Goal: Task Accomplishment & Management: Manage account settings

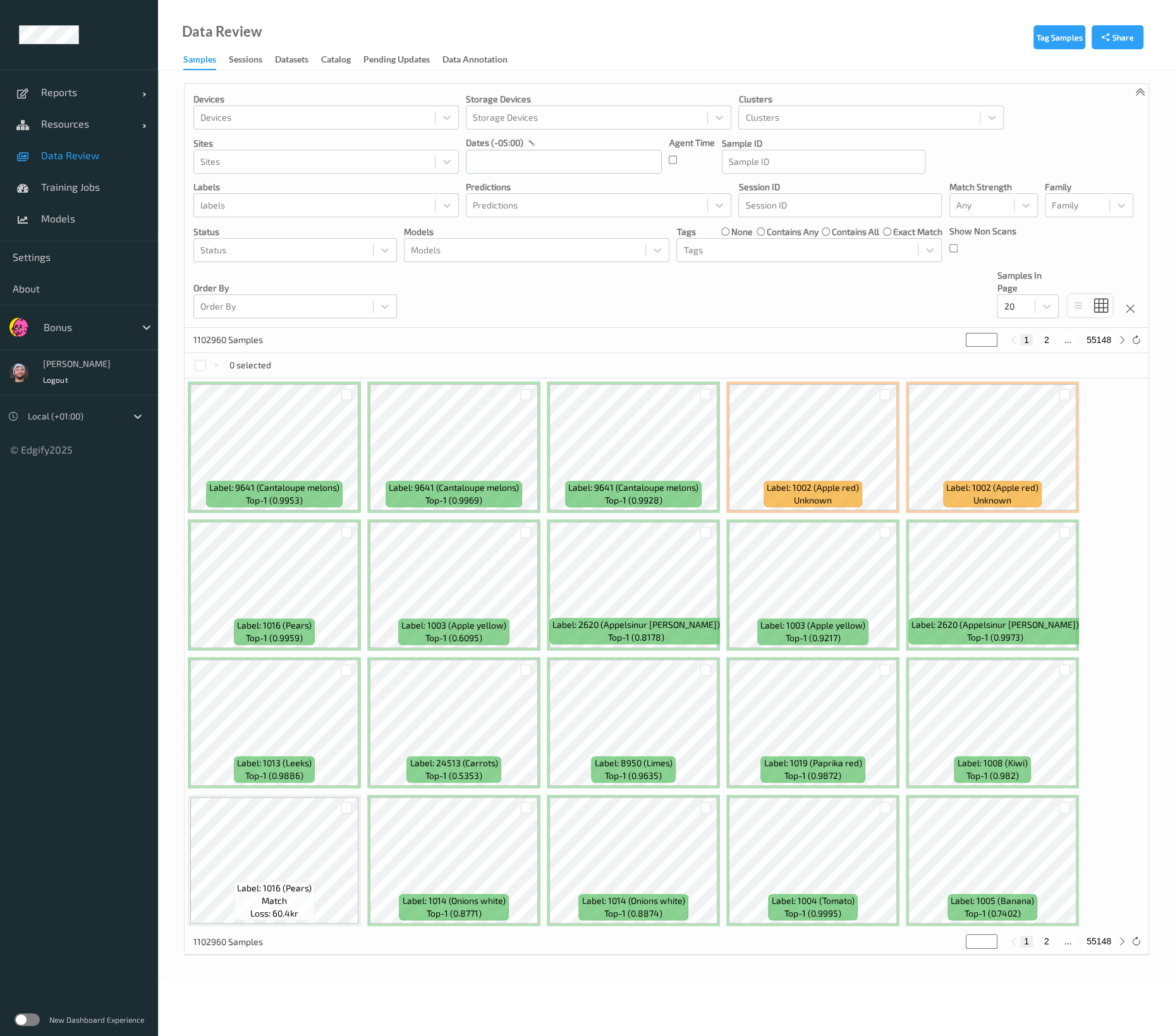
click at [481, 294] on div "Devices Devices Storage Devices Storage Devices Clusters Clusters Sites Sites d…" at bounding box center [666, 206] width 964 height 244
click at [620, 53] on div "Data Review Samples Sessions Datasets Catalog Pending Updates Data Annotation" at bounding box center [666, 35] width 1017 height 70
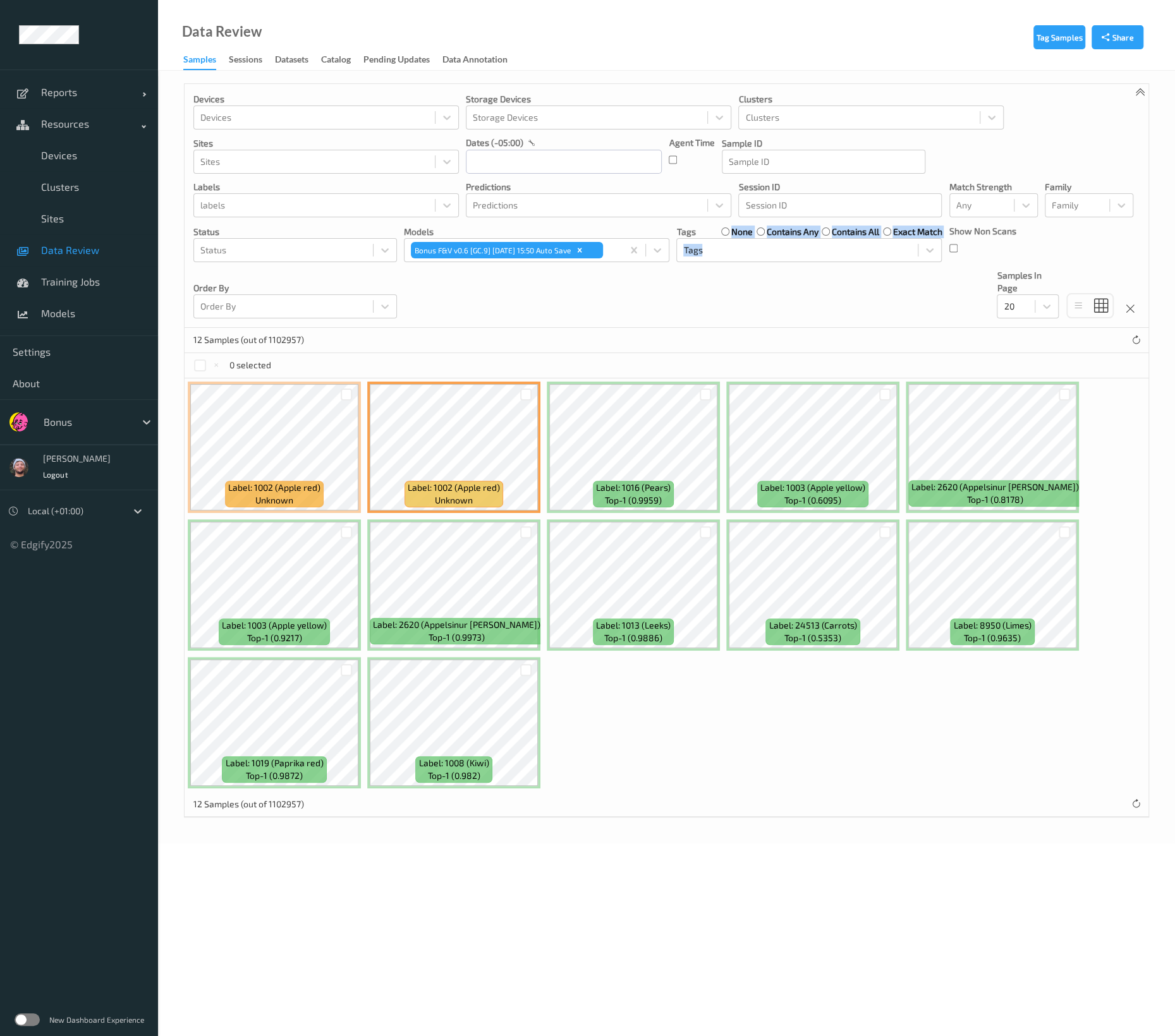
drag, startPoint x: 728, startPoint y: 224, endPoint x: 770, endPoint y: 279, distance: 69.2
click at [770, 279] on div "Devices Devices Storage Devices Storage Devices Clusters Clusters Sites Sites d…" at bounding box center [666, 206] width 964 height 244
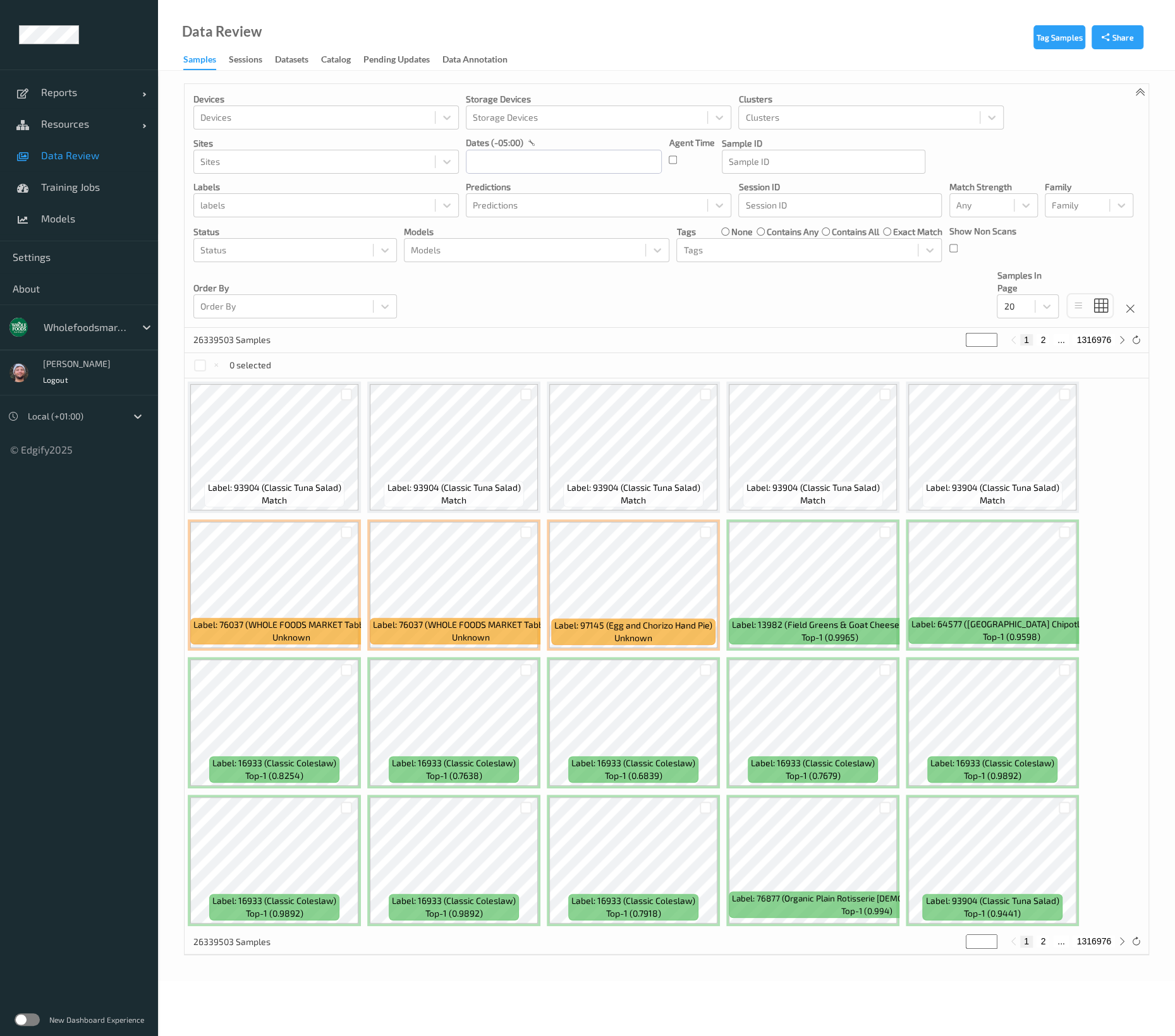
click at [106, 321] on div at bounding box center [86, 327] width 85 height 15
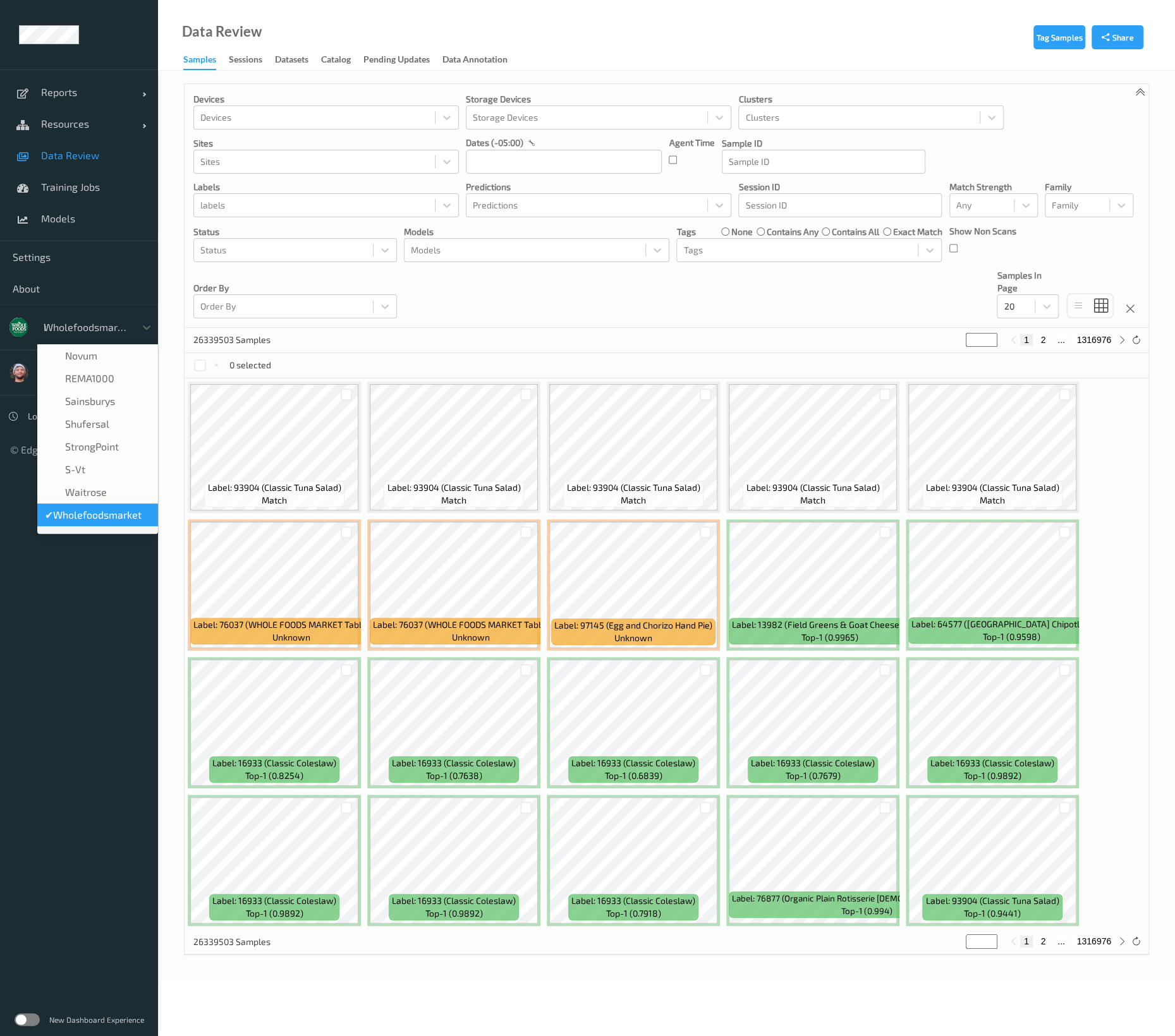
scroll to position [1, 0]
type input "h-"
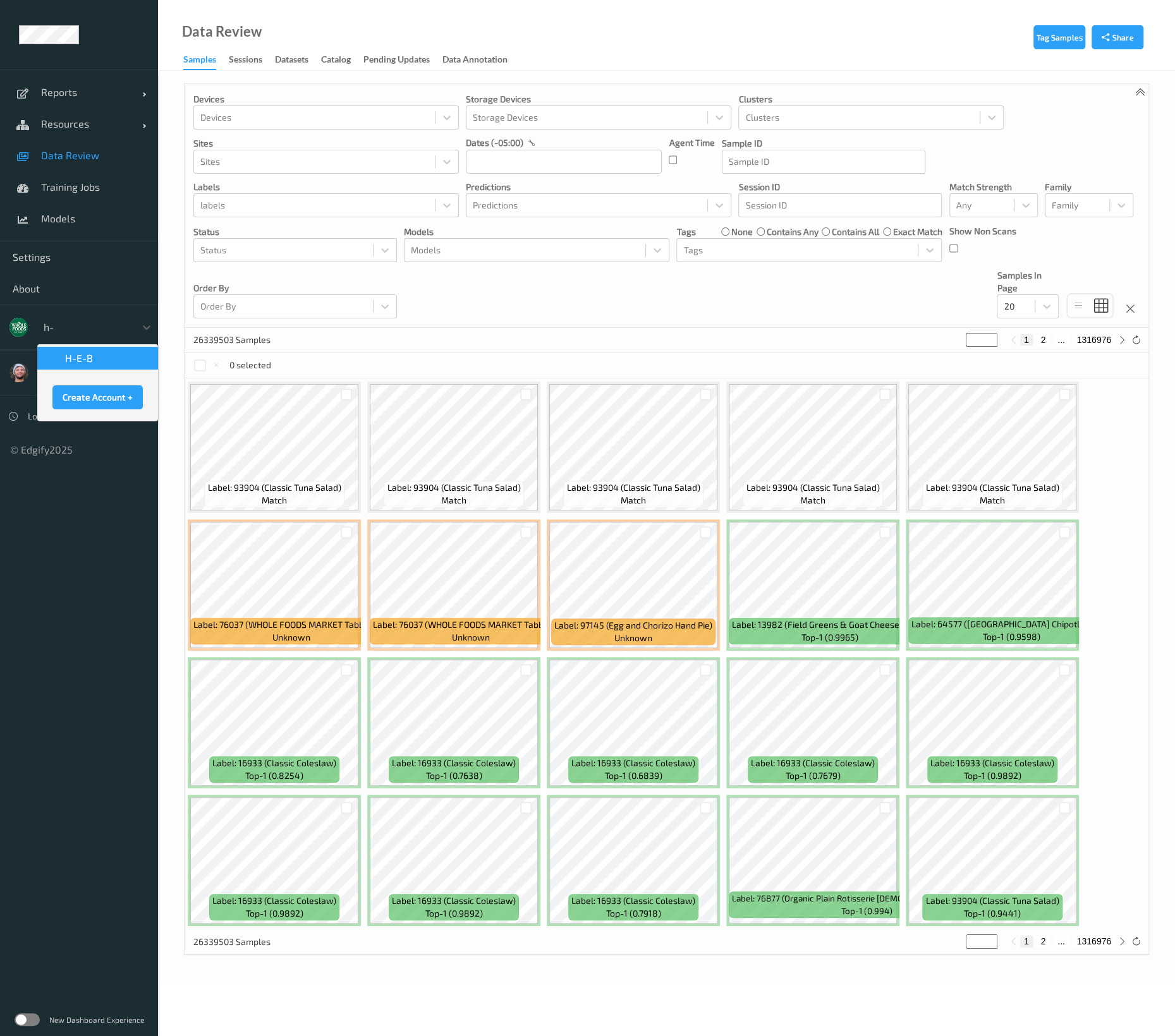
scroll to position [0, 0]
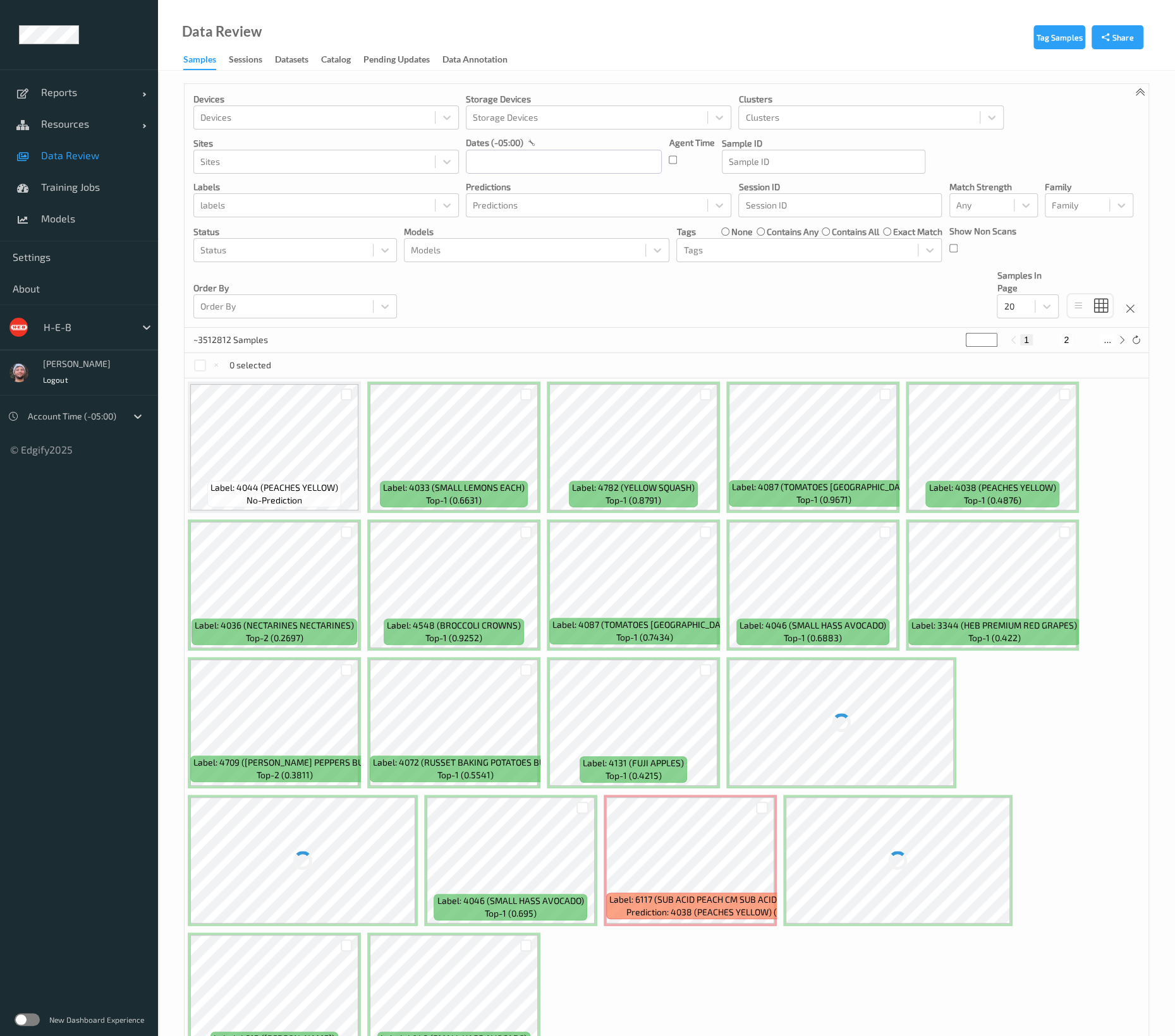
click at [81, 154] on span "Data Review" at bounding box center [93, 156] width 104 height 12
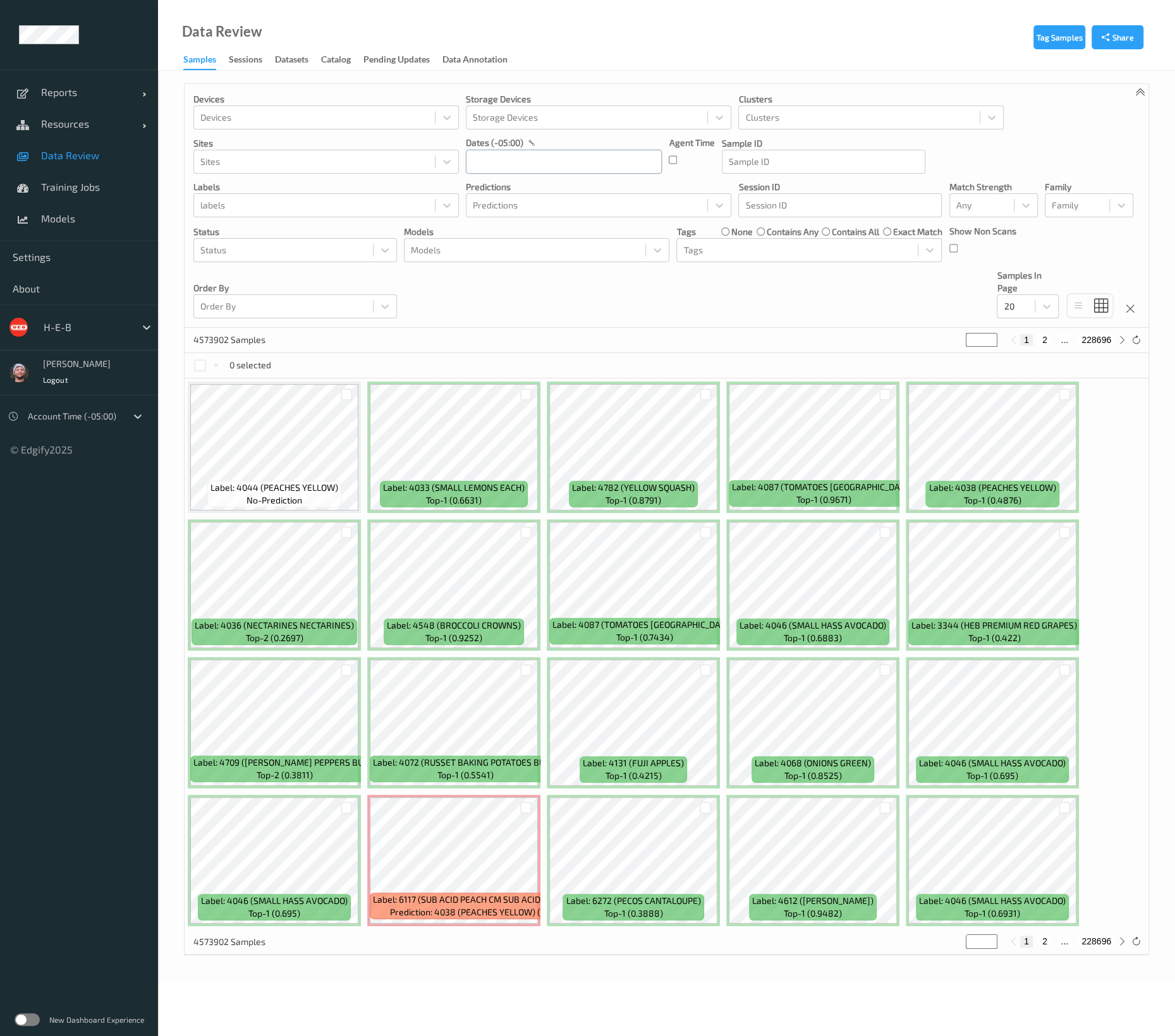
click at [521, 163] on input "text" at bounding box center [564, 162] width 196 height 24
click at [447, 246] on div at bounding box center [525, 251] width 228 height 15
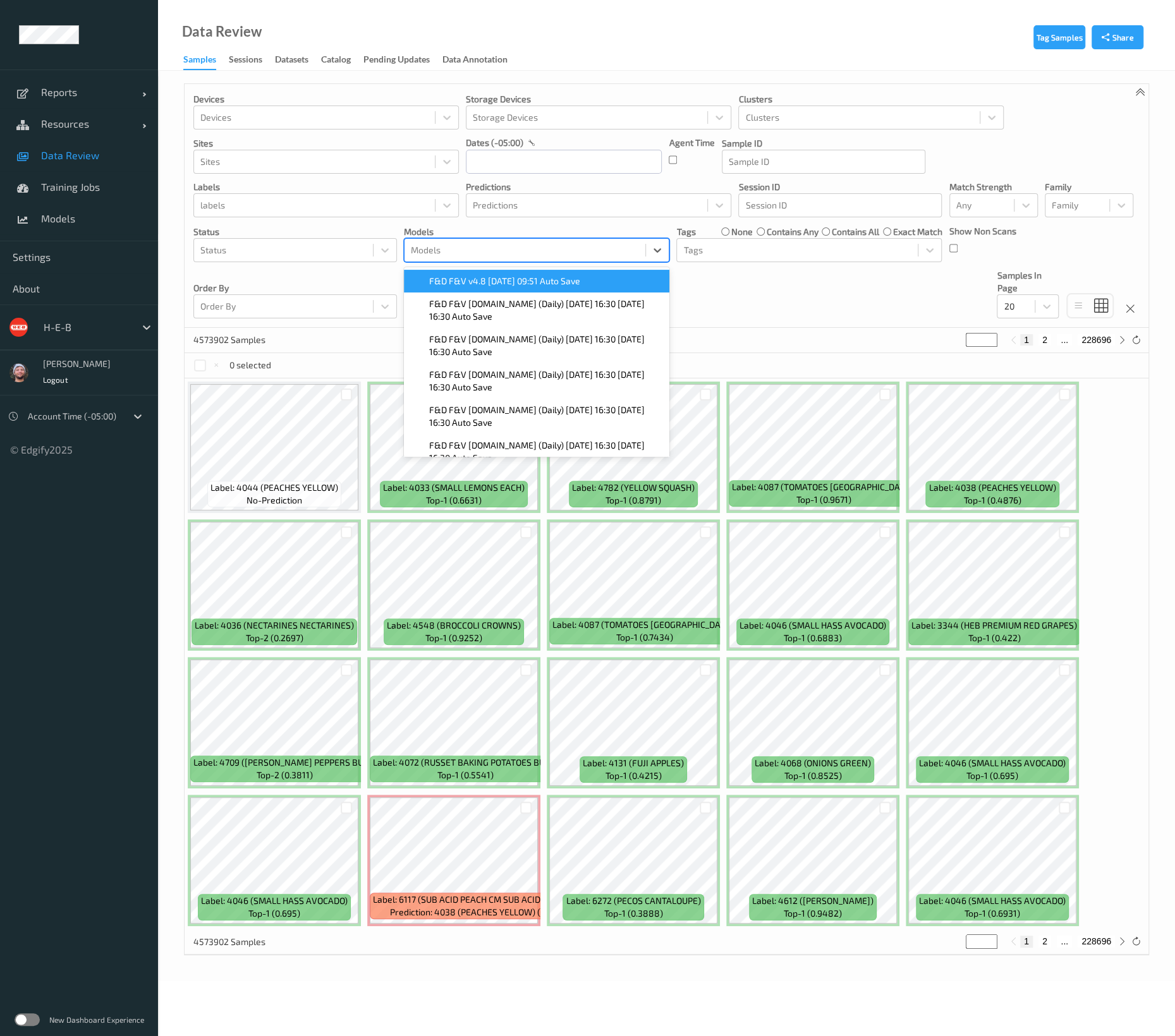
click at [474, 277] on span "F&D F&V v4.8 2025-08-20 09:51 Auto Save" at bounding box center [504, 281] width 151 height 12
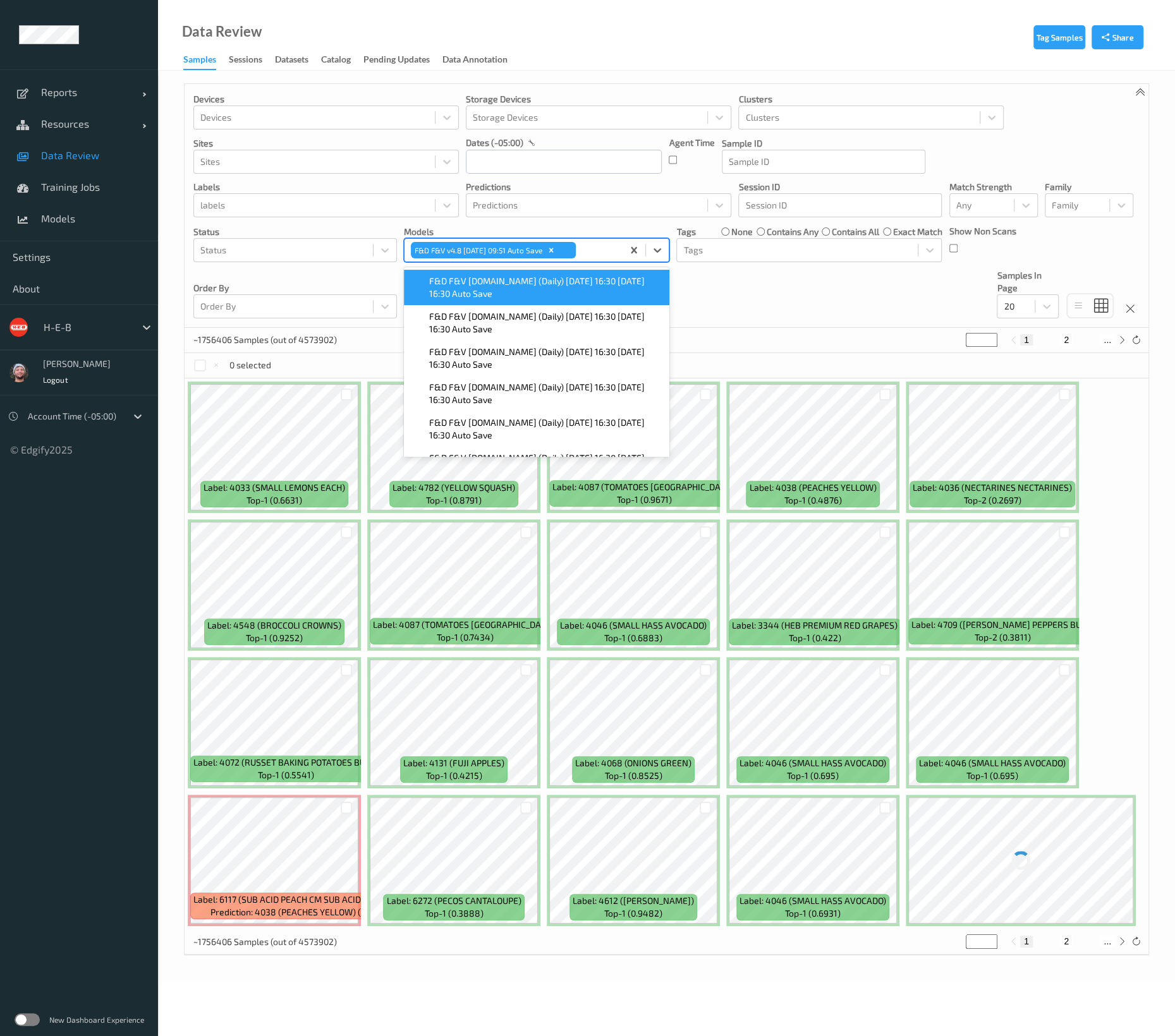
click at [728, 294] on div "Devices Devices Storage Devices Storage Devices Clusters Clusters Sites Sites d…" at bounding box center [666, 206] width 964 height 244
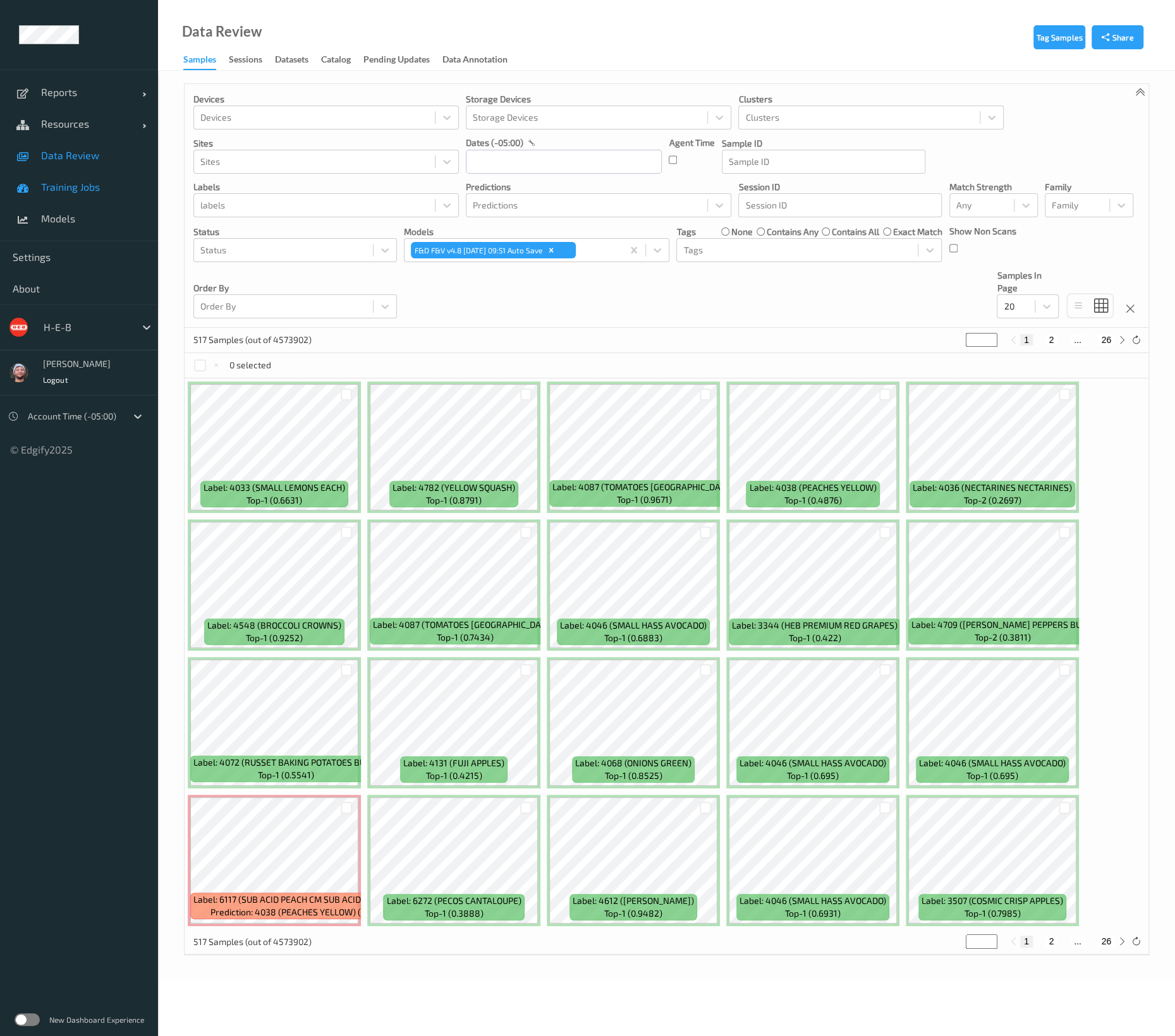
click at [122, 174] on link "Training Jobs" at bounding box center [79, 186] width 158 height 32
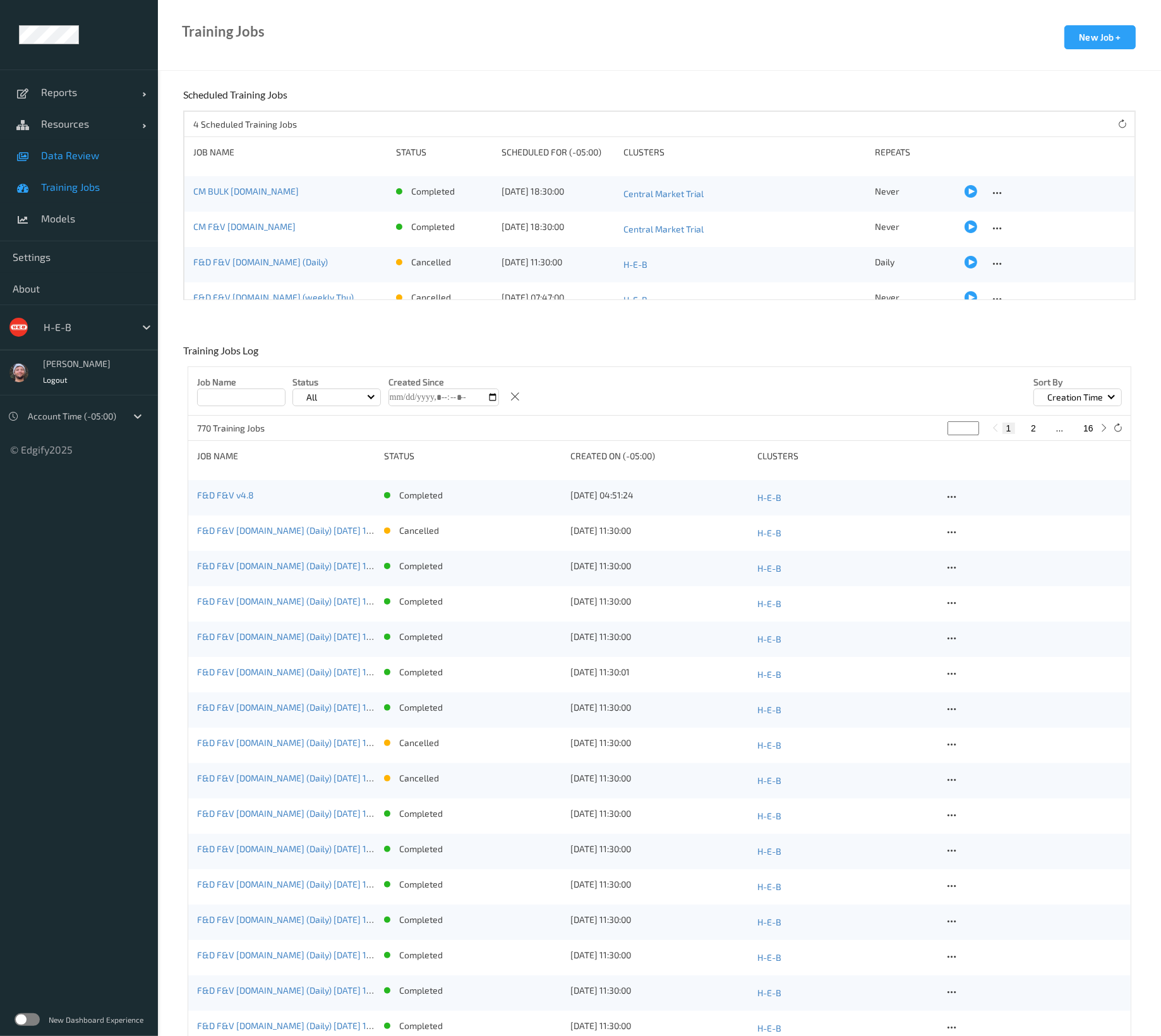
click at [116, 166] on link "Data Review" at bounding box center [79, 155] width 158 height 32
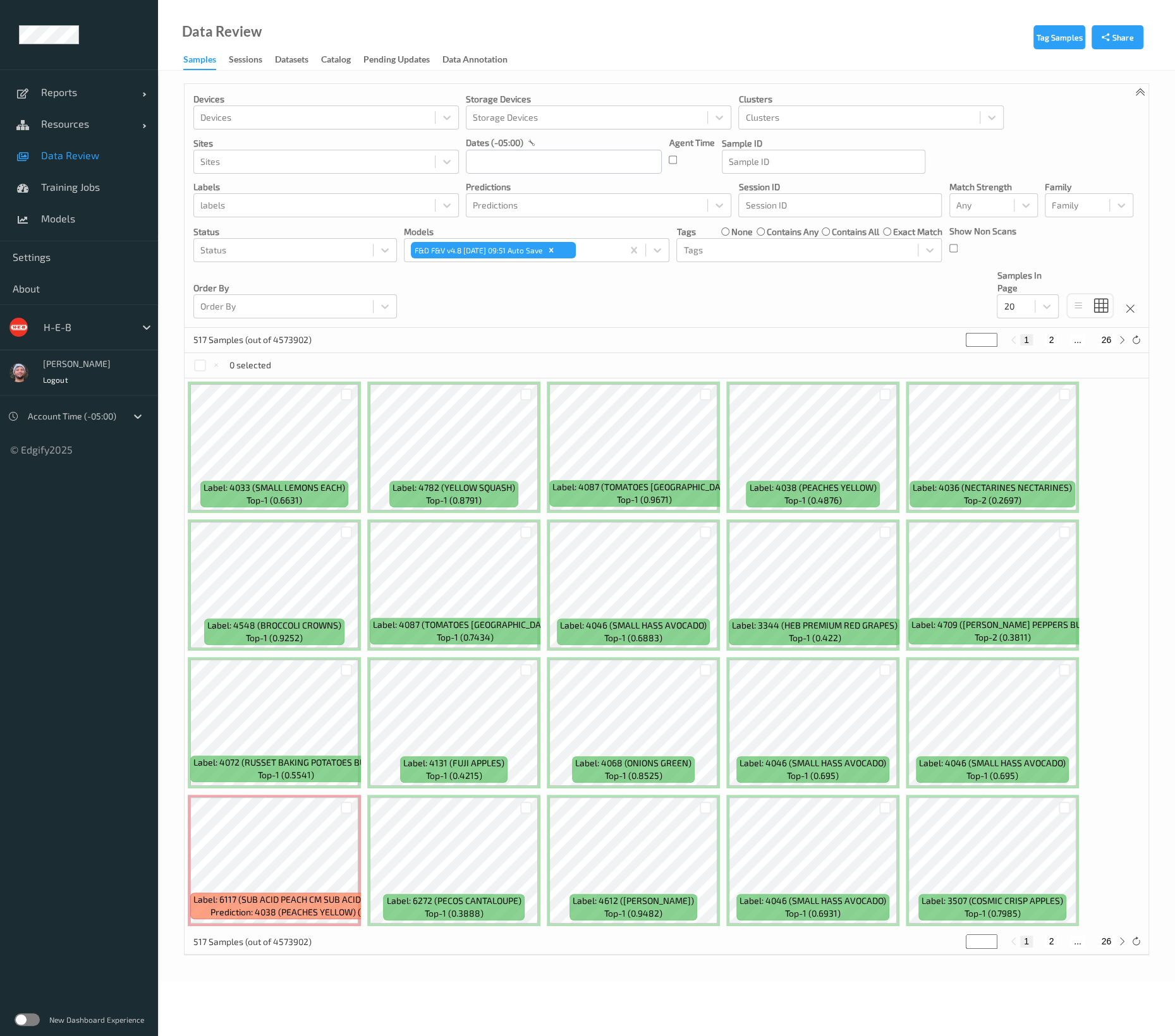
click at [87, 167] on link "Data Review" at bounding box center [79, 155] width 158 height 32
click at [265, 255] on div at bounding box center [283, 251] width 166 height 15
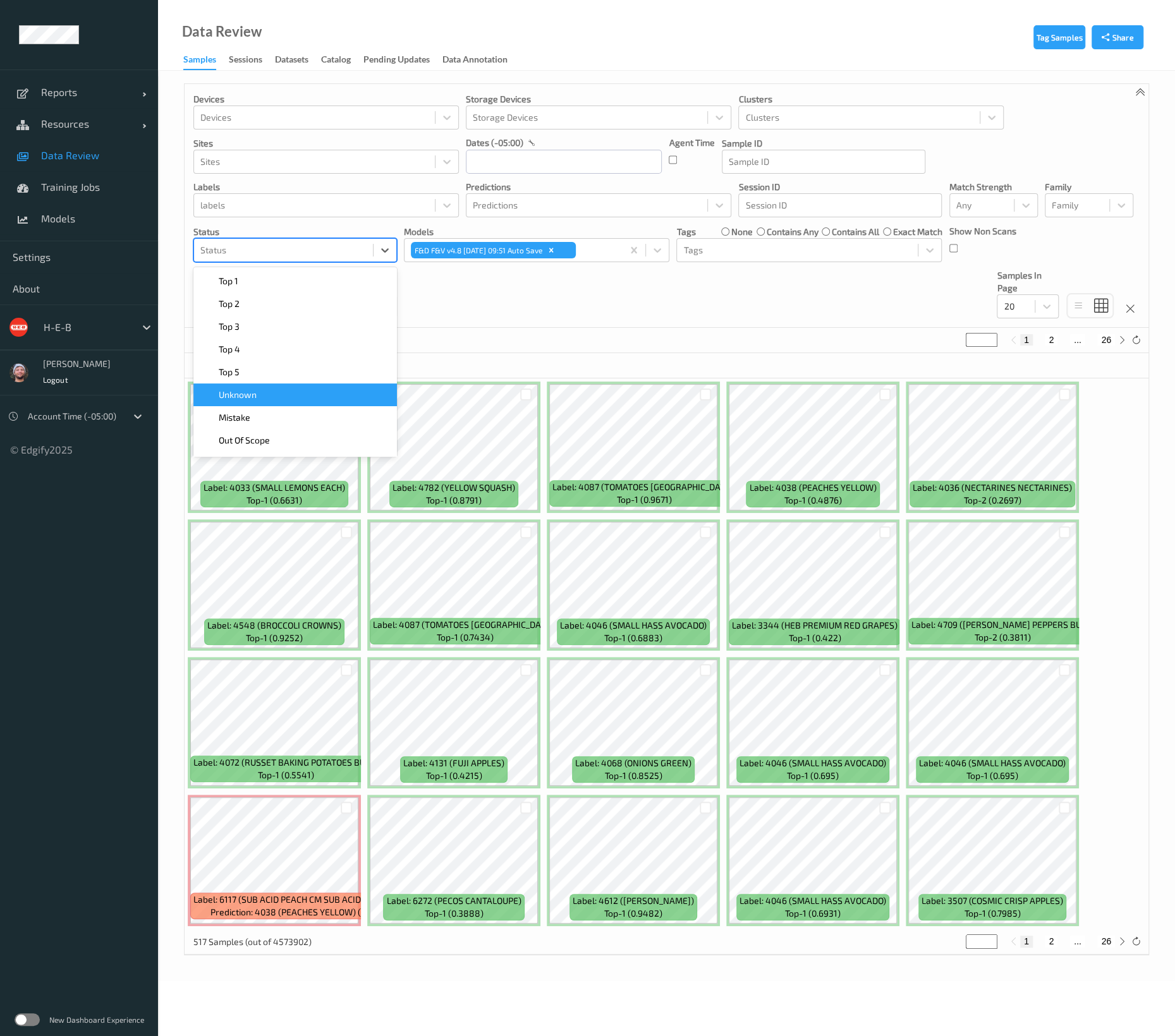
click at [296, 384] on div "Unknown" at bounding box center [295, 395] width 204 height 22
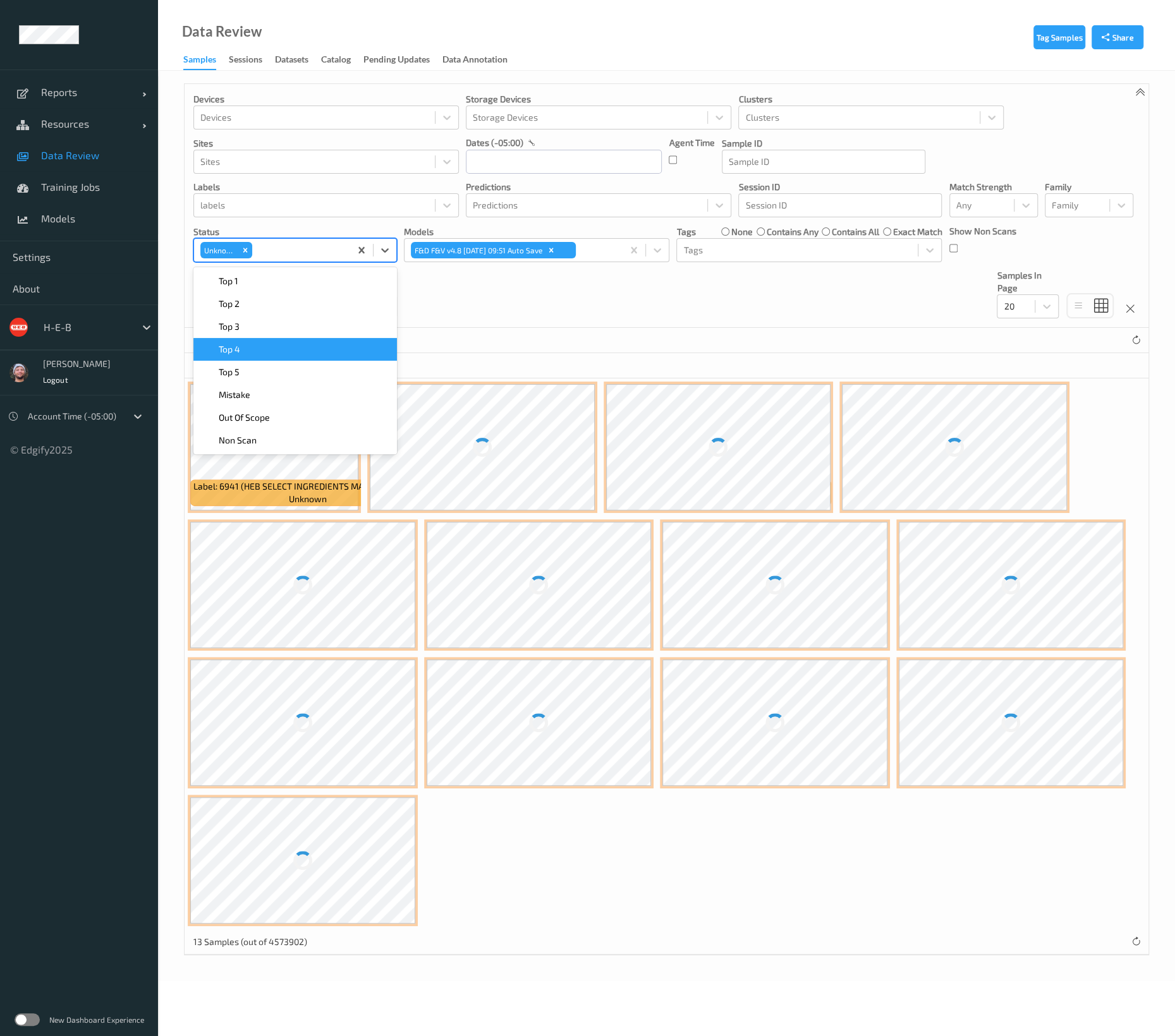
click at [481, 321] on div "Devices Devices Storage Devices Storage Devices Clusters Clusters Sites Sites d…" at bounding box center [666, 206] width 964 height 244
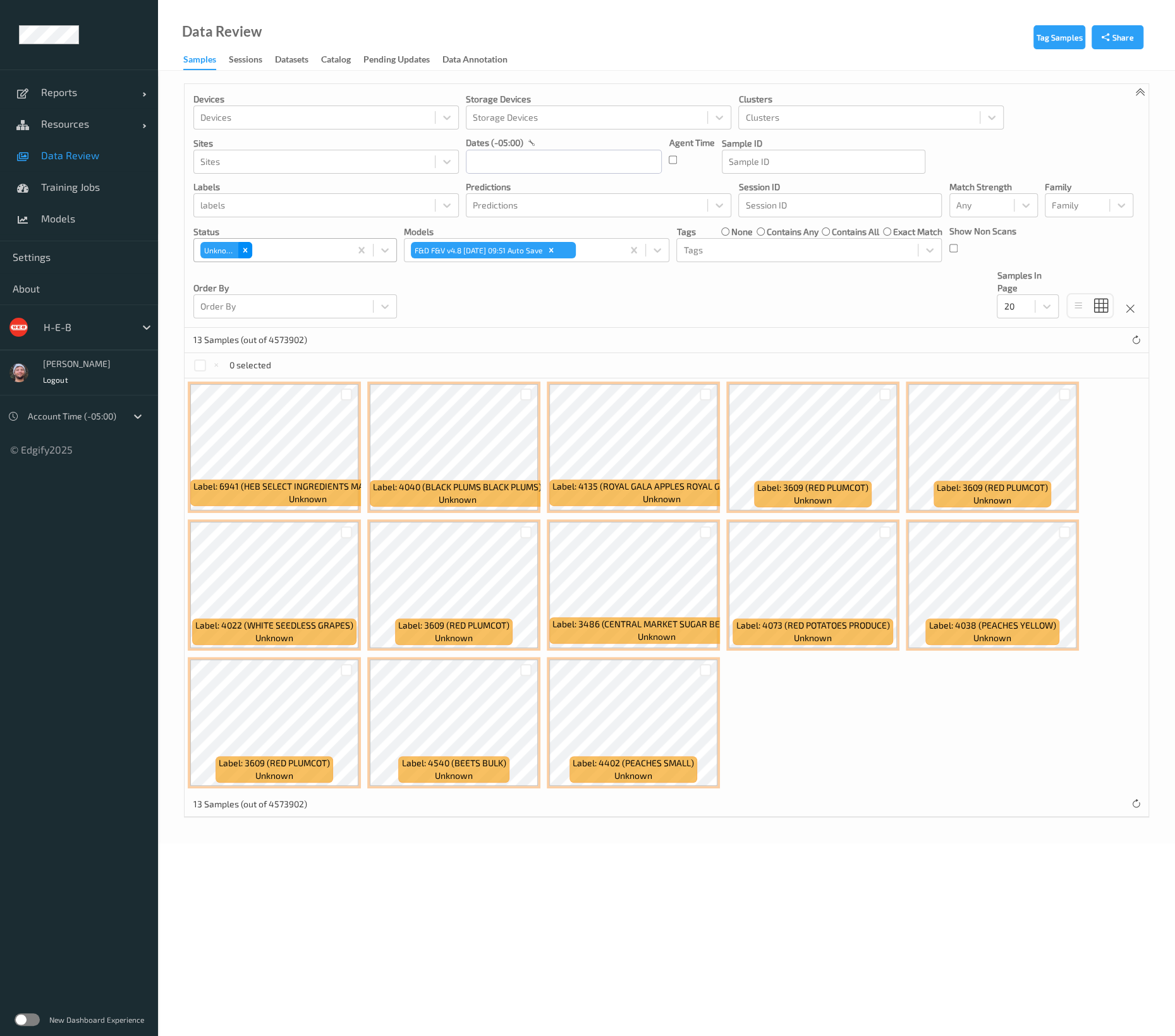
click at [251, 251] on div "Remove Unknown" at bounding box center [245, 250] width 14 height 16
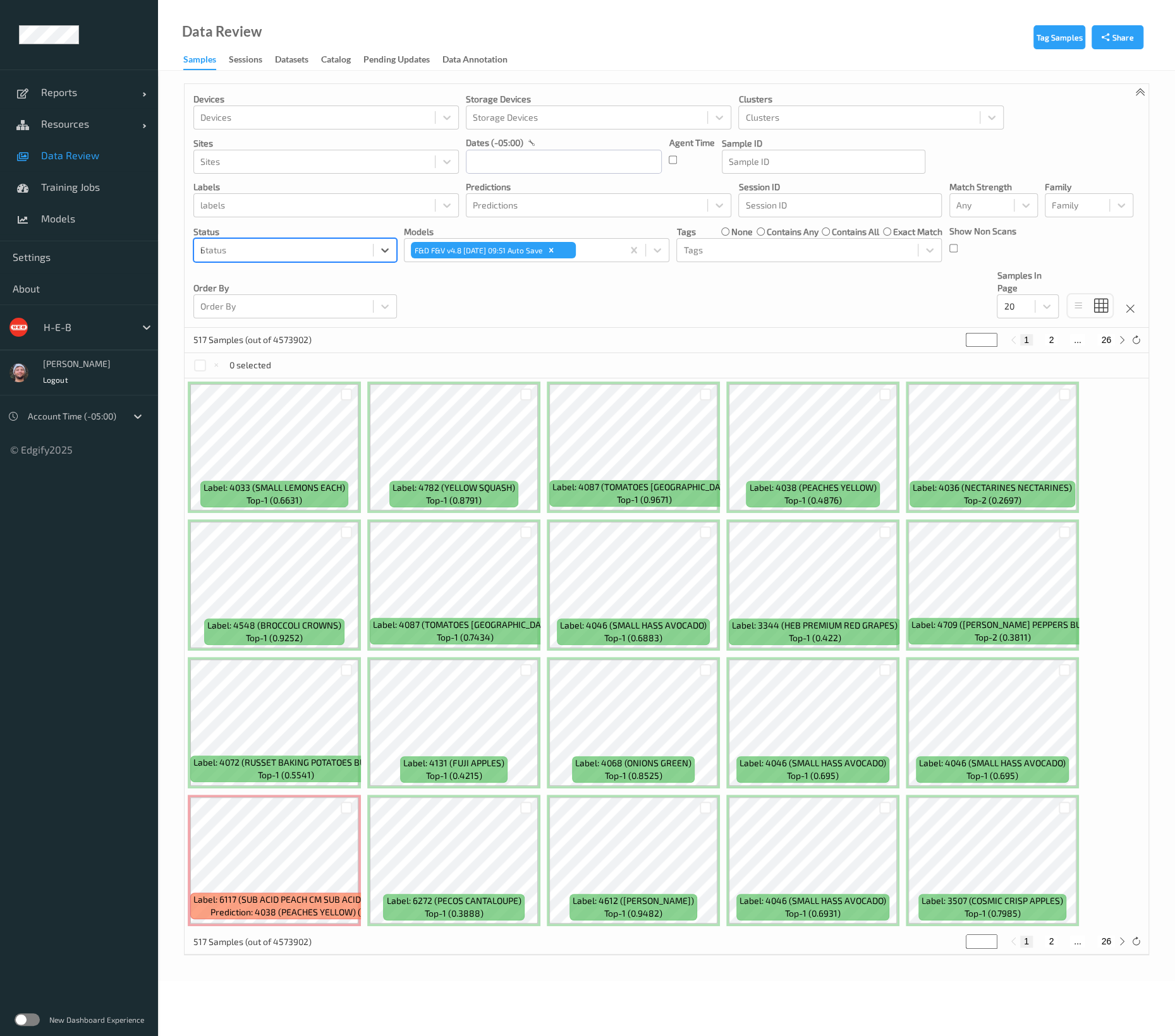
type input "mis"
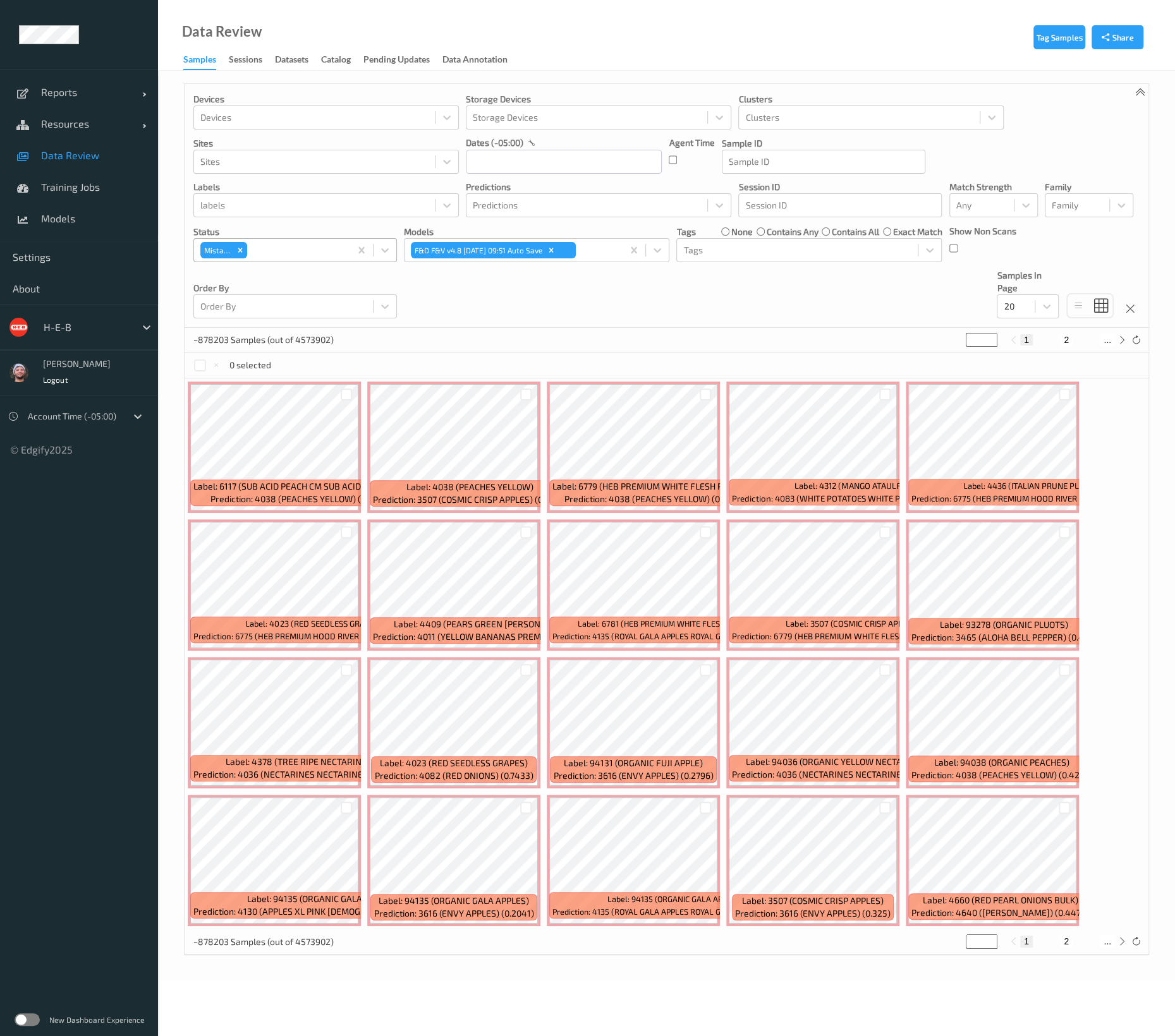
click at [466, 315] on div "Devices Devices Storage Devices Storage Devices Clusters Clusters Sites Sites d…" at bounding box center [666, 206] width 964 height 244
click at [244, 254] on div "Remove Mistake" at bounding box center [240, 250] width 14 height 16
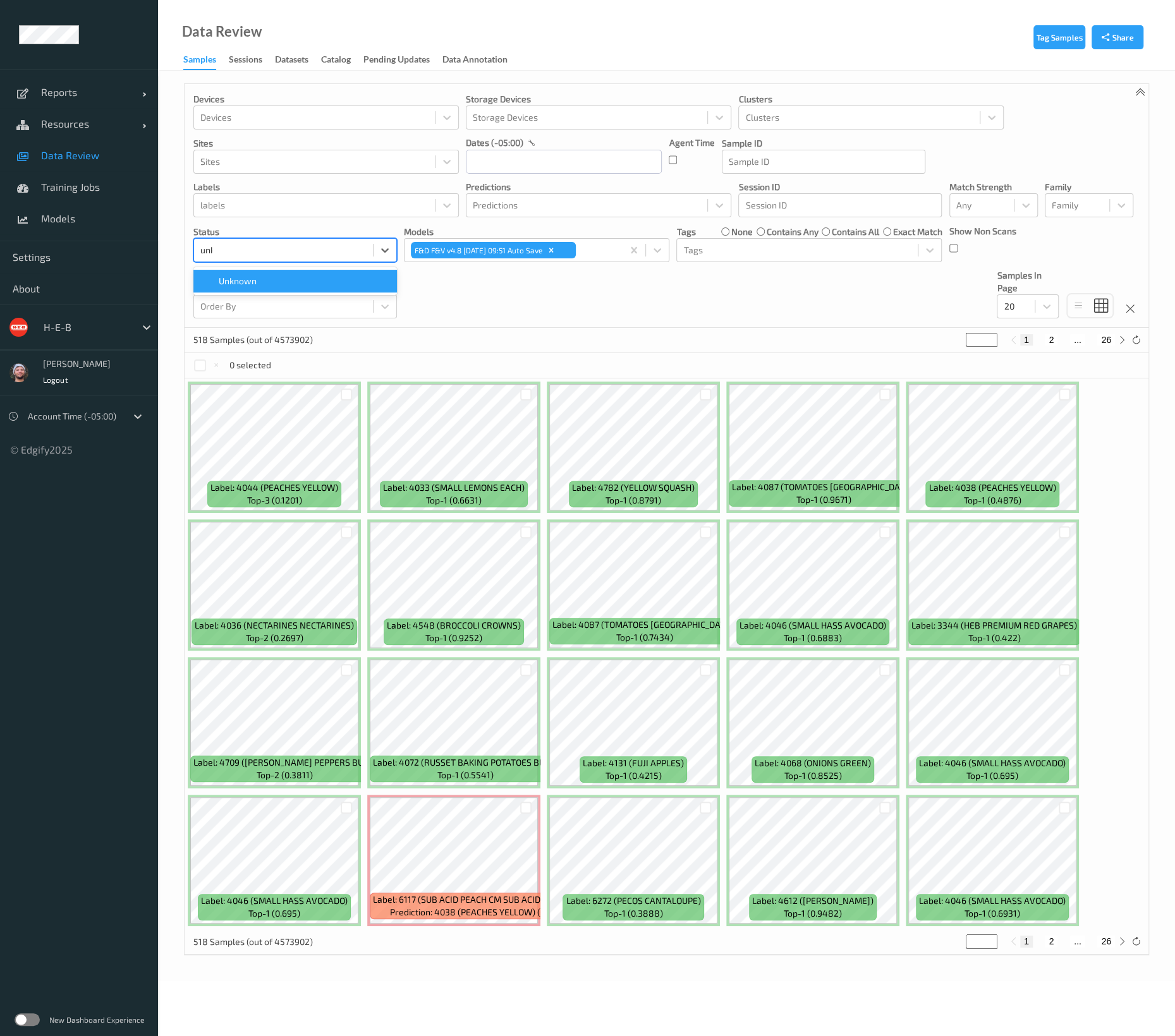
type input "unkn"
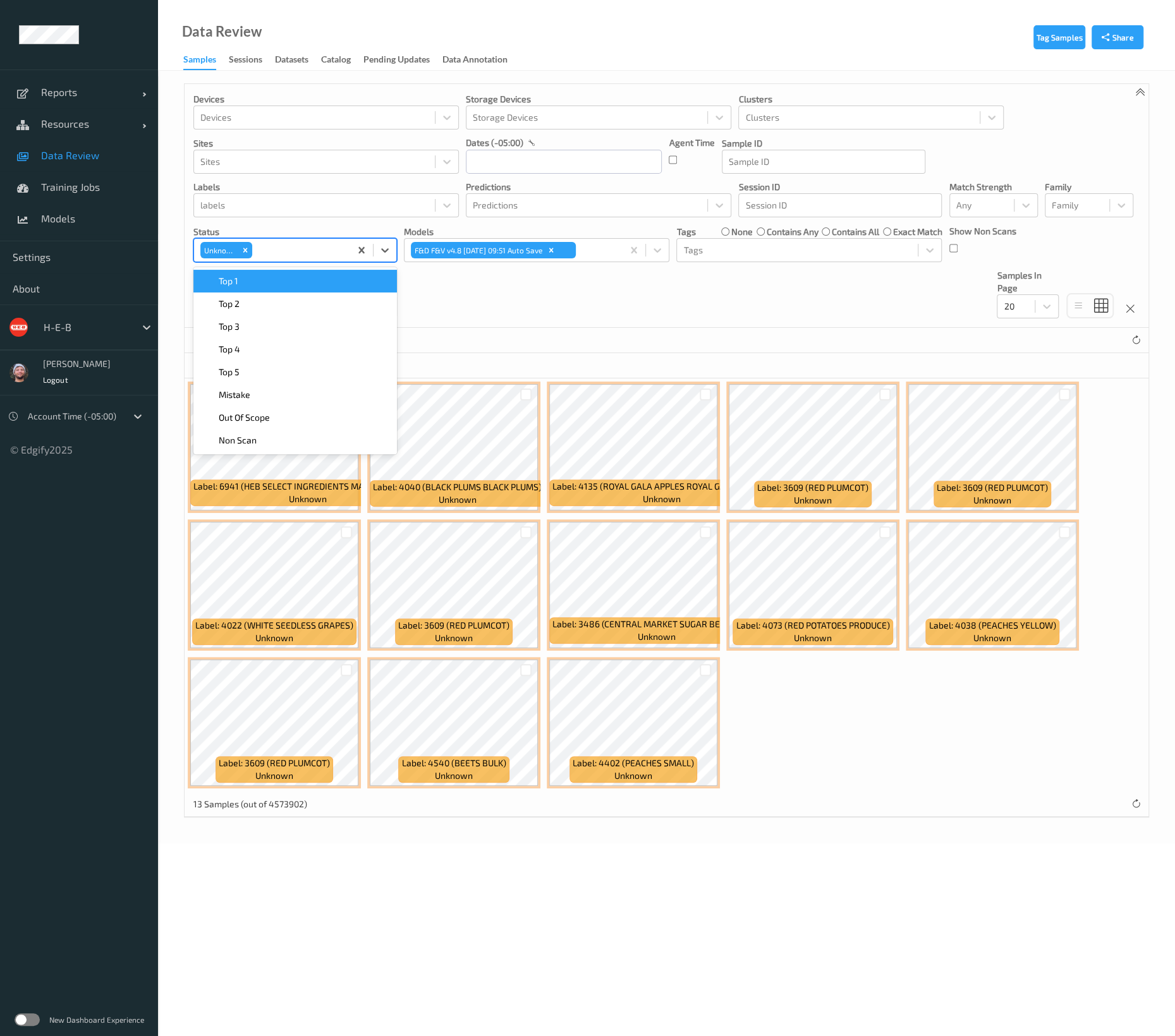
click at [537, 299] on div "Devices Devices Storage Devices Storage Devices Clusters Clusters Sites Sites d…" at bounding box center [666, 206] width 964 height 244
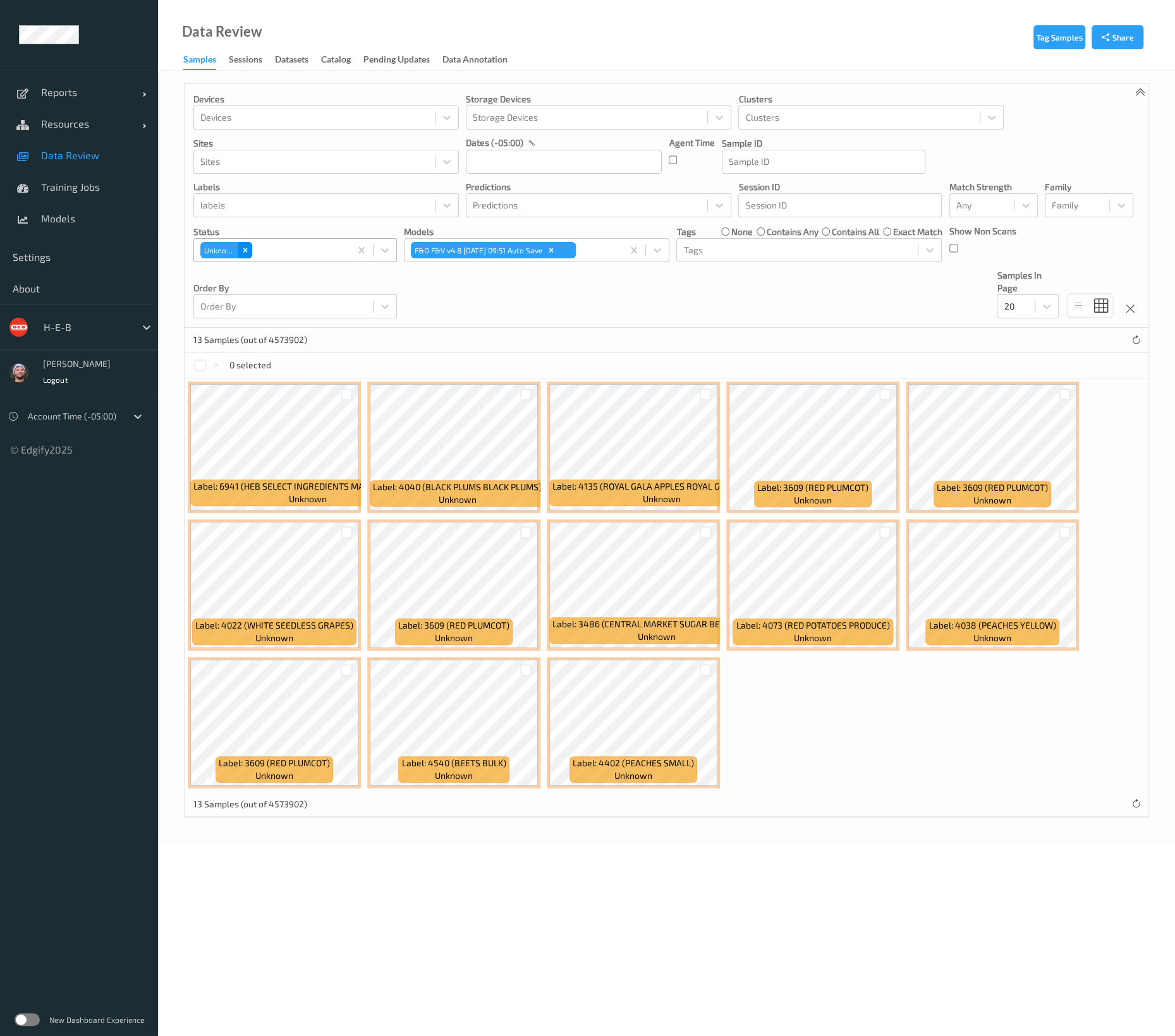
click at [245, 253] on icon "Remove Unknown" at bounding box center [245, 250] width 9 height 9
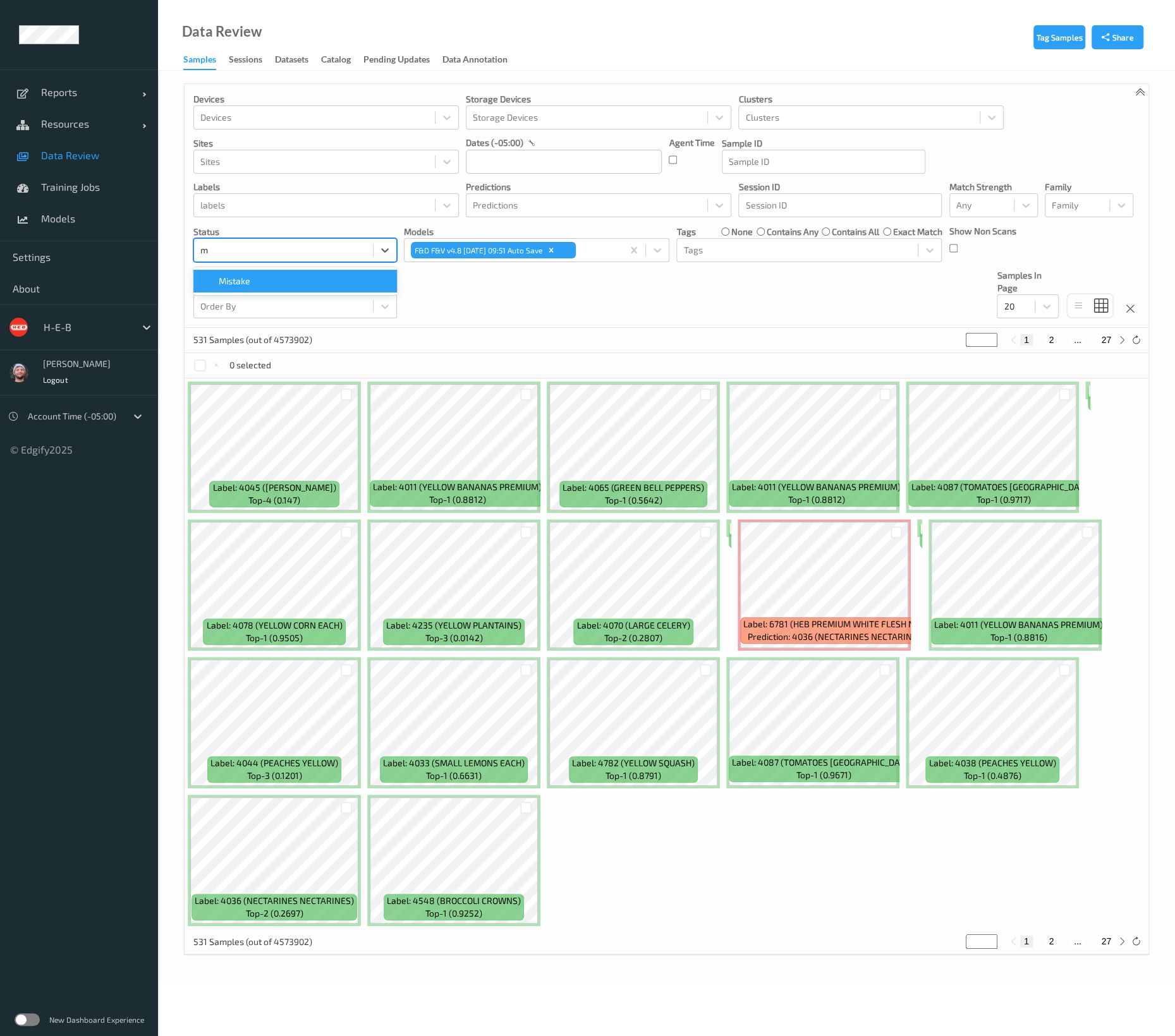
type input "mi"
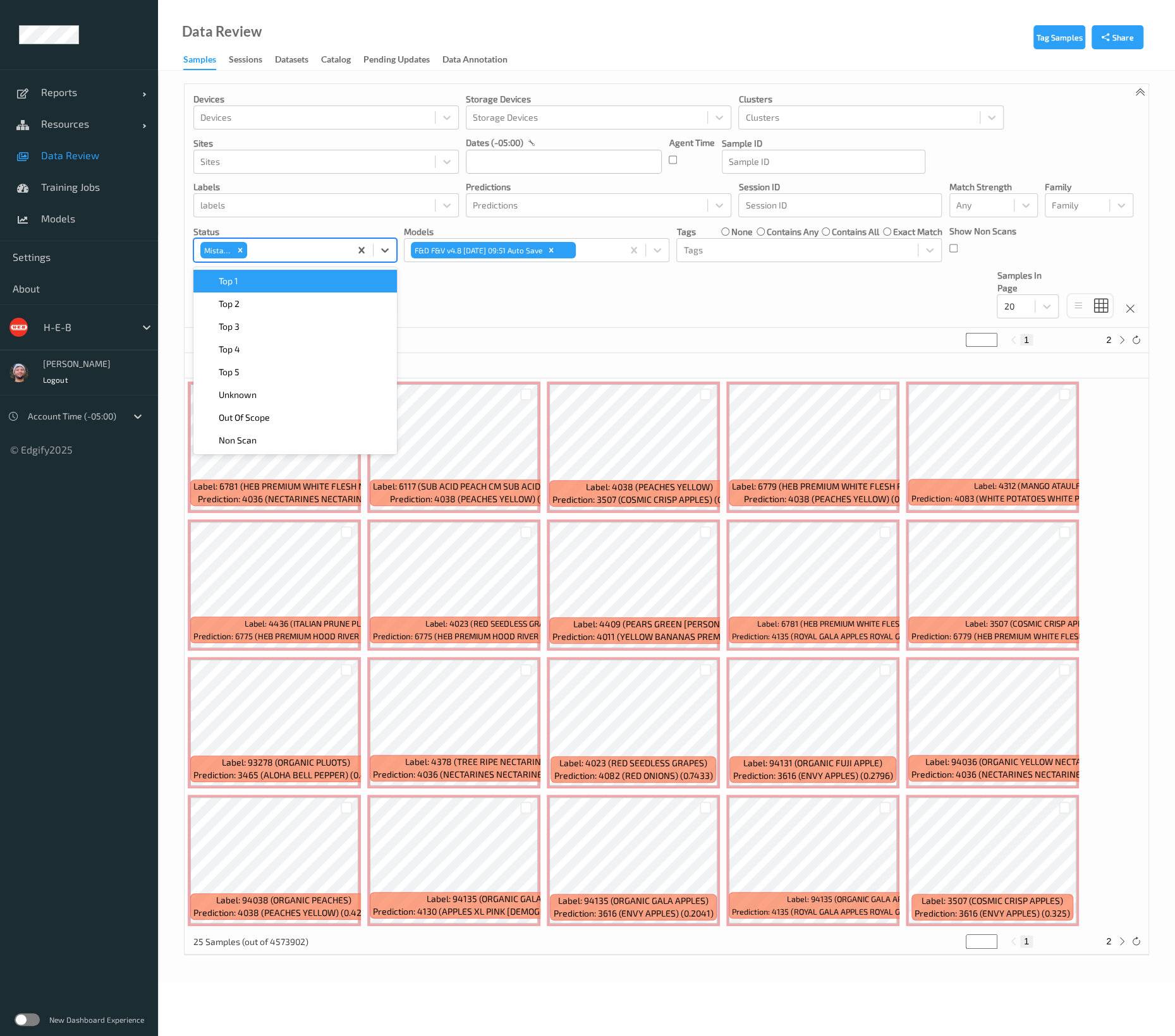
click at [645, 336] on div "25 Samples (out of 4573902) * 1 2" at bounding box center [666, 340] width 964 height 26
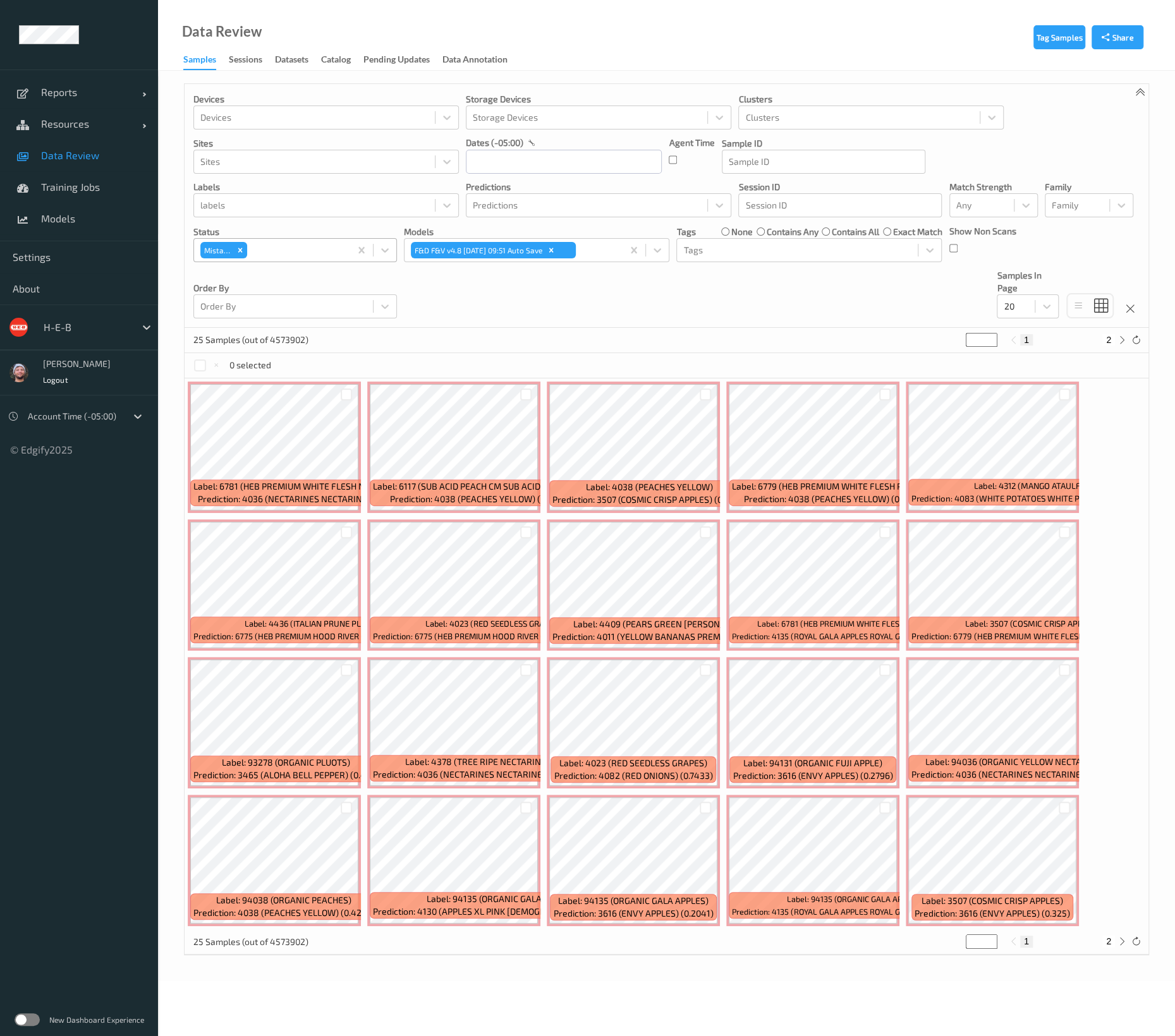
click at [629, 331] on div "25 Samples (out of 4573902) * 1 2" at bounding box center [666, 340] width 964 height 26
click at [1028, 317] on div "20" at bounding box center [1028, 306] width 62 height 24
click at [1034, 417] on div "200" at bounding box center [1028, 428] width 62 height 22
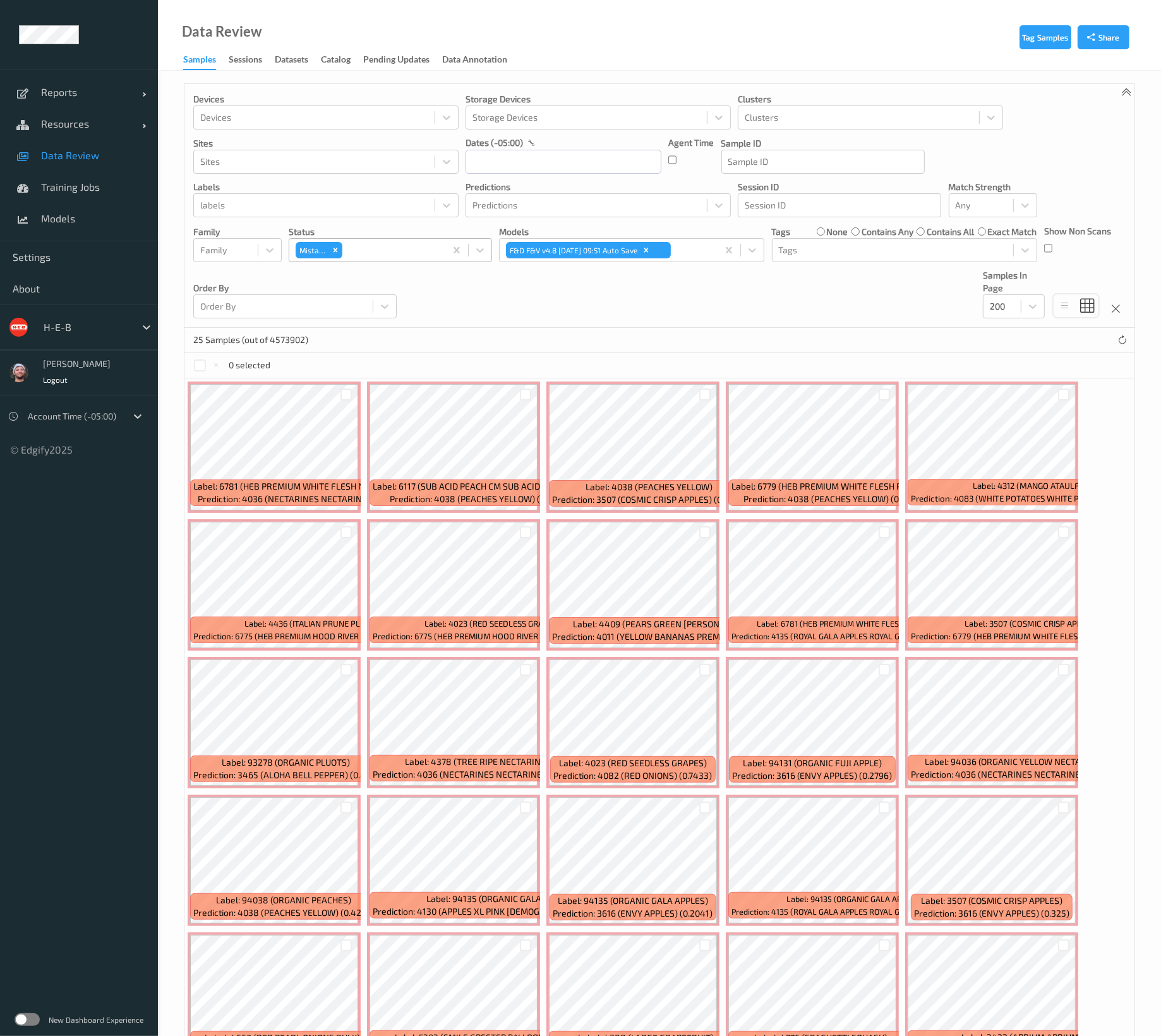
click at [770, 305] on div "Devices Devices Storage Devices Storage Devices Clusters Clusters Sites Sites d…" at bounding box center [659, 206] width 950 height 244
click at [309, 210] on div at bounding box center [314, 206] width 228 height 15
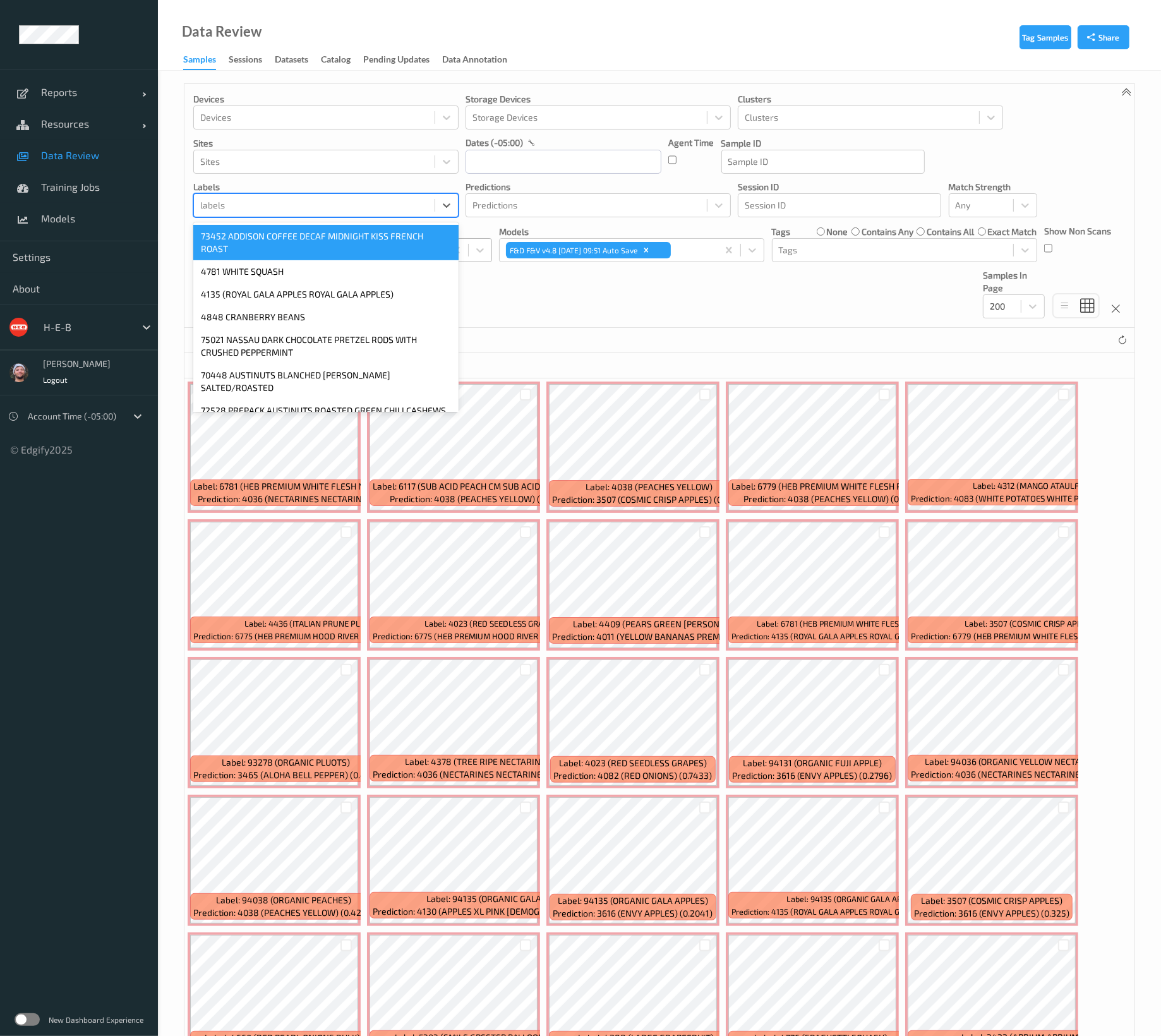
click at [343, 216] on div "labels" at bounding box center [326, 205] width 265 height 24
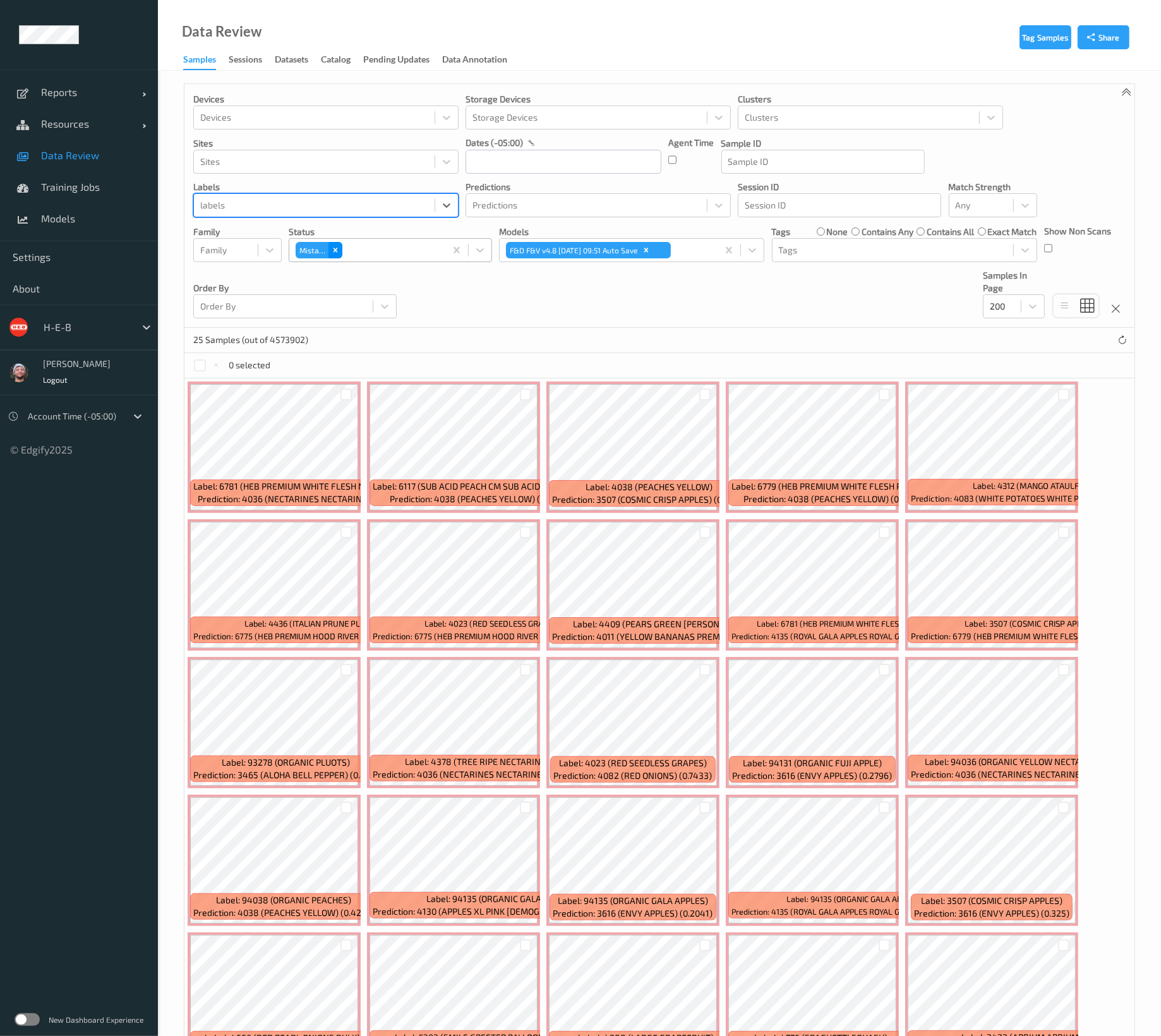
click at [332, 254] on icon "Remove Mistake" at bounding box center [335, 250] width 9 height 9
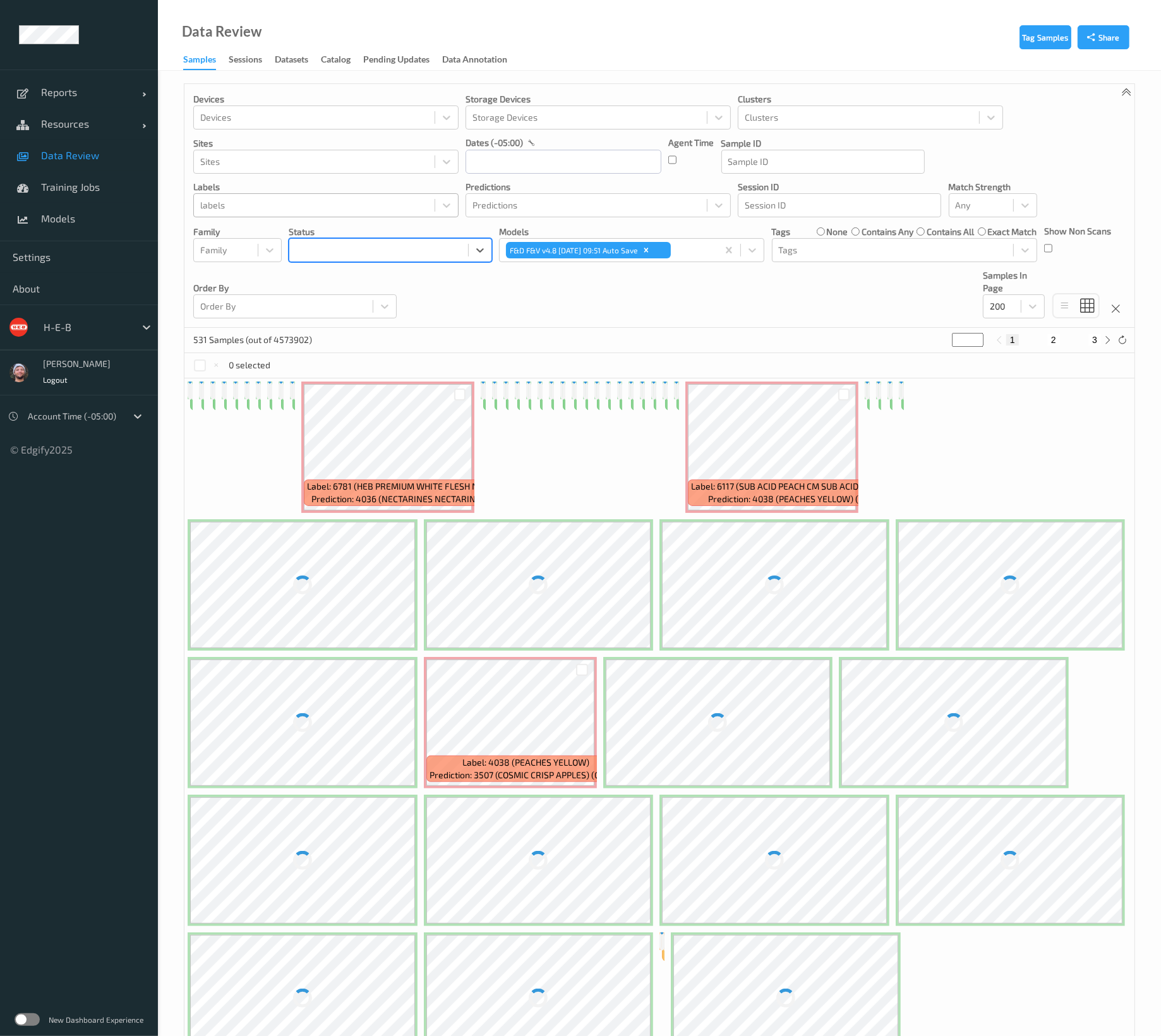
click at [319, 208] on div at bounding box center [314, 206] width 228 height 15
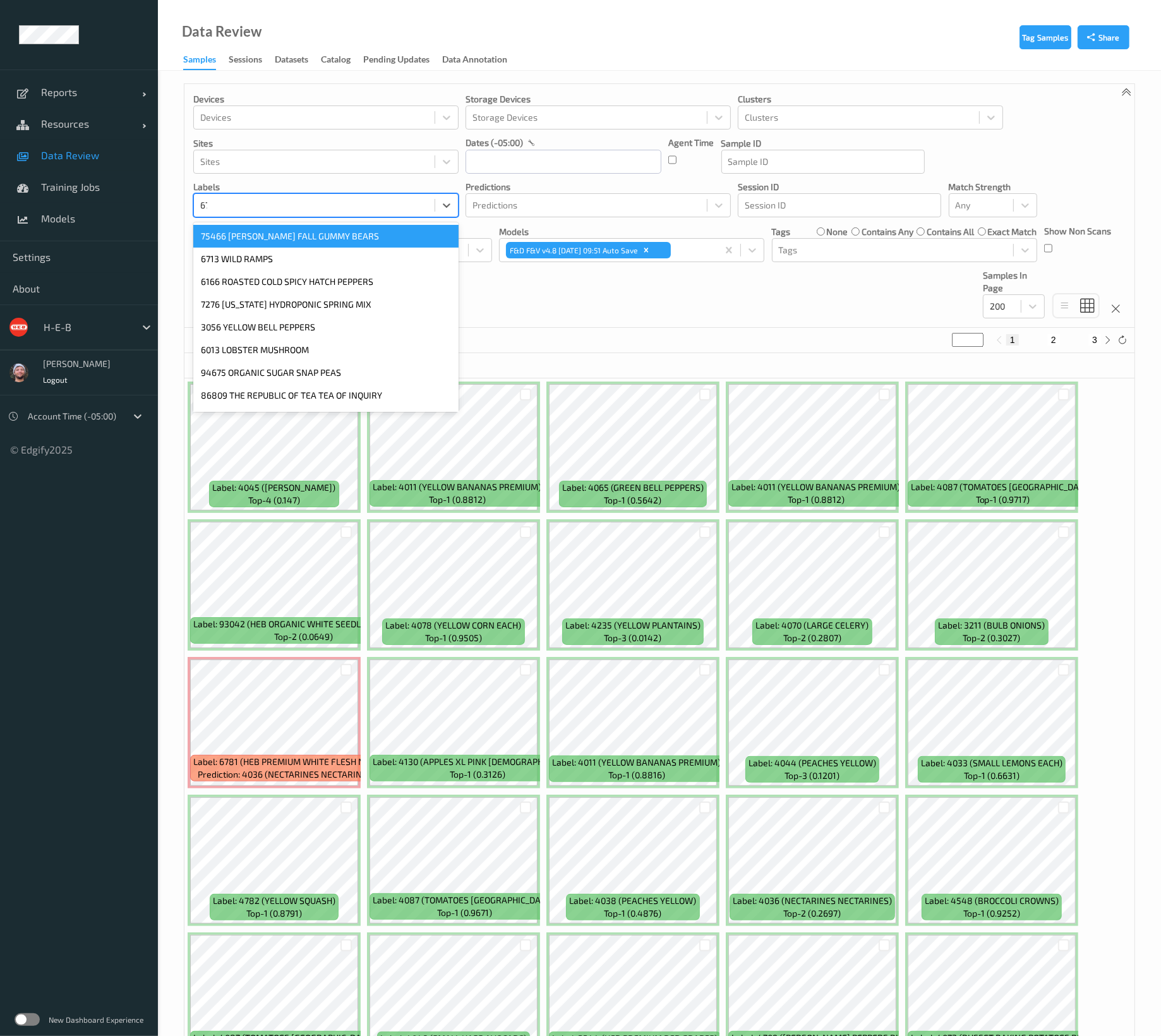
type input "6775"
click at [309, 240] on div "6775 (HEB PREMIUM HOOD RIVER CHERRIES)" at bounding box center [326, 236] width 265 height 22
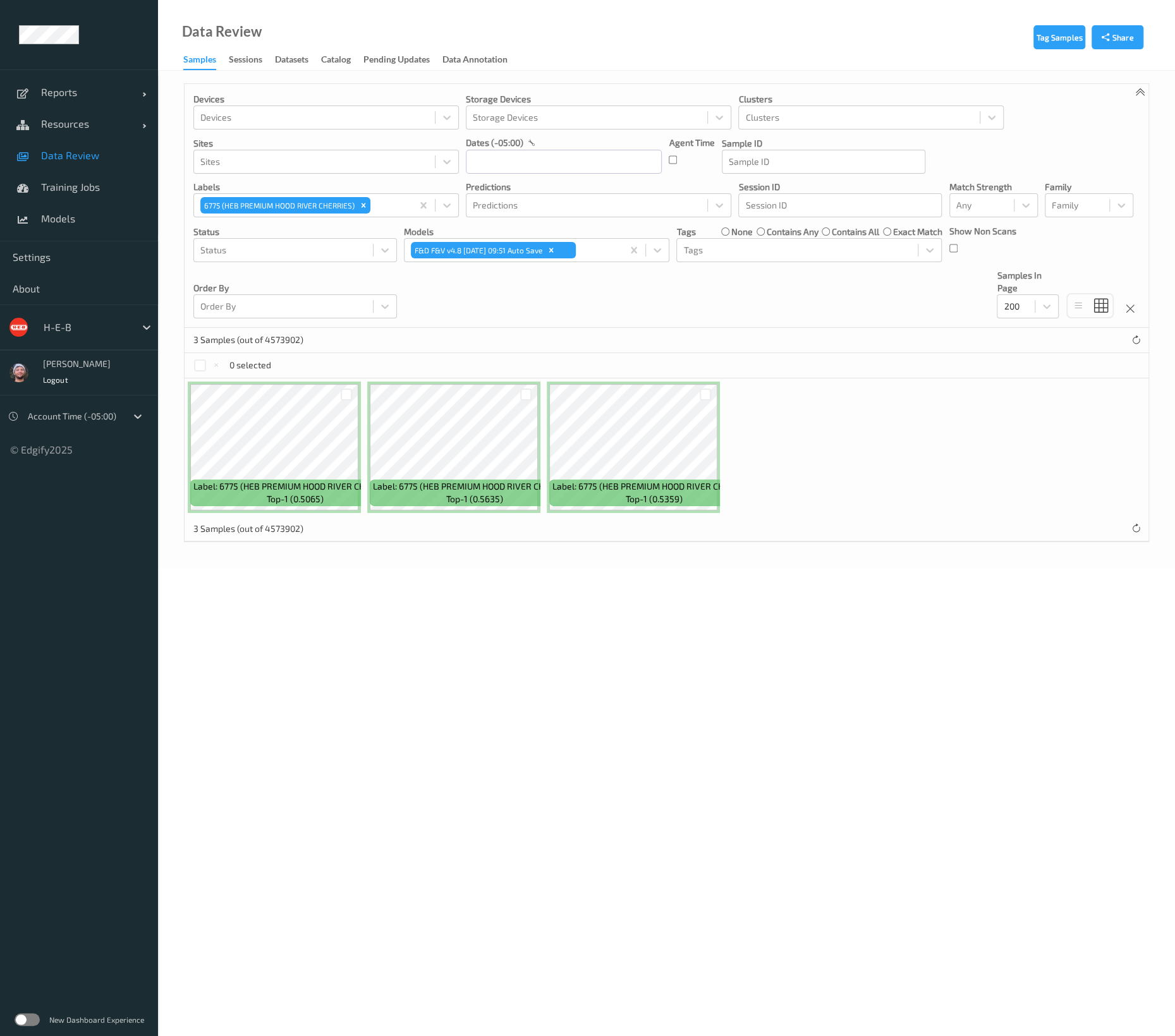
click at [678, 690] on body "Reports Default Report Customized Report Resources Devices Clusters Sites Data …" at bounding box center [588, 518] width 1175 height 1036
click at [361, 206] on icon "Remove 6775 (HEB PREMIUM HOOD RIVER CHERRIES)" at bounding box center [363, 205] width 9 height 9
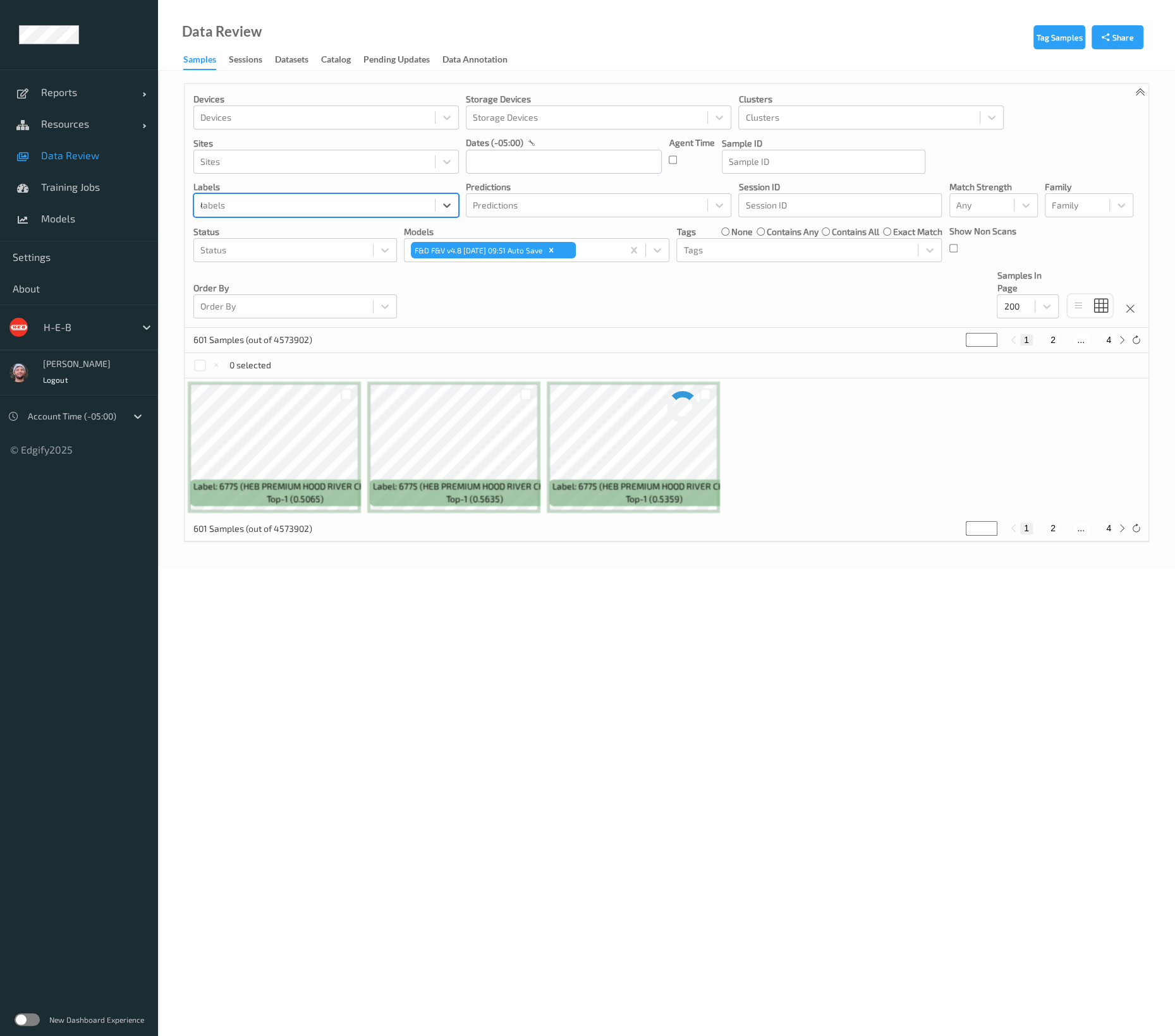
type input "4045"
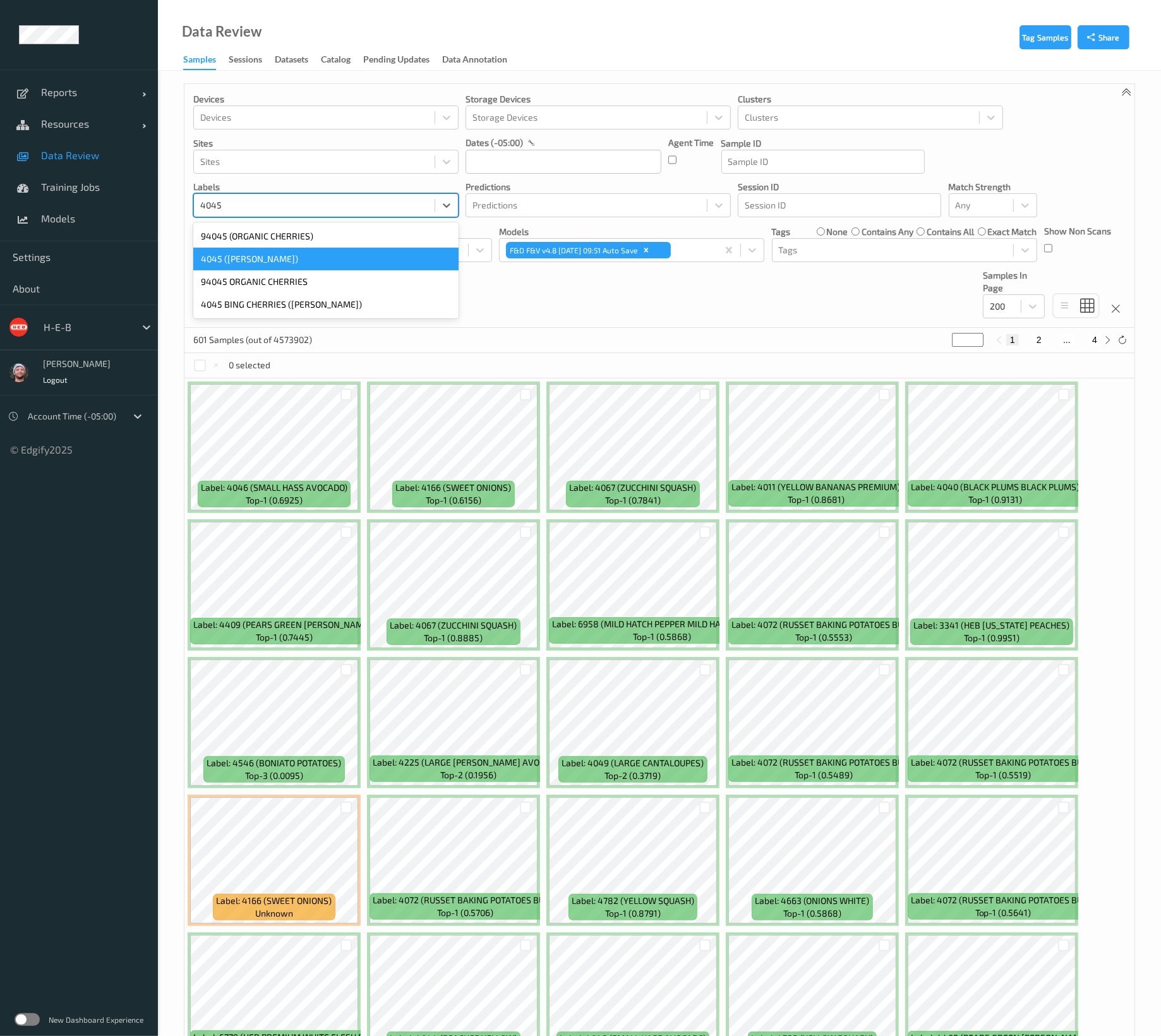
click at [312, 263] on div "4045 (BING CHERRIES)" at bounding box center [326, 258] width 265 height 22
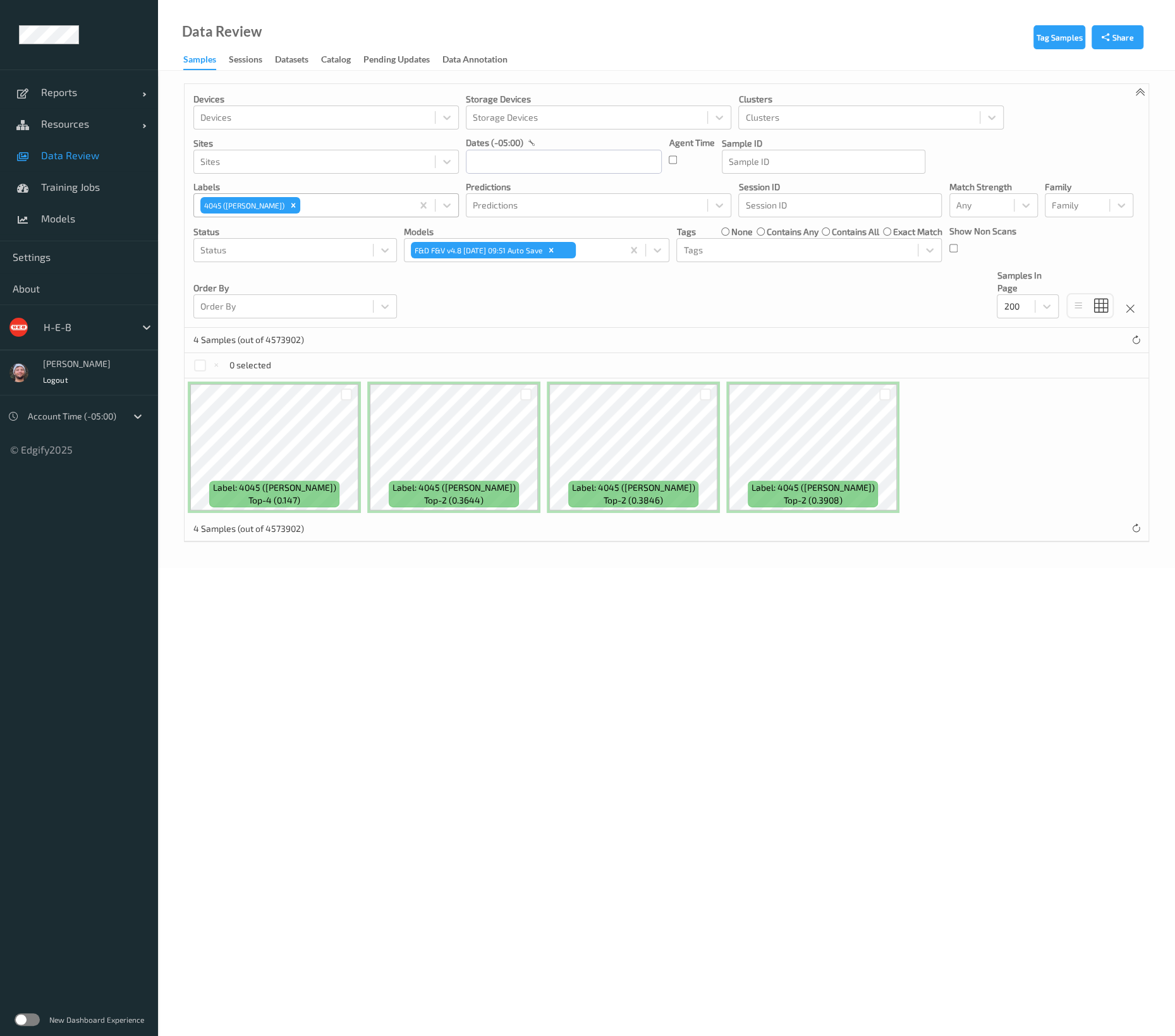
click at [612, 833] on body "Reports Default Report Customized Report Resources Devices Clusters Sites Data …" at bounding box center [588, 518] width 1175 height 1036
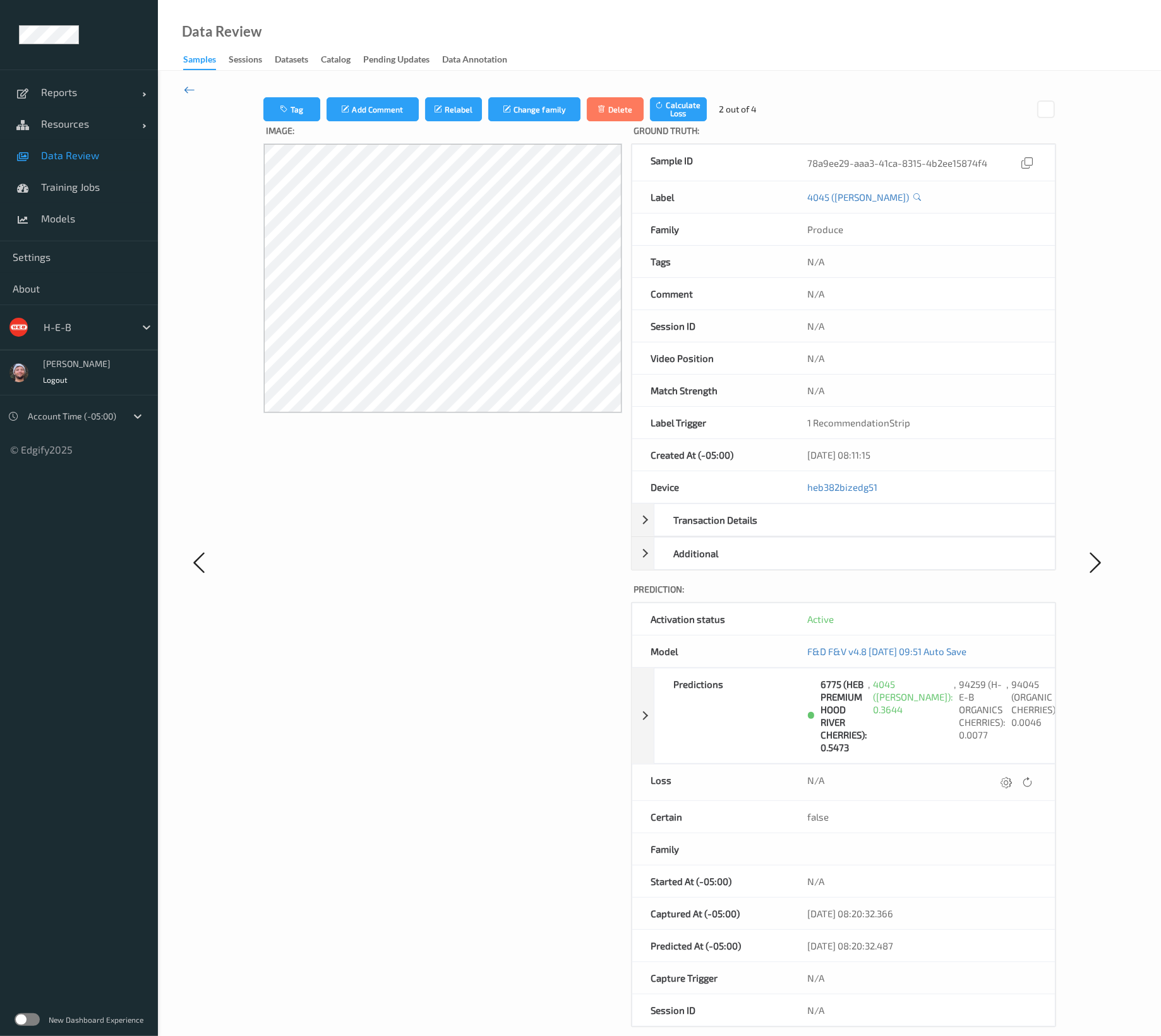
click at [185, 87] on icon at bounding box center [190, 90] width 12 height 14
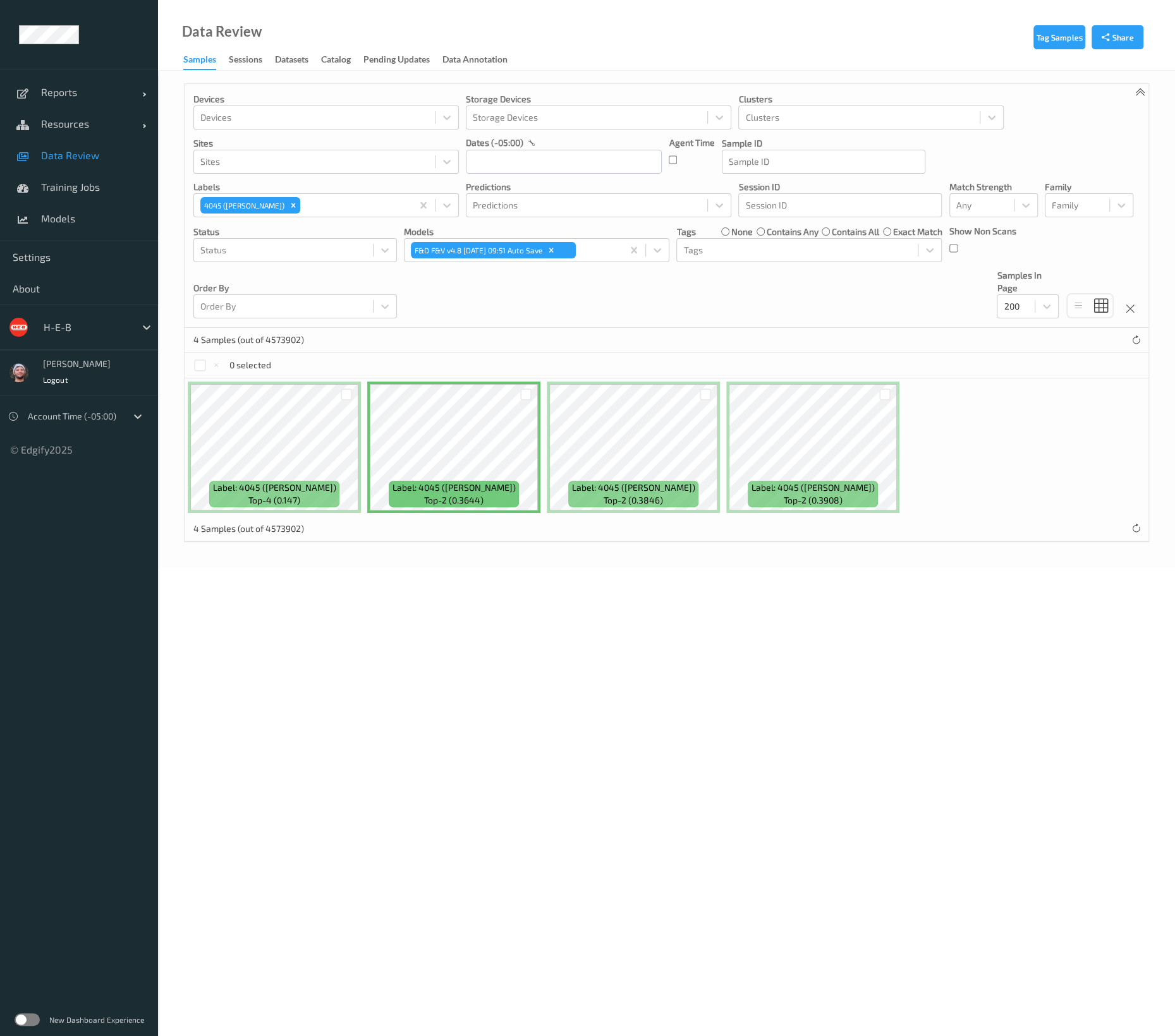
click at [714, 747] on body "Reports Default Report Customized Report Resources Devices Clusters Sites Data …" at bounding box center [588, 518] width 1175 height 1036
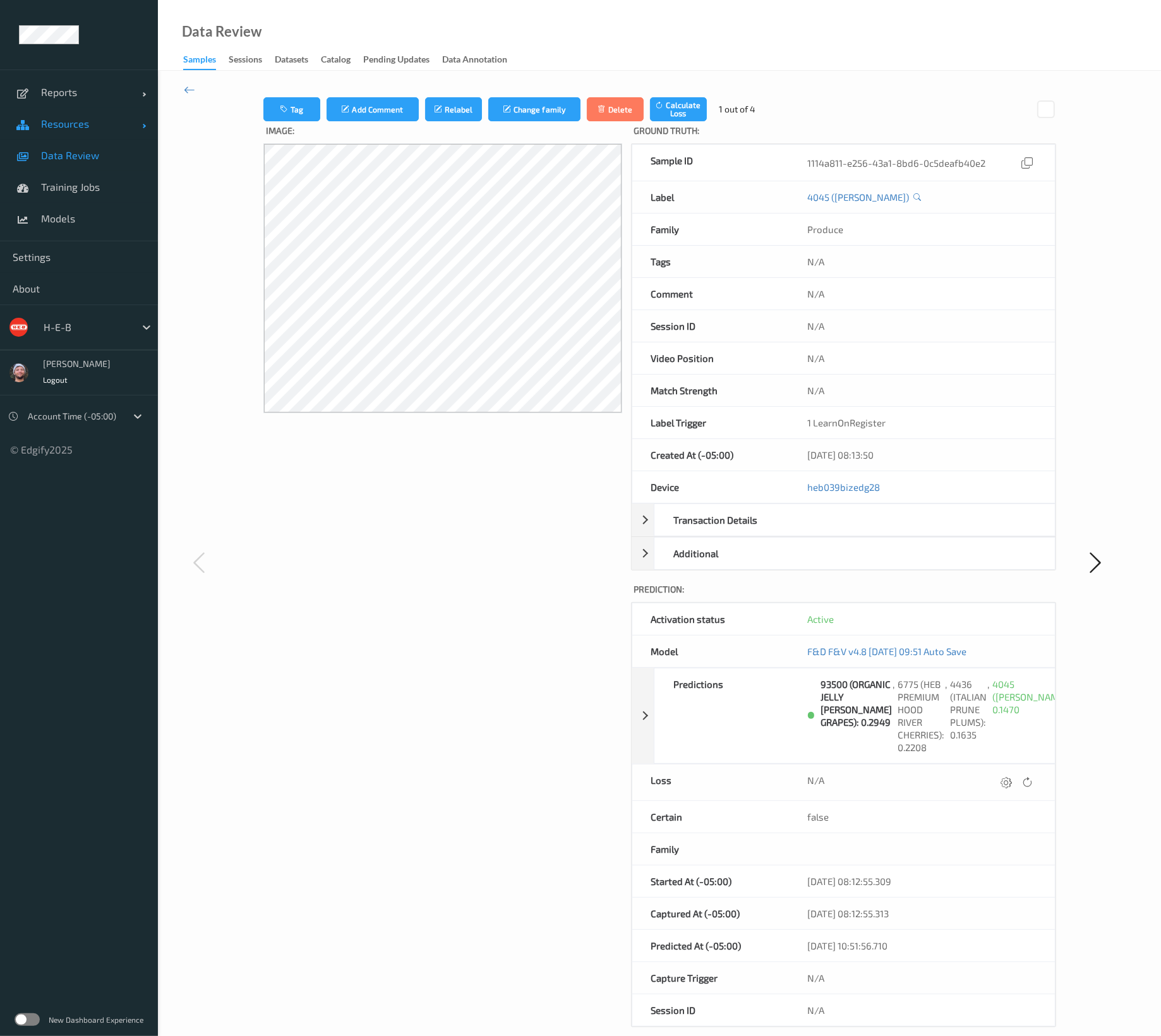
click at [101, 125] on span "Resources" at bounding box center [91, 124] width 101 height 12
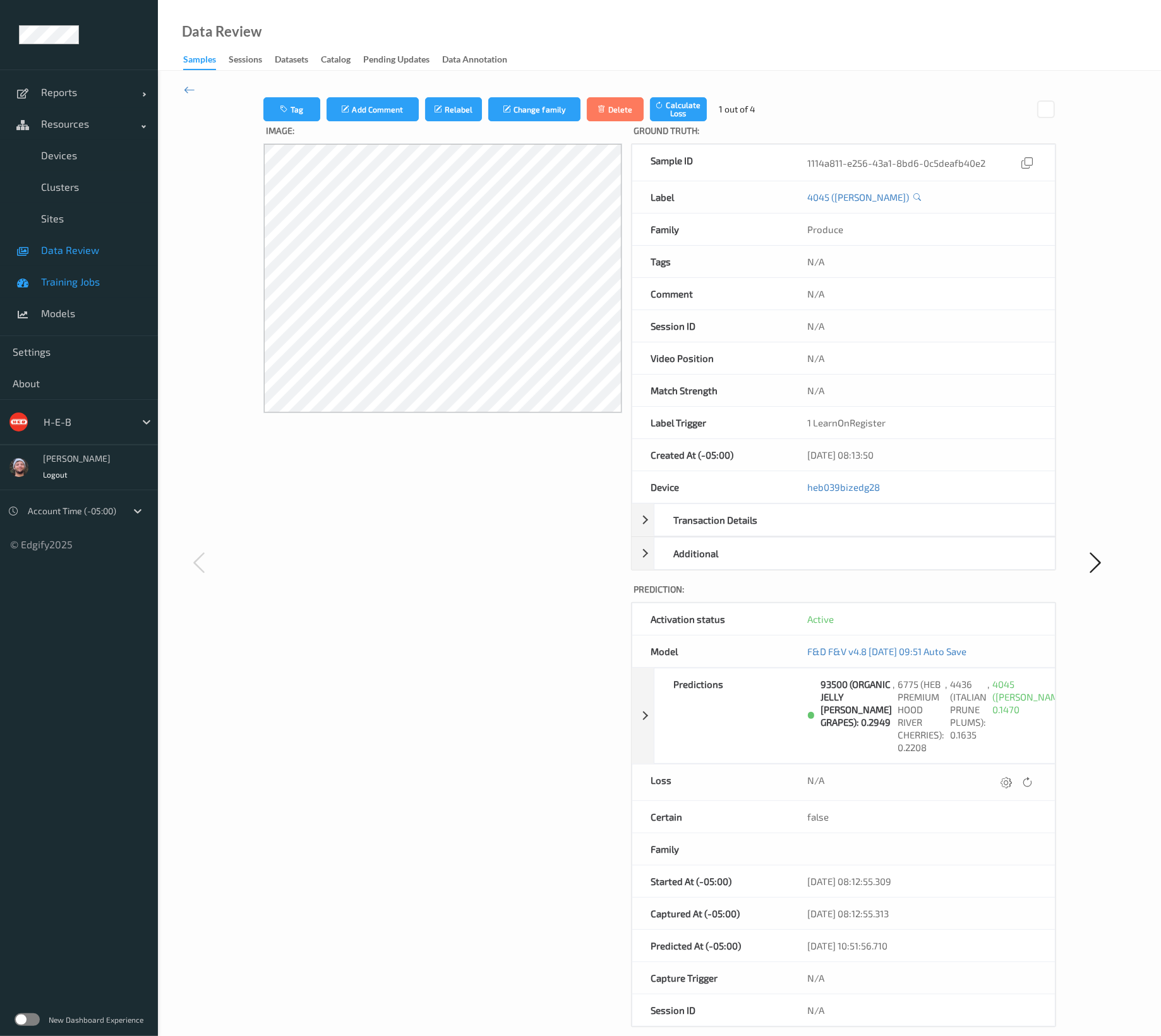
click at [98, 275] on span "Training Jobs" at bounding box center [93, 282] width 104 height 12
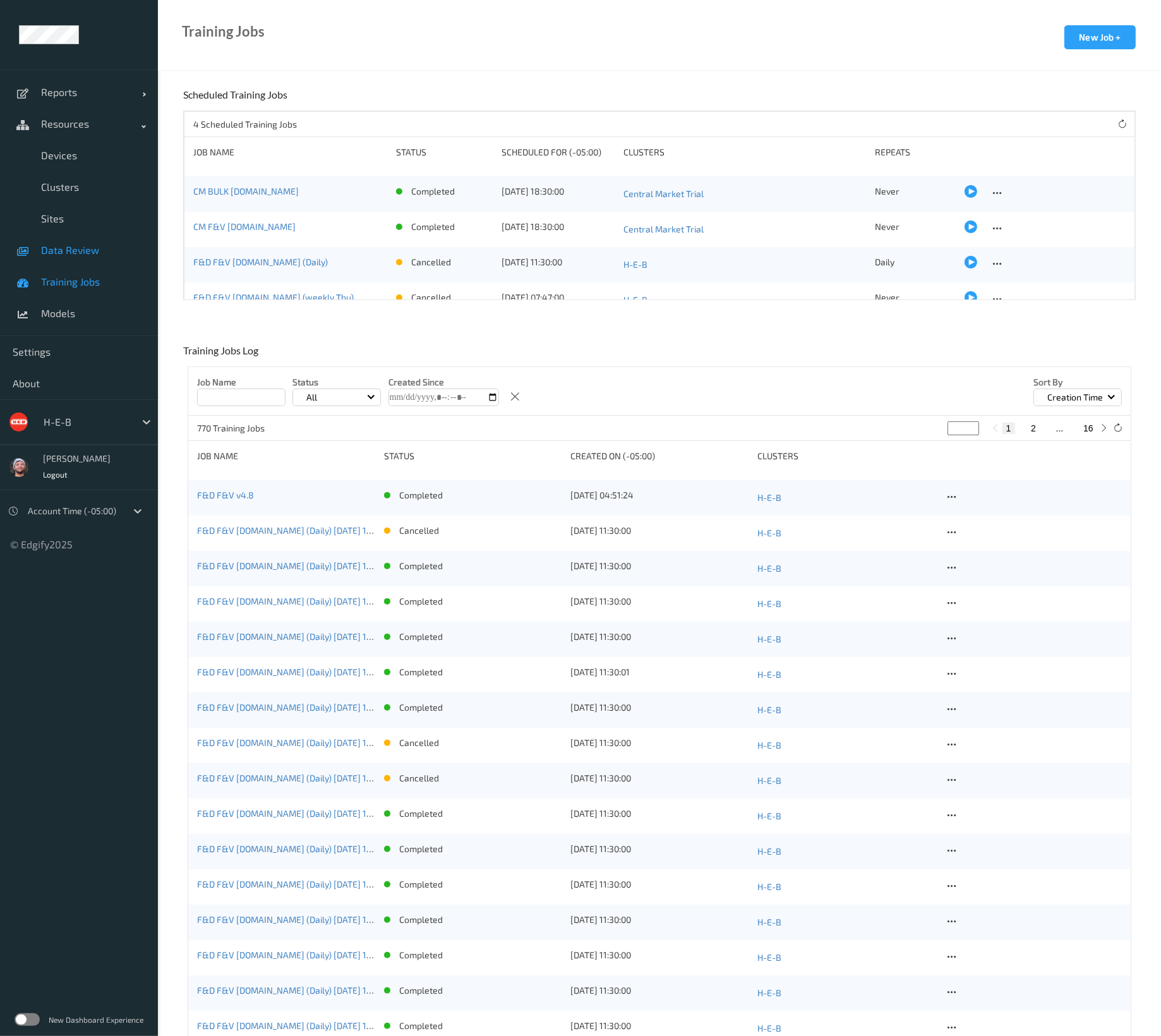
click at [99, 262] on link "Data Review" at bounding box center [79, 250] width 158 height 32
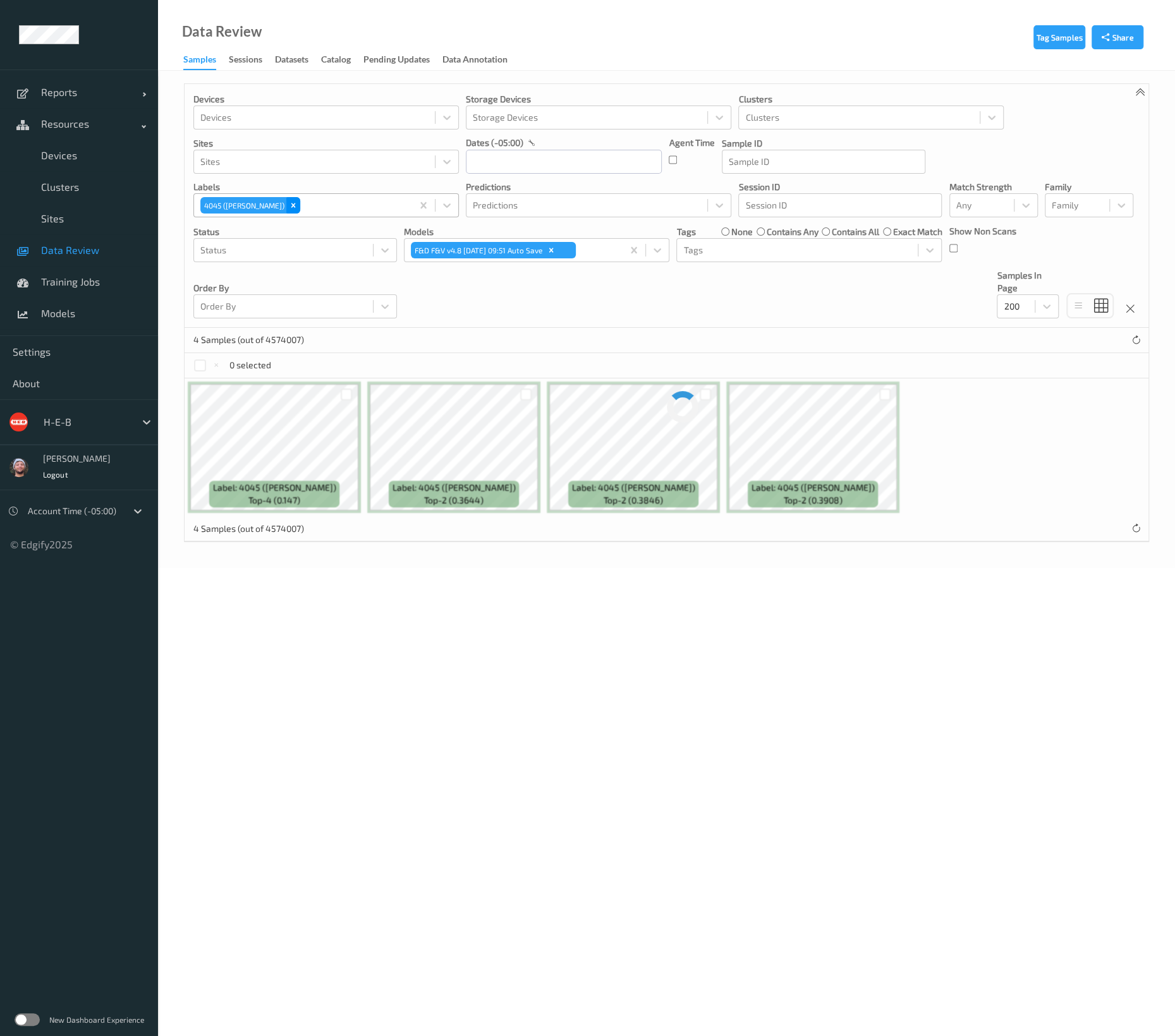
click at [291, 206] on icon "Remove 4045 (BING CHERRIES)" at bounding box center [293, 206] width 5 height 5
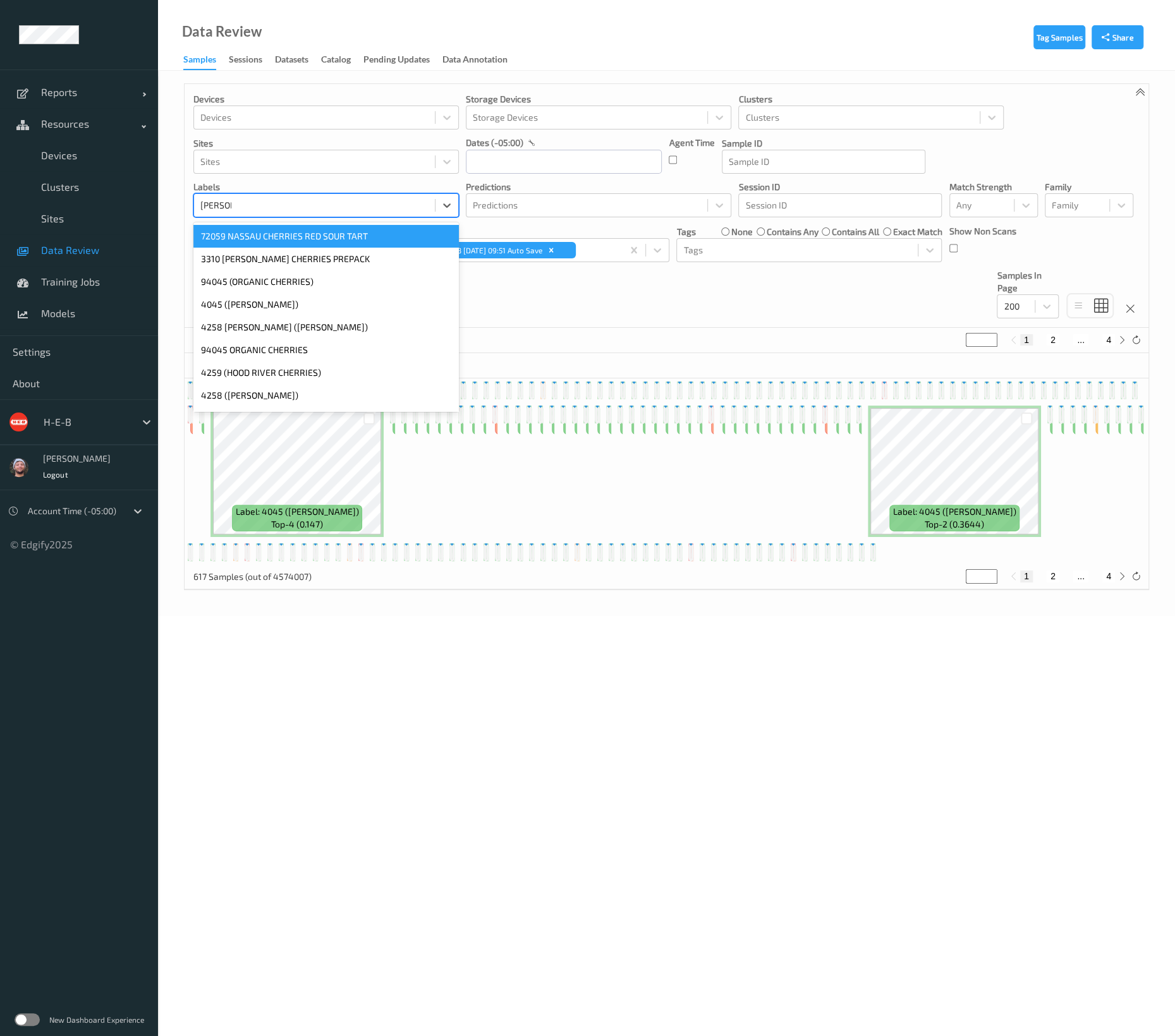
type input "cherries"
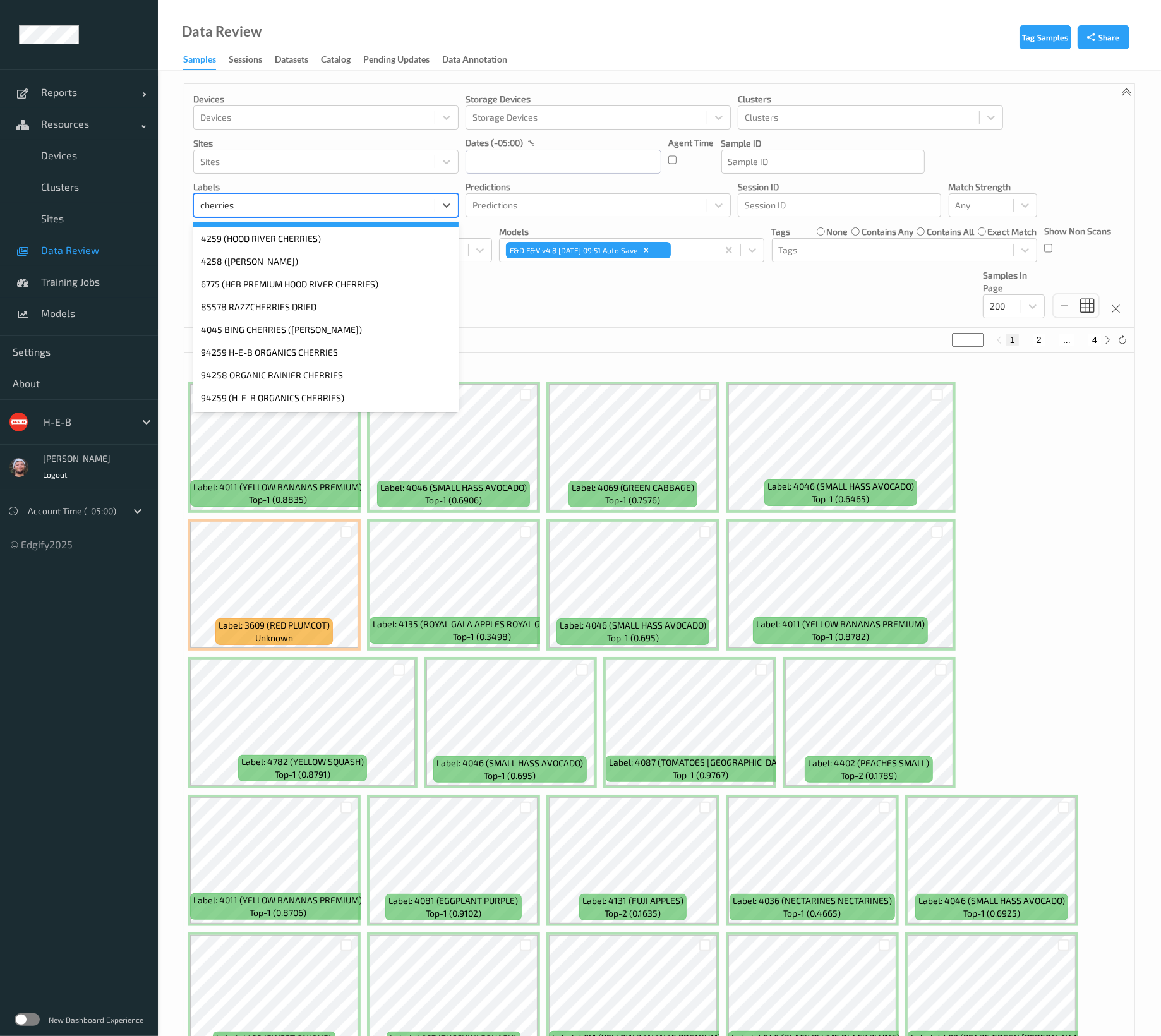
scroll to position [144, 0]
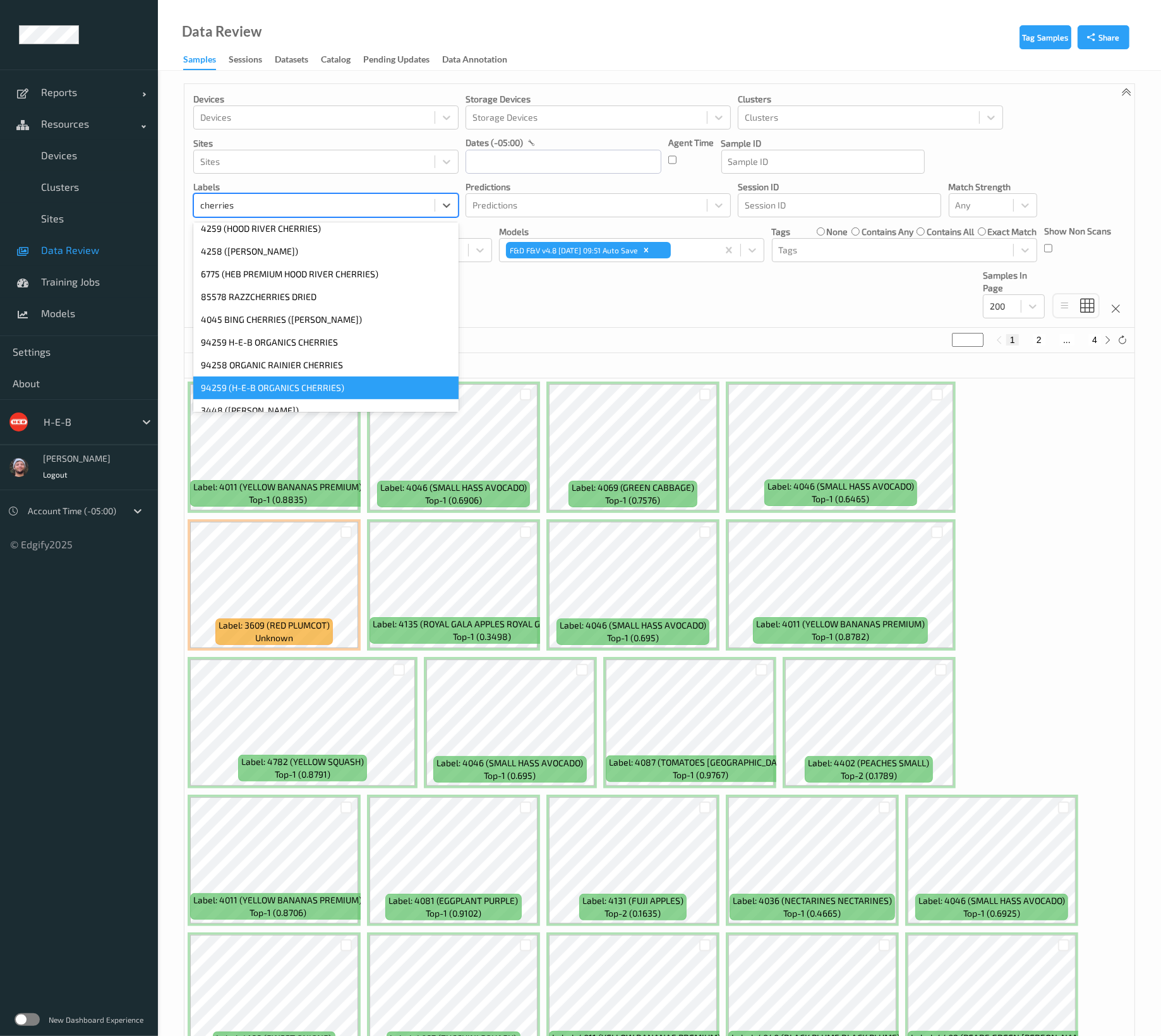
click at [386, 381] on div "94259 (H-E-B ORGANICS CHERRIES)" at bounding box center [326, 388] width 265 height 22
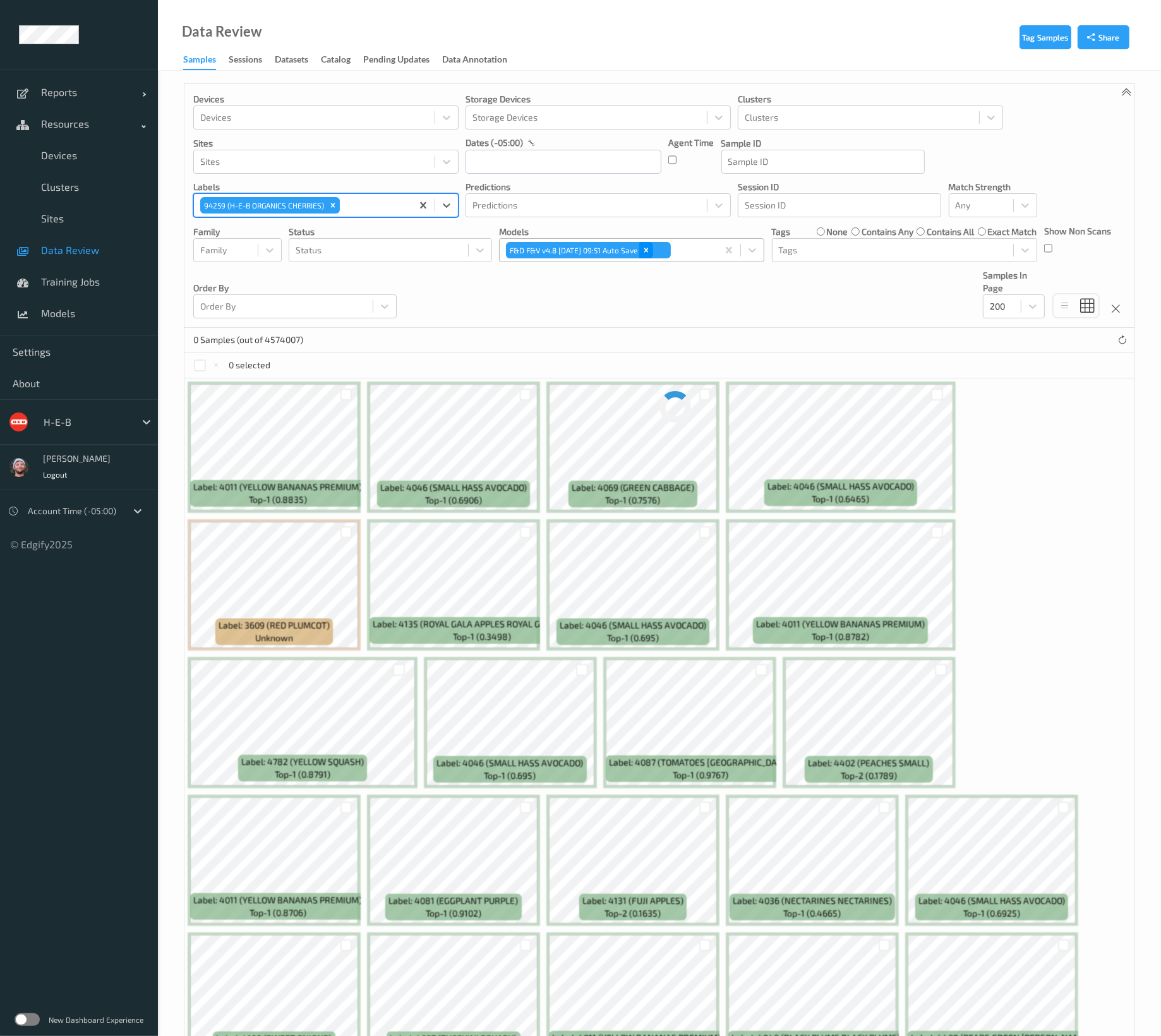
click at [651, 248] on icon "Remove F&D F&V v4.8 2025-08-20 09:51 Auto Save" at bounding box center [646, 250] width 9 height 9
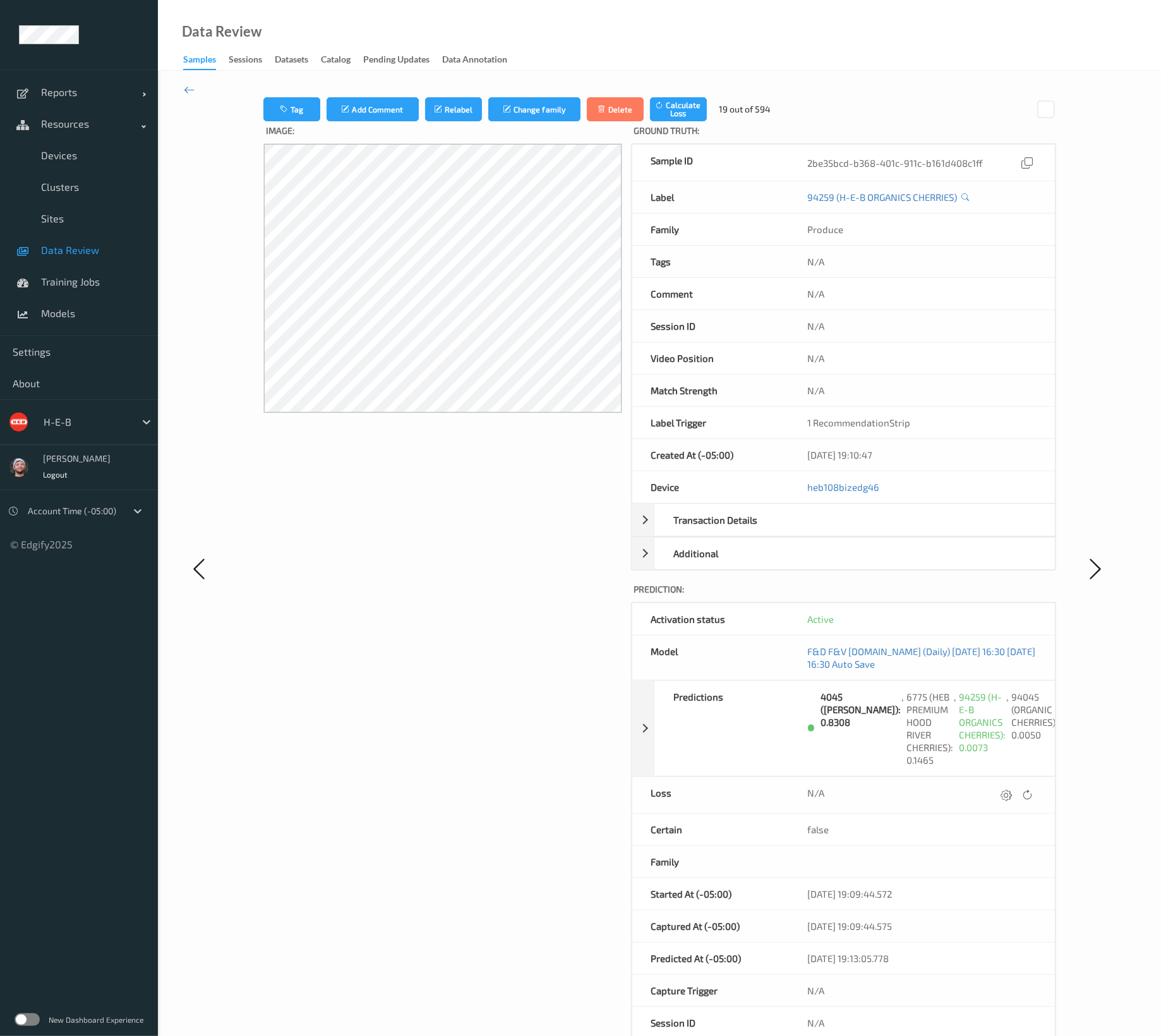
click at [874, 32] on div "Data Review Samples Sessions Datasets Catalog Pending Updates Data Annotation" at bounding box center [659, 35] width 1003 height 70
click at [194, 91] on icon at bounding box center [190, 90] width 12 height 14
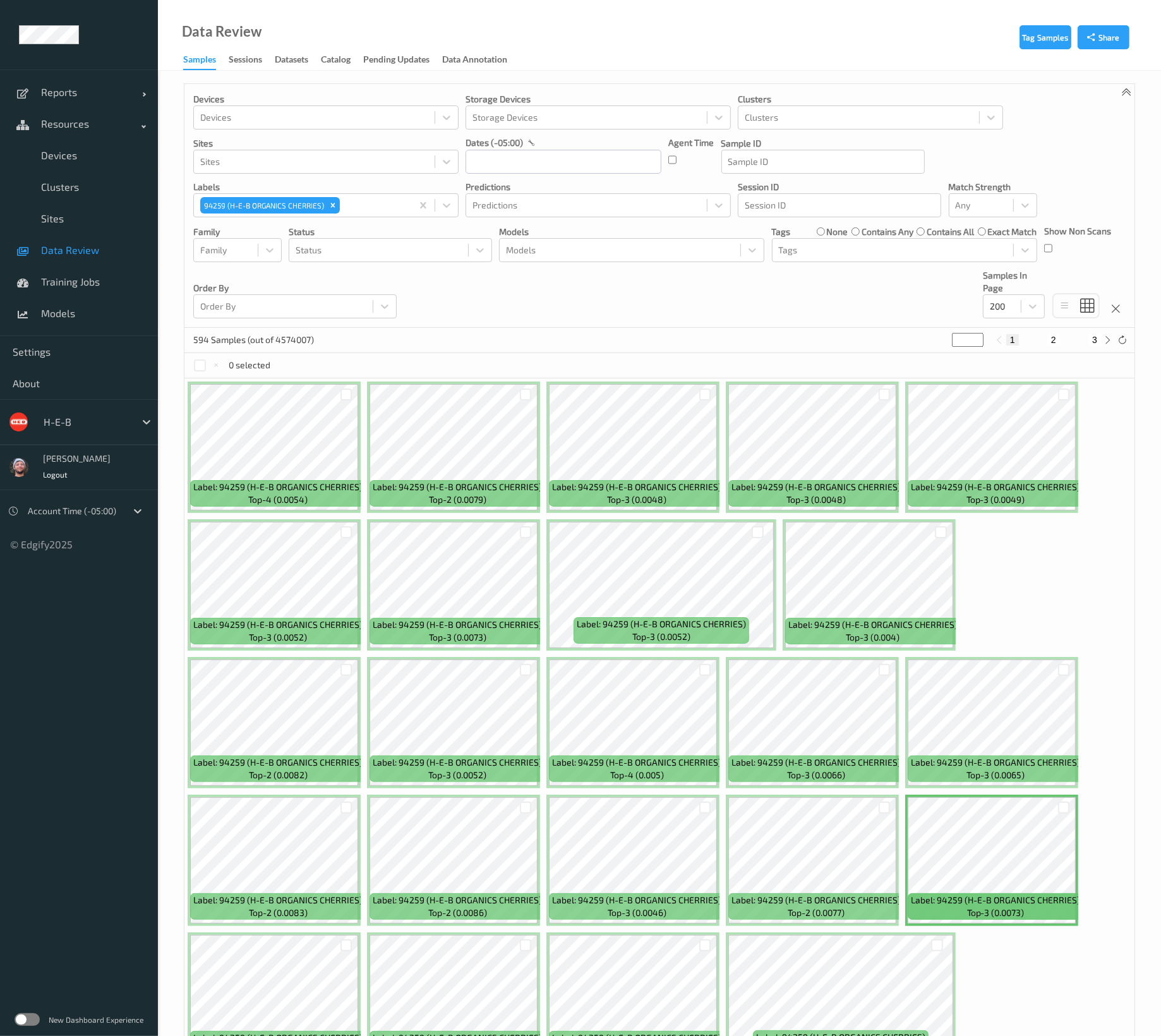
click at [801, 330] on div "594 Samples (out of 4574007) * 1 2 3" at bounding box center [659, 340] width 950 height 26
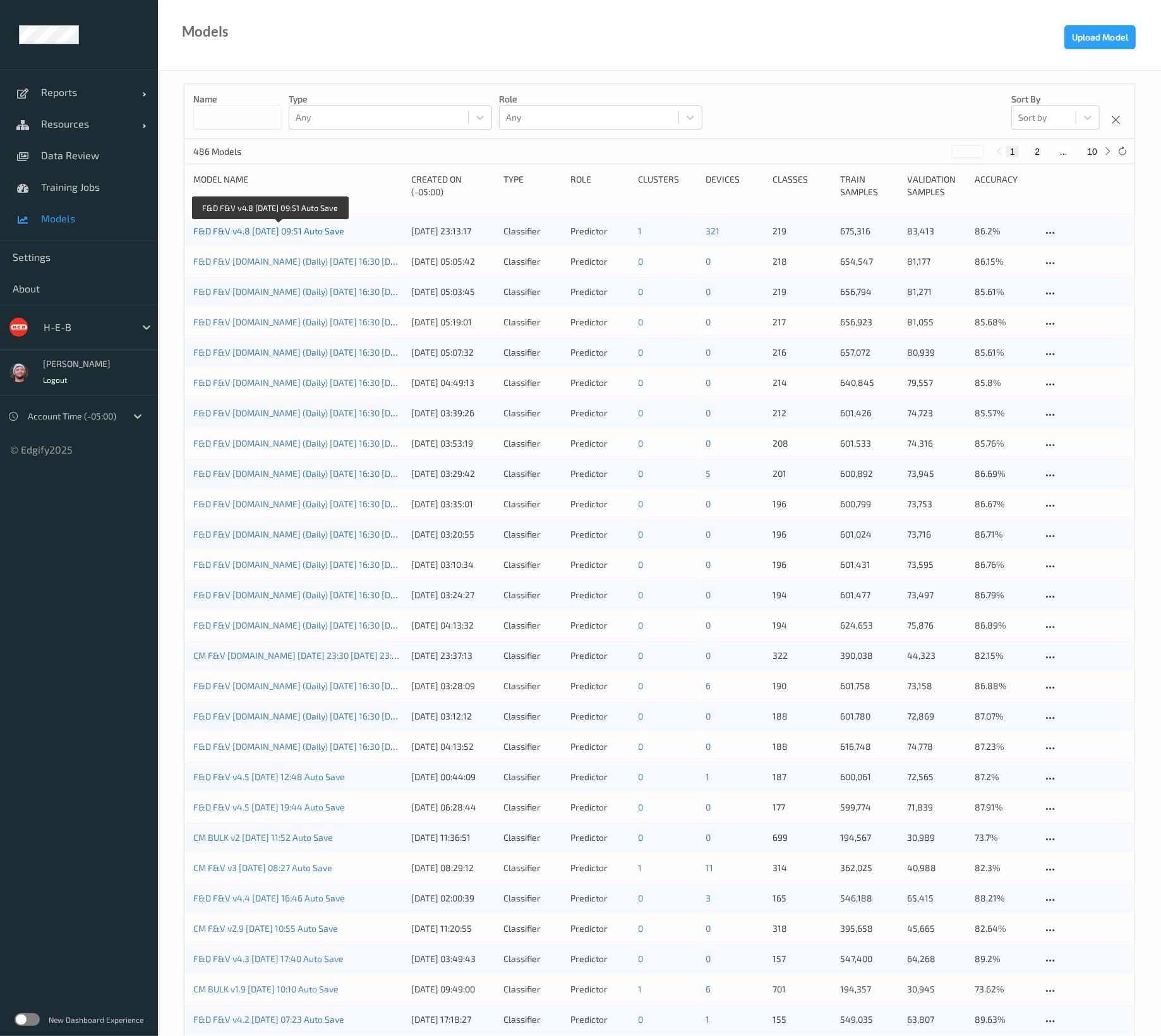
click at [298, 232] on link "F&D F&V v4.8 2025-08-20 09:51 Auto Save" at bounding box center [268, 231] width 151 height 11
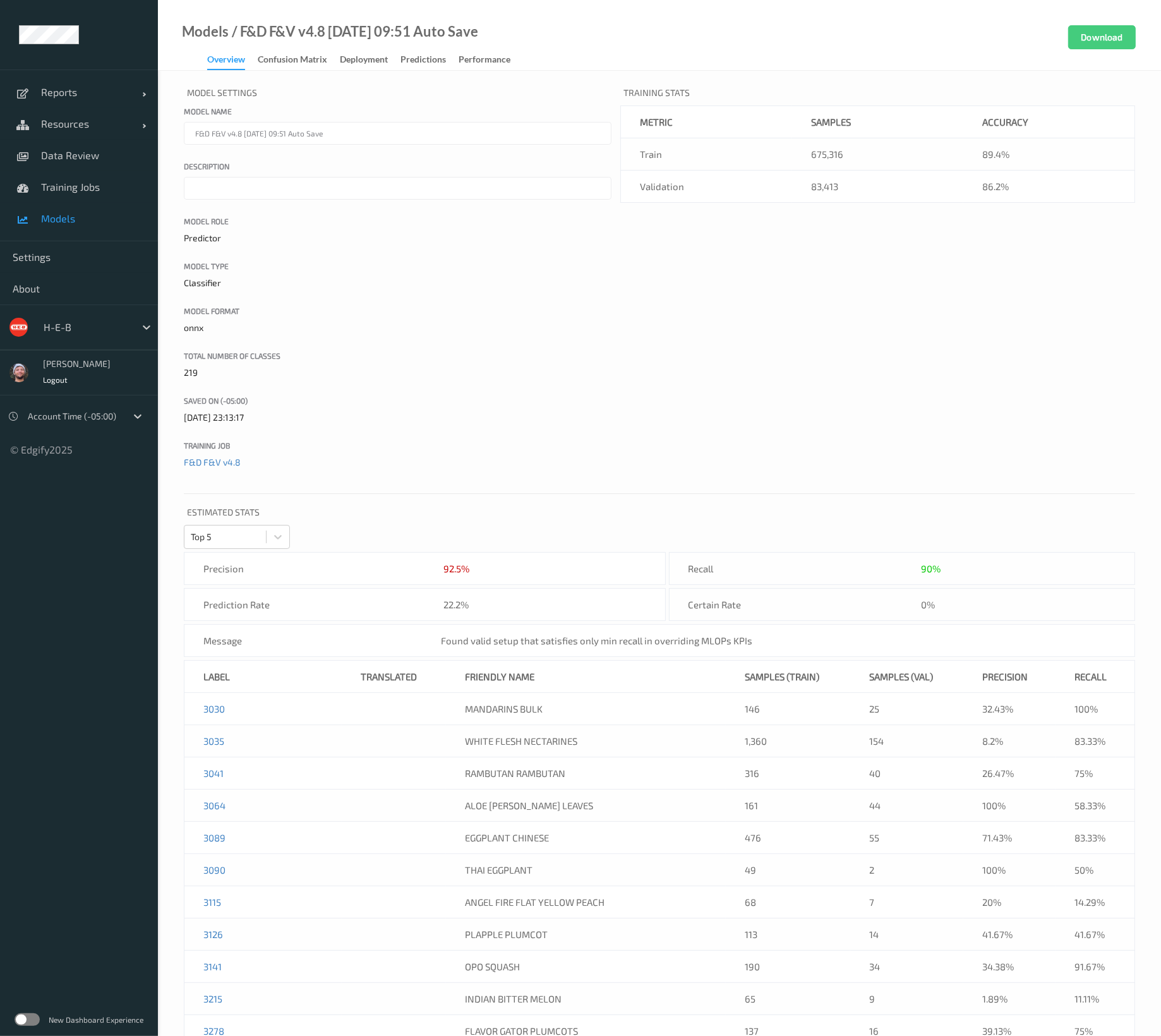
click at [653, 443] on div "Model Settings Model name F&D F&V v4.8 2025-08-20 09:51 Auto Save Description M…" at bounding box center [660, 284] width 951 height 401
click at [77, 162] on link "Data Review" at bounding box center [79, 155] width 158 height 32
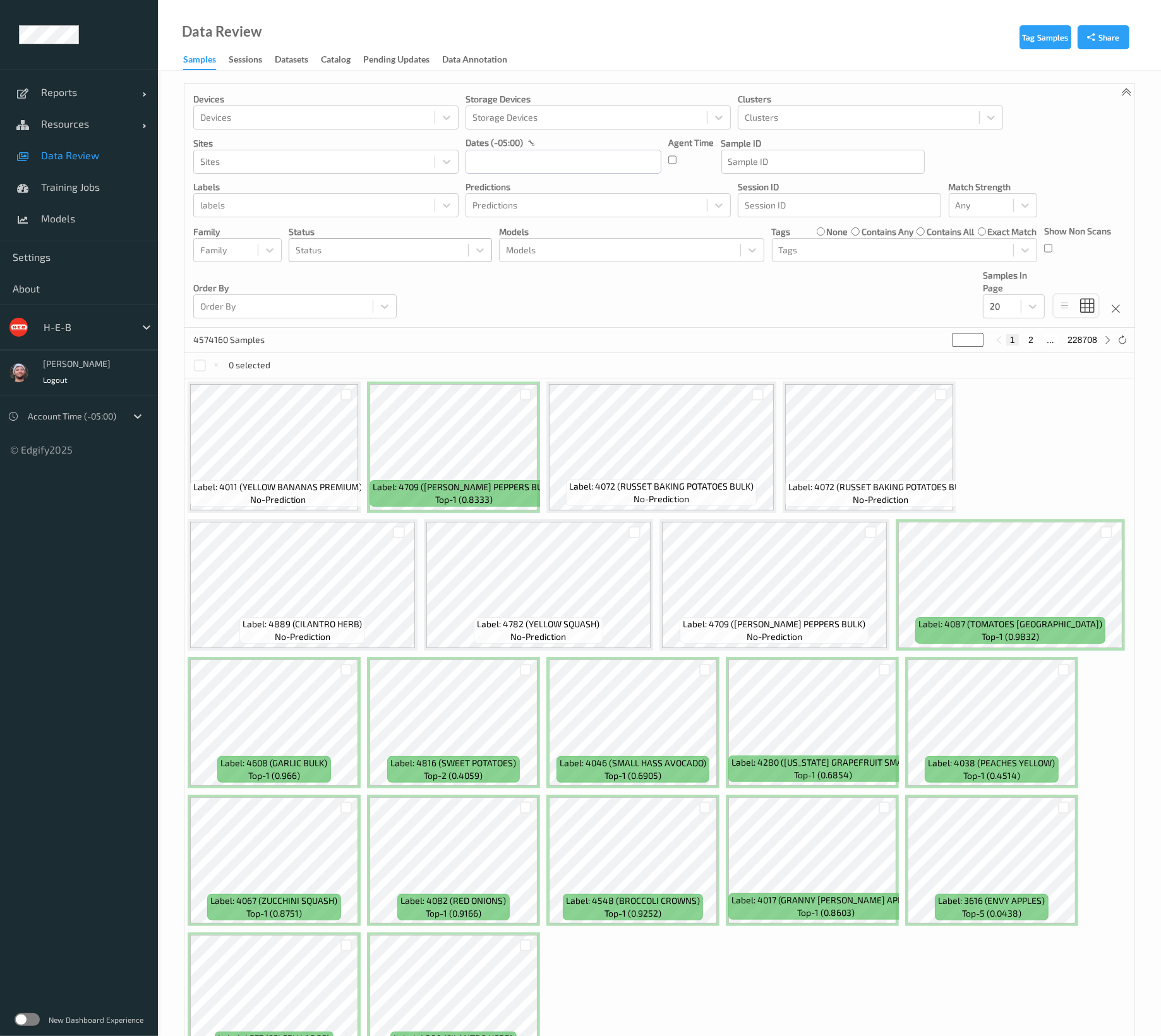
click at [350, 253] on div at bounding box center [378, 251] width 166 height 15
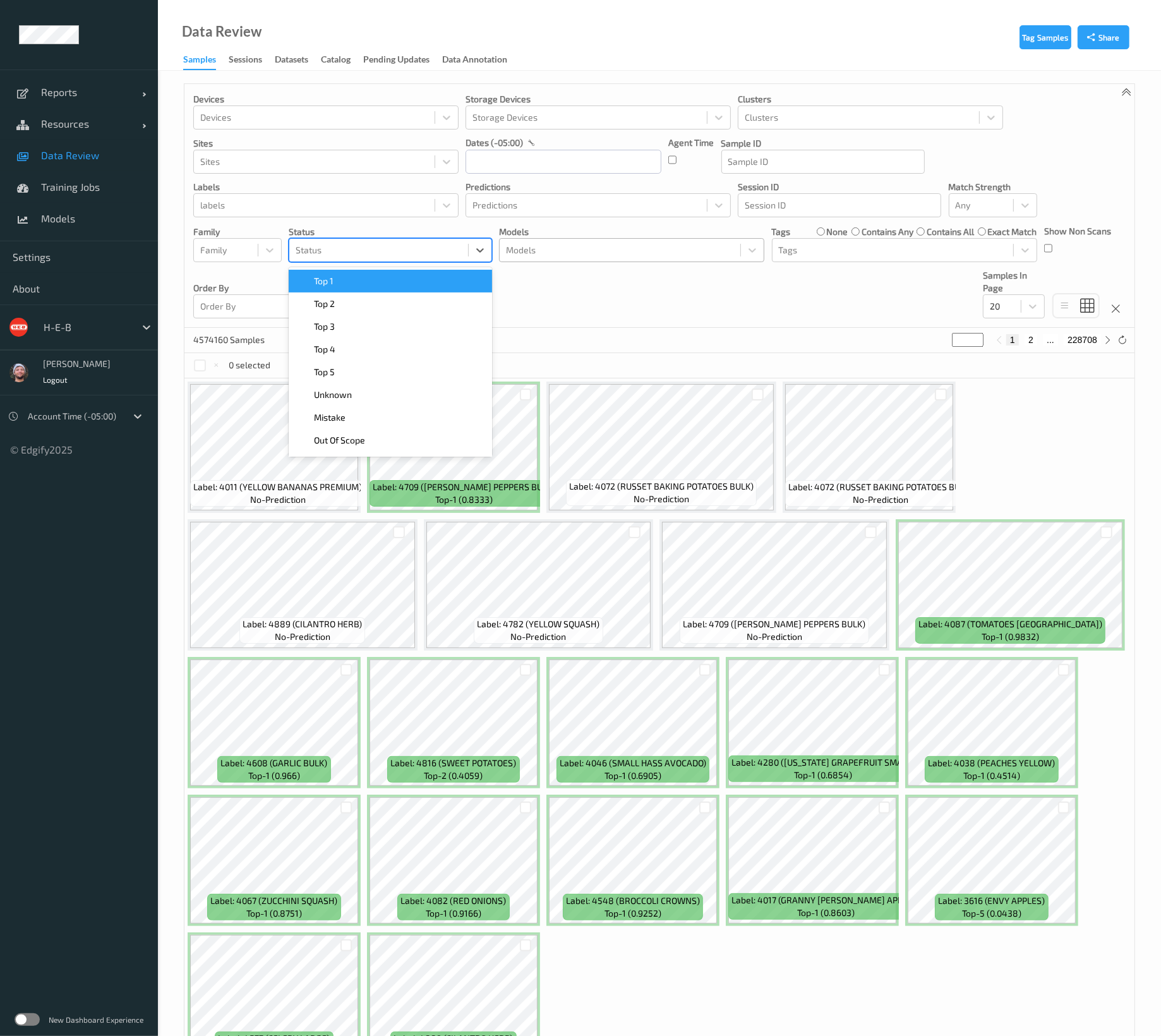
click at [541, 247] on div at bounding box center [620, 251] width 228 height 15
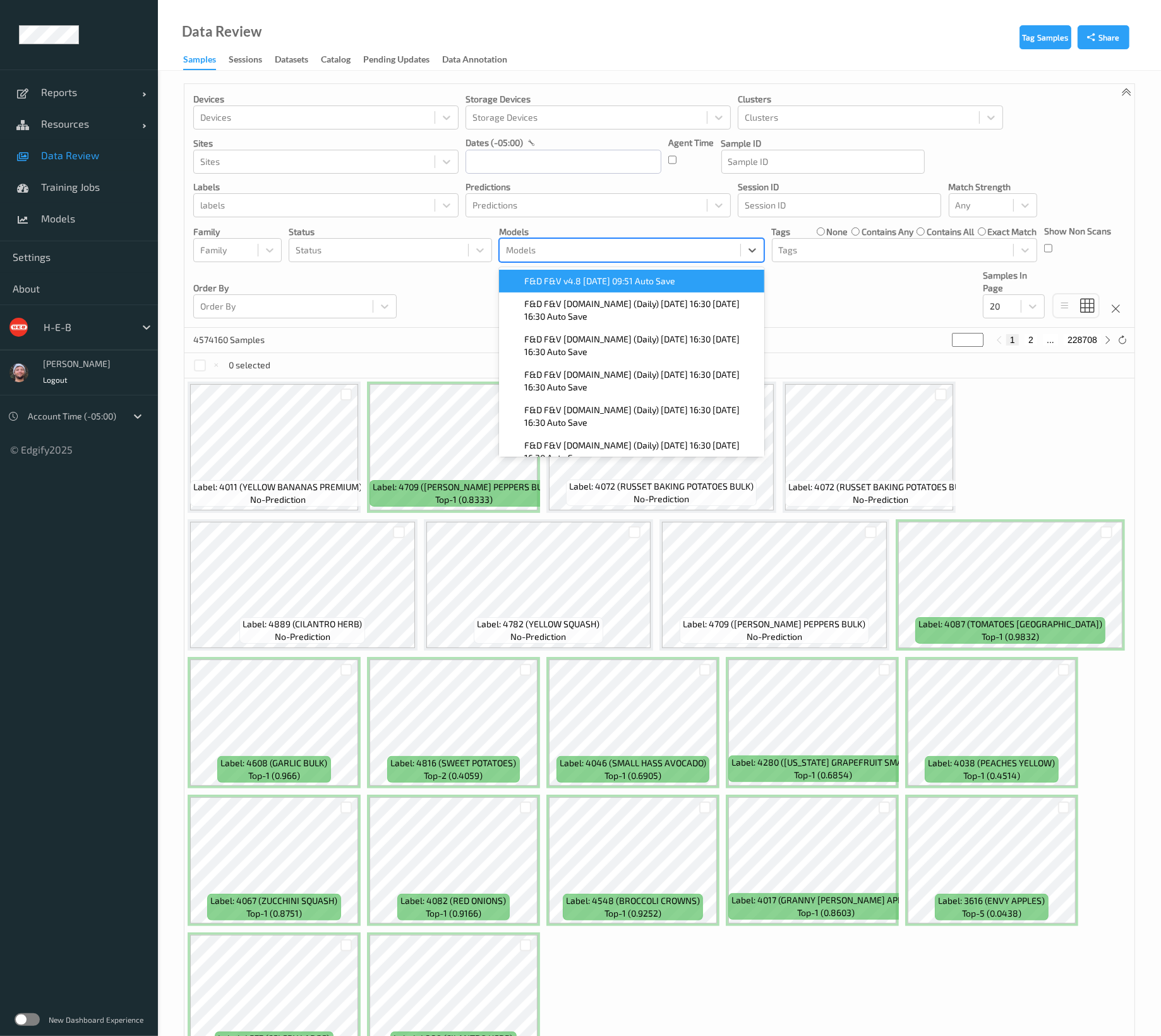
click at [565, 279] on span "F&D F&V v4.8 2025-08-20 09:51 Auto Save" at bounding box center [599, 281] width 151 height 12
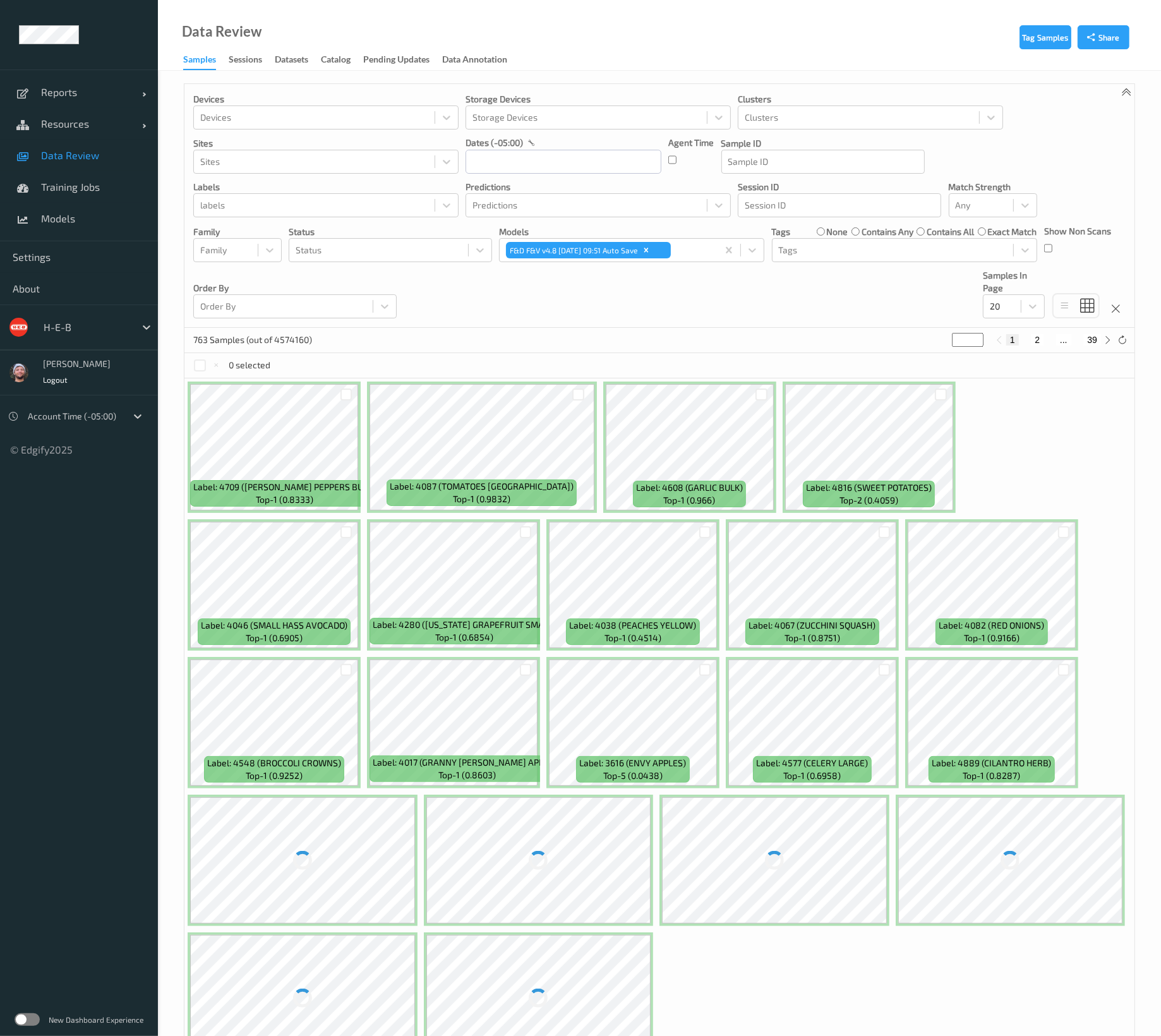
click at [476, 284] on div "Devices Devices Storage Devices Storage Devices Clusters Clusters Sites Sites d…" at bounding box center [659, 206] width 950 height 244
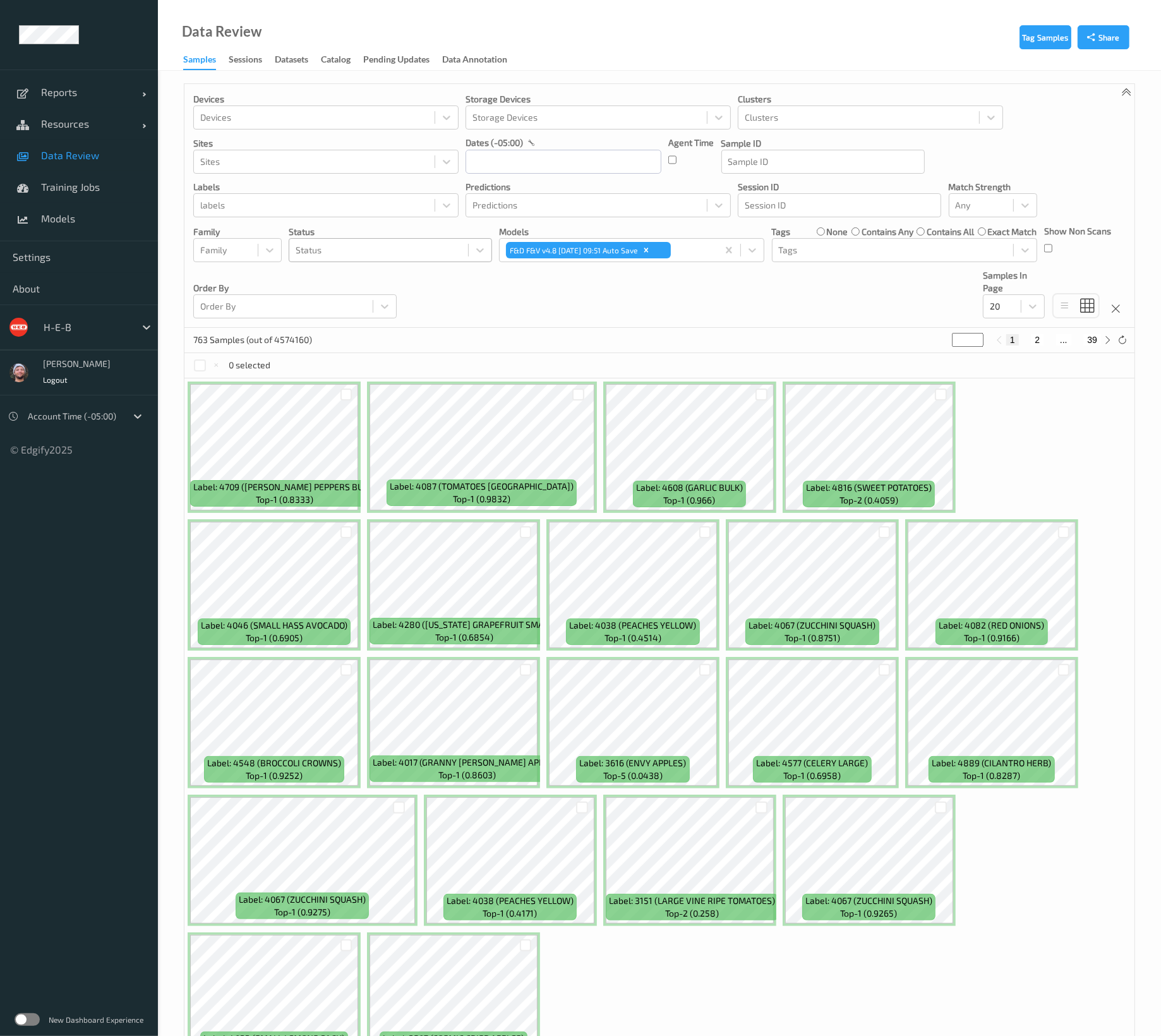
click at [343, 260] on div "Status" at bounding box center [390, 250] width 203 height 24
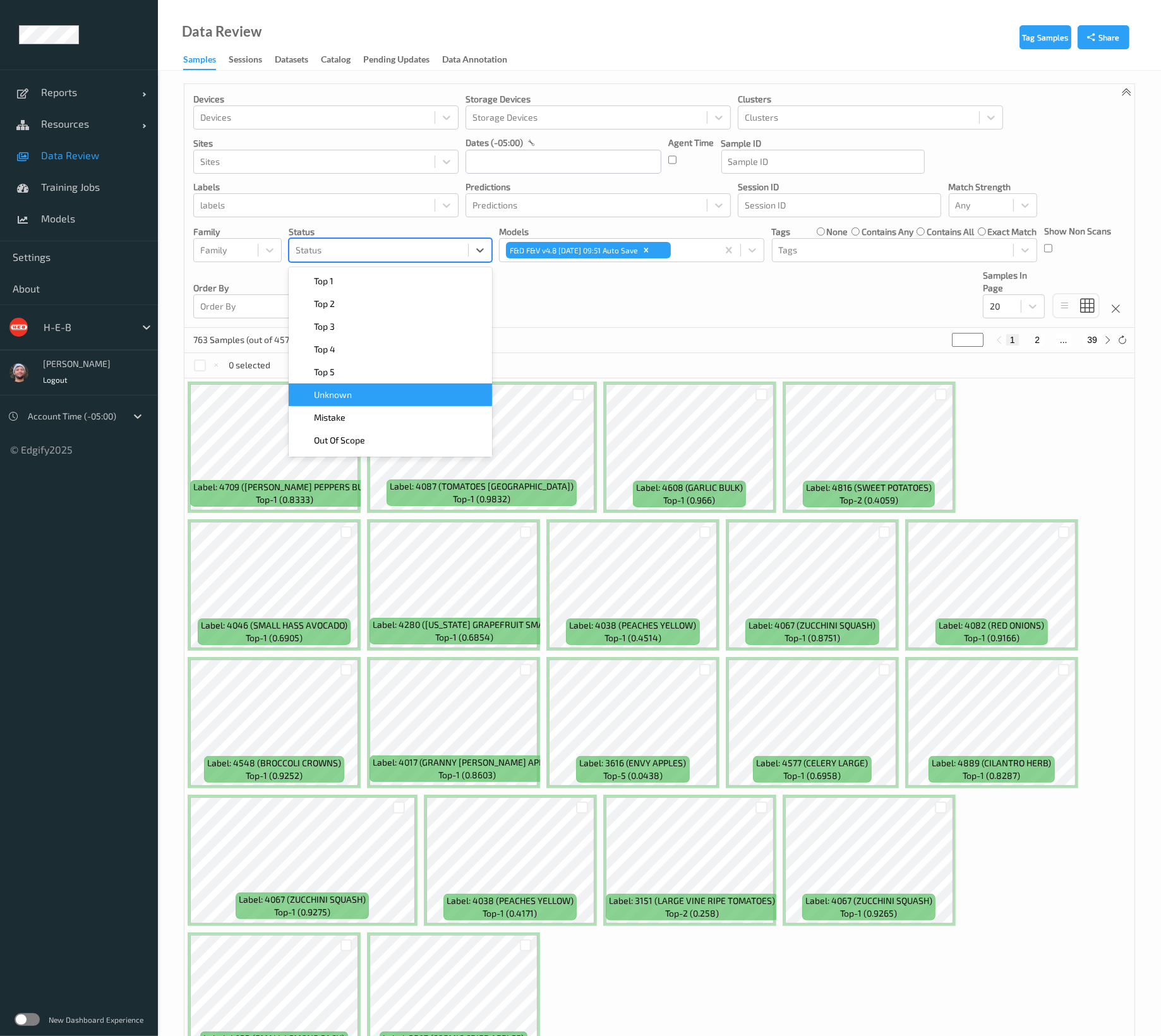
click at [372, 395] on div "Unknown" at bounding box center [390, 395] width 188 height 12
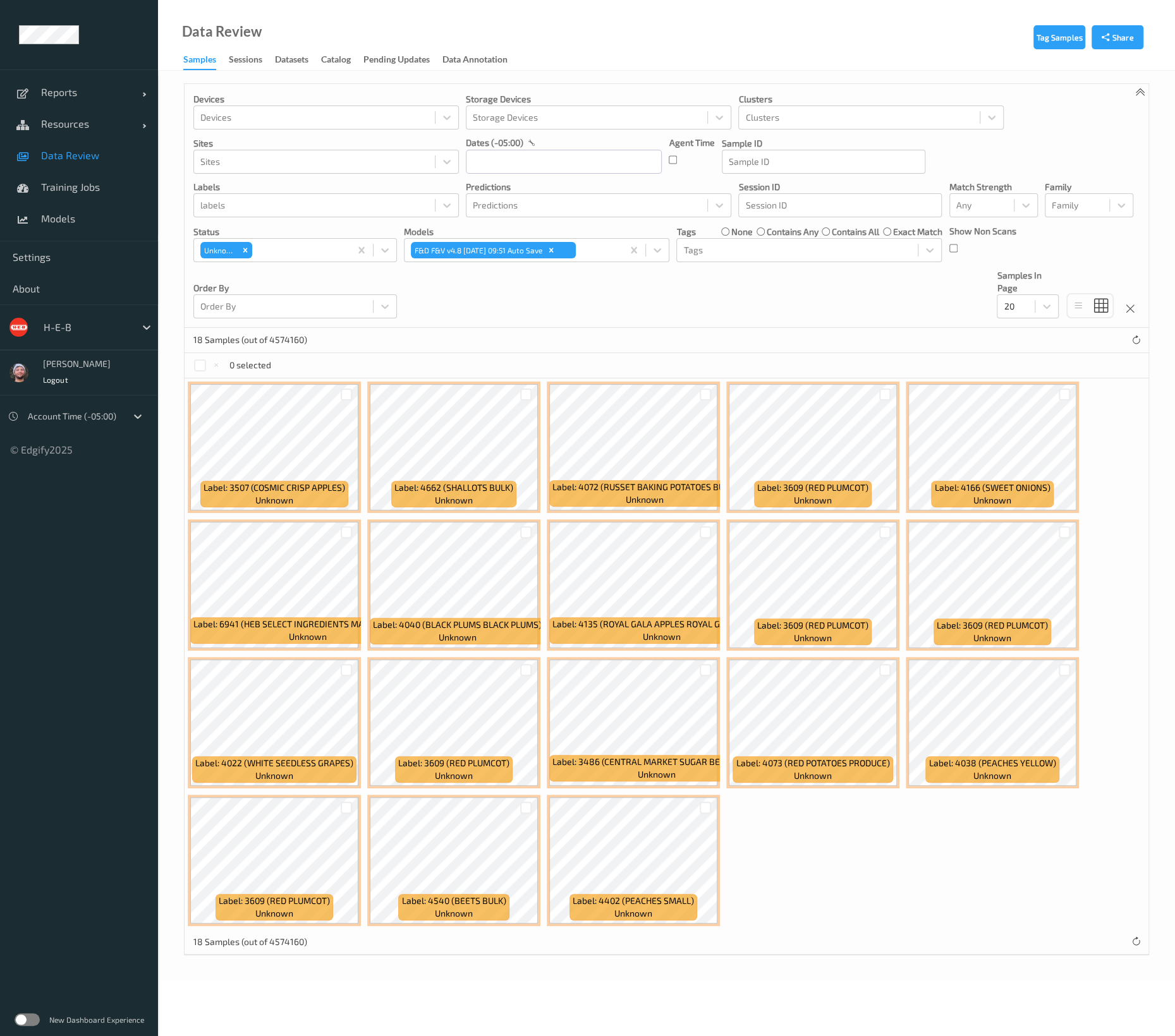
click at [453, 305] on div "Devices Devices Storage Devices Storage Devices Clusters Clusters Sites Sites d…" at bounding box center [666, 206] width 964 height 244
click at [246, 248] on icon "Remove Unknown" at bounding box center [245, 250] width 5 height 5
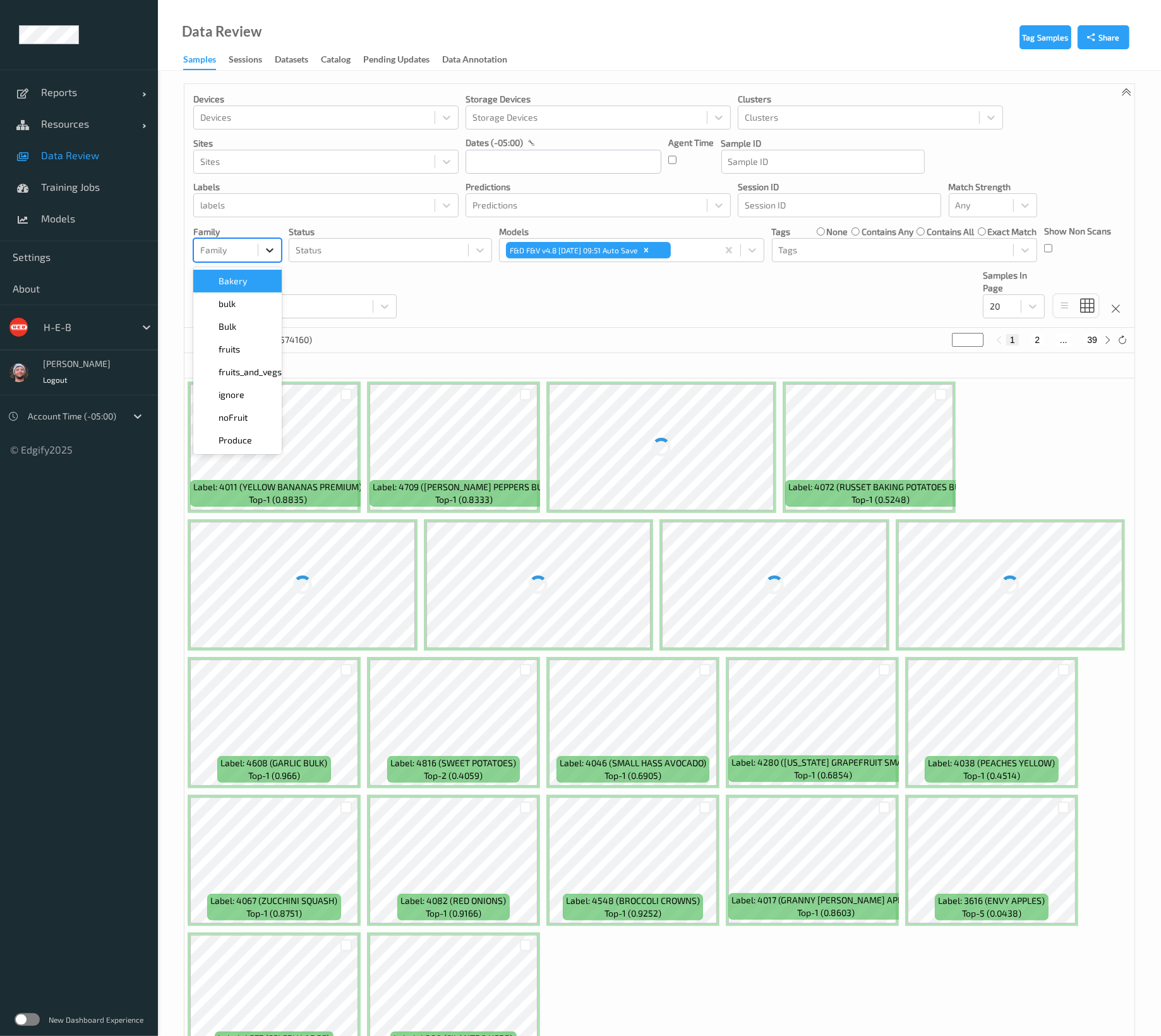
click at [274, 248] on icon at bounding box center [269, 250] width 12 height 12
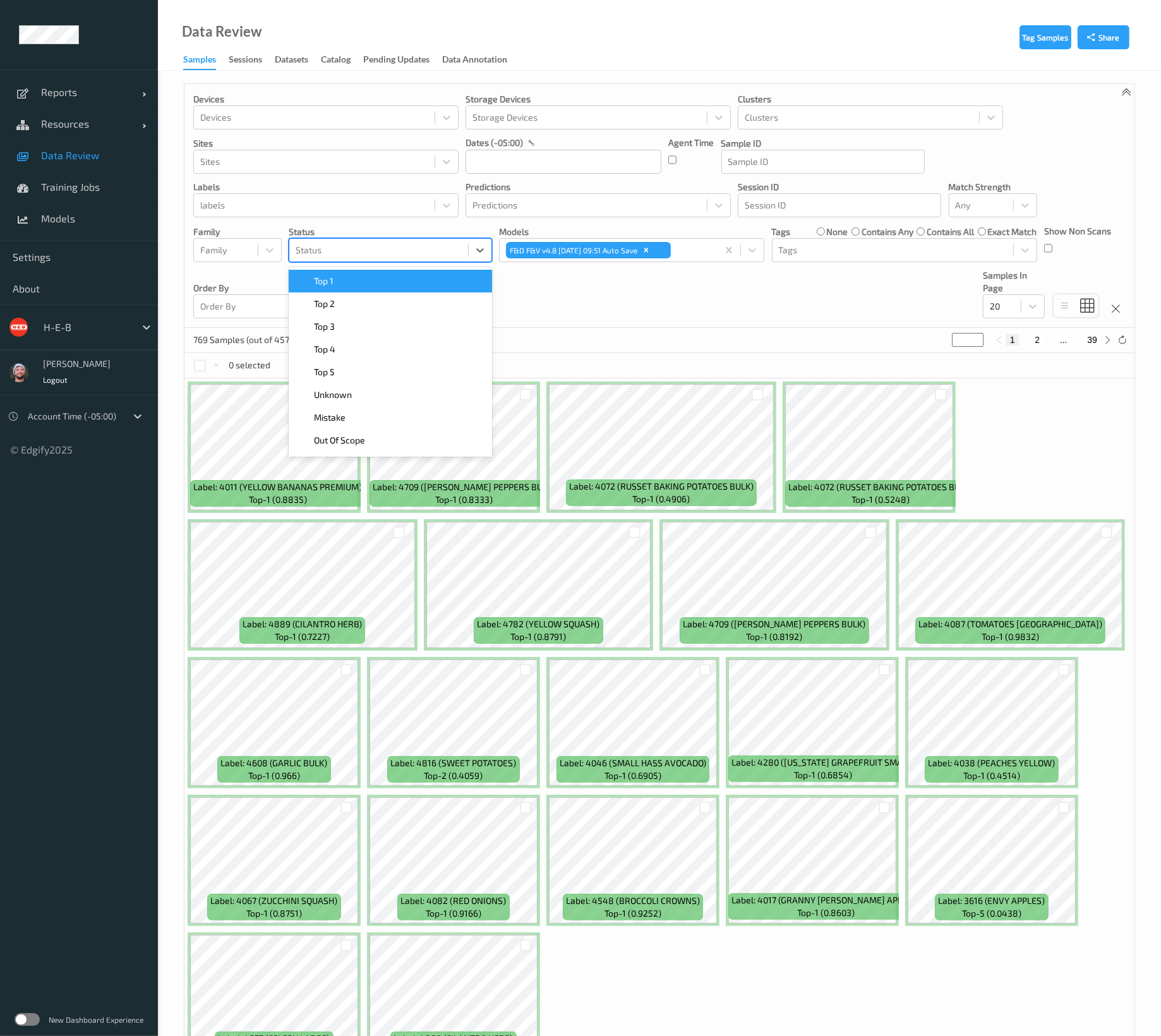
click at [319, 253] on div at bounding box center [378, 251] width 166 height 15
click at [339, 417] on span "Mistake" at bounding box center [330, 418] width 32 height 12
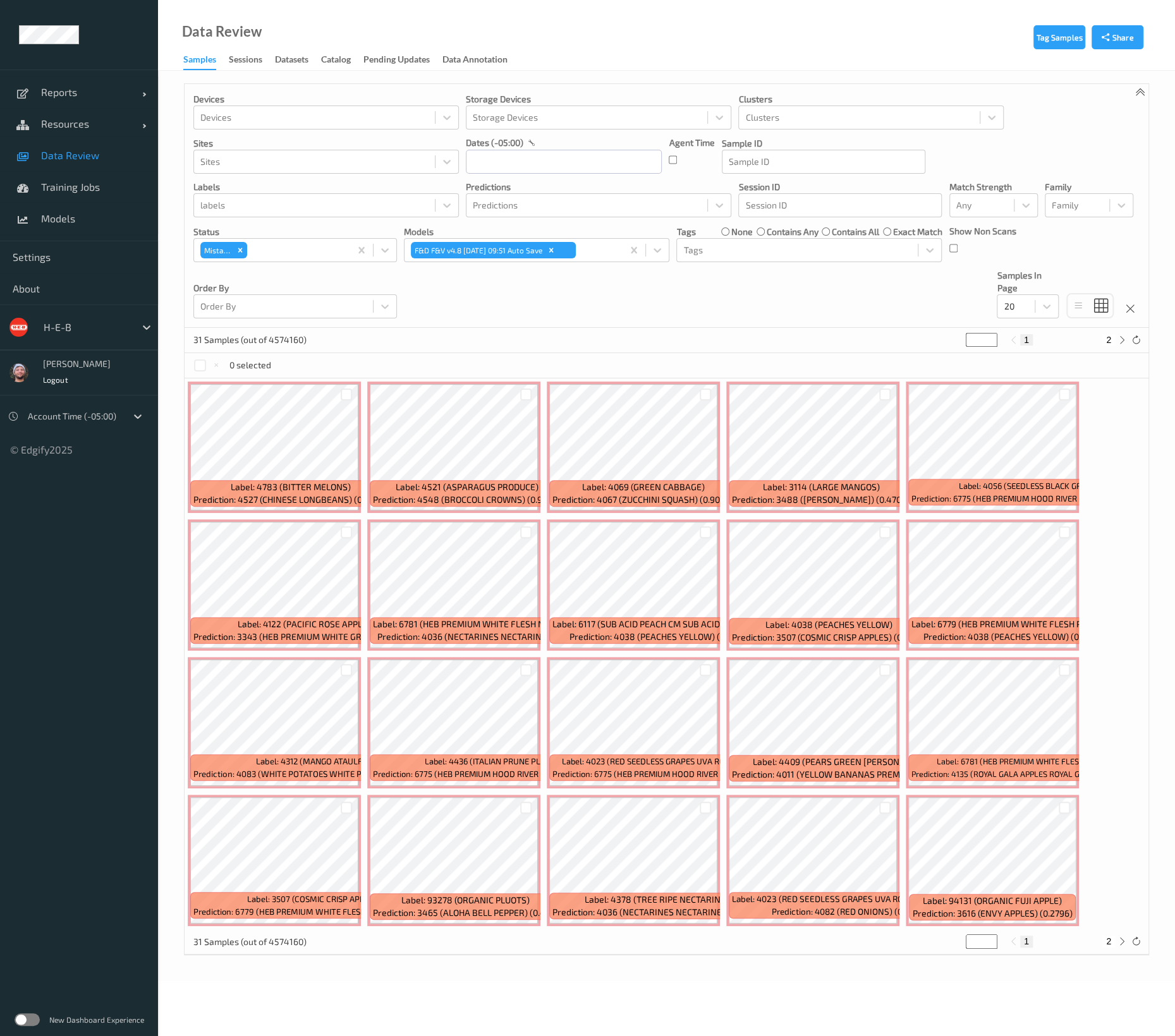
click at [591, 320] on div "Devices Devices Storage Devices Storage Devices Clusters Clusters Sites Sites d…" at bounding box center [666, 206] width 964 height 244
click at [1063, 304] on div "Devices Devices Storage Devices Storage Devices Clusters Clusters Sites Sites d…" at bounding box center [666, 206] width 964 height 244
click at [1003, 313] on div "20" at bounding box center [1016, 306] width 37 height 20
click at [1021, 396] on div "100" at bounding box center [1028, 405] width 62 height 22
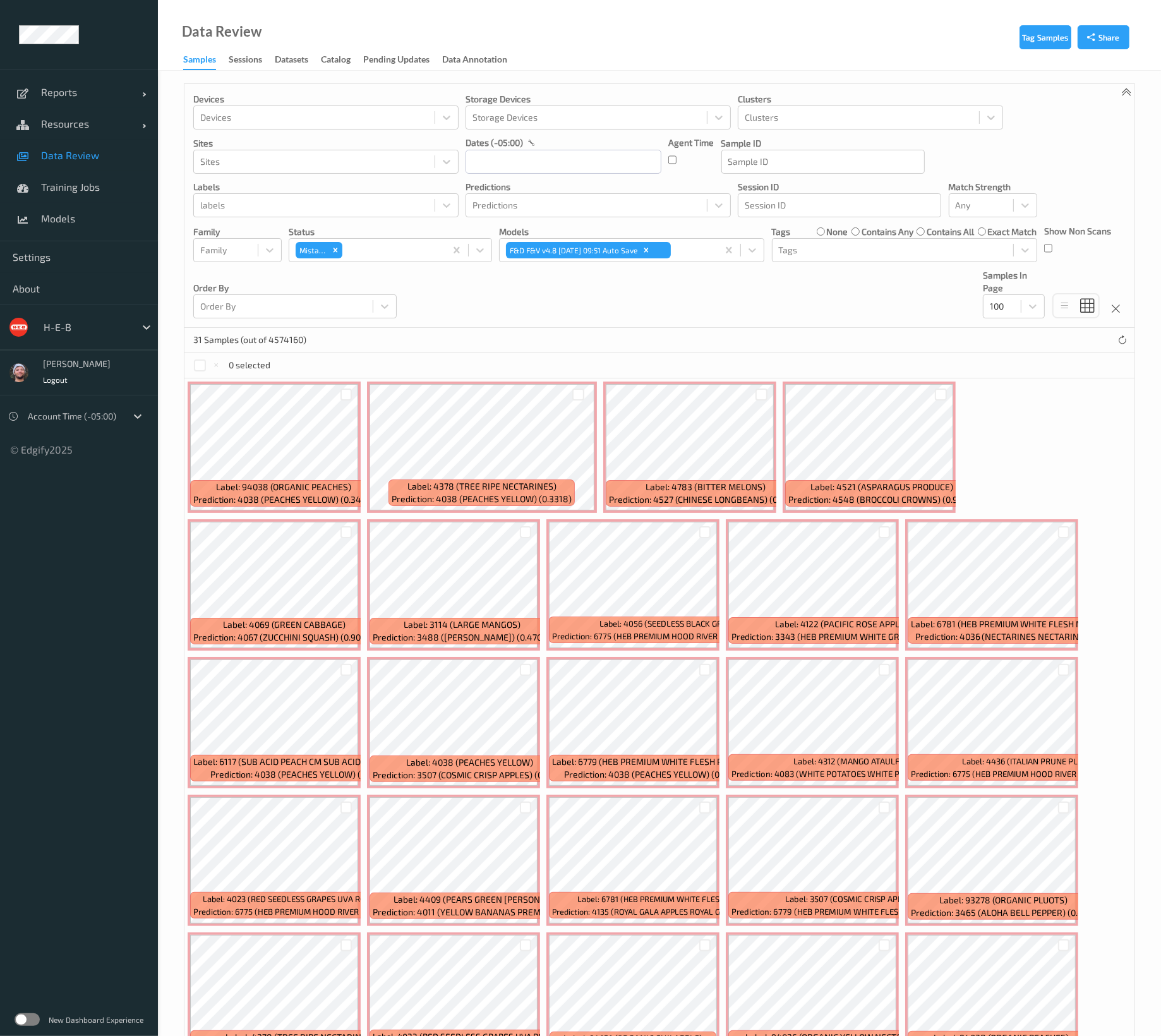
click at [103, 156] on span "Data Review" at bounding box center [93, 156] width 104 height 12
click at [336, 248] on icon "Remove Mistake" at bounding box center [335, 250] width 9 height 9
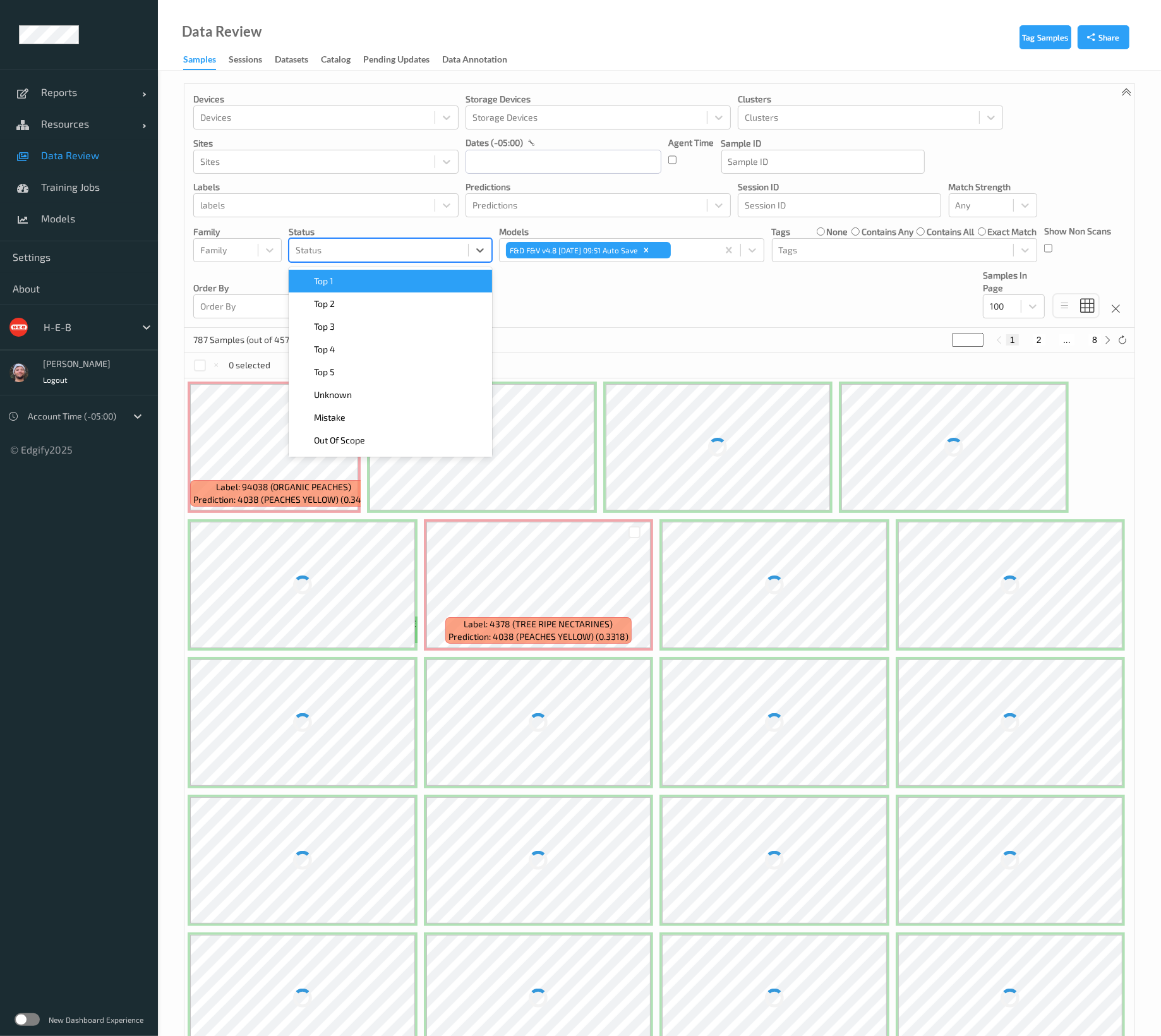
click at [336, 248] on div at bounding box center [378, 251] width 166 height 15
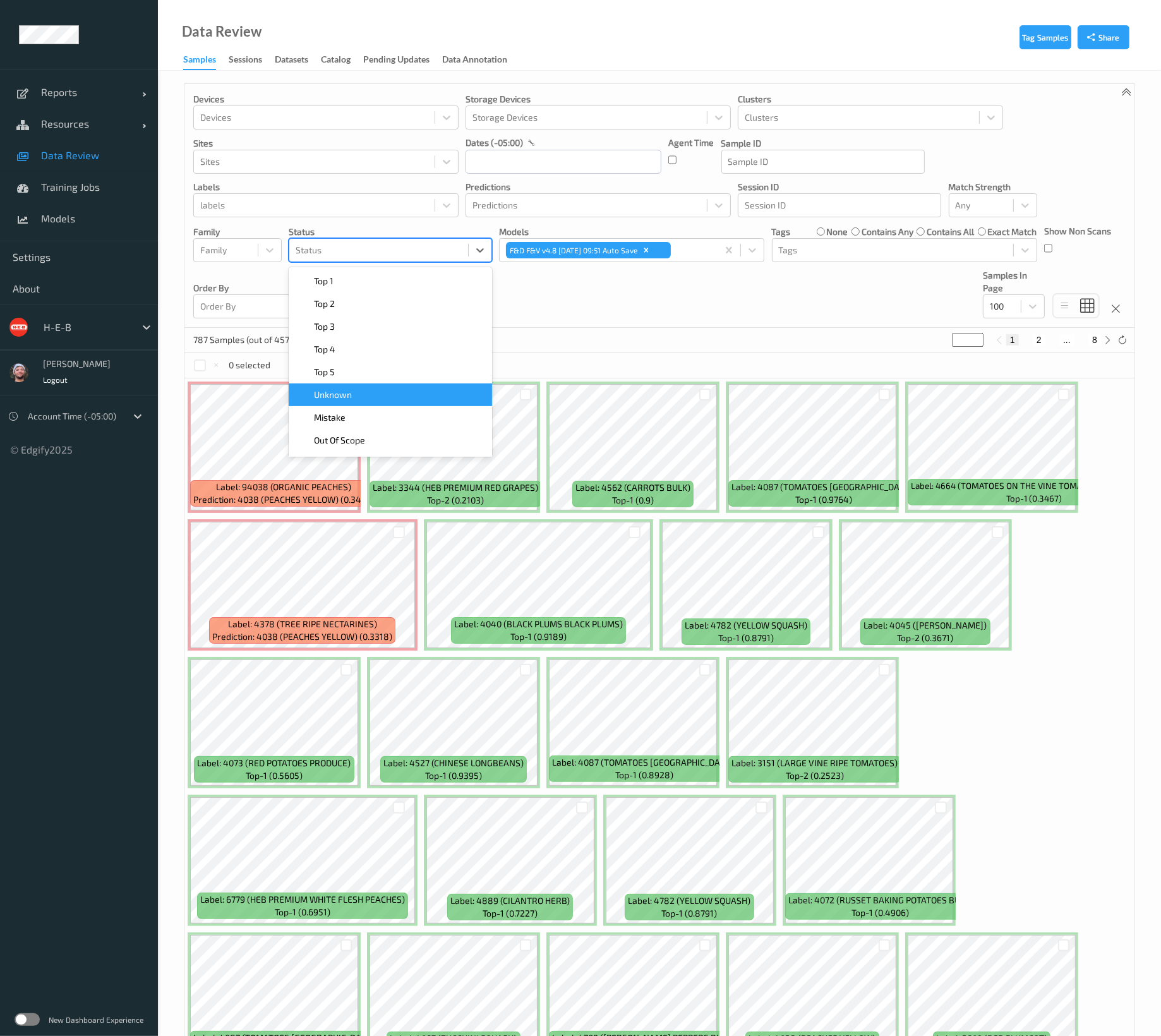
click at [395, 391] on div "Unknown" at bounding box center [390, 395] width 188 height 12
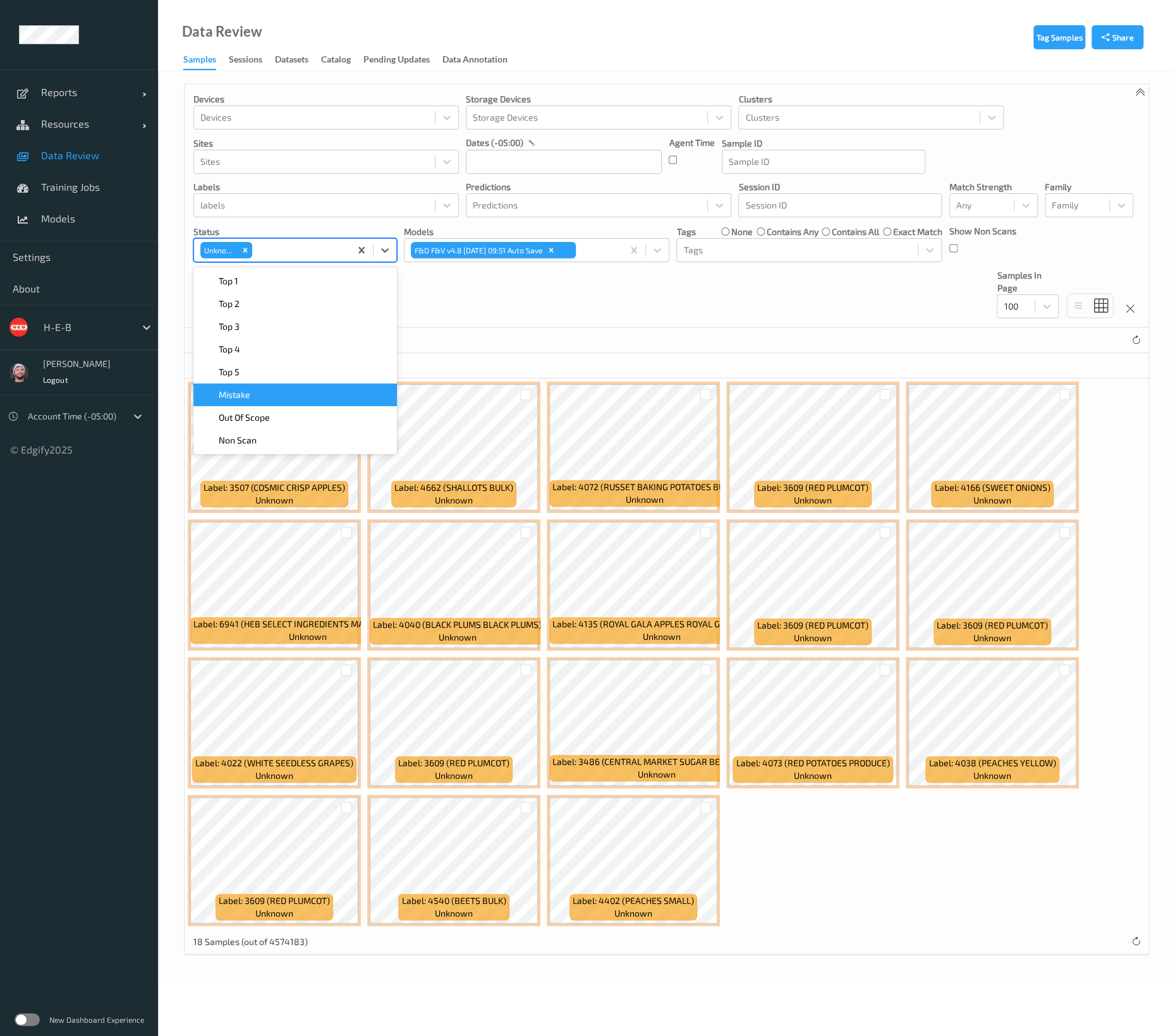
click at [735, 308] on div "Devices Devices Storage Devices Storage Devices Clusters Clusters Sites Sites d…" at bounding box center [666, 206] width 964 height 244
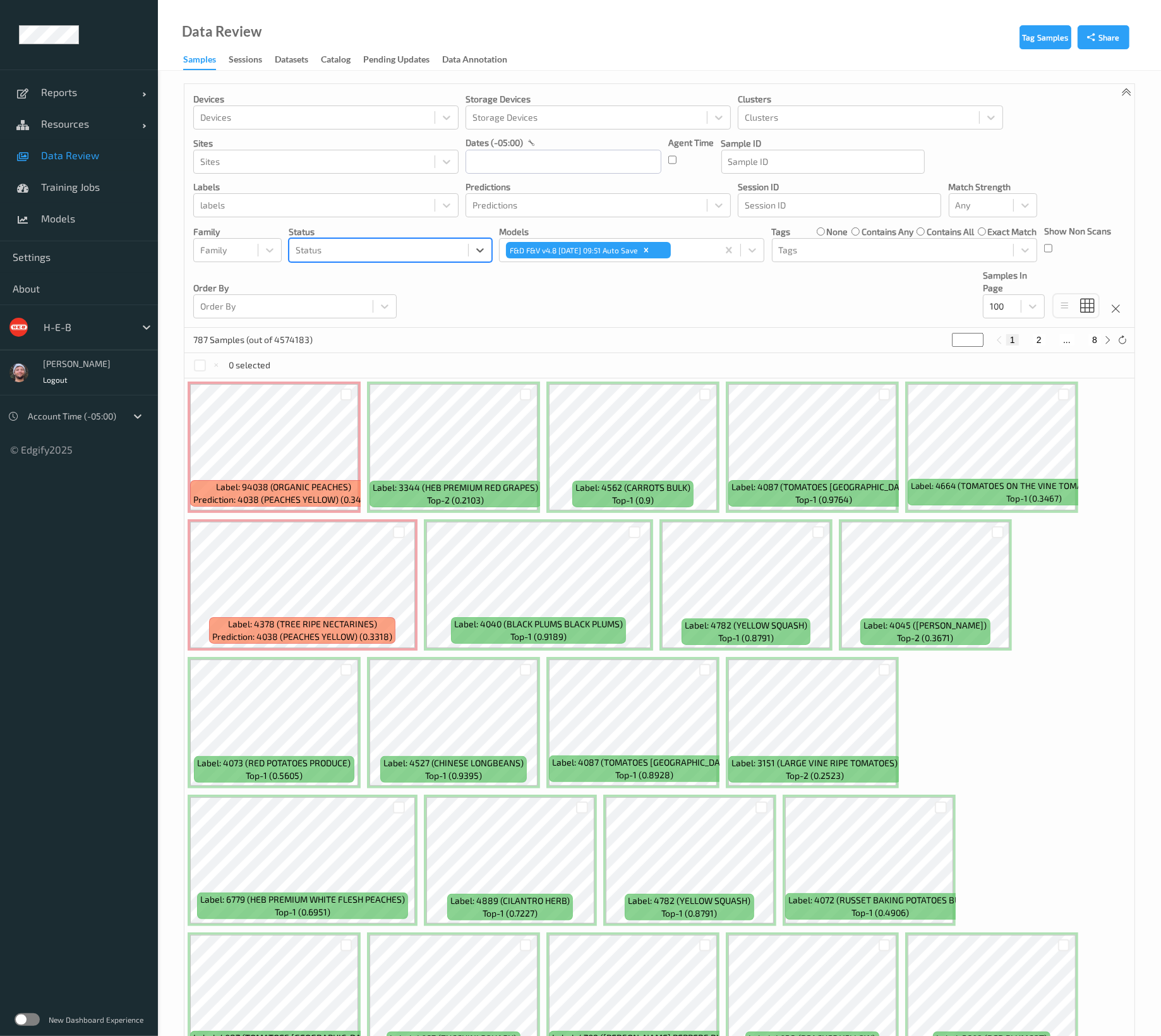
click at [112, 154] on span "Data Review" at bounding box center [93, 156] width 104 height 12
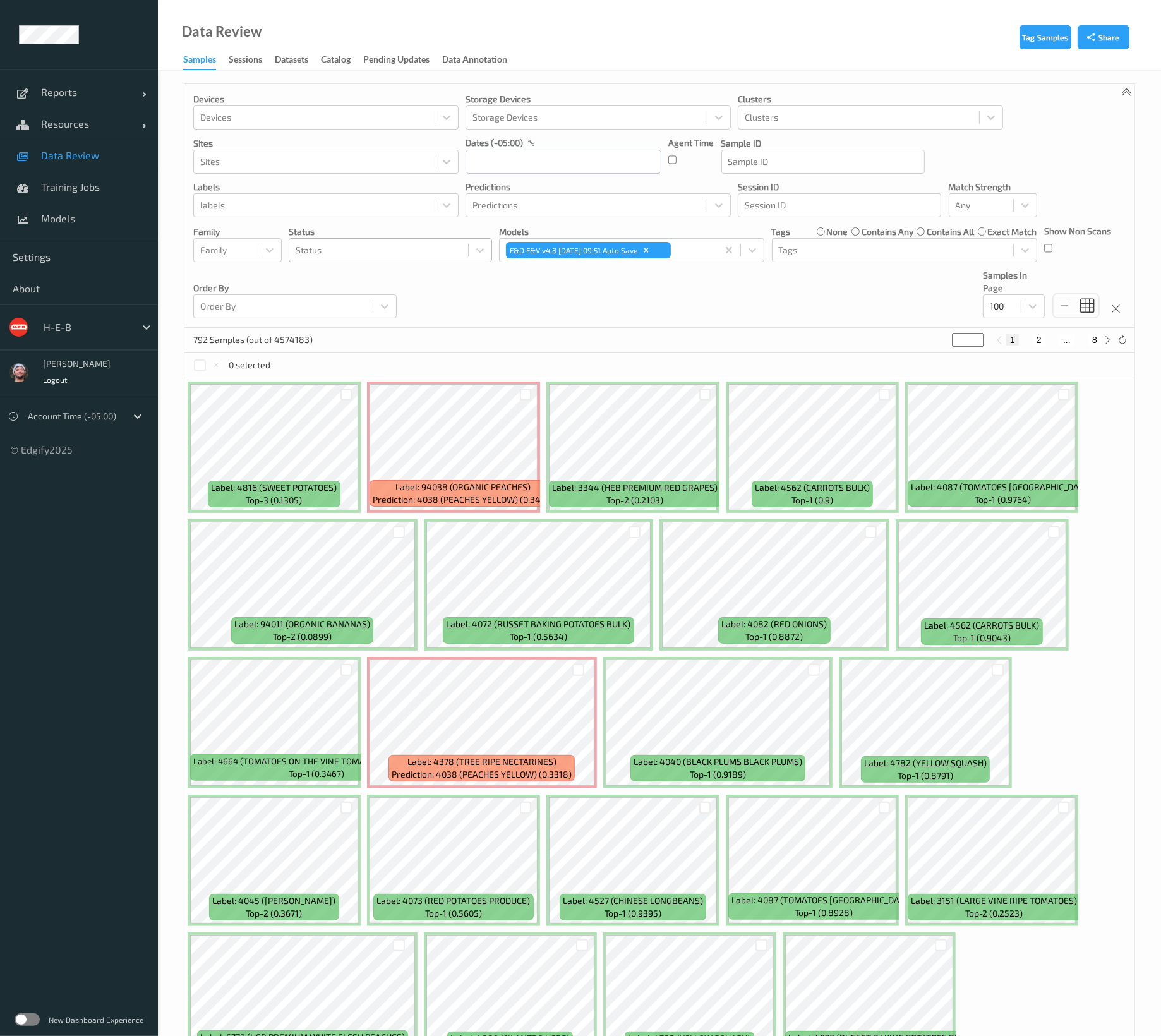
click at [367, 248] on div at bounding box center [378, 251] width 166 height 15
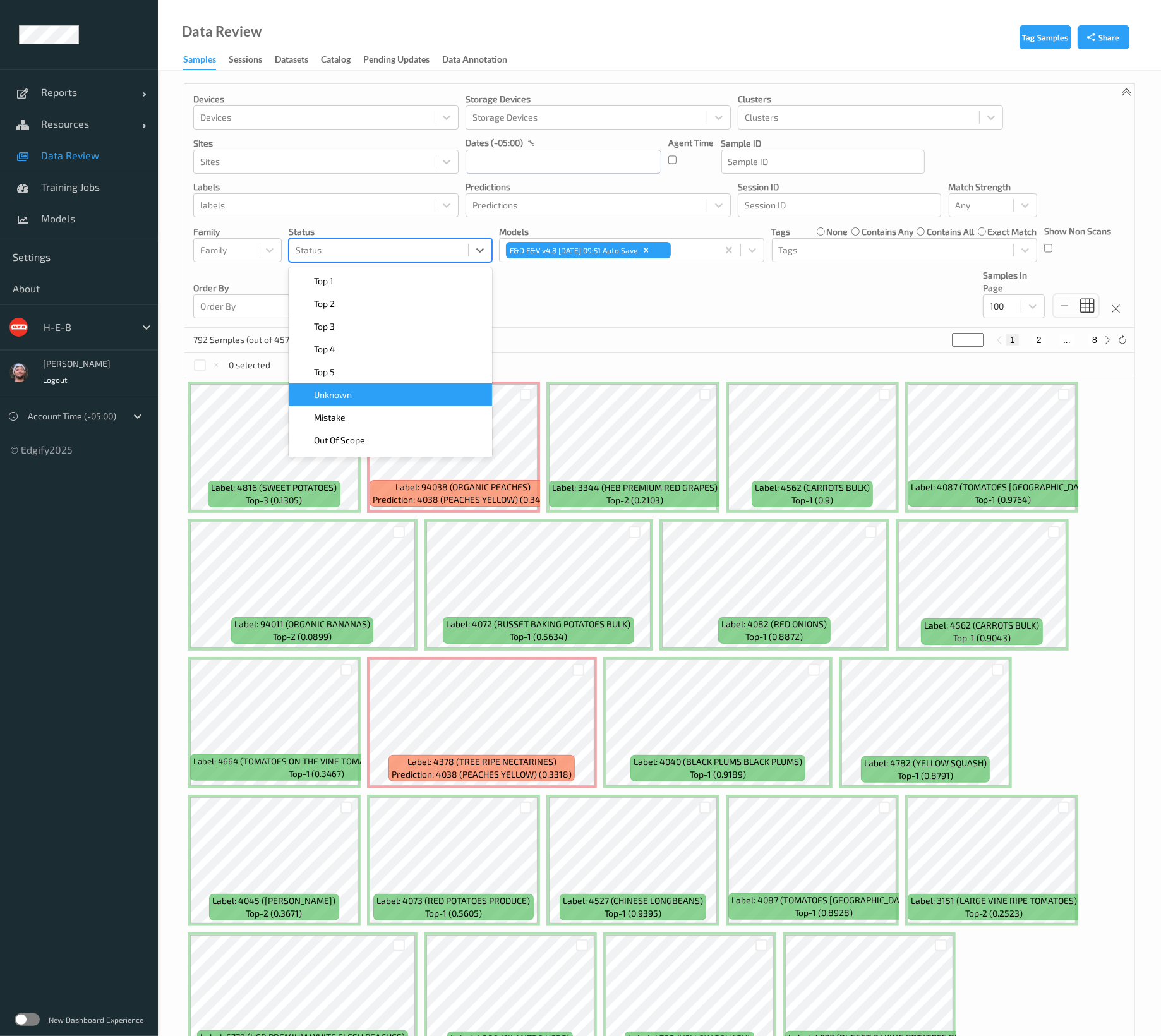
click at [377, 396] on div "Unknown" at bounding box center [390, 395] width 188 height 12
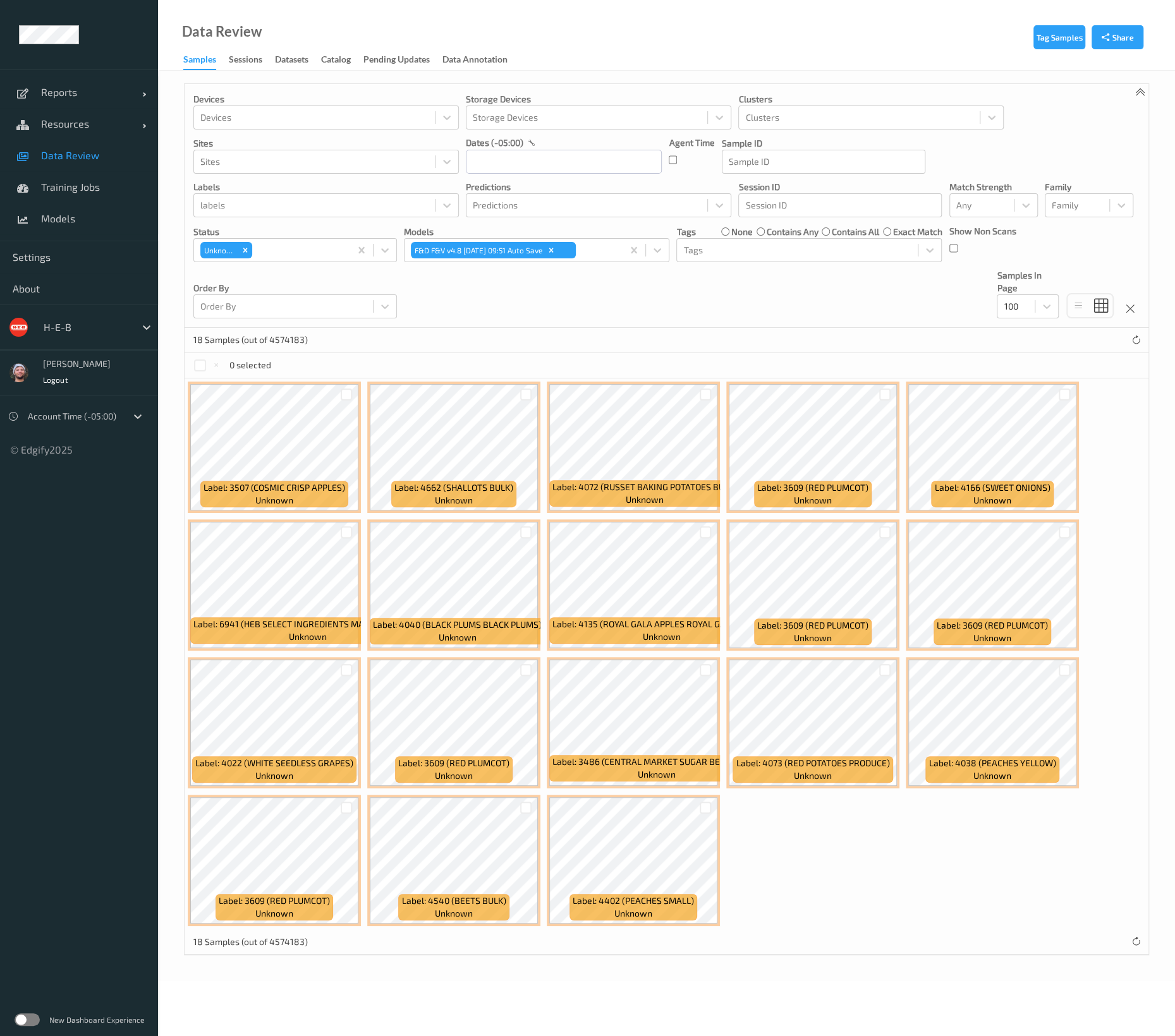
click at [548, 323] on div "Devices Devices Storage Devices Storage Devices Clusters Clusters Sites Sites d…" at bounding box center [666, 206] width 964 height 244
click at [250, 250] on div "Remove Unknown" at bounding box center [245, 250] width 14 height 16
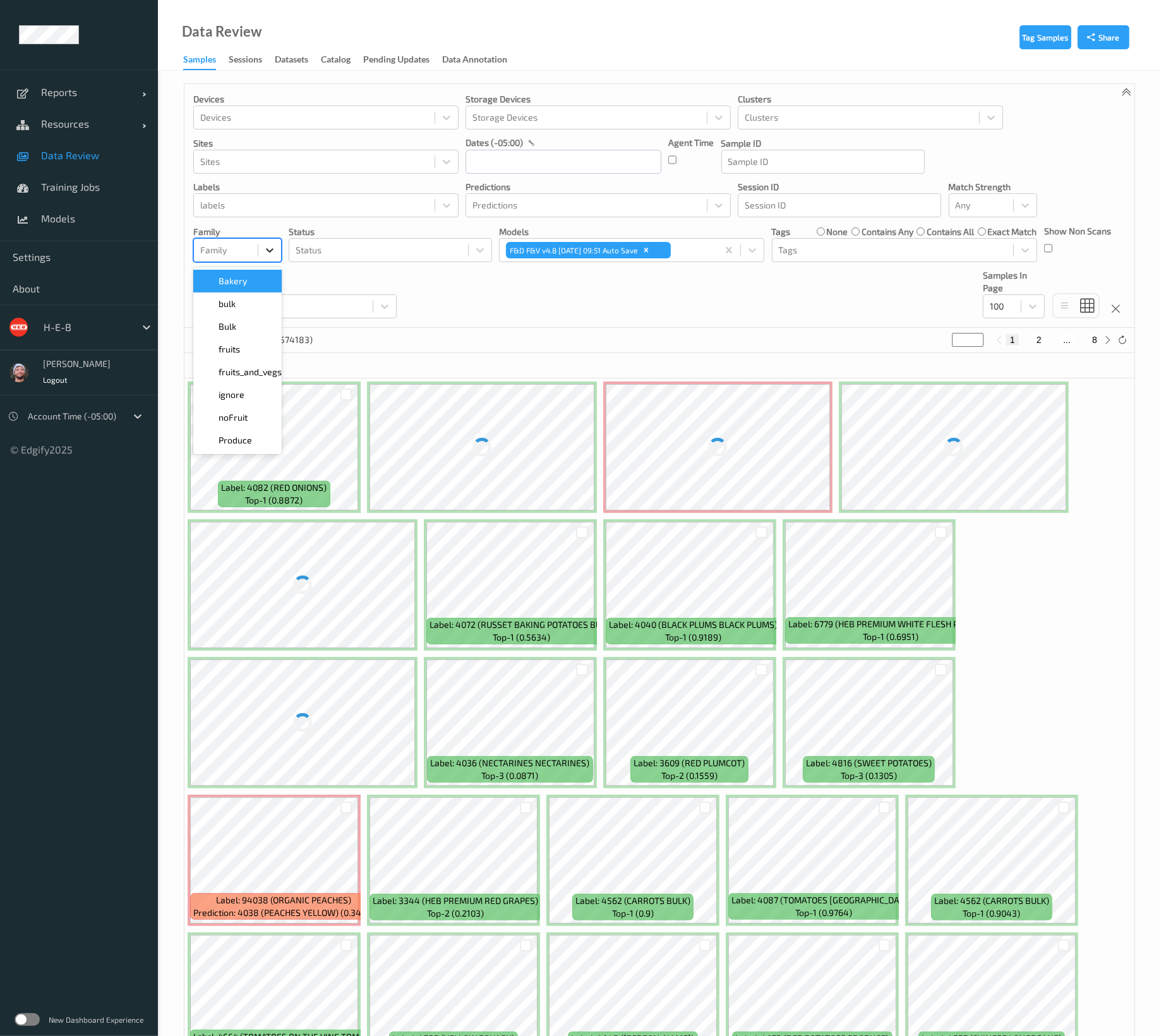
click at [276, 253] on div at bounding box center [269, 250] width 22 height 22
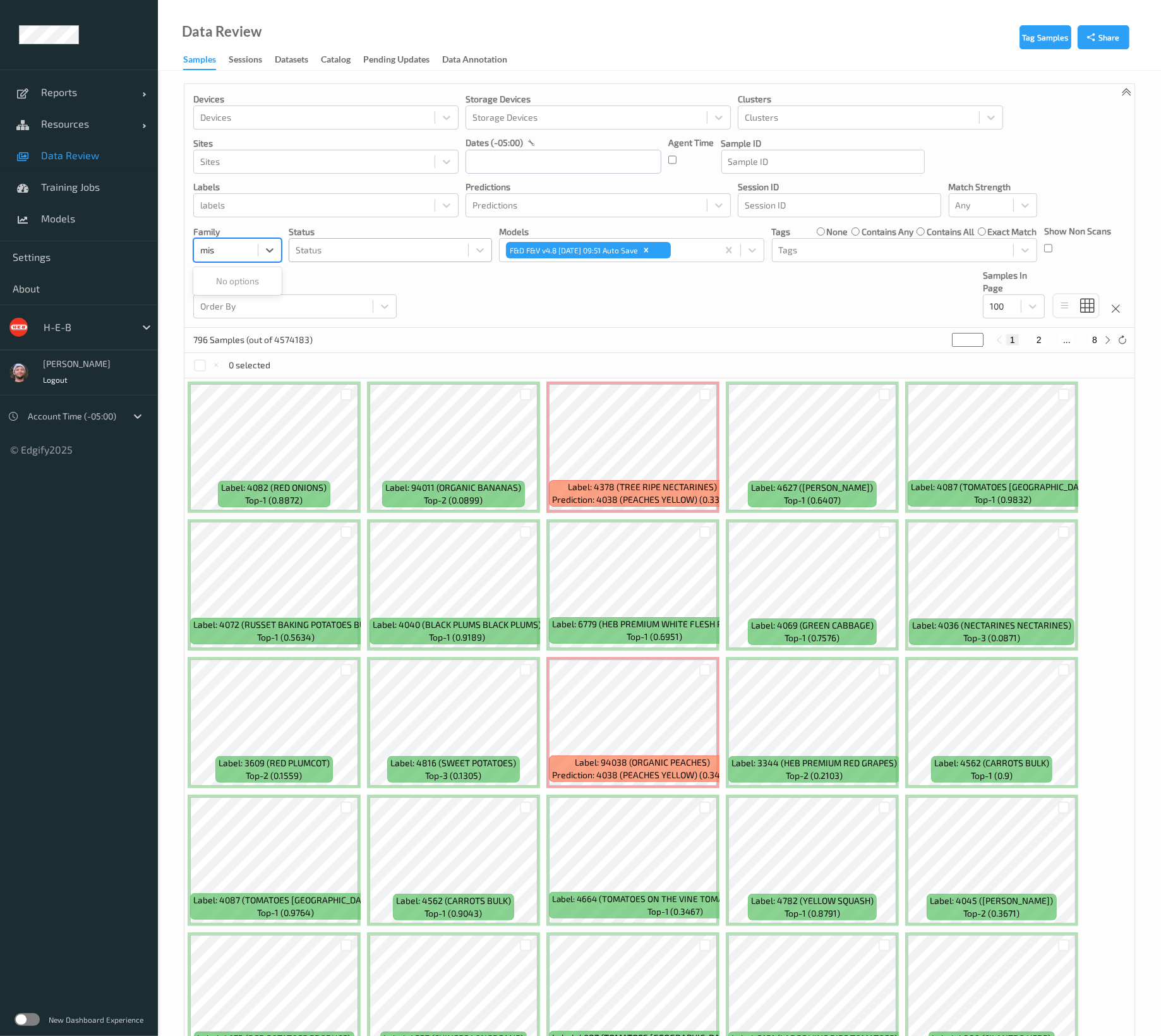
type input "mis"
click at [325, 260] on div "Status" at bounding box center [390, 250] width 203 height 24
type input "mis"
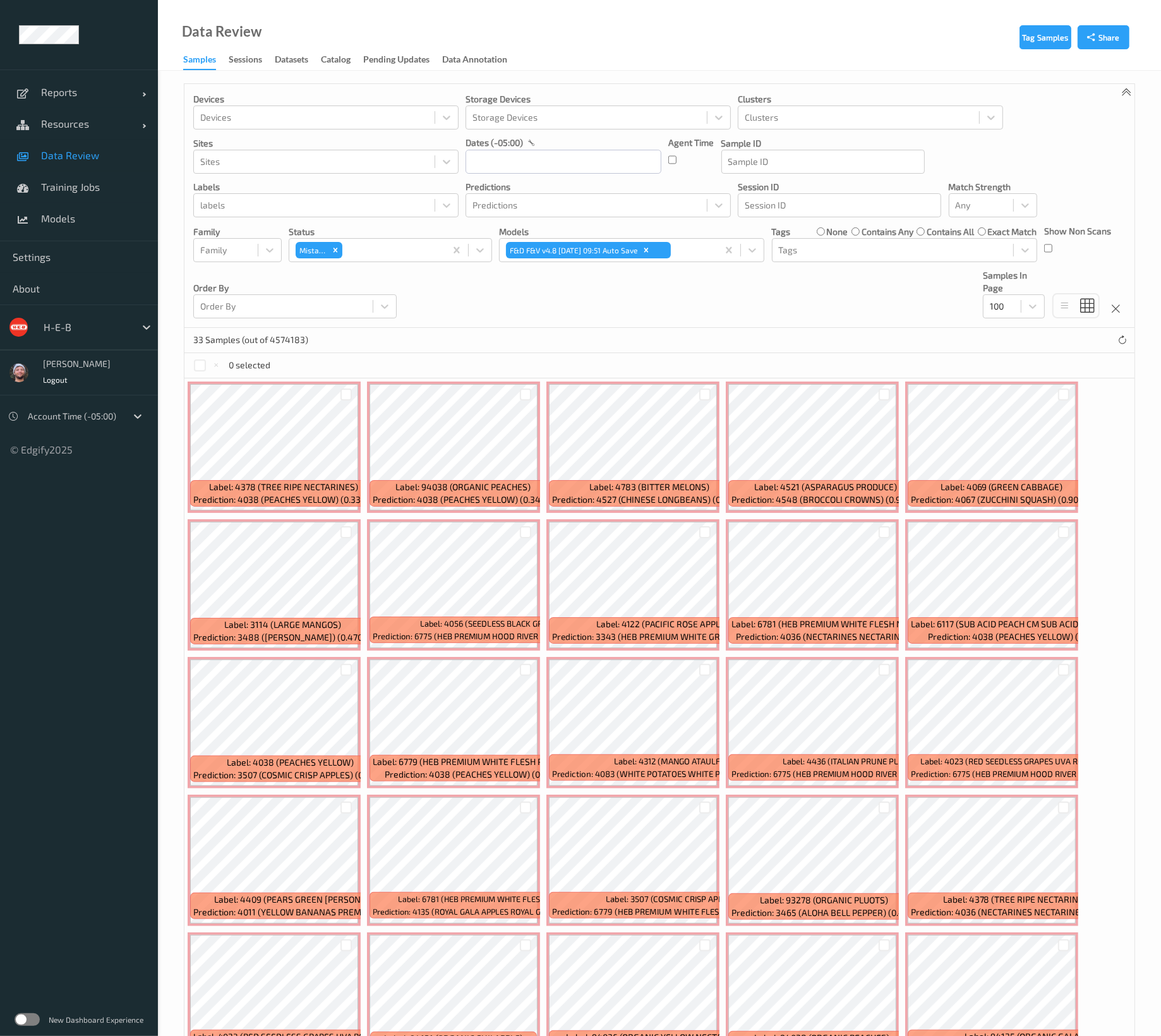
click at [582, 327] on div "Devices Devices Storage Devices Storage Devices Clusters Clusters Sites Sites d…" at bounding box center [659, 206] width 950 height 244
click at [101, 130] on link "Resources" at bounding box center [79, 124] width 158 height 32
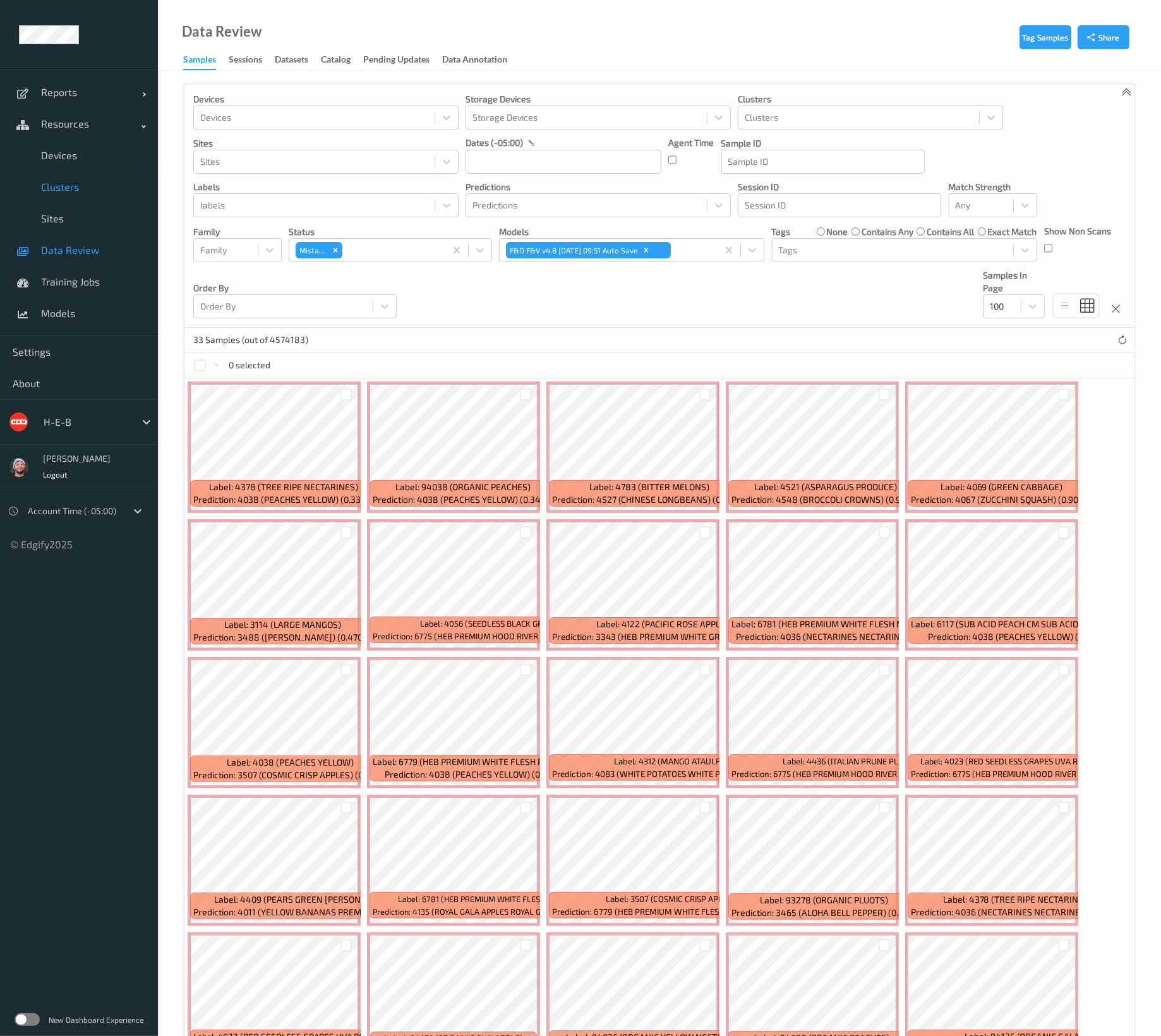
click at [90, 174] on link "Clusters" at bounding box center [79, 186] width 158 height 32
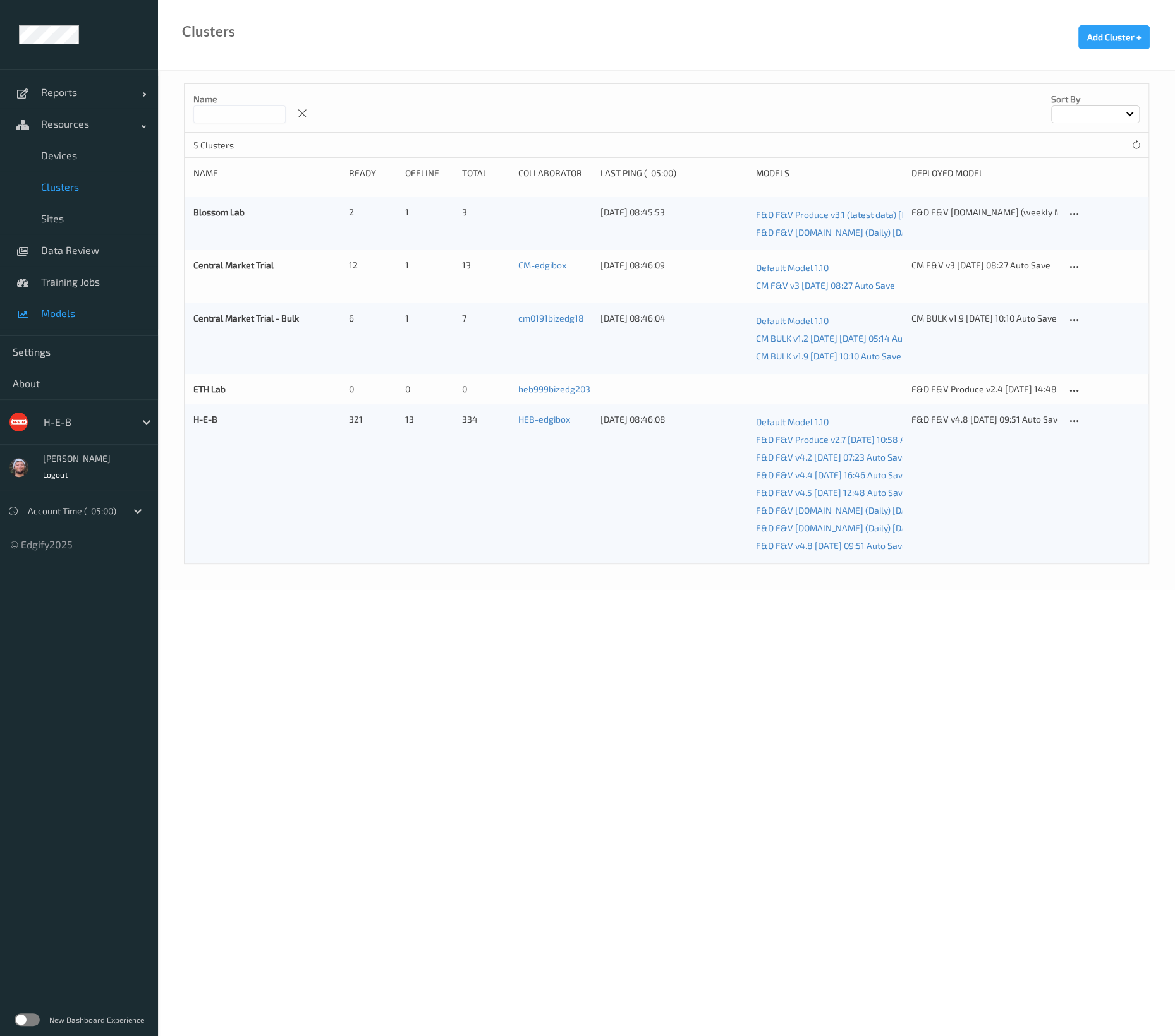
click at [82, 311] on span "Models" at bounding box center [93, 313] width 104 height 12
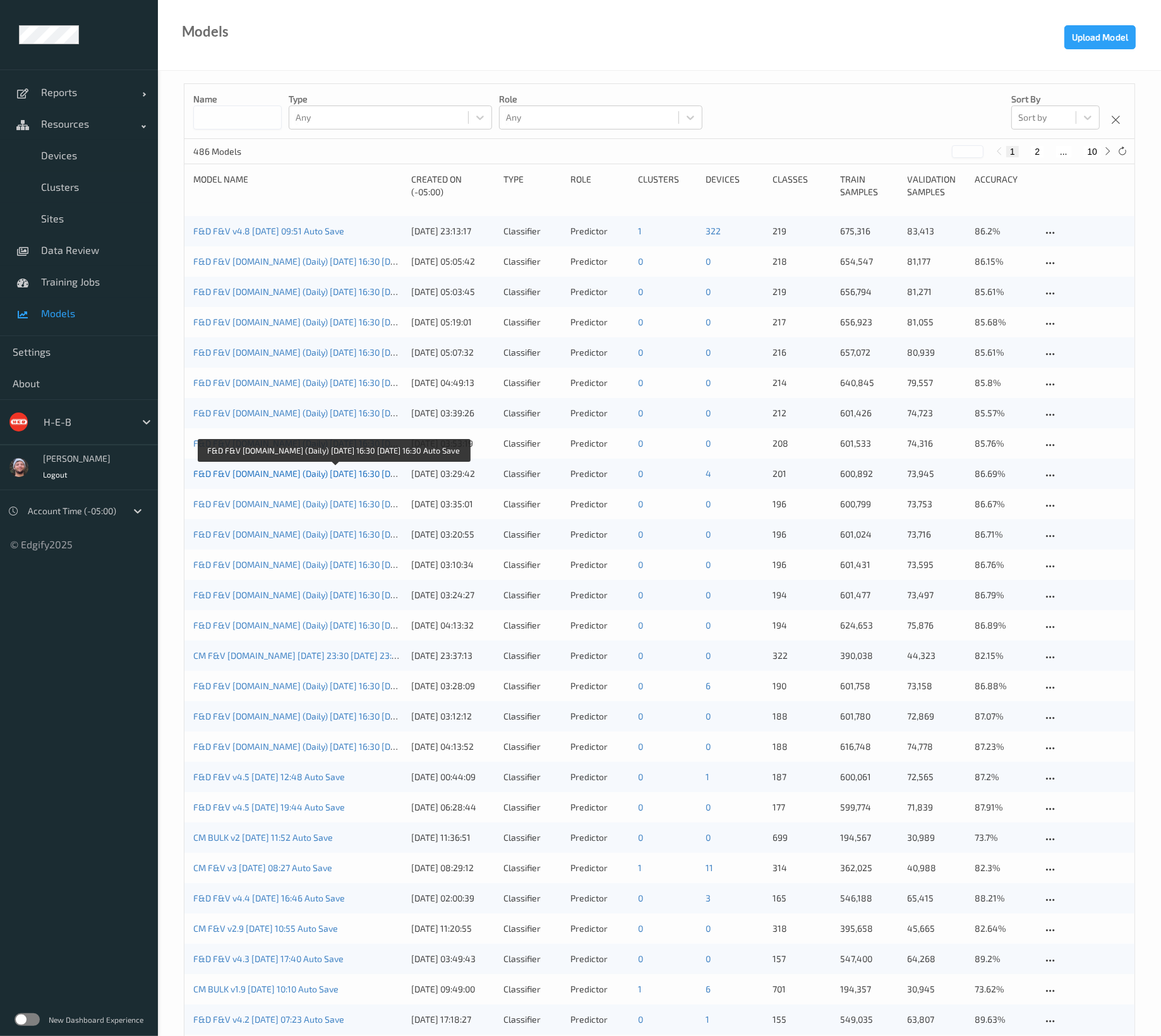
click at [291, 474] on link "F&D F&V v4.5.ST (Daily) 2025-08-03 16:30 2025-08-03 16:30 Auto Save" at bounding box center [333, 474] width 281 height 11
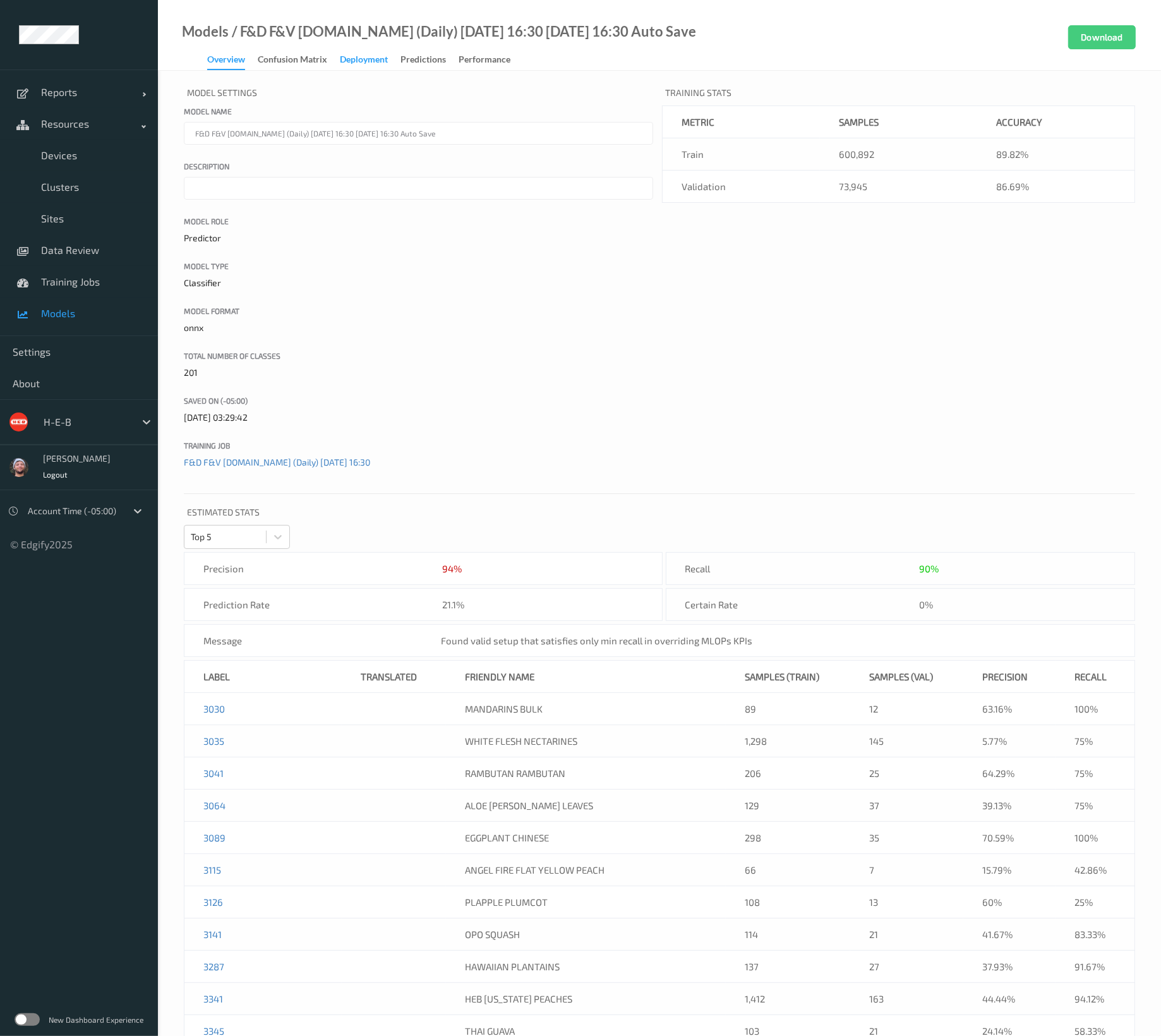
click at [370, 56] on div "Deployment" at bounding box center [364, 61] width 48 height 15
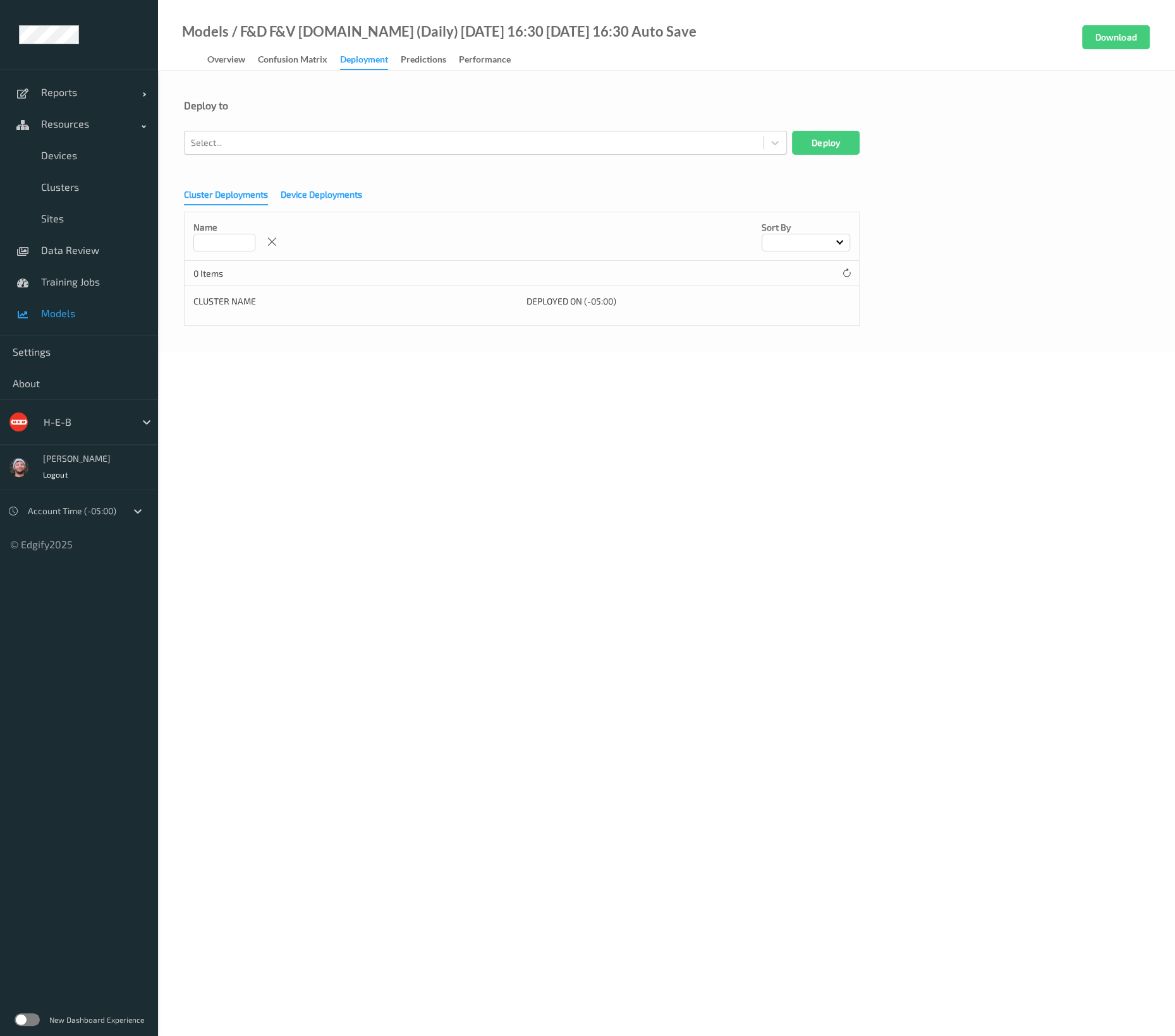
click at [328, 200] on div "Device Deployments" at bounding box center [321, 196] width 81 height 15
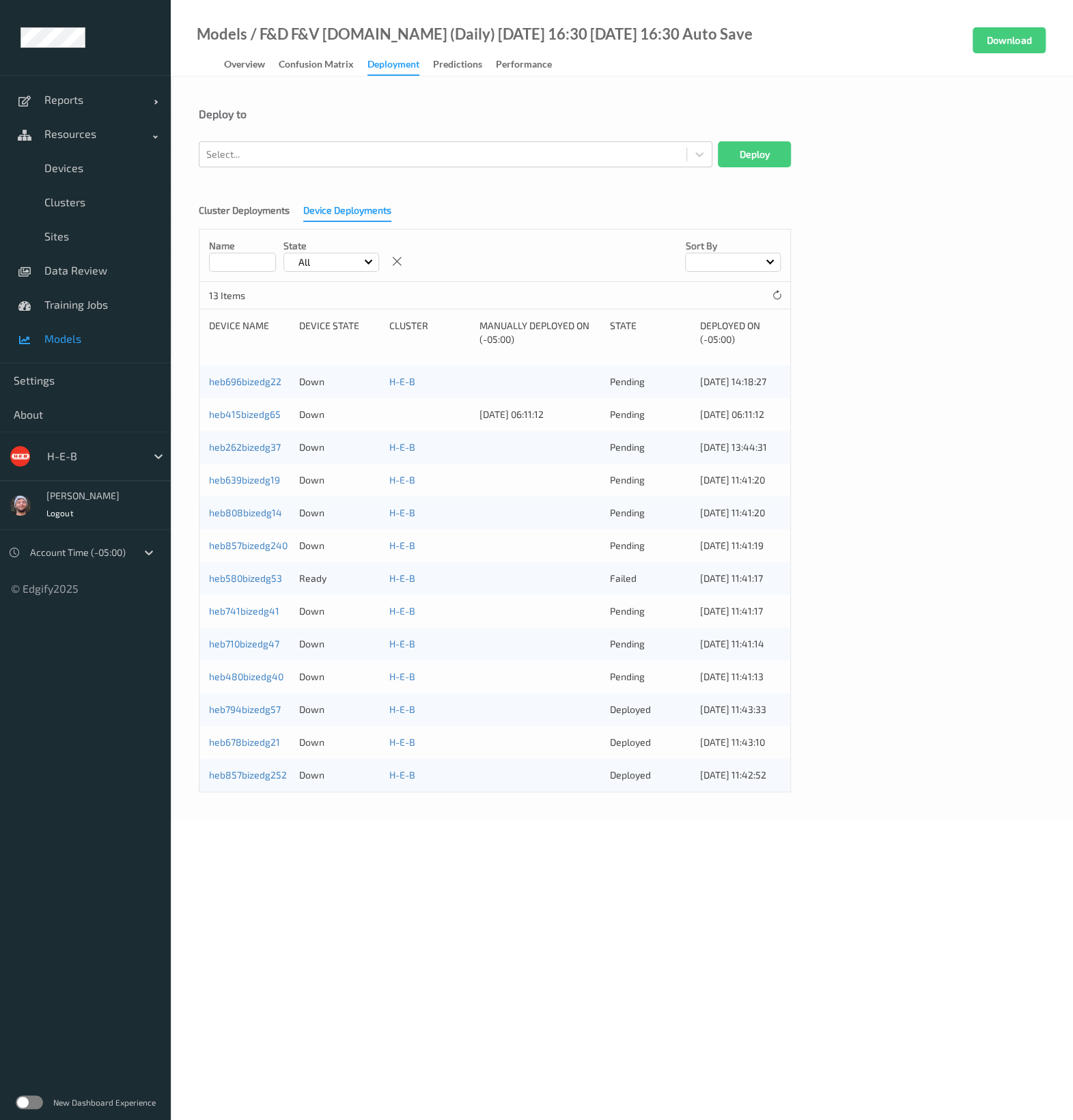
click at [79, 336] on span "Models" at bounding box center [100, 339] width 113 height 13
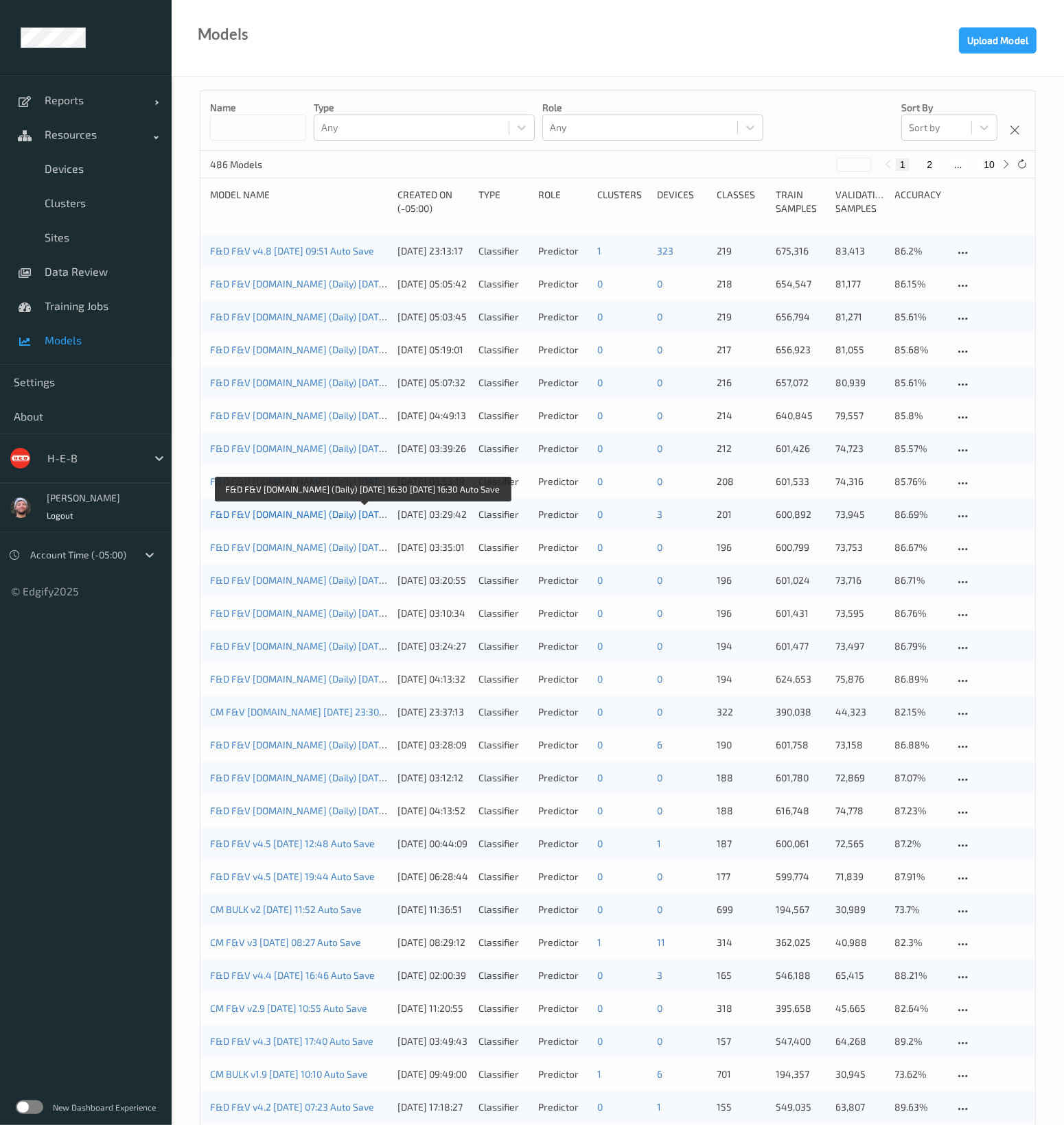
click at [376, 515] on link "F&D F&V v4.5.ST (Daily) 2025-08-03 16:30 2025-08-03 16:30 Auto Save" at bounding box center [362, 514] width 305 height 12
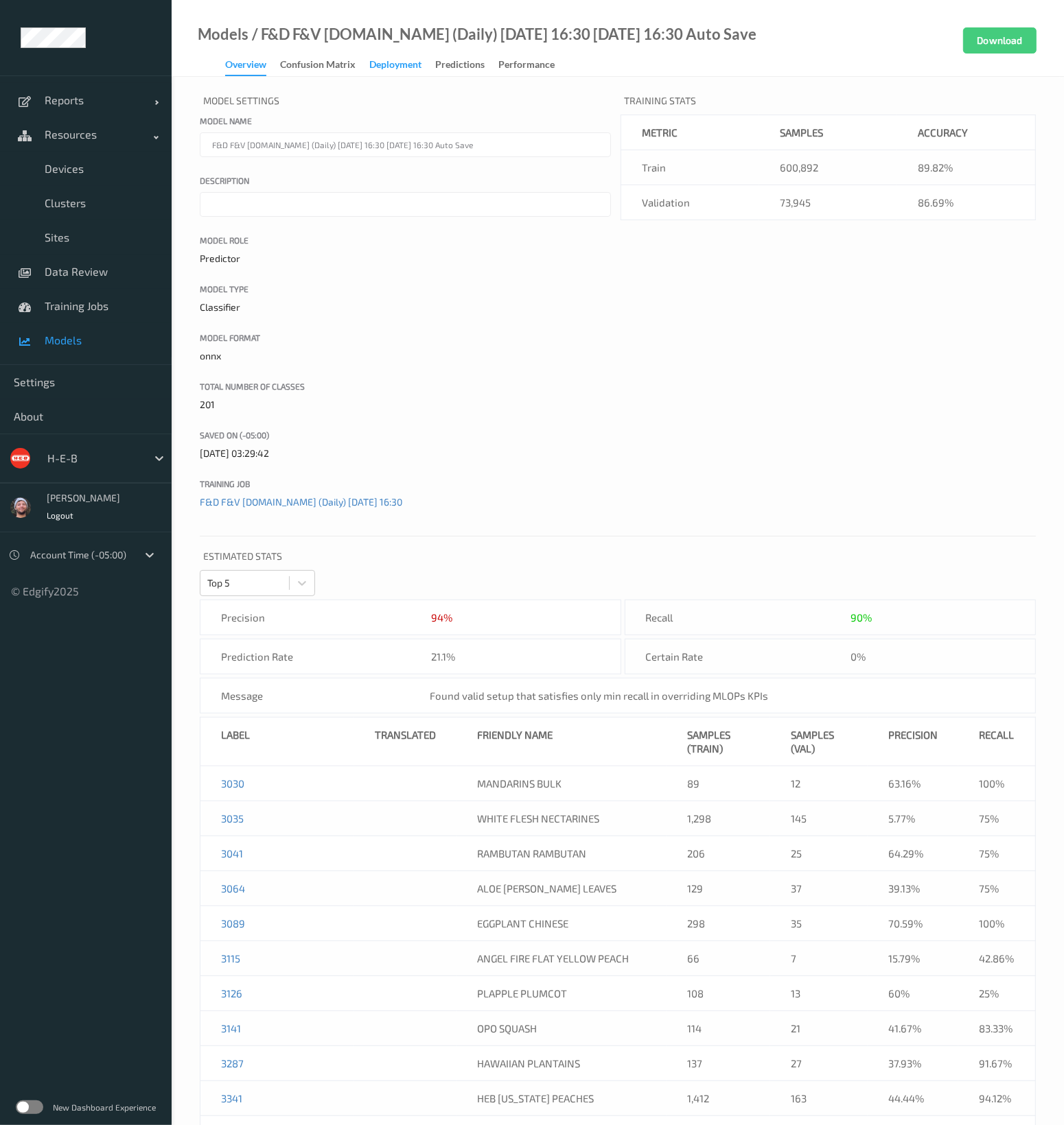
click at [386, 69] on div "Deployment" at bounding box center [395, 66] width 52 height 17
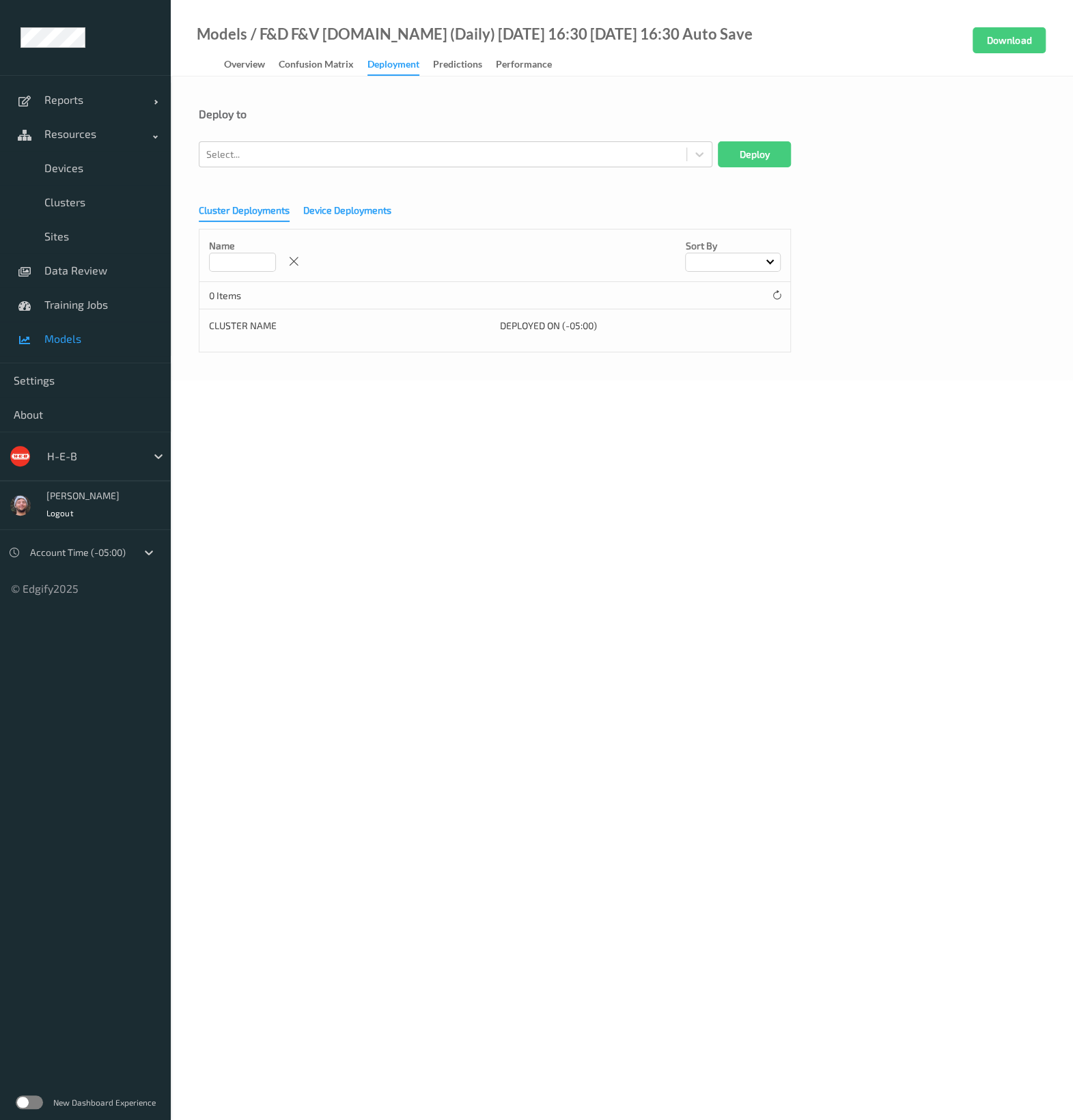
click at [328, 218] on div "Device Deployments" at bounding box center [347, 212] width 88 height 17
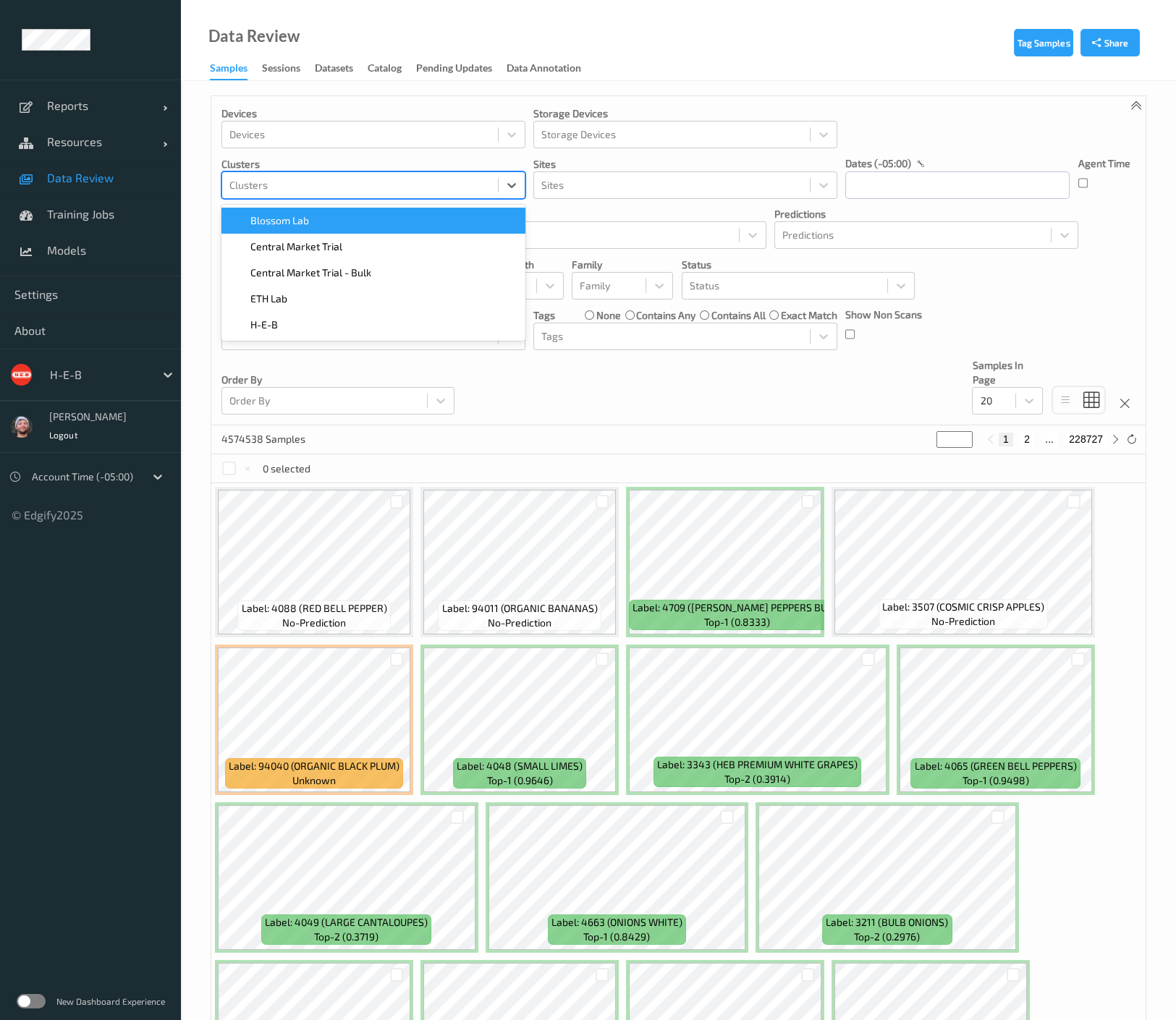
click at [337, 191] on div at bounding box center [360, 185] width 261 height 18
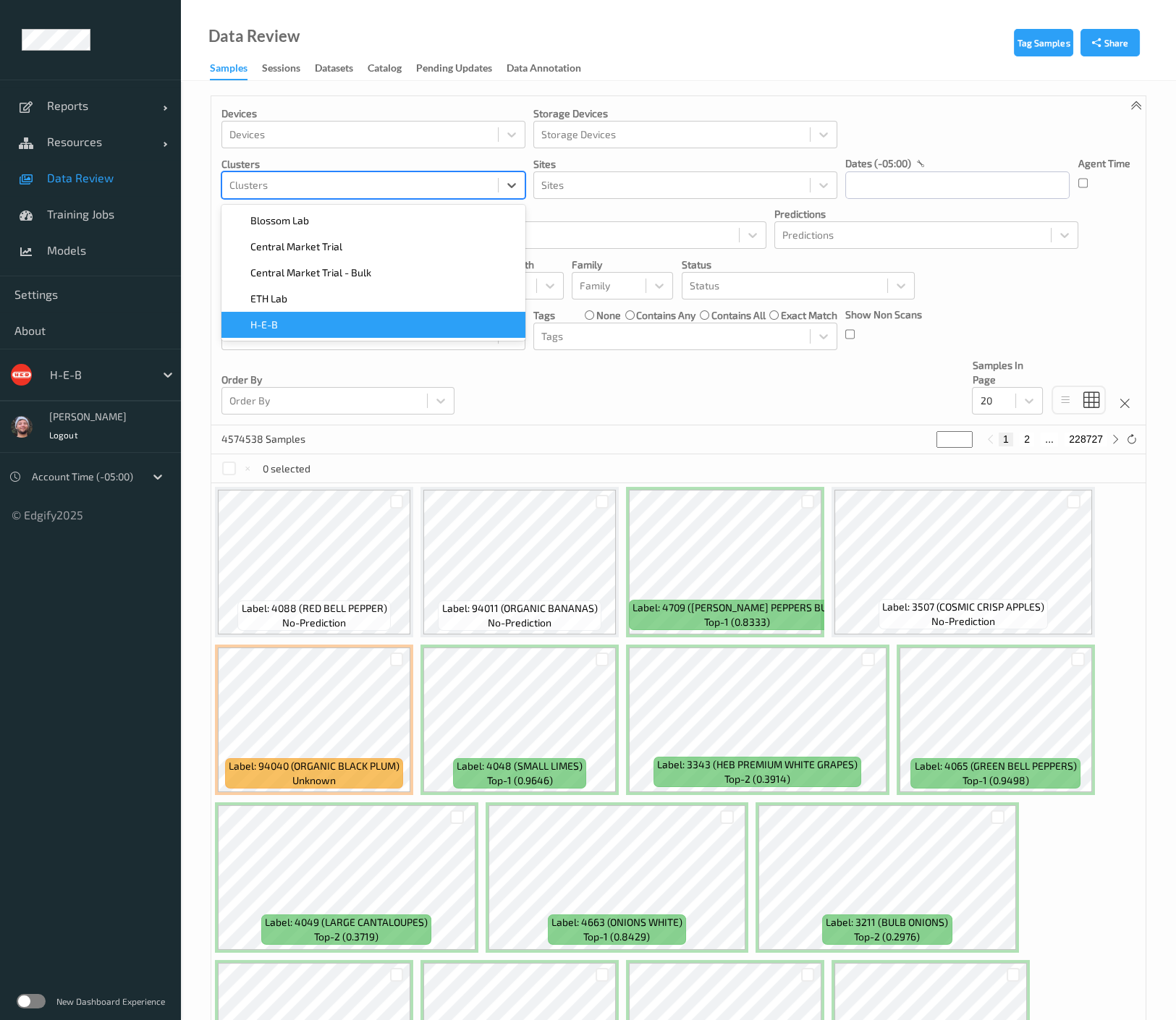
click at [311, 315] on div "H-E-B" at bounding box center [373, 324] width 304 height 26
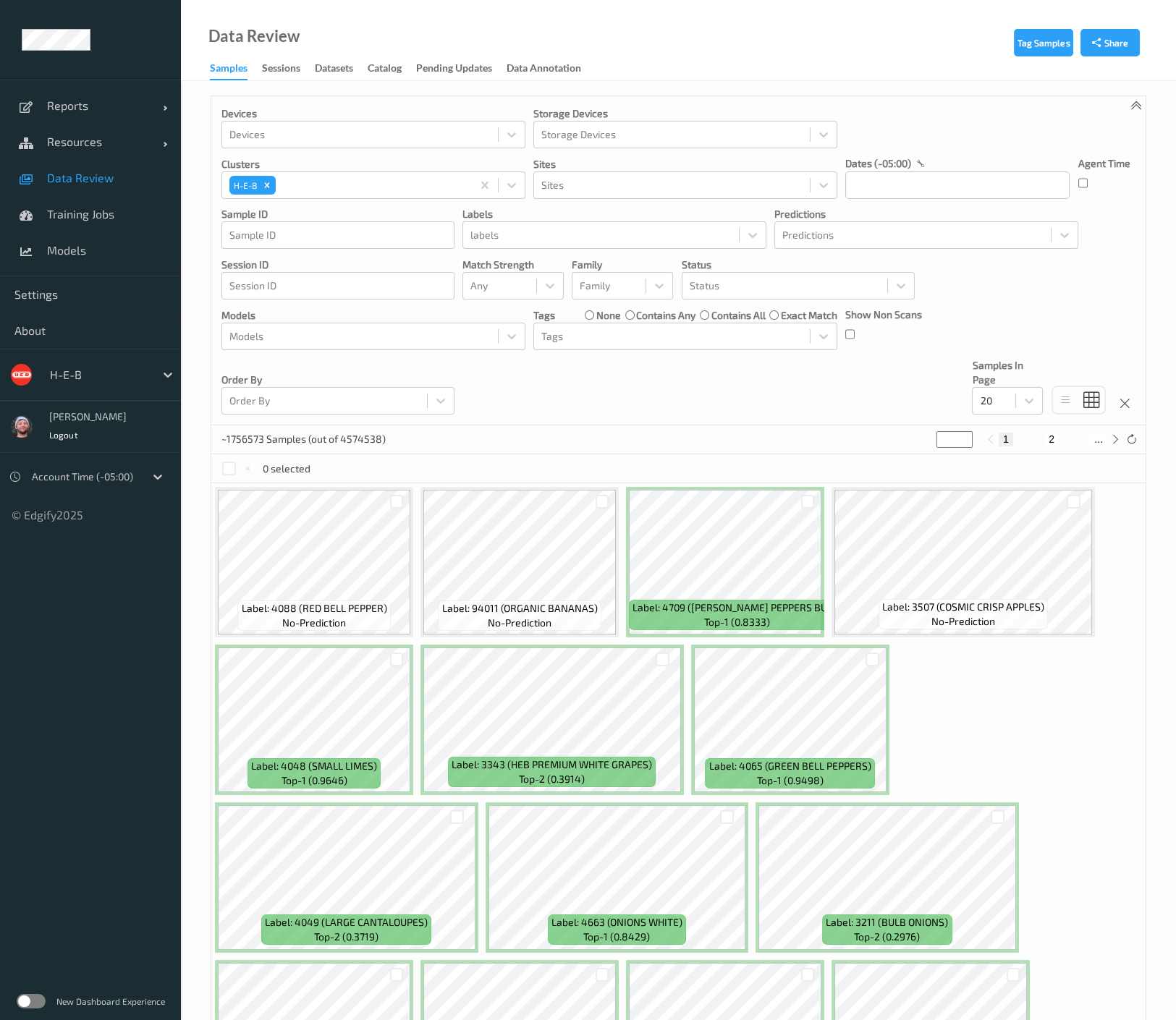
click at [528, 407] on div "Devices Devices Storage Devices Storage Devices Clusters H-E-B Sites Sites date…" at bounding box center [678, 261] width 934 height 330
click at [105, 242] on link "Models" at bounding box center [90, 250] width 181 height 36
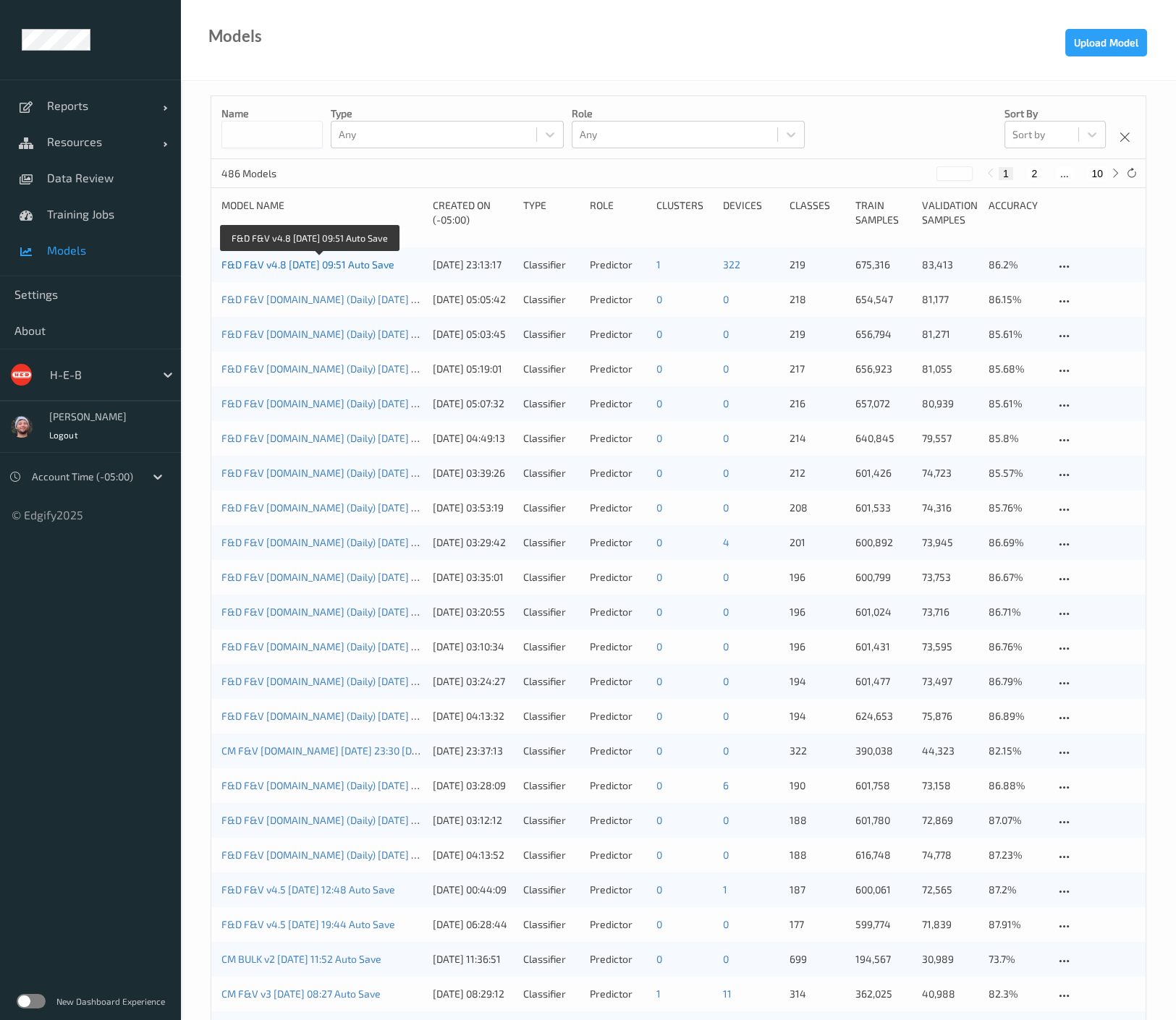
click at [308, 258] on link "F&D F&V v4.8 2025-08-20 09:51 Auto Save" at bounding box center [308, 264] width 173 height 12
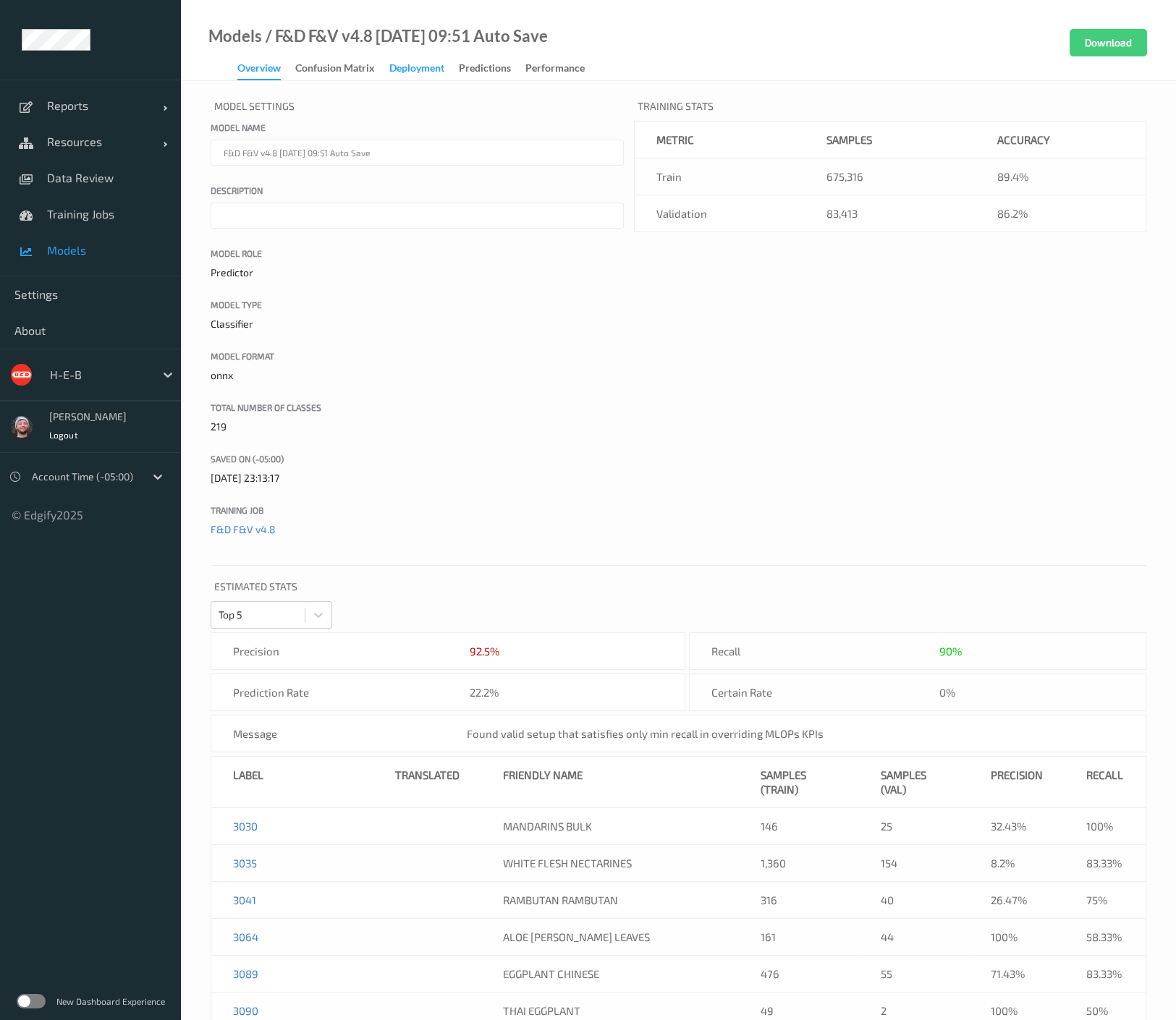
click at [407, 66] on div "Deployment" at bounding box center [417, 70] width 55 height 18
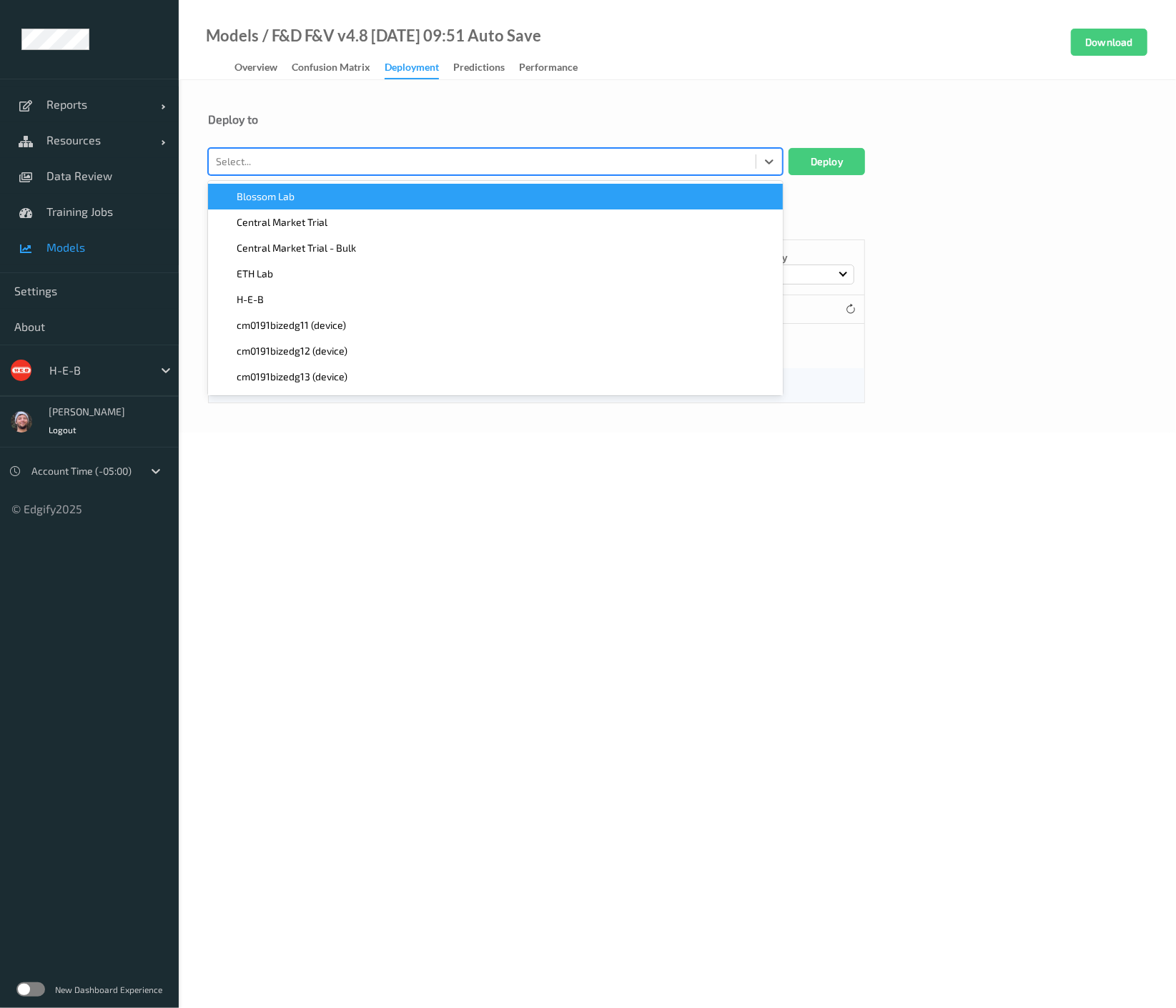
click at [344, 162] on div at bounding box center [482, 162] width 532 height 18
type input "857"
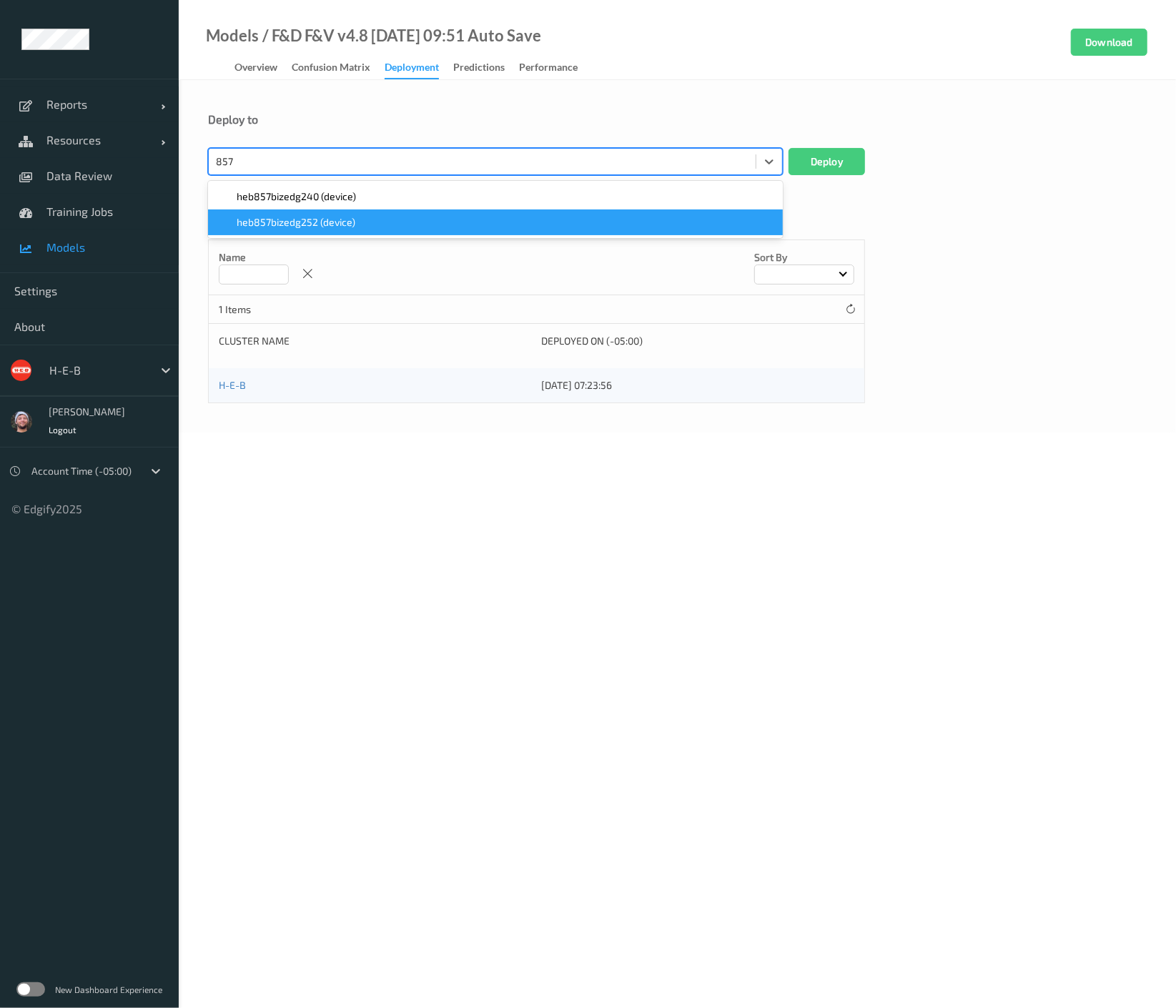
click at [335, 215] on span "heb857bizedg252 (device)" at bounding box center [296, 222] width 119 height 14
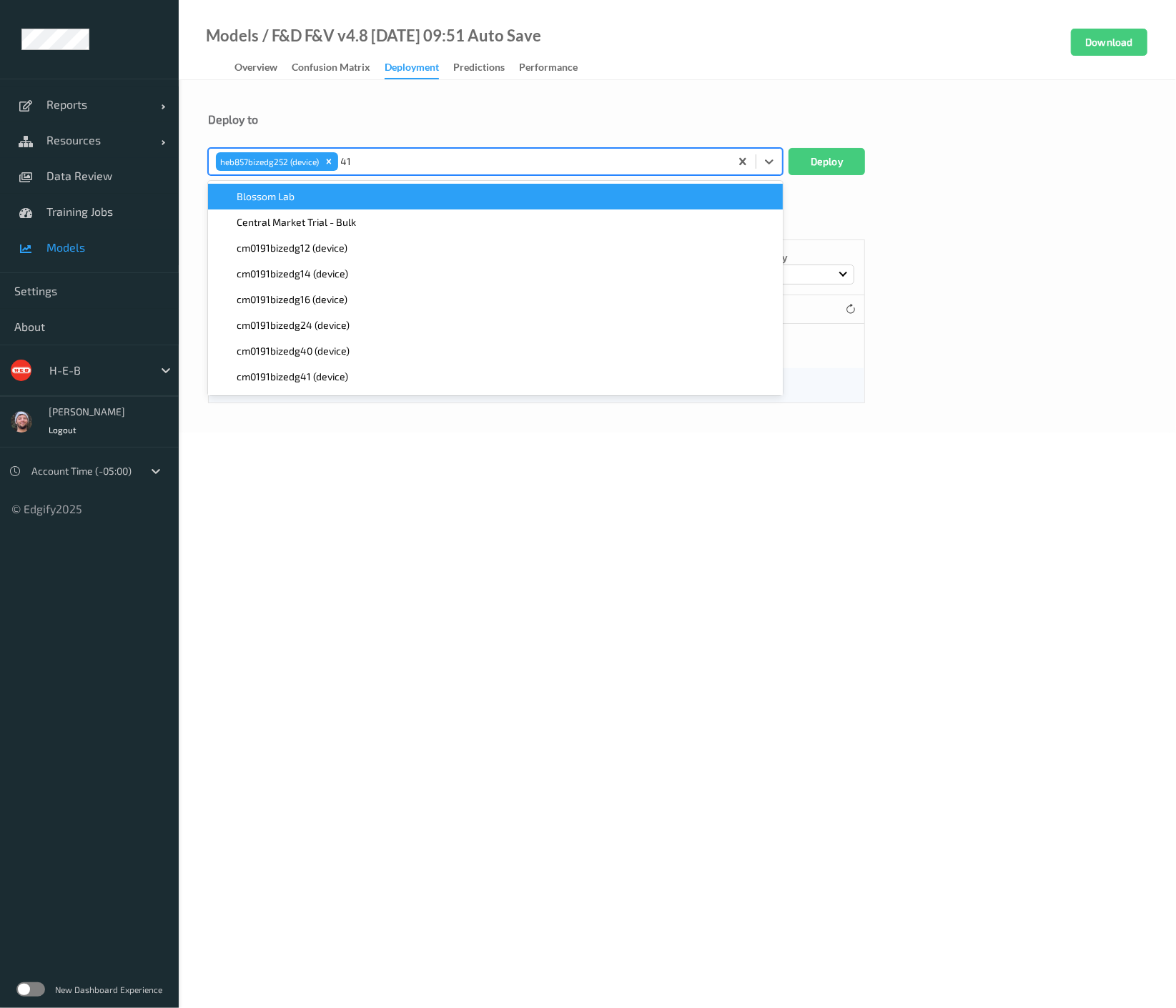
type input "415"
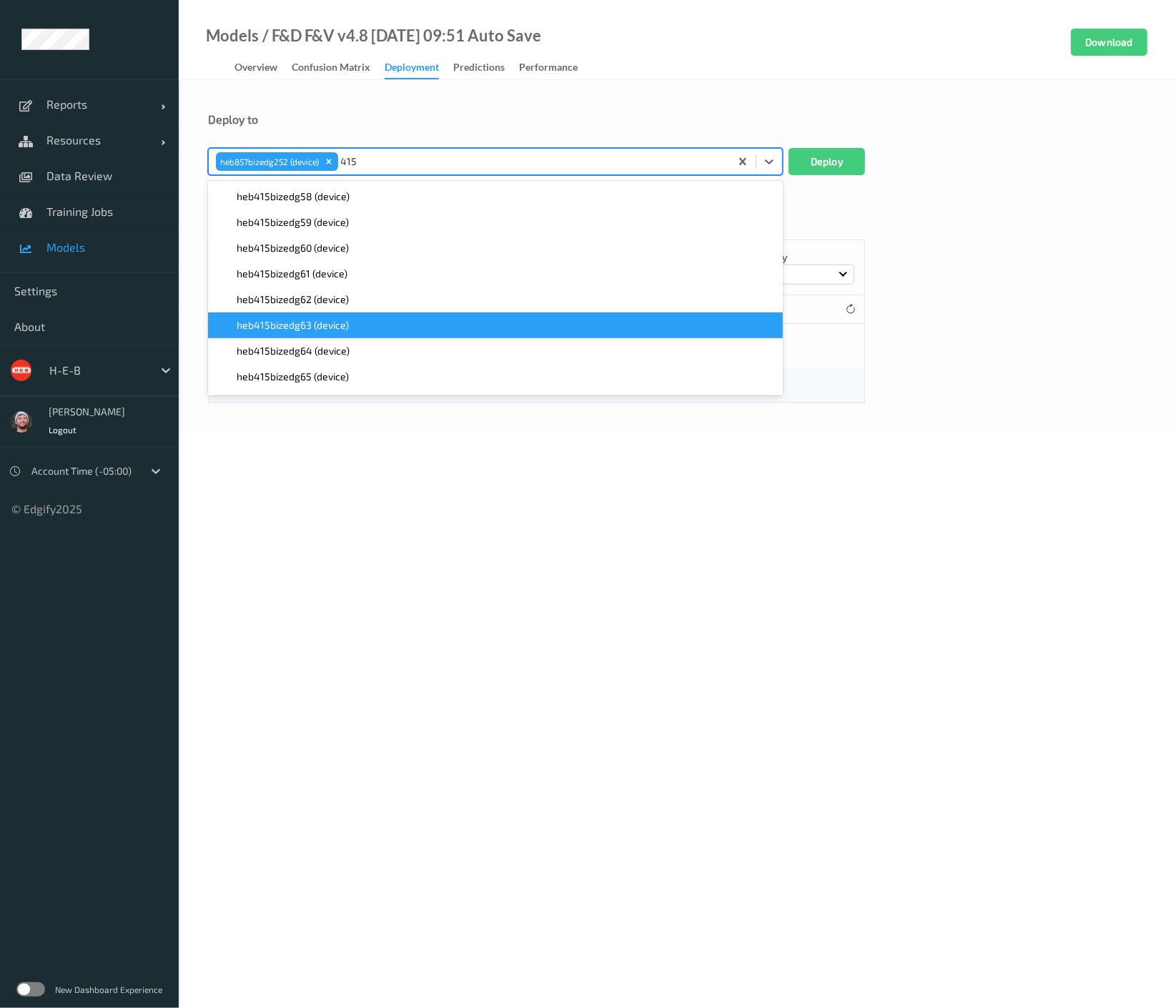
click at [352, 323] on div "heb415bizedg63 (device)" at bounding box center [495, 325] width 558 height 14
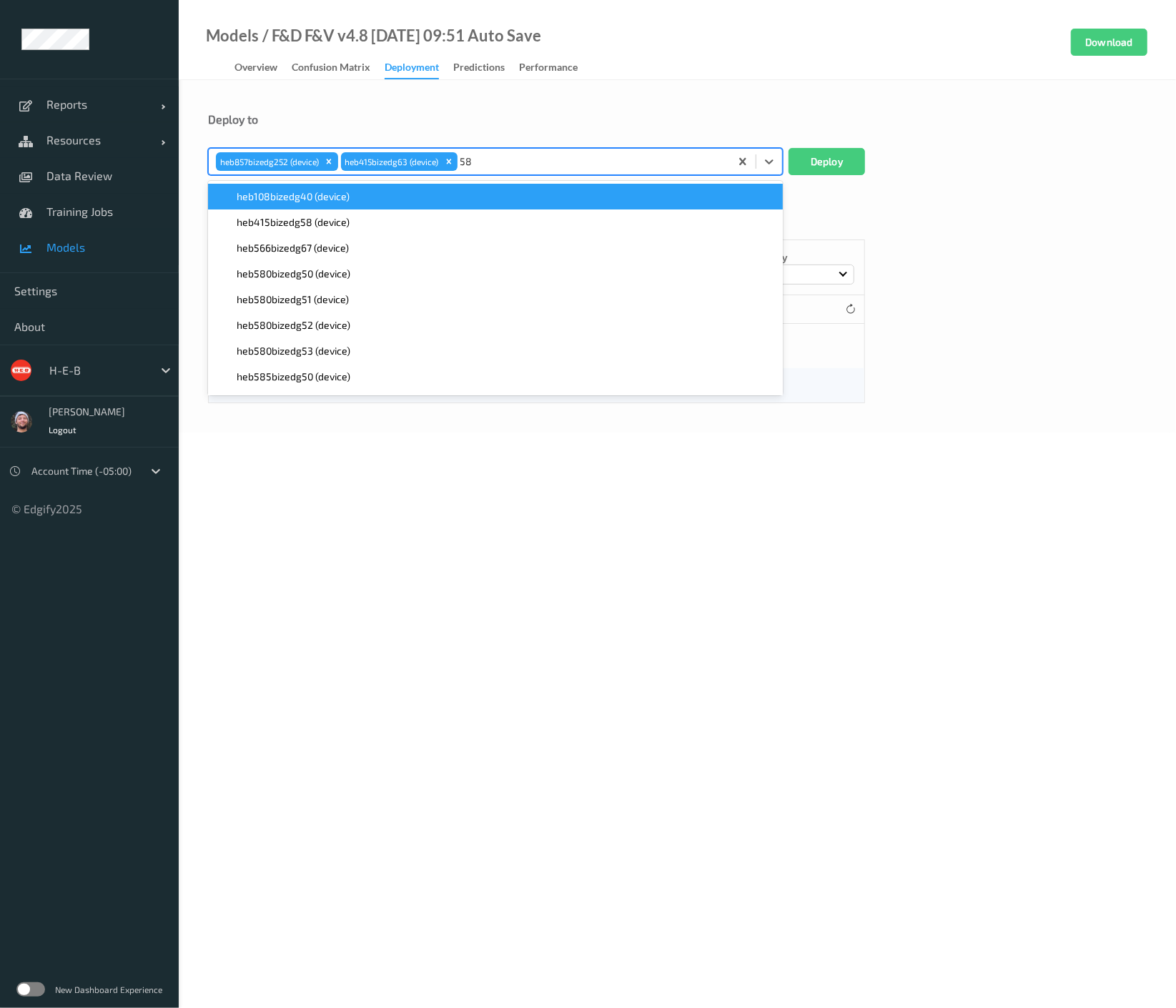
type input "580"
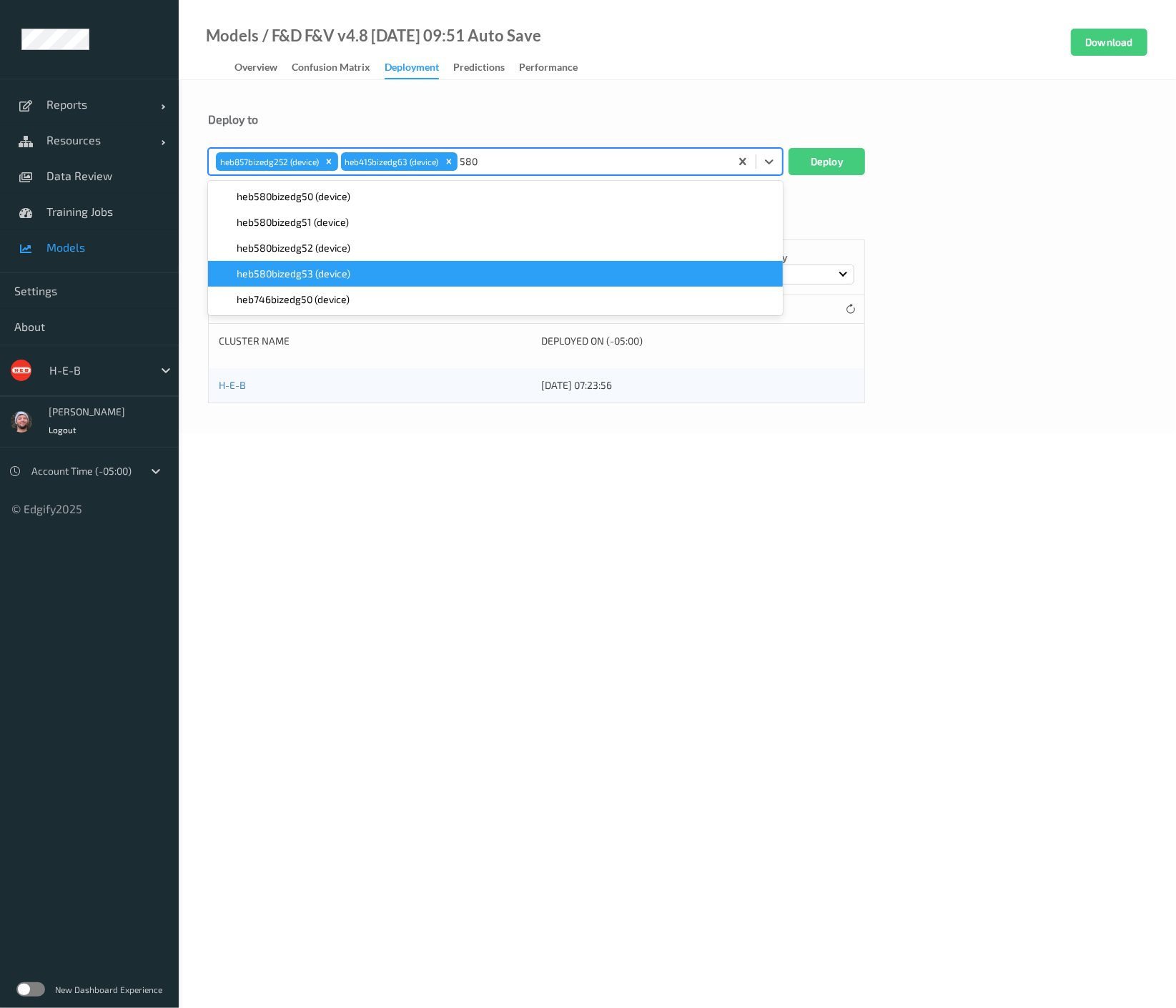
click at [335, 267] on span "heb580bizedg53 (device)" at bounding box center [293, 274] width 114 height 14
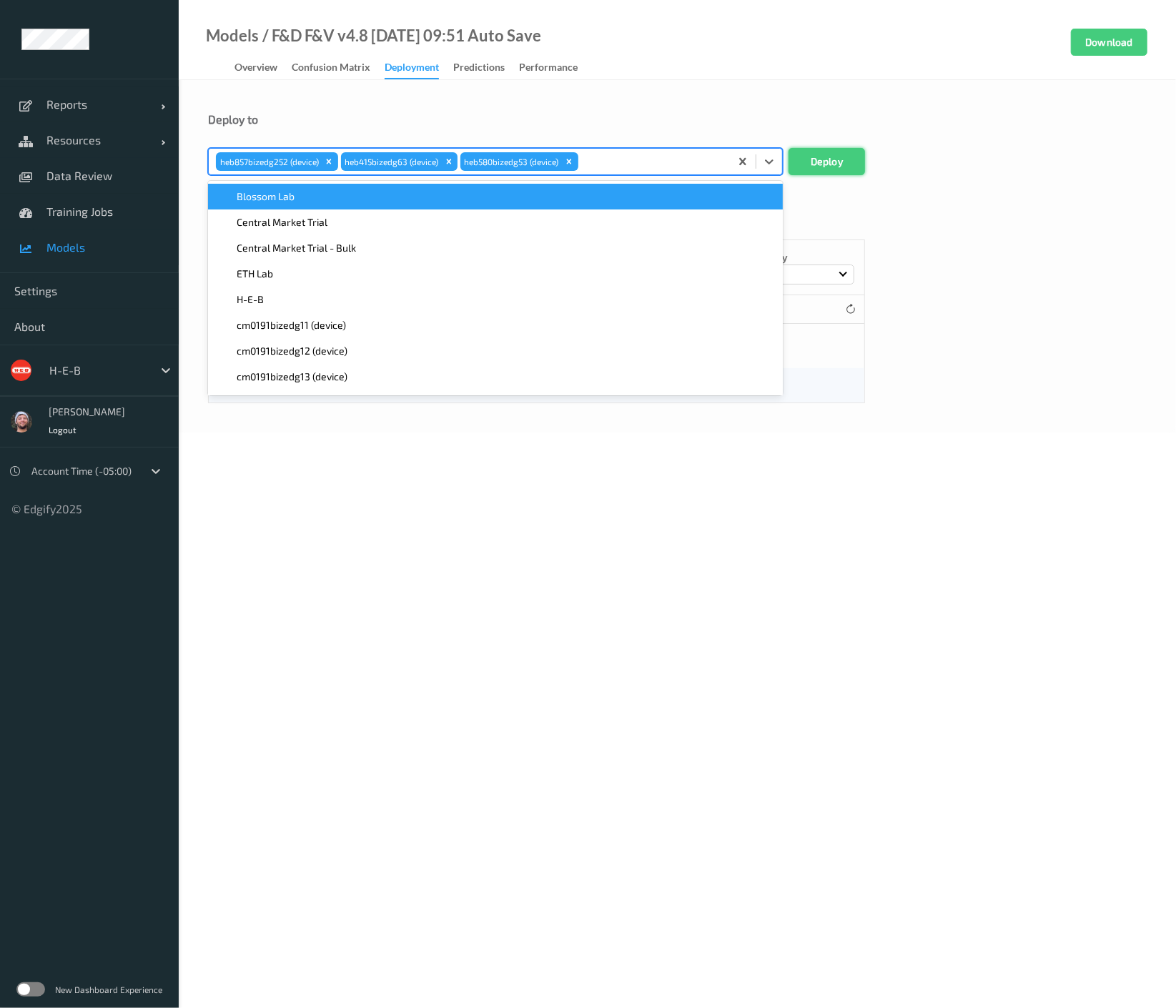
click at [822, 158] on button "Deploy" at bounding box center [827, 161] width 76 height 27
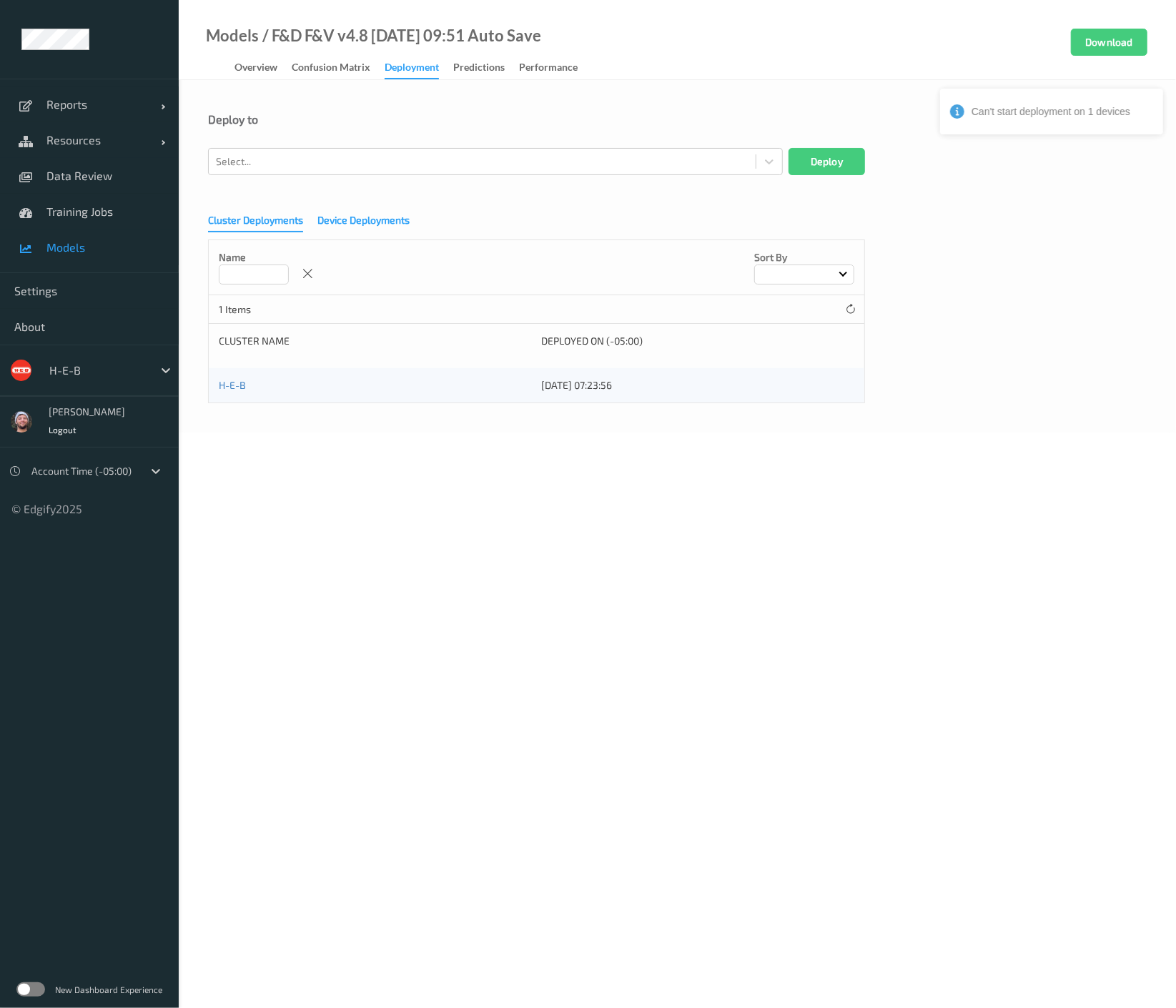
click at [376, 217] on div "Device Deployments" at bounding box center [363, 222] width 92 height 18
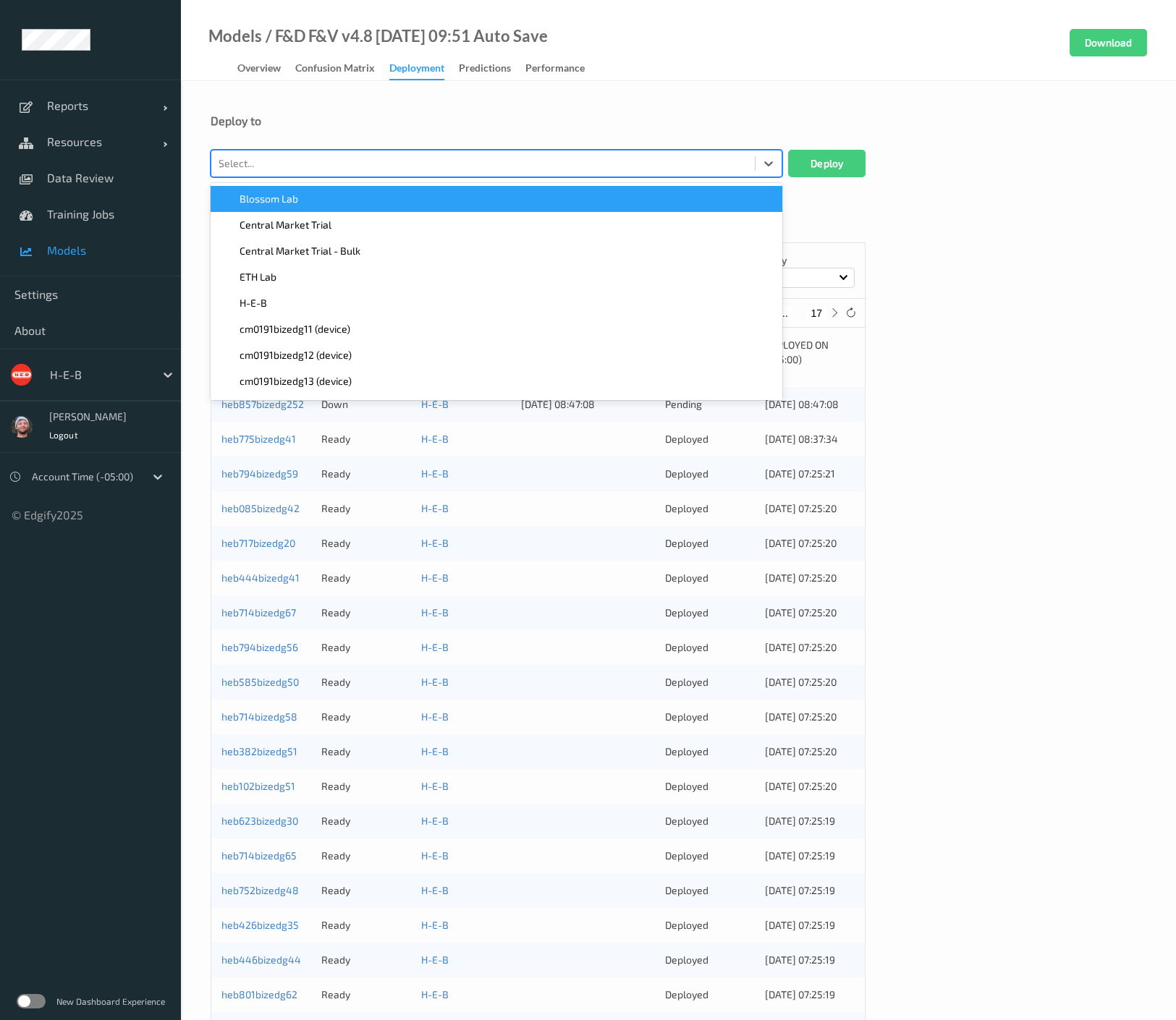
click at [308, 165] on div at bounding box center [483, 164] width 529 height 18
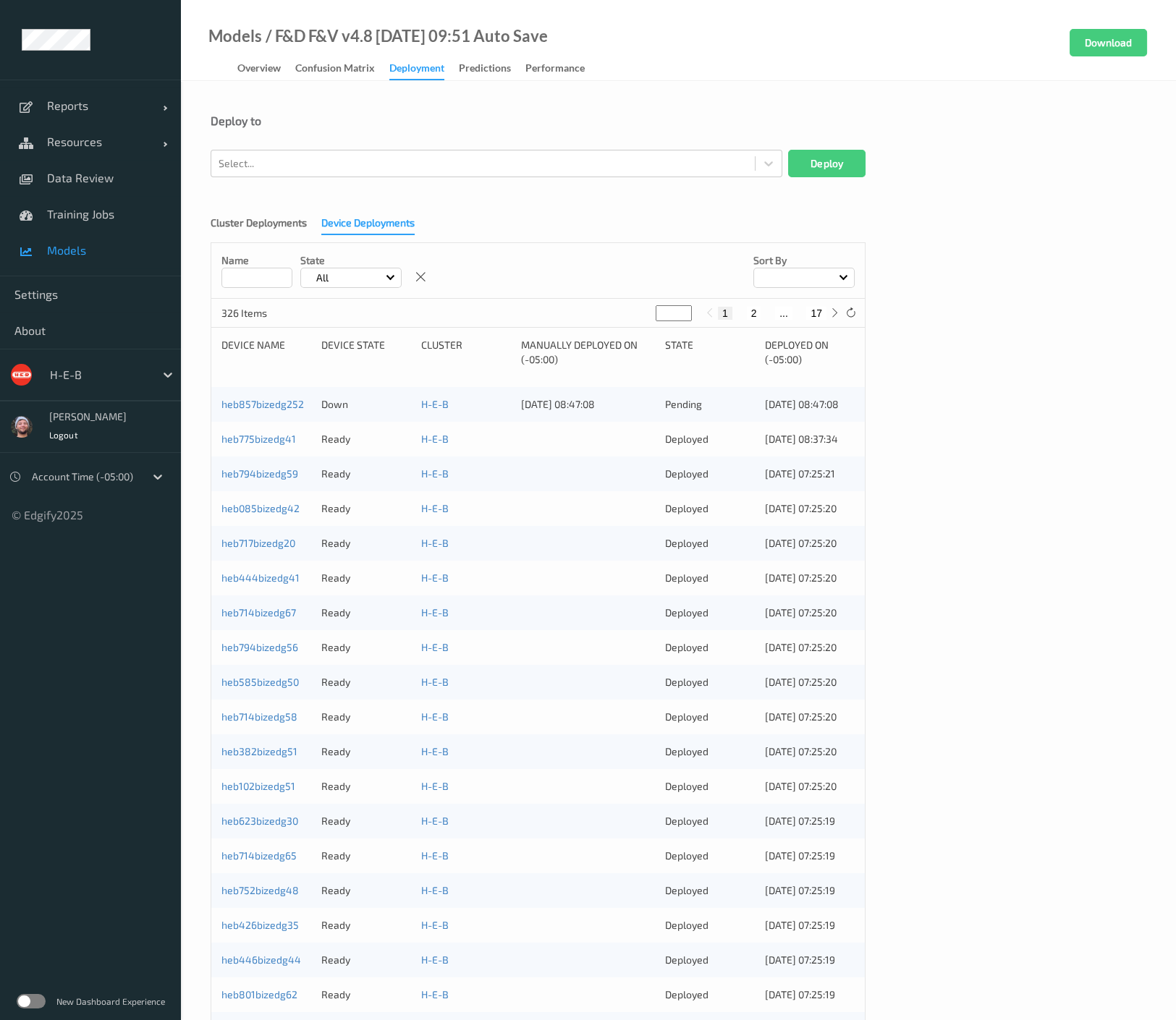
click at [472, 189] on form "Deploy to Select... Deploy Cluster Deployments Device Deployments Name State Al…" at bounding box center [679, 597] width 936 height 969
click at [125, 148] on span "Resources" at bounding box center [105, 142] width 116 height 14
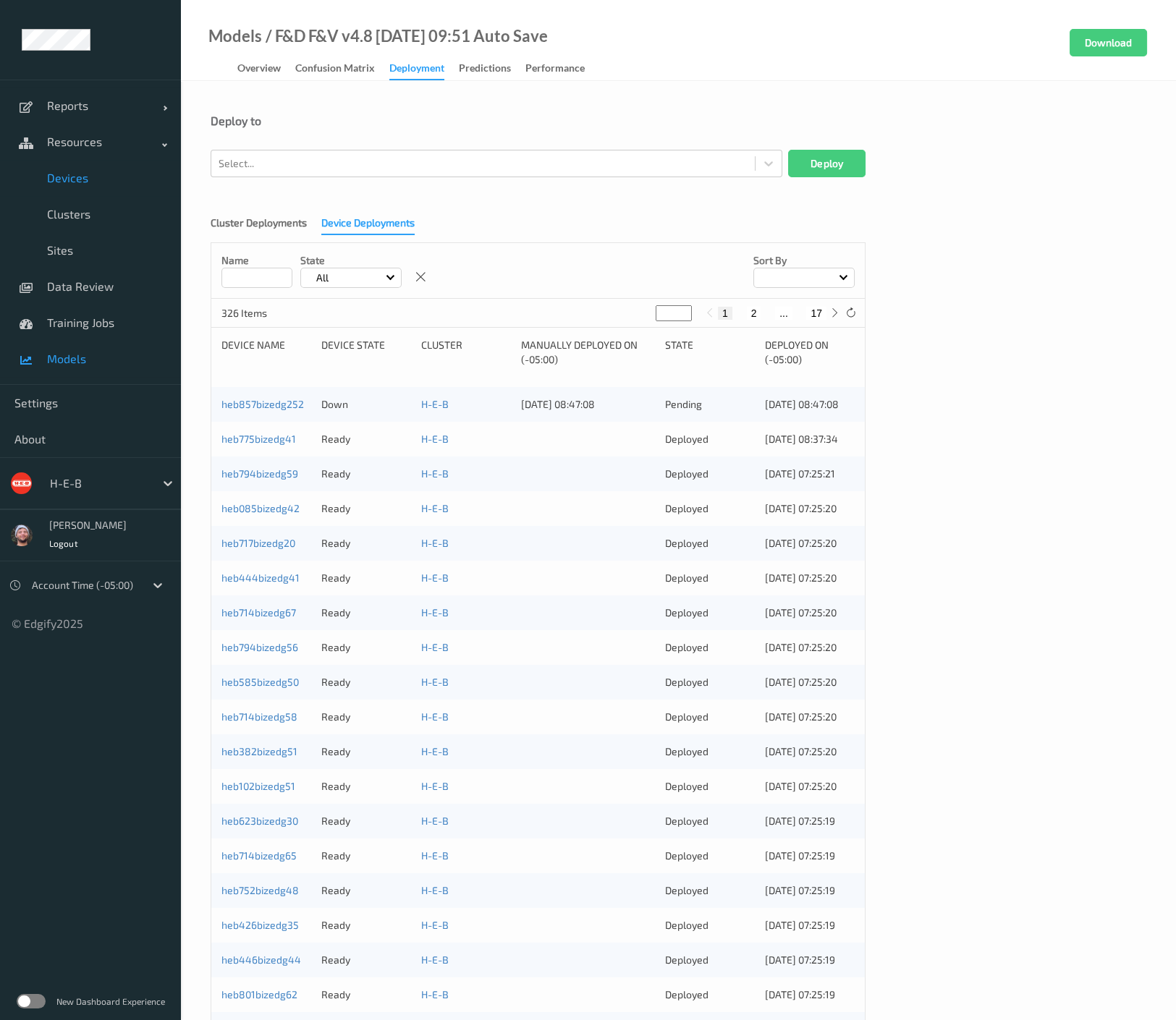
click at [97, 177] on span "Devices" at bounding box center [106, 178] width 120 height 14
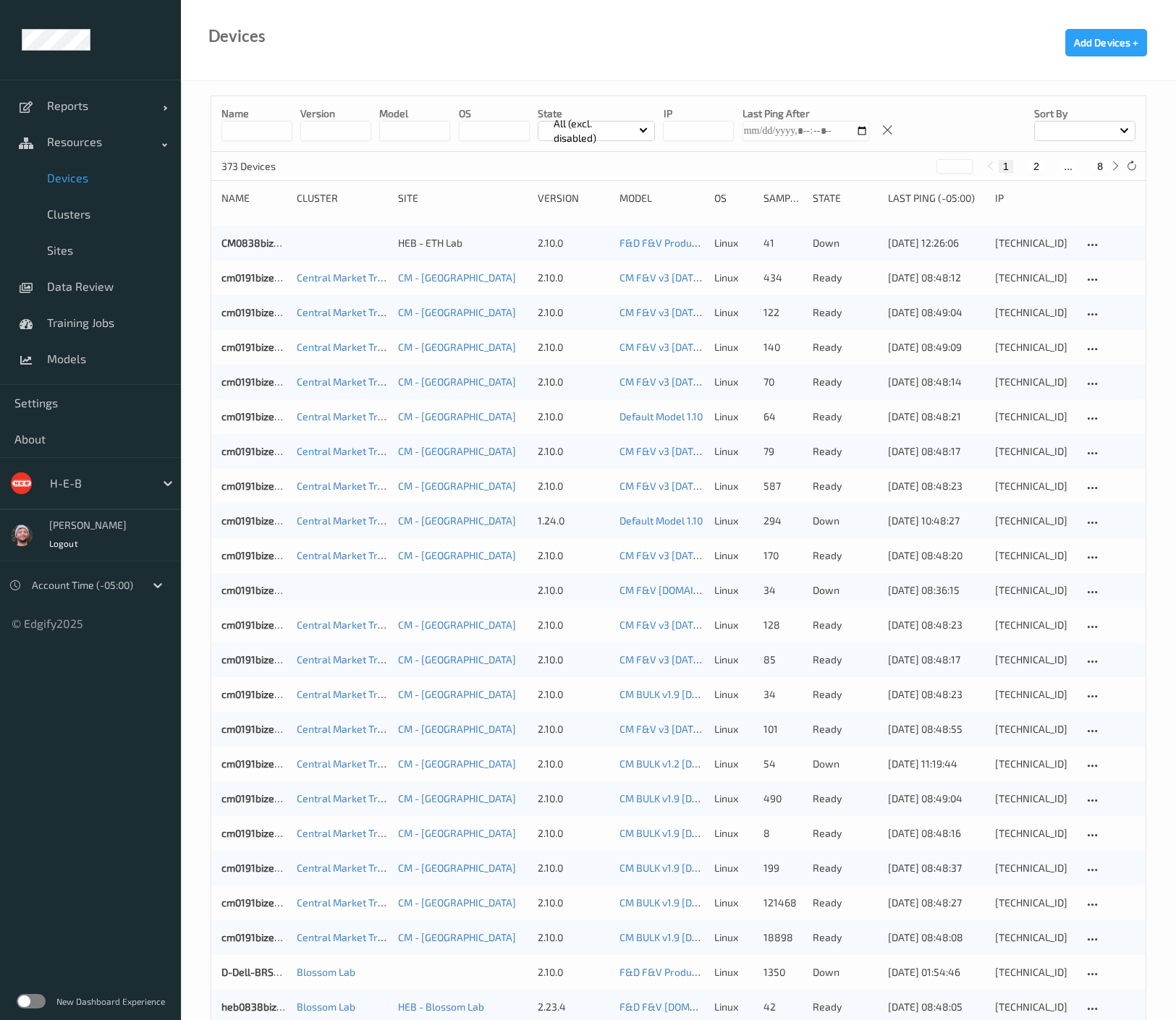
click at [270, 129] on input at bounding box center [257, 130] width 71 height 20
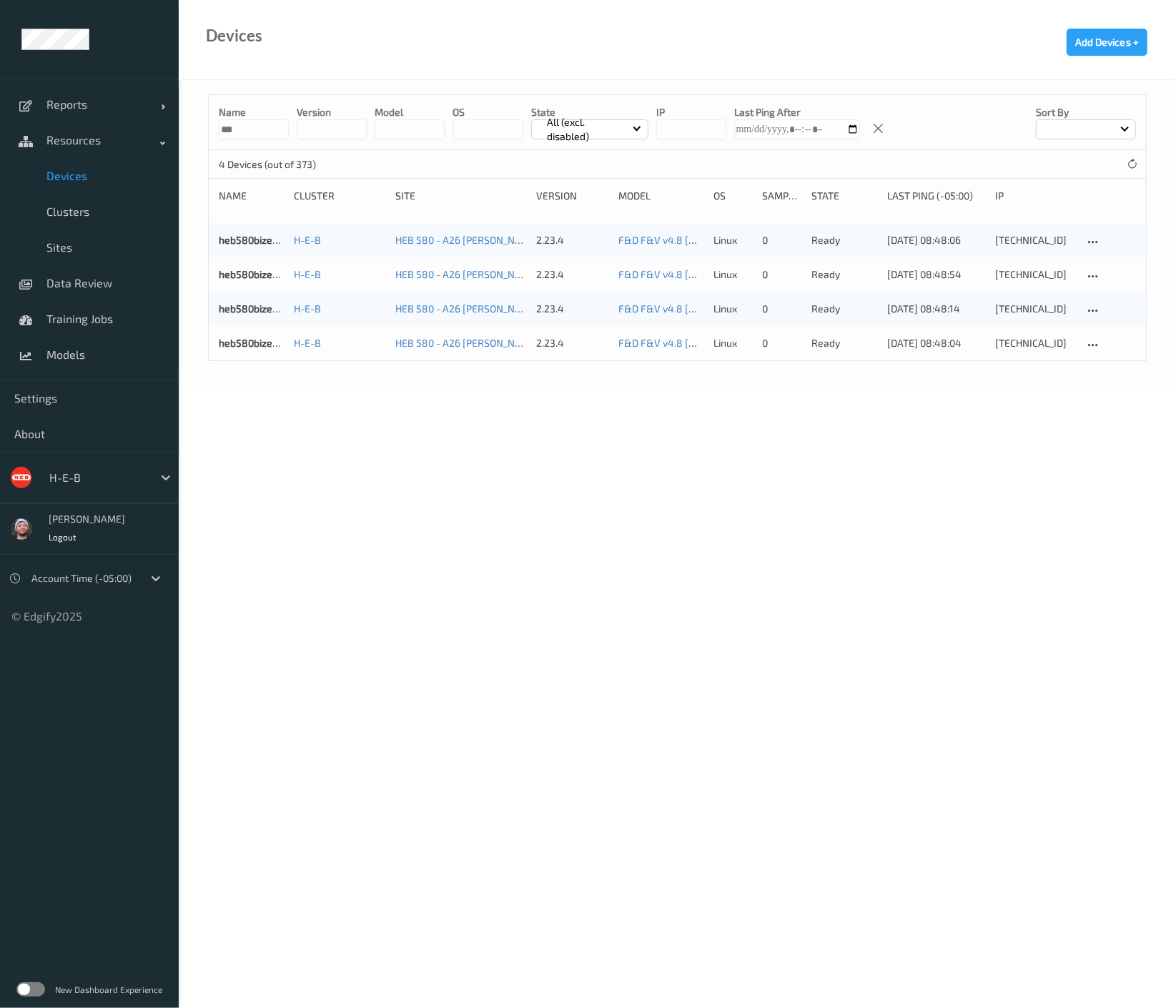
drag, startPoint x: 265, startPoint y: 129, endPoint x: 198, endPoint y: 130, distance: 67.0
click at [198, 130] on div "Name *** version model OS State All (excl. disabled) IP Last Ping After Sort by…" at bounding box center [677, 235] width 997 height 310
click at [486, 565] on body "Reports Default Report Customized Report Resources Devices Clusters Sites Data …" at bounding box center [588, 504] width 1176 height 1008
click at [245, 137] on input "***" at bounding box center [254, 129] width 70 height 20
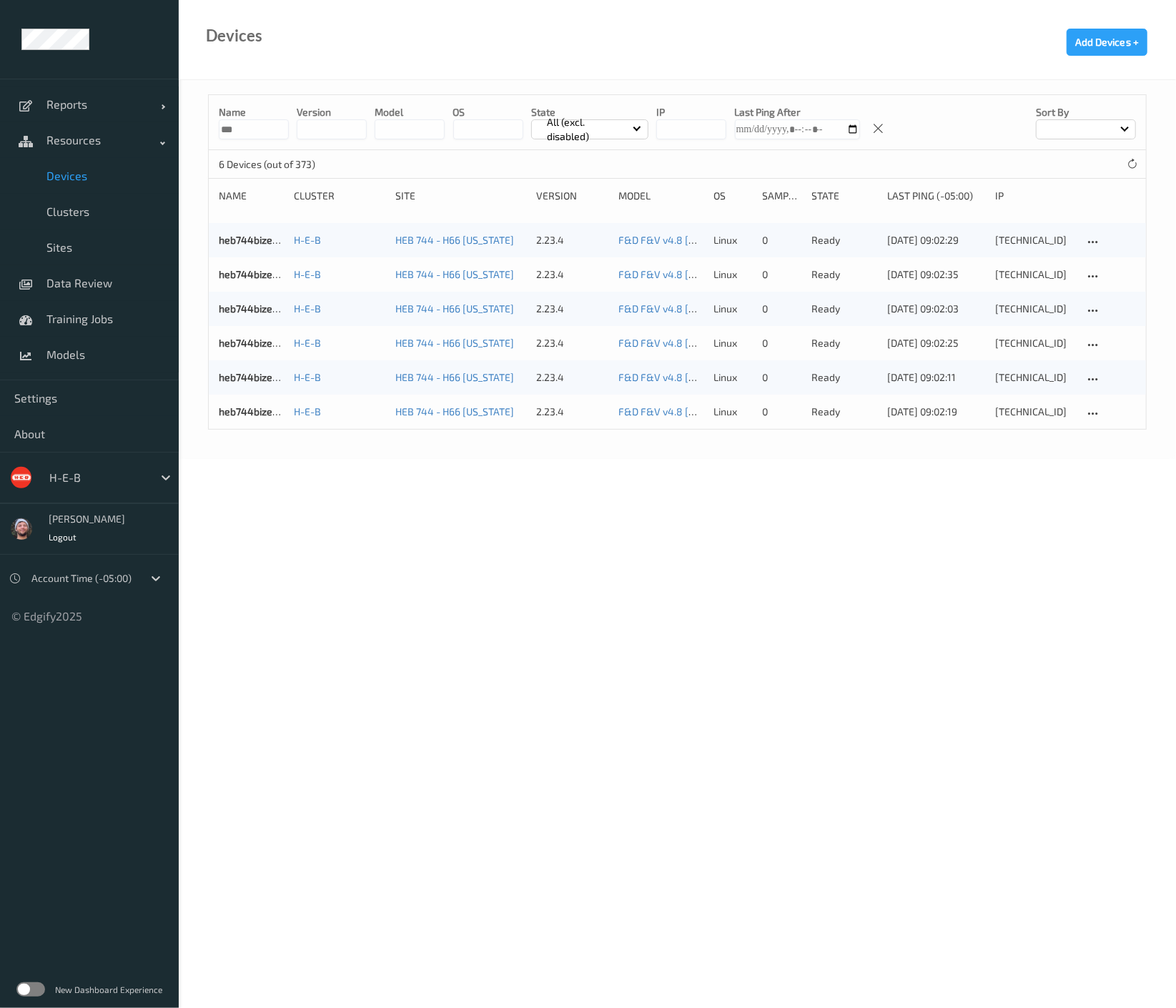
click at [264, 131] on input "***" at bounding box center [254, 129] width 70 height 20
type input "*"
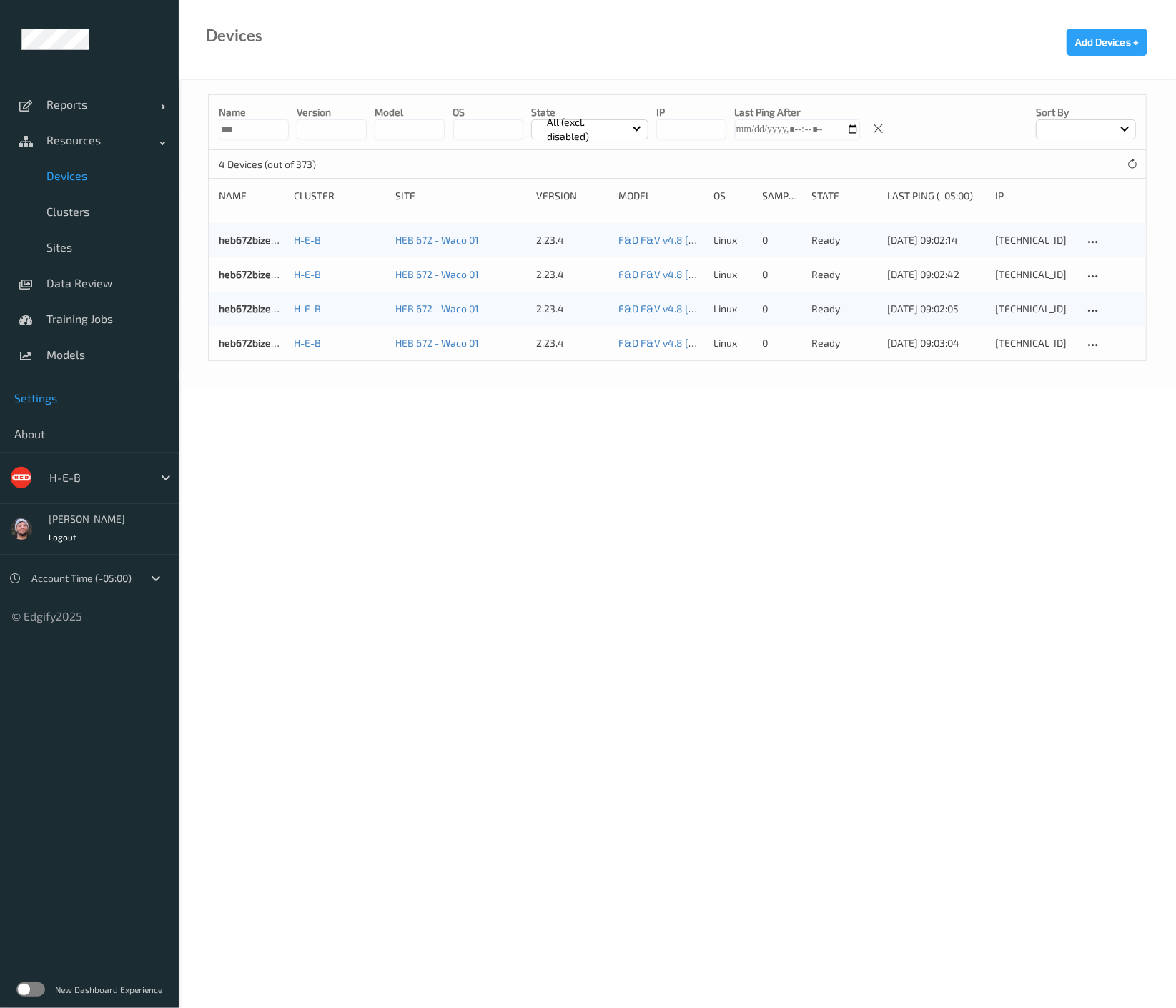
type input "***"
click at [287, 606] on body "Reports Default Report Customized Report Resources Devices Clusters Sites Data …" at bounding box center [588, 504] width 1176 height 1008
click at [243, 238] on link "heb672bizedg56" at bounding box center [257, 240] width 75 height 12
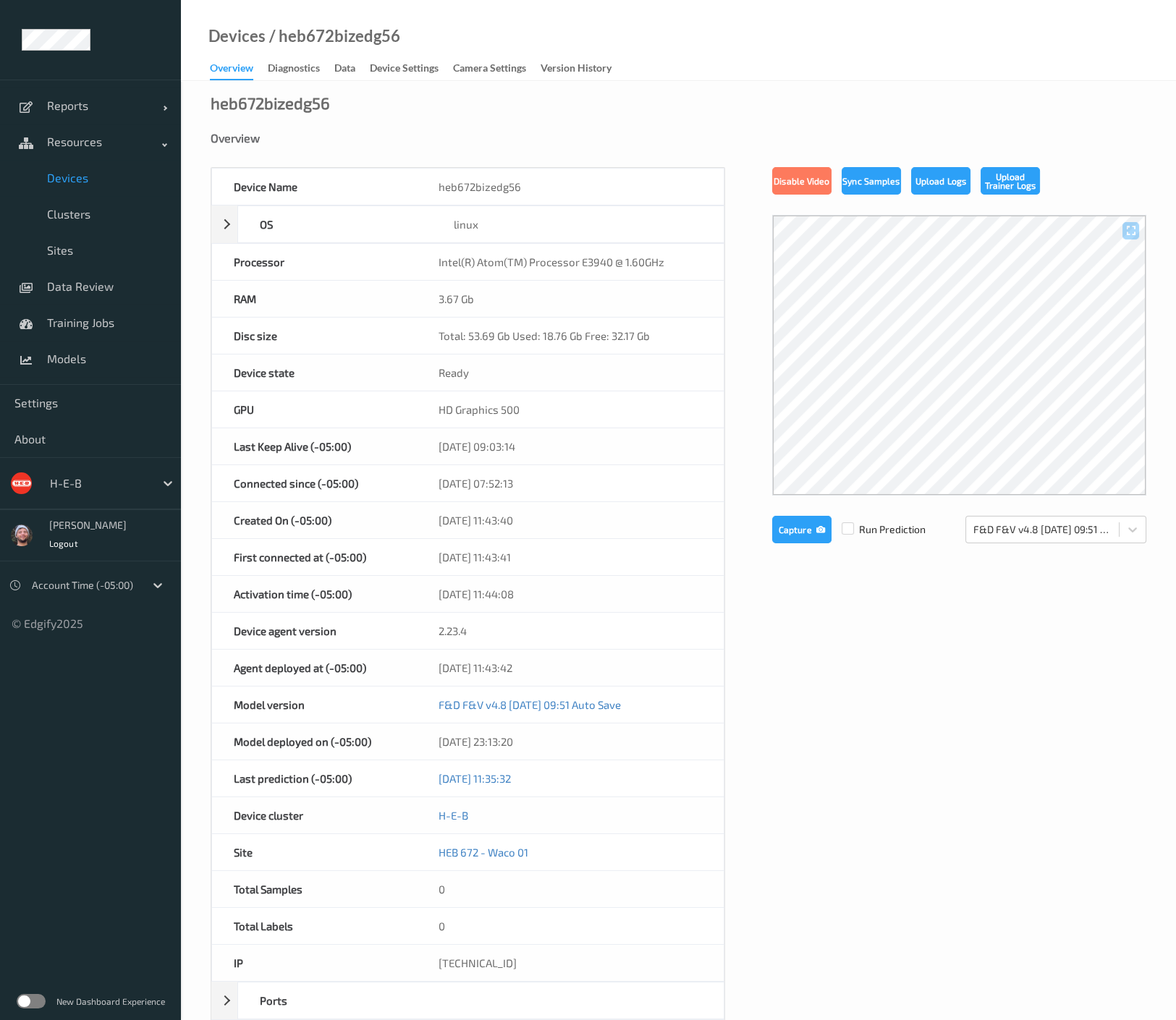
click at [121, 183] on span "Devices" at bounding box center [106, 178] width 120 height 14
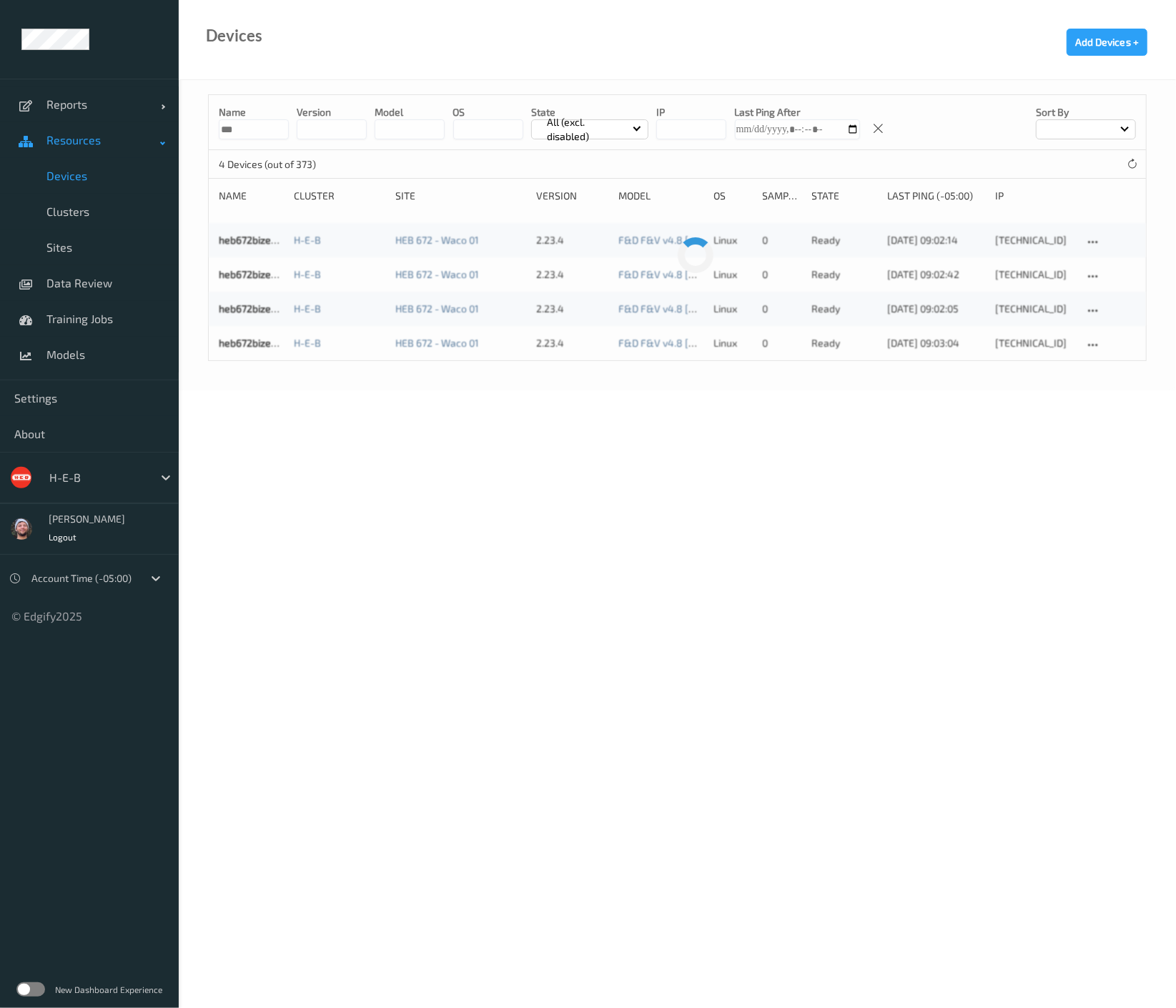
drag, startPoint x: 258, startPoint y: 125, endPoint x: 175, endPoint y: 125, distance: 83.0
click at [175, 125] on div "Reports Default Report Customized Report Resources Devices Clusters Sites Data …" at bounding box center [588, 155] width 1176 height 310
click at [801, 512] on body "Reports Default Report Customized Report Resources Devices Clusters Sites Data …" at bounding box center [588, 504] width 1176 height 1008
drag, startPoint x: 439, startPoint y: 585, endPoint x: 454, endPoint y: 574, distance: 18.6
click at [454, 574] on body "Reports Default Report Customized Report Resources Devices Clusters Sites Data …" at bounding box center [588, 504] width 1176 height 1008
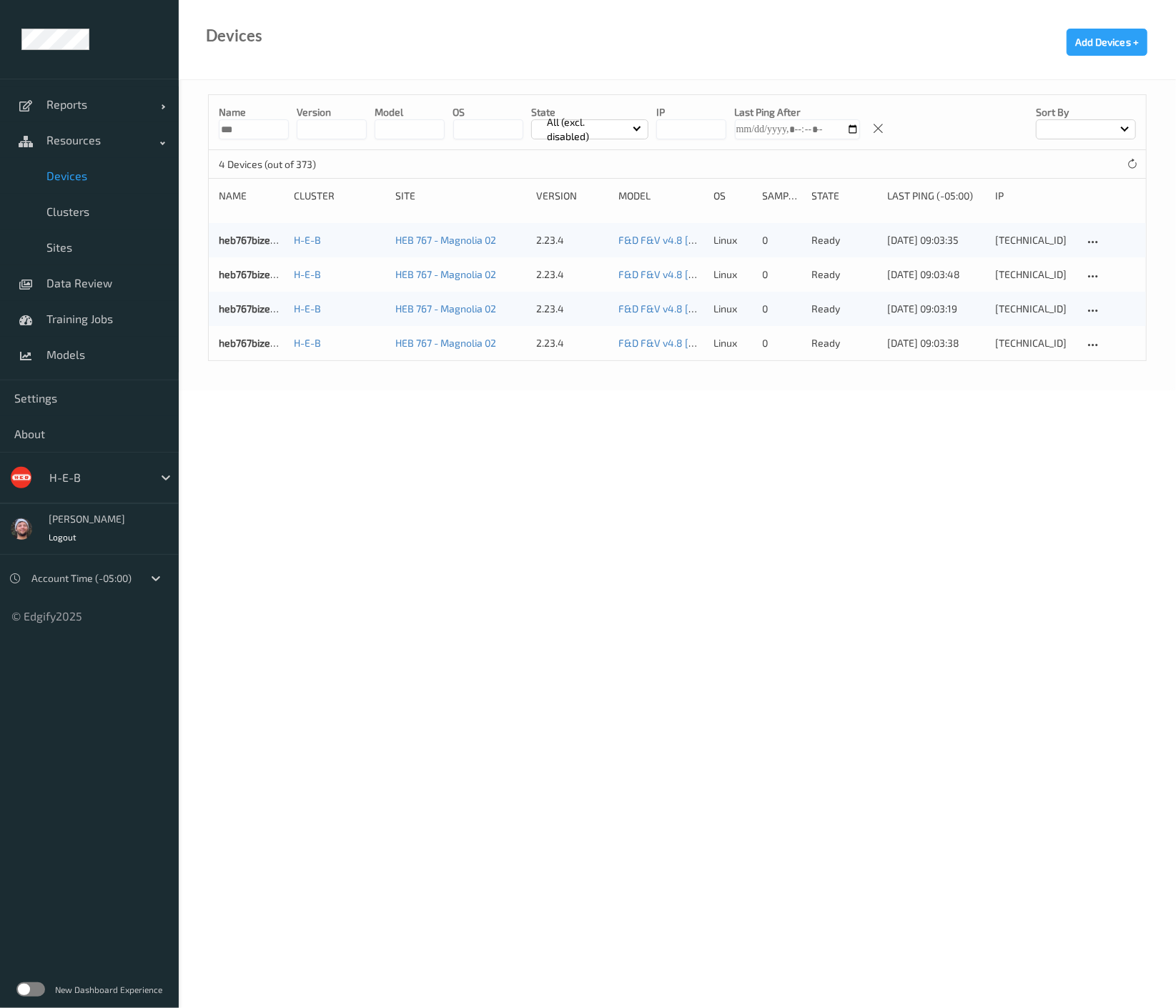
click at [249, 138] on input "***" at bounding box center [254, 129] width 70 height 20
type input "*"
type input "***"
click at [240, 275] on link "heb262bizedg37" at bounding box center [257, 274] width 75 height 12
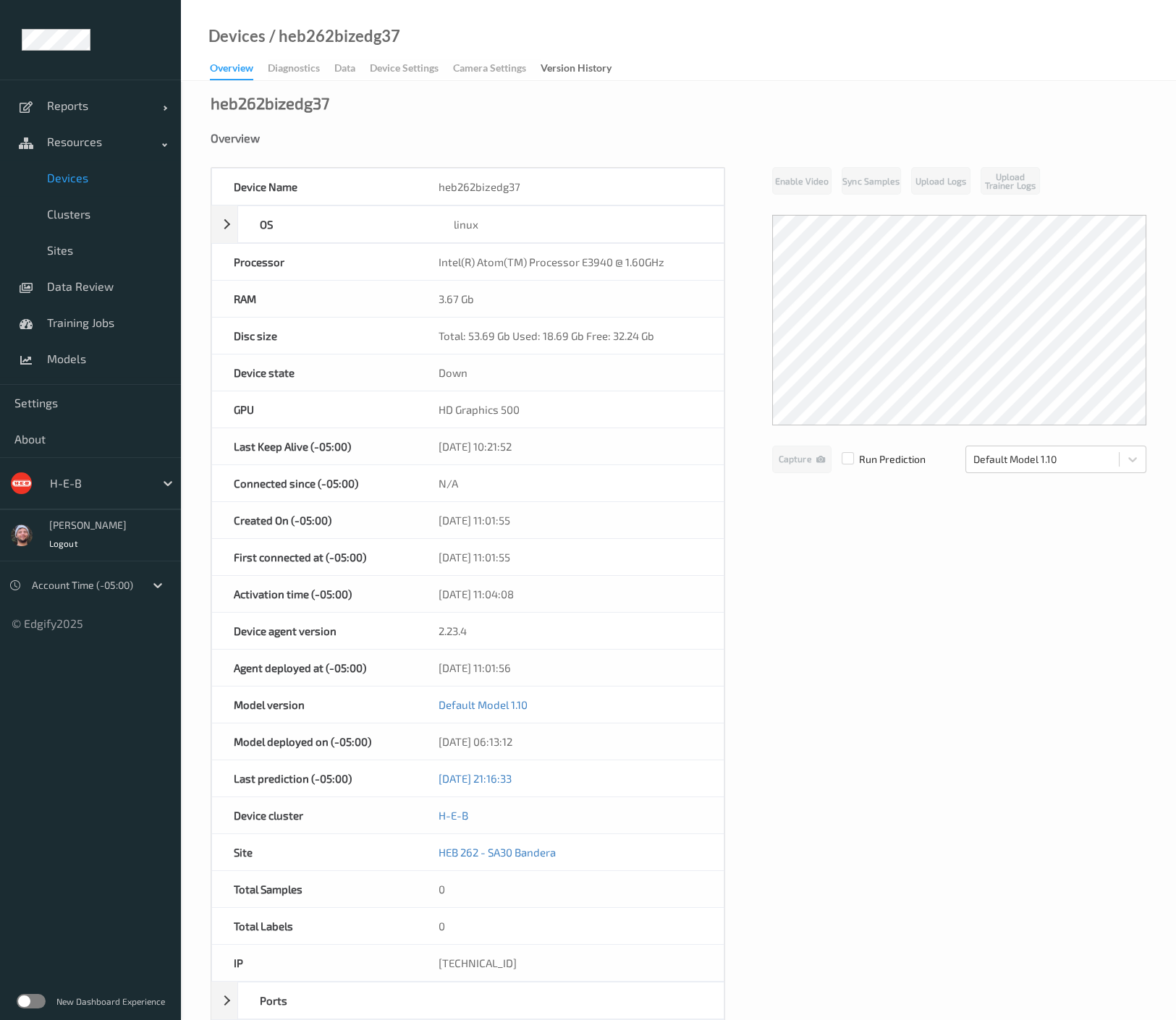
click at [318, 40] on div "/ heb262bizedg37" at bounding box center [333, 36] width 135 height 14
copy div "heb262bizedg37"
click at [704, 308] on div "3.67 Gb" at bounding box center [570, 299] width 307 height 36
click at [90, 181] on span "Devices" at bounding box center [106, 178] width 120 height 14
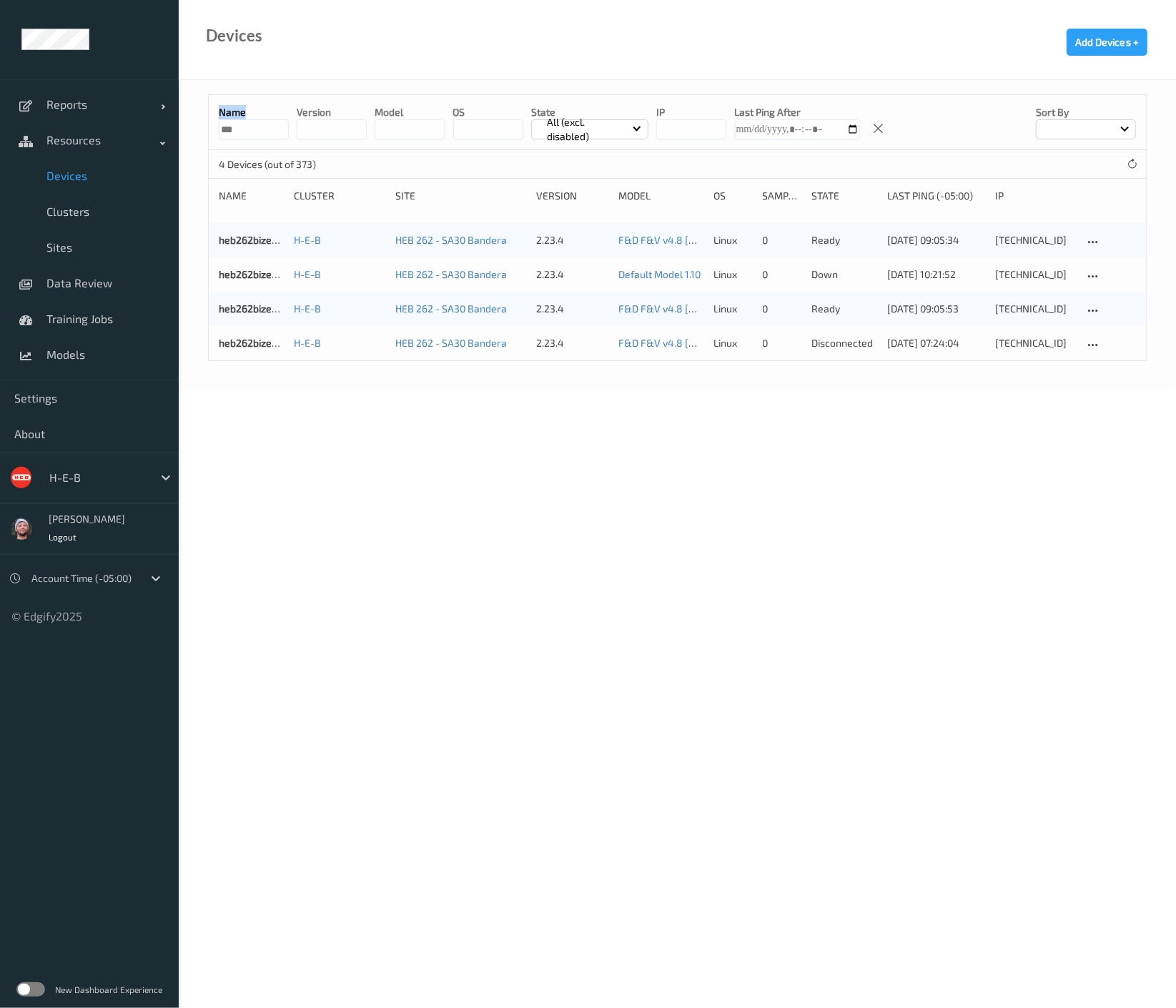
drag, startPoint x: 254, startPoint y: 116, endPoint x: 241, endPoint y: 119, distance: 13.3
click at [241, 119] on div "Name ***" at bounding box center [254, 122] width 70 height 34
drag, startPoint x: 244, startPoint y: 124, endPoint x: 185, endPoint y: 122, distance: 59.0
click at [185, 122] on div "Name *** version model OS State All (excl. disabled) IP Last Ping After Sort by…" at bounding box center [677, 235] width 997 height 310
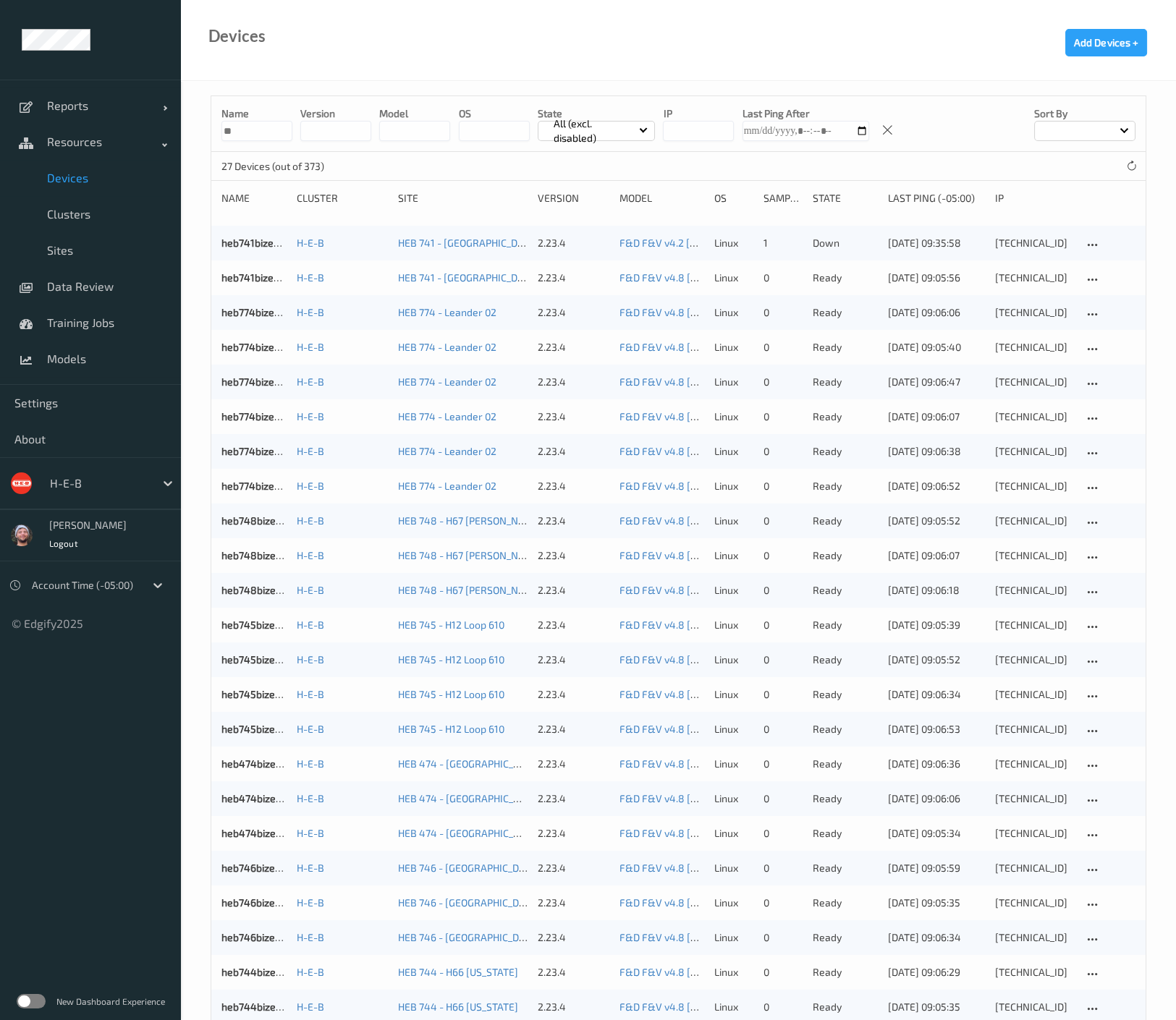
type input "*"
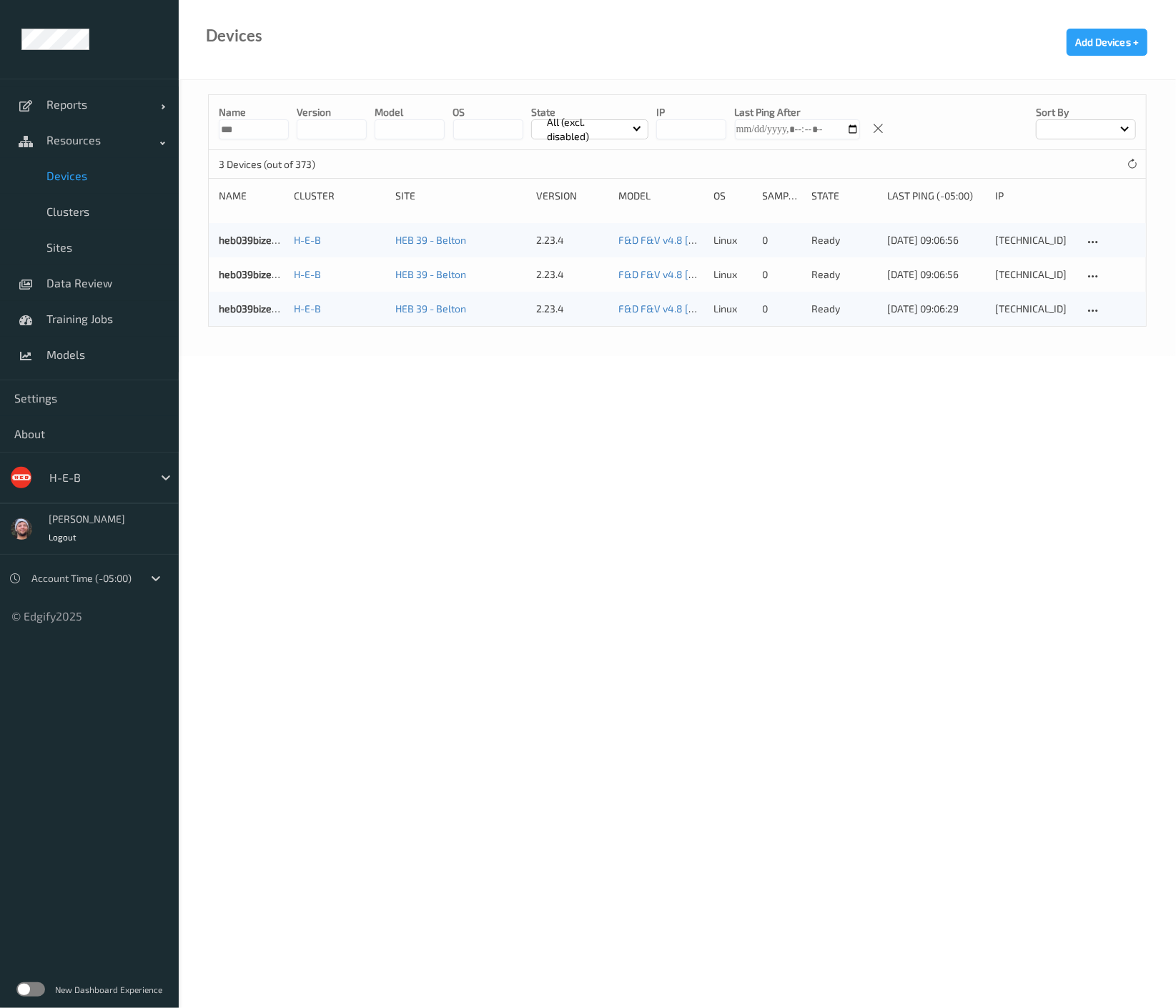
click at [248, 130] on input "***" at bounding box center [254, 129] width 70 height 20
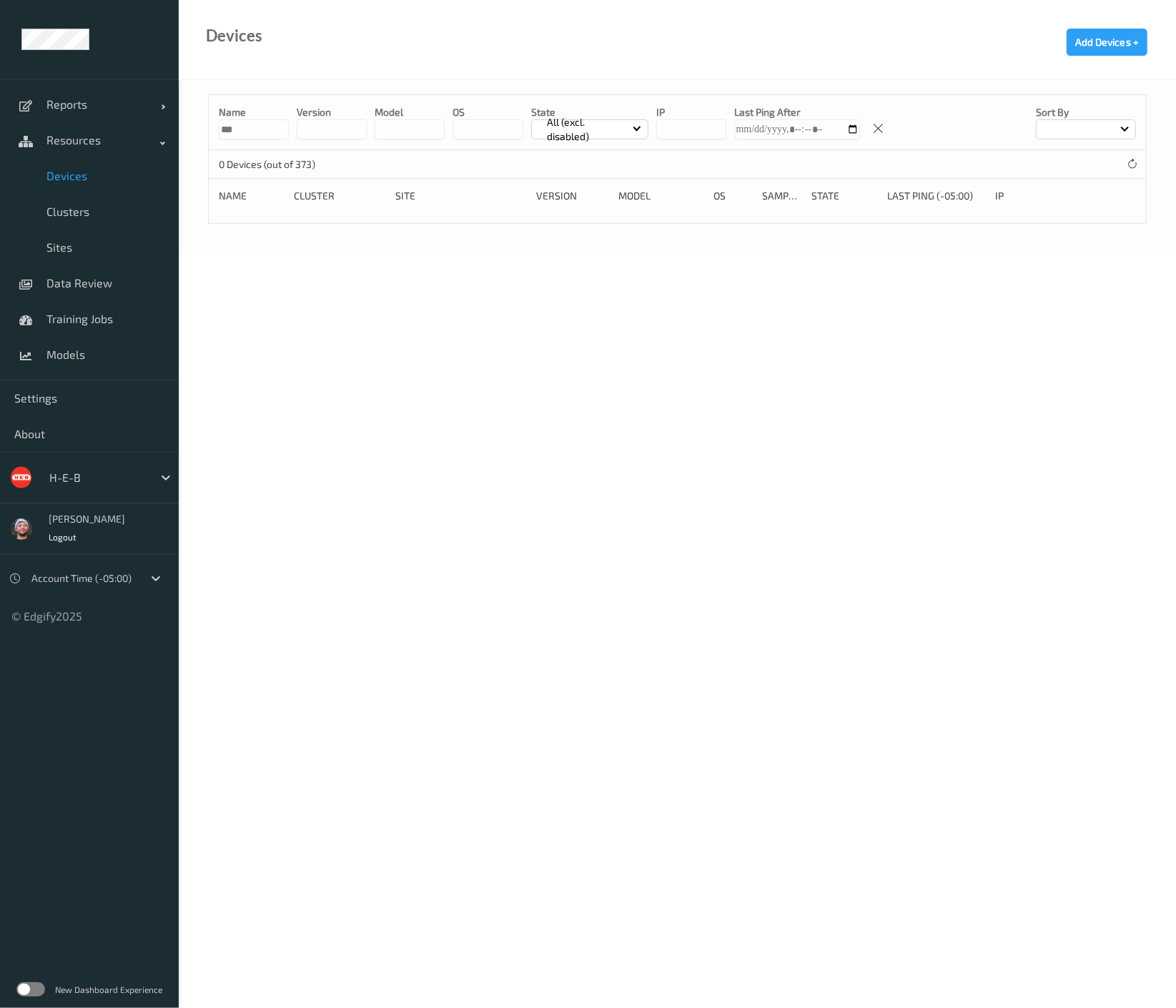
type input "***"
click at [667, 290] on body "Reports Default Report Customized Report Resources Devices Clusters Sites Data …" at bounding box center [588, 504] width 1176 height 1008
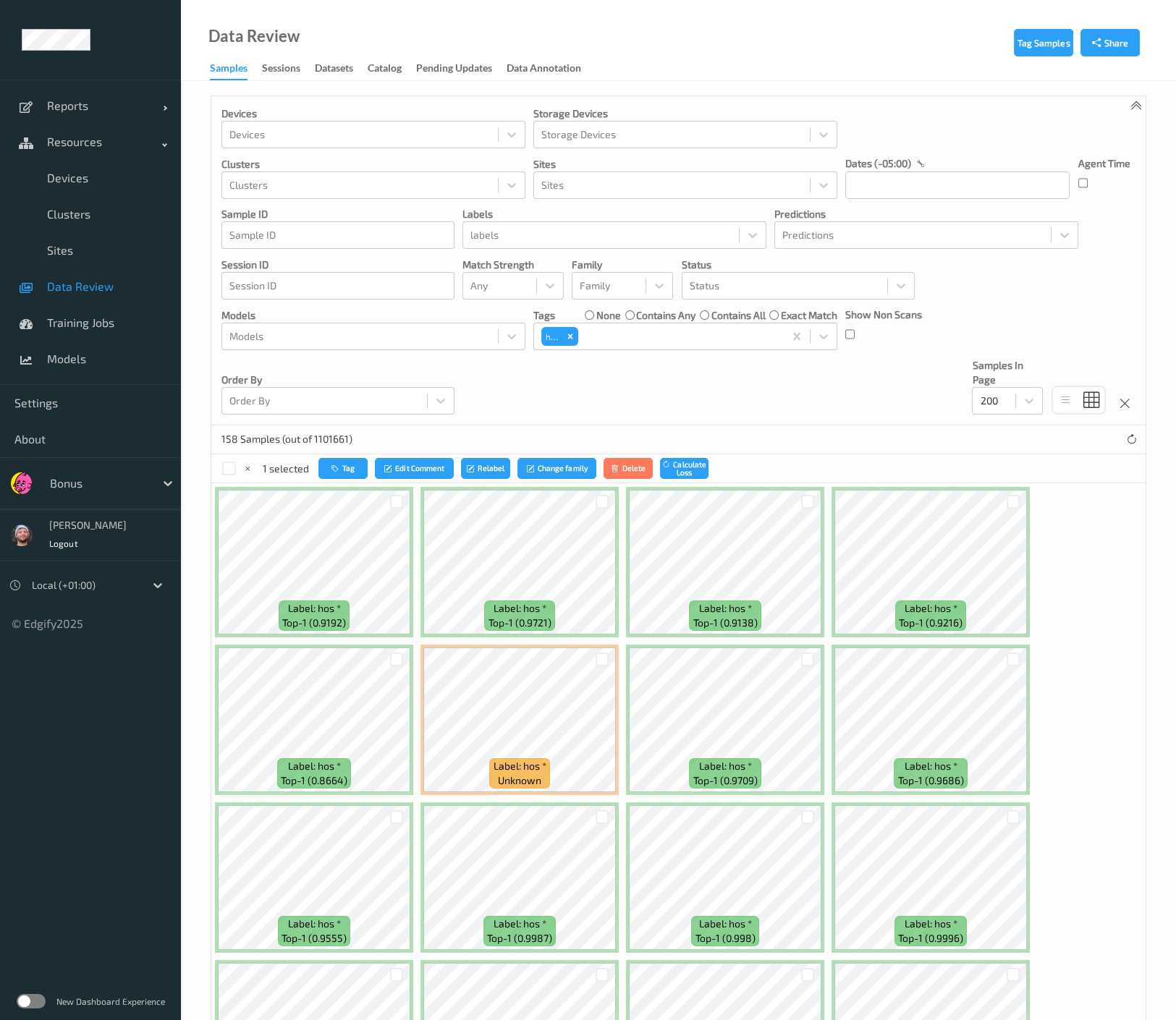
click at [94, 481] on div at bounding box center [98, 484] width 97 height 18
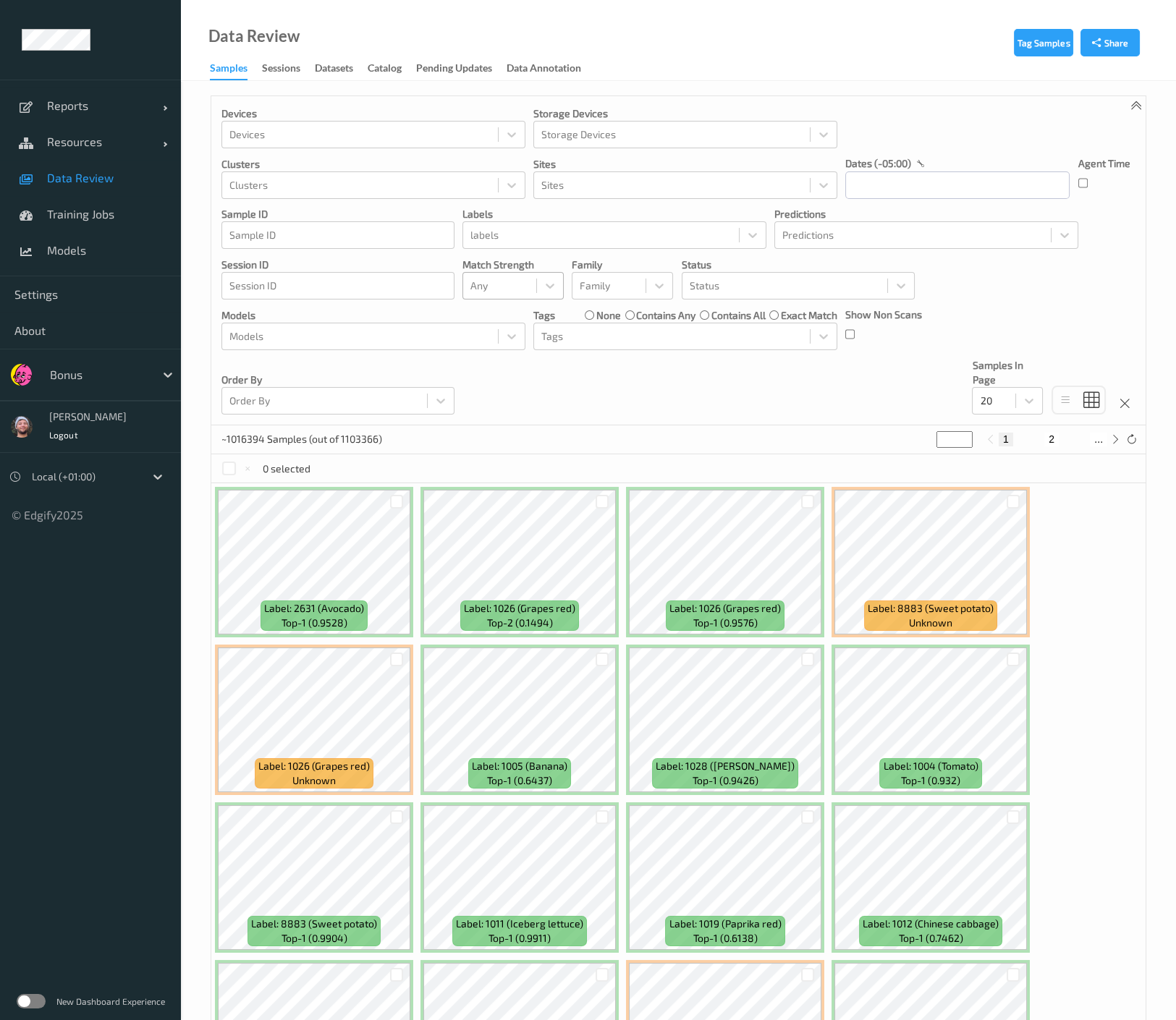
click at [497, 286] on div at bounding box center [500, 286] width 58 height 18
click at [527, 362] on span "Alert non-match" at bounding box center [523, 354] width 64 height 29
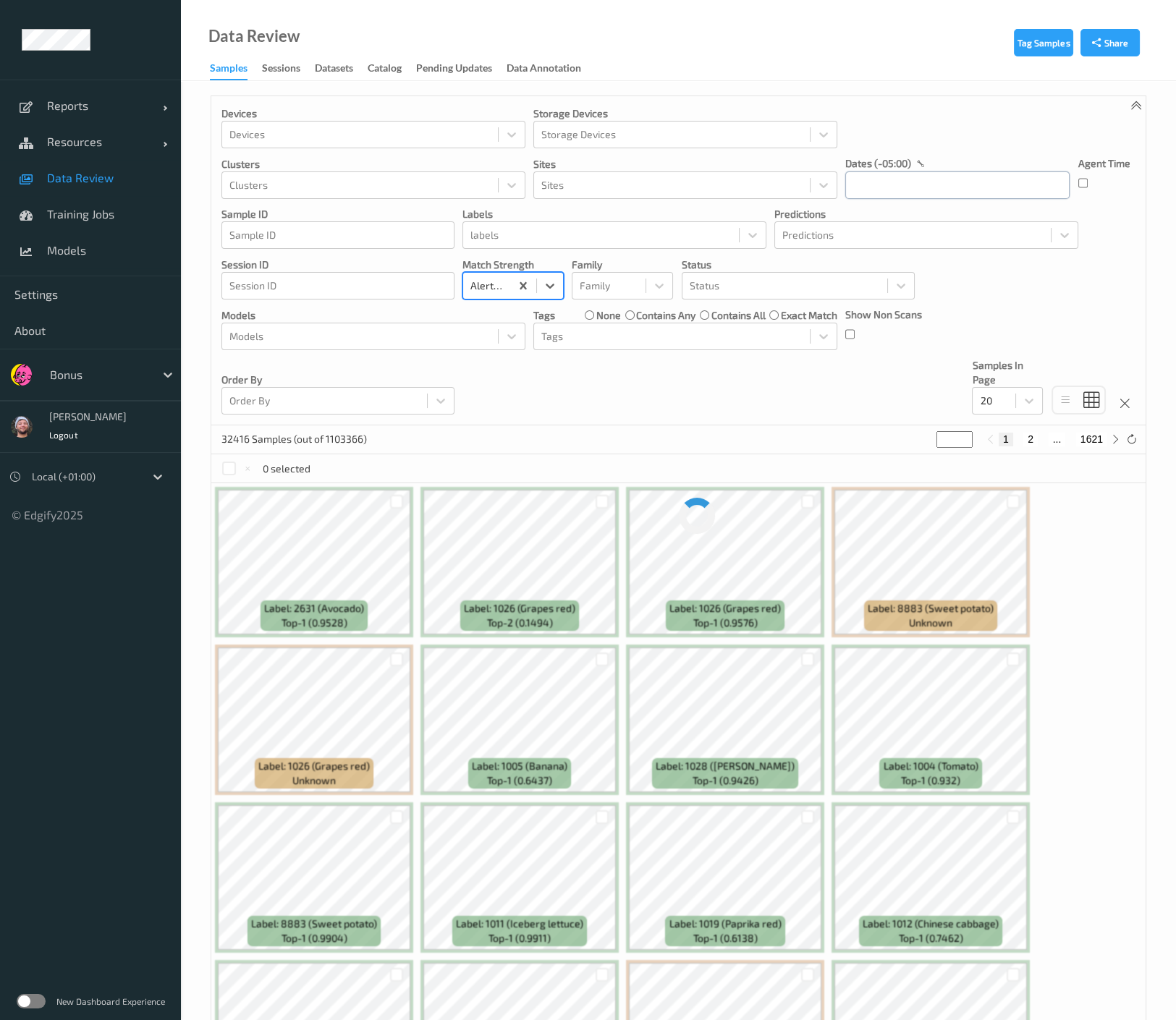
click at [895, 174] on input "text" at bounding box center [957, 185] width 224 height 27
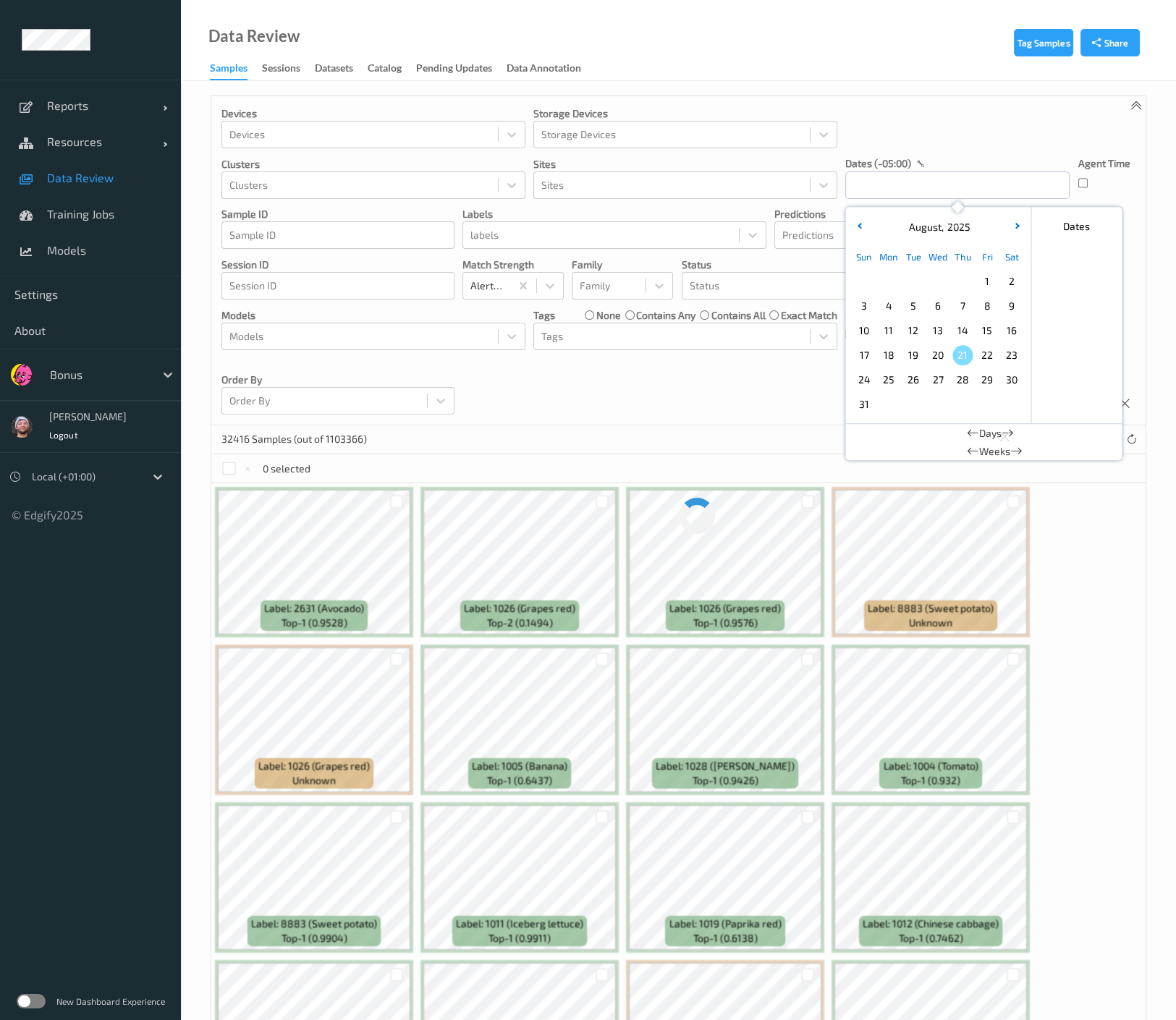
click at [977, 350] on span "22" at bounding box center [986, 354] width 20 height 20
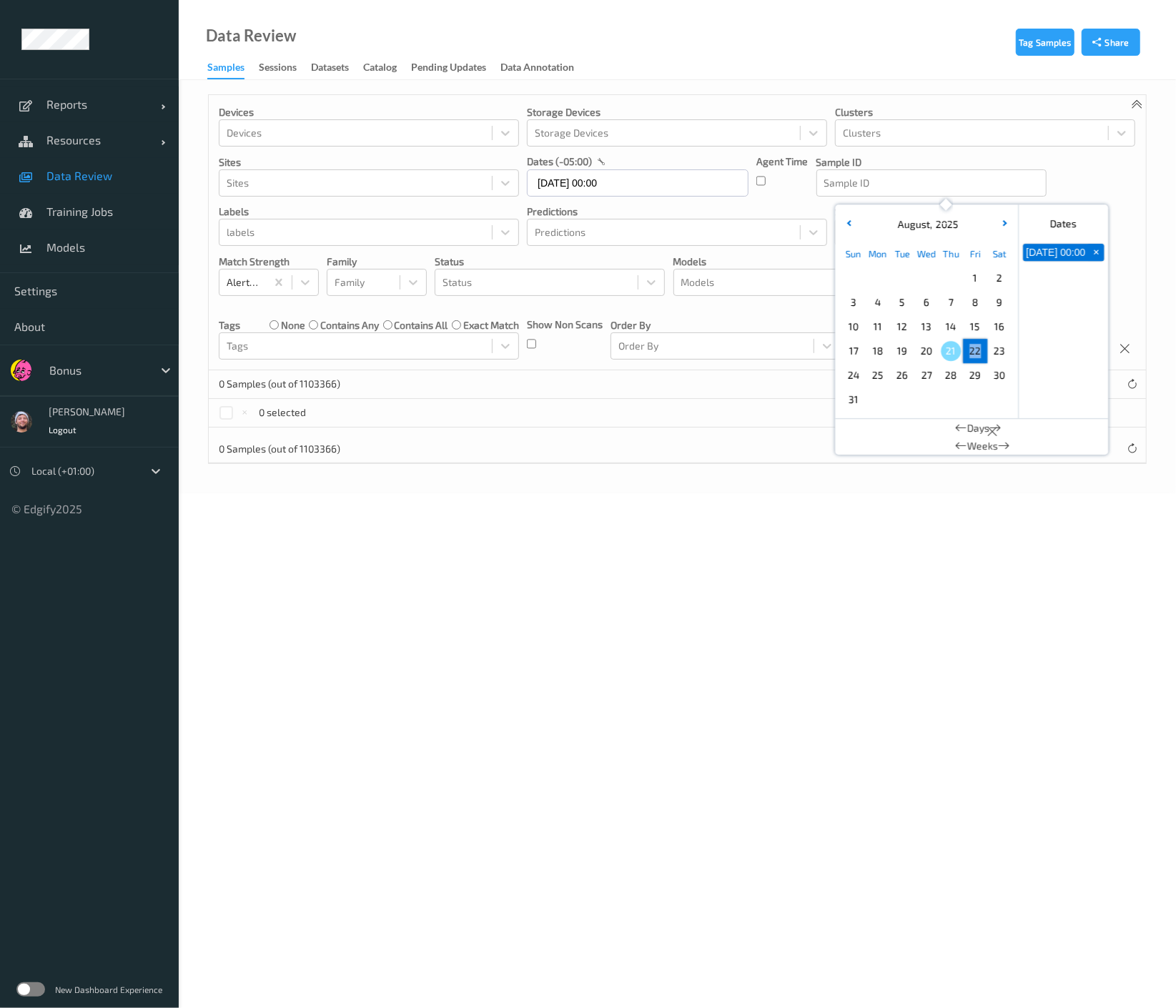
click at [965, 346] on span "22" at bounding box center [975, 350] width 20 height 20
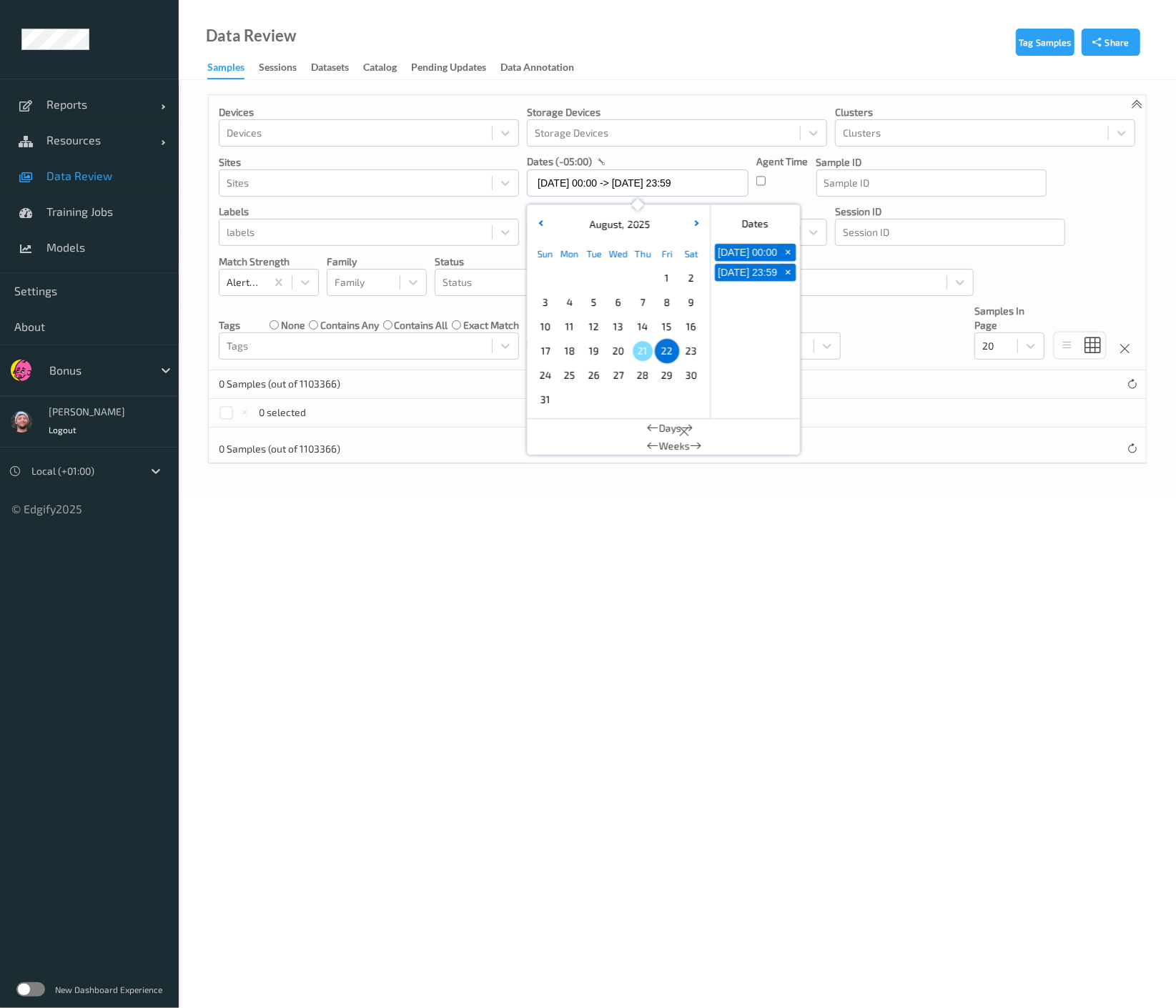
click at [644, 352] on span "21" at bounding box center [643, 350] width 20 height 20
type input "[DATE] 00:00 -> [DATE] 23:59"
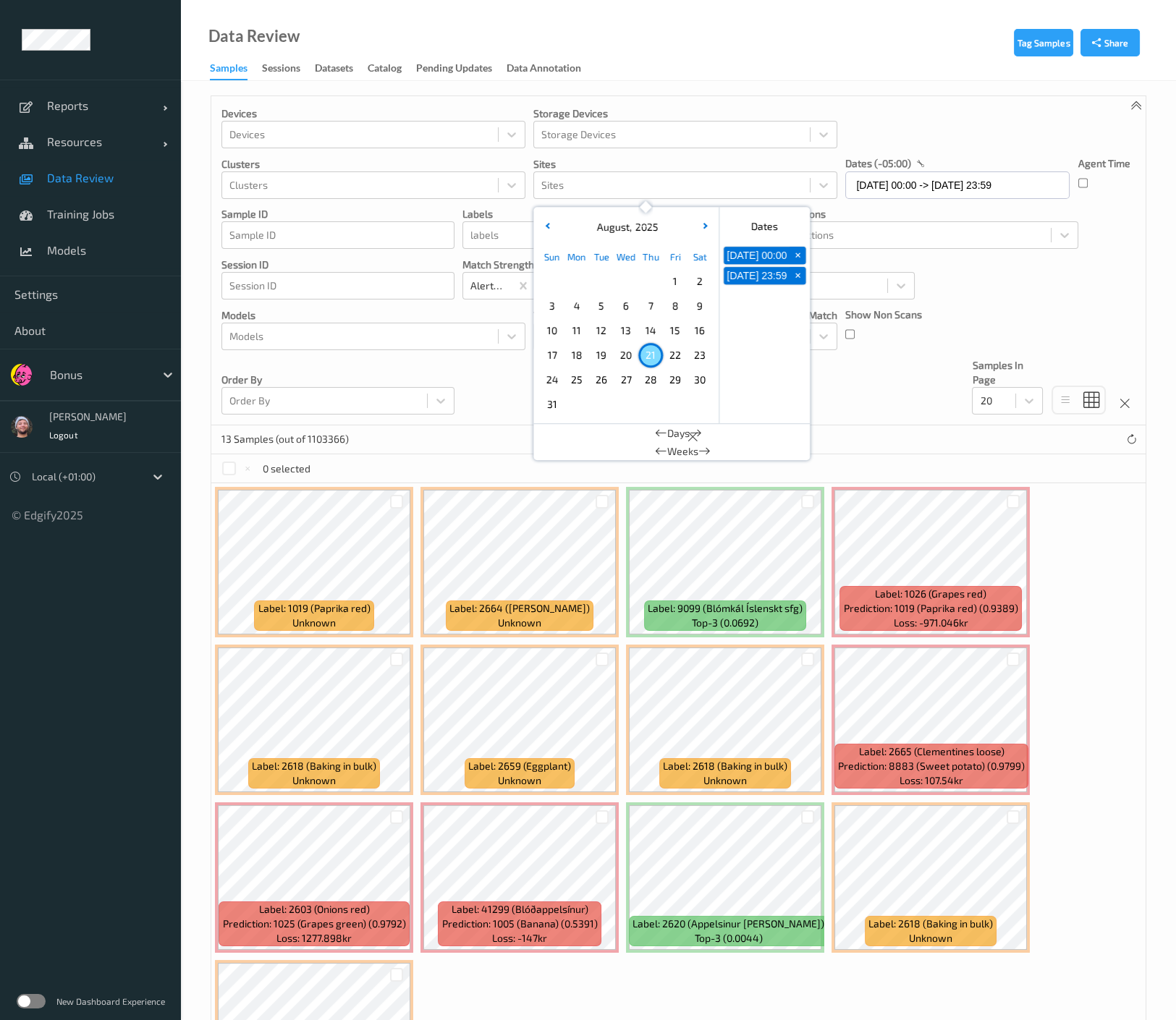
click at [445, 357] on div "Devices Devices Storage Devices Storage Devices Clusters Clusters Sites Sites d…" at bounding box center [678, 261] width 934 height 330
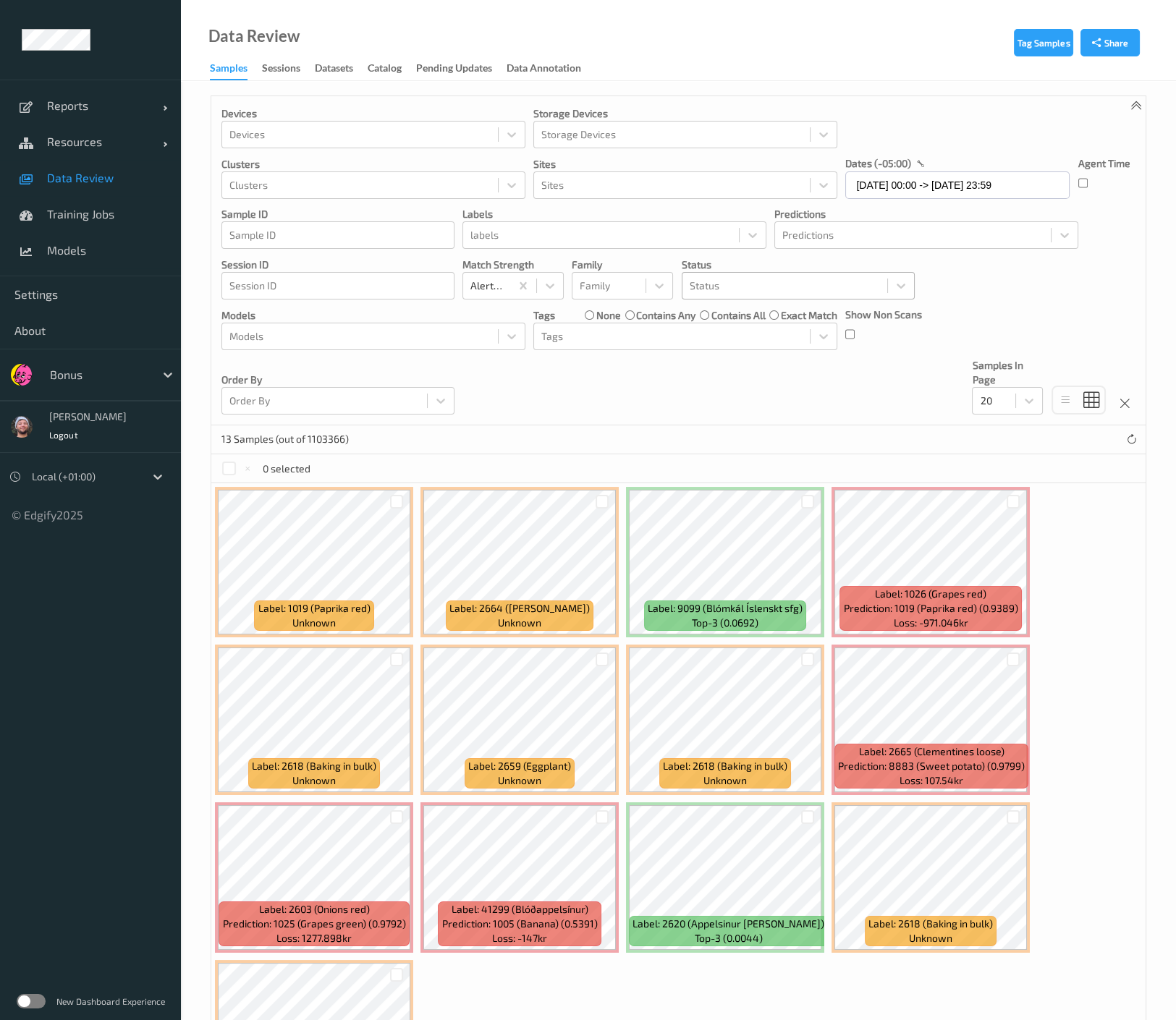
click at [683, 284] on div "Status" at bounding box center [784, 285] width 205 height 23
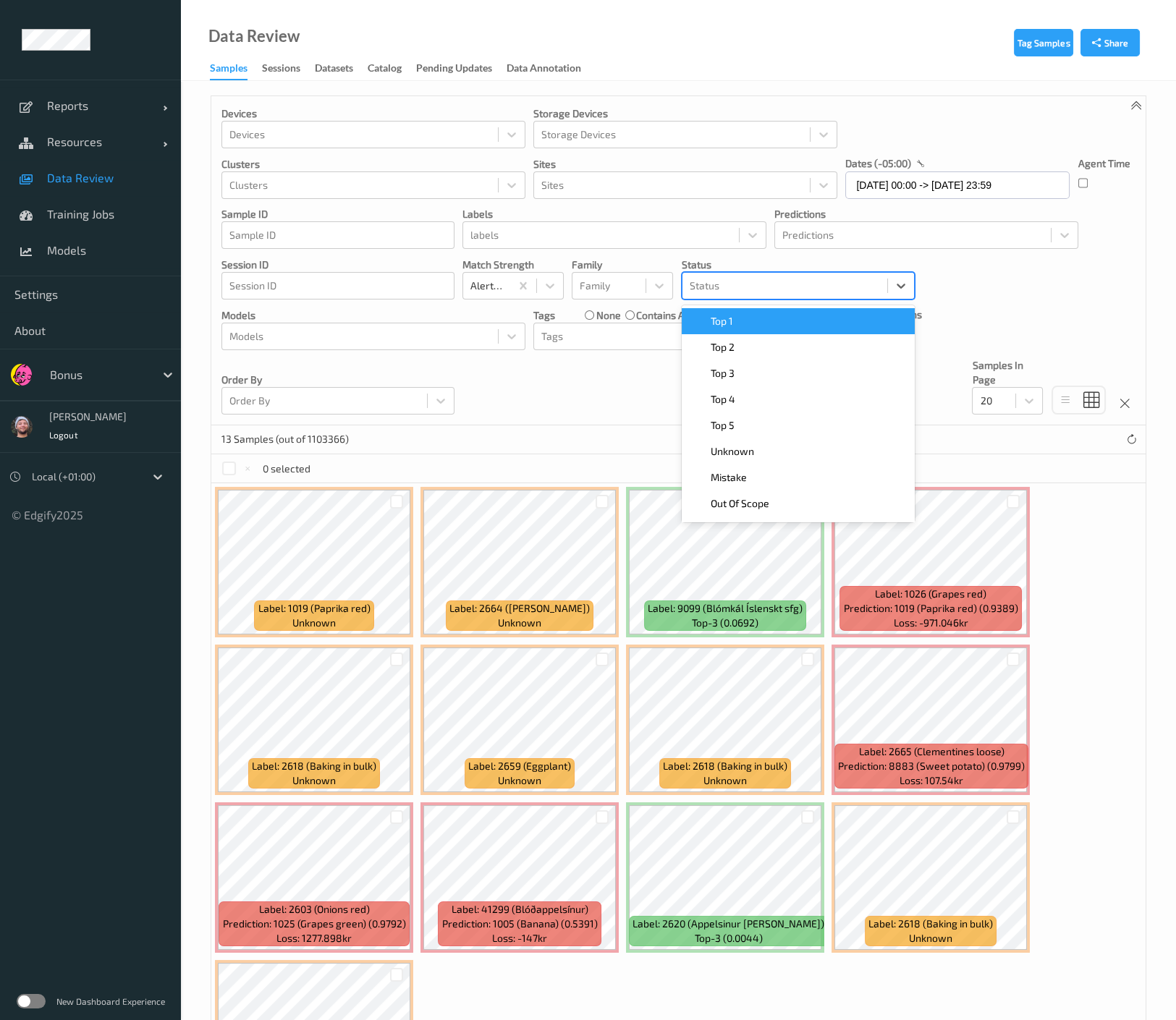
click at [716, 308] on div "Top 1" at bounding box center [798, 321] width 233 height 26
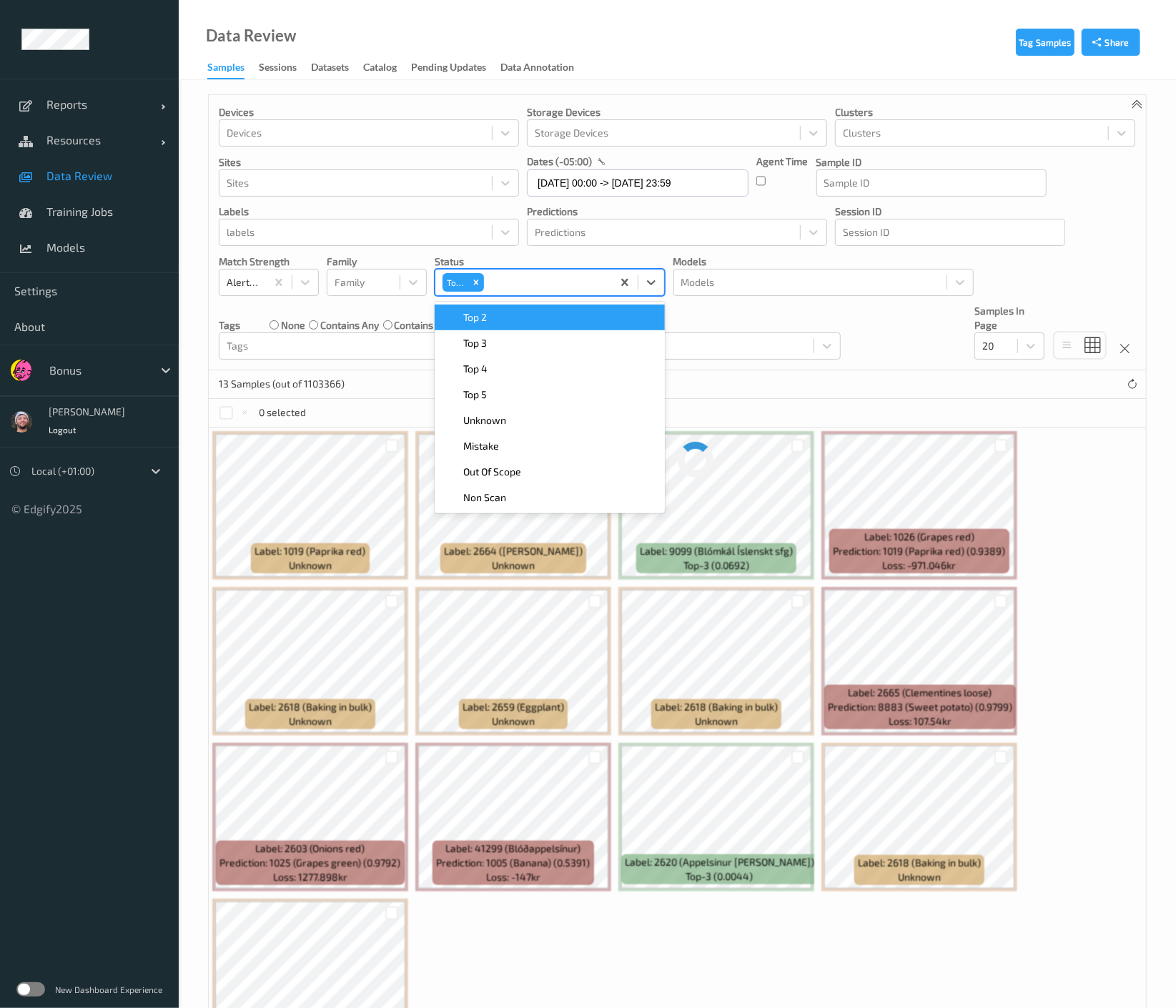
click at [711, 307] on div "Order By Order By" at bounding box center [725, 332] width 230 height 56
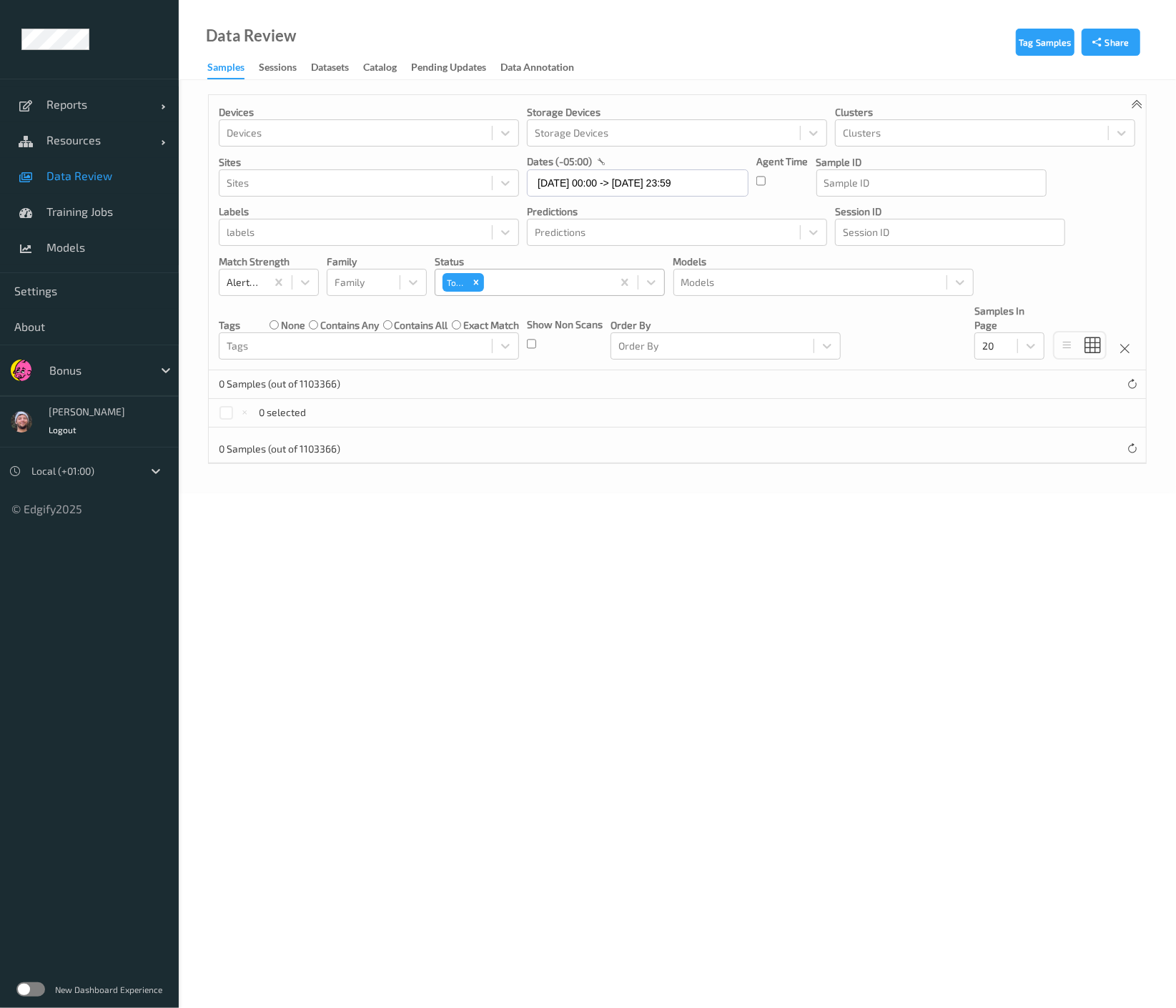
click at [571, 274] on div at bounding box center [546, 283] width 118 height 18
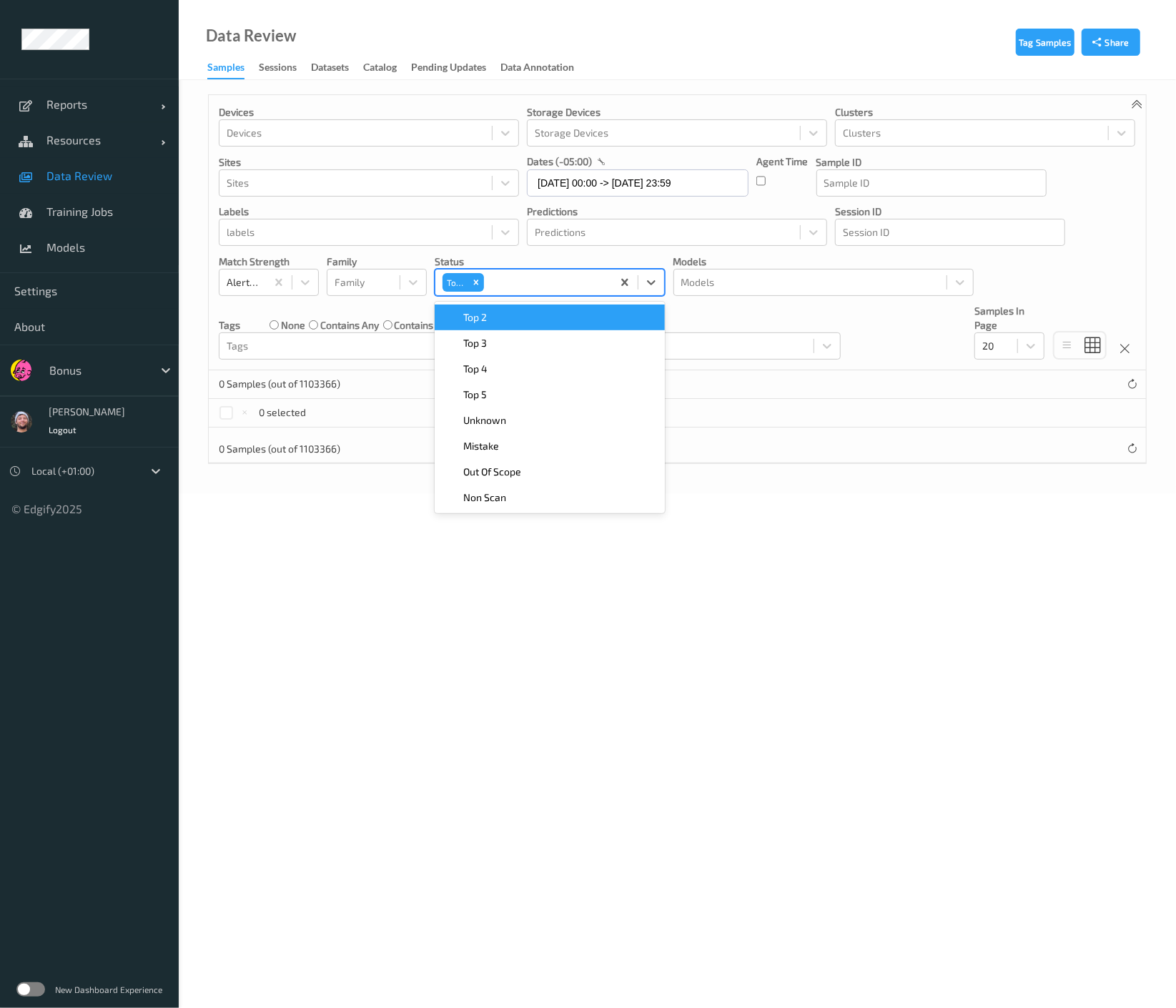
click at [559, 318] on div "Top 2" at bounding box center [549, 317] width 213 height 14
click at [559, 318] on div "Top 3" at bounding box center [549, 317] width 213 height 14
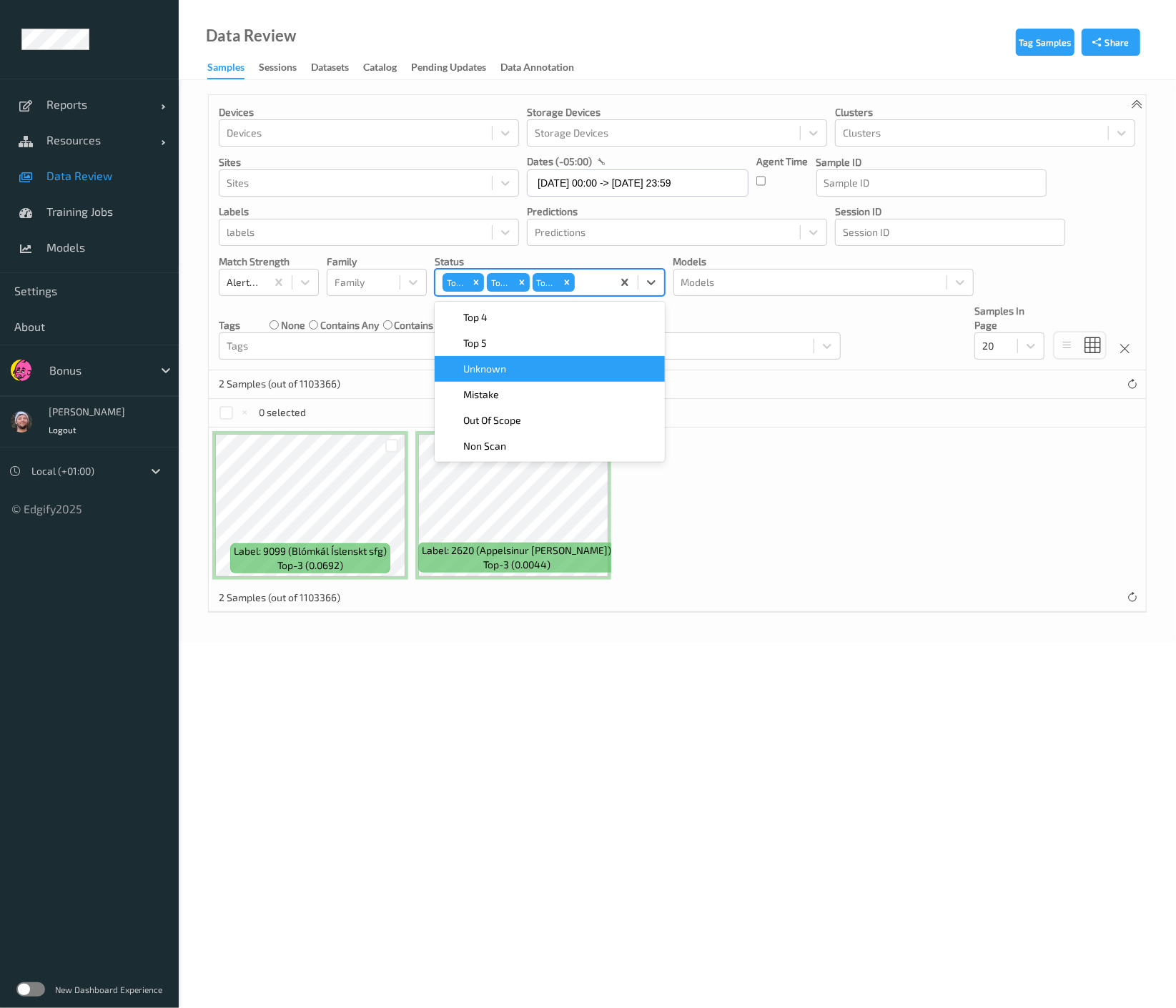
click at [807, 517] on div "Label: 9099 (Blómkál Íslenskt sfg) top-3 (0.0692) Label: 2620 (Appelsinur [PERS…" at bounding box center [677, 505] width 937 height 156
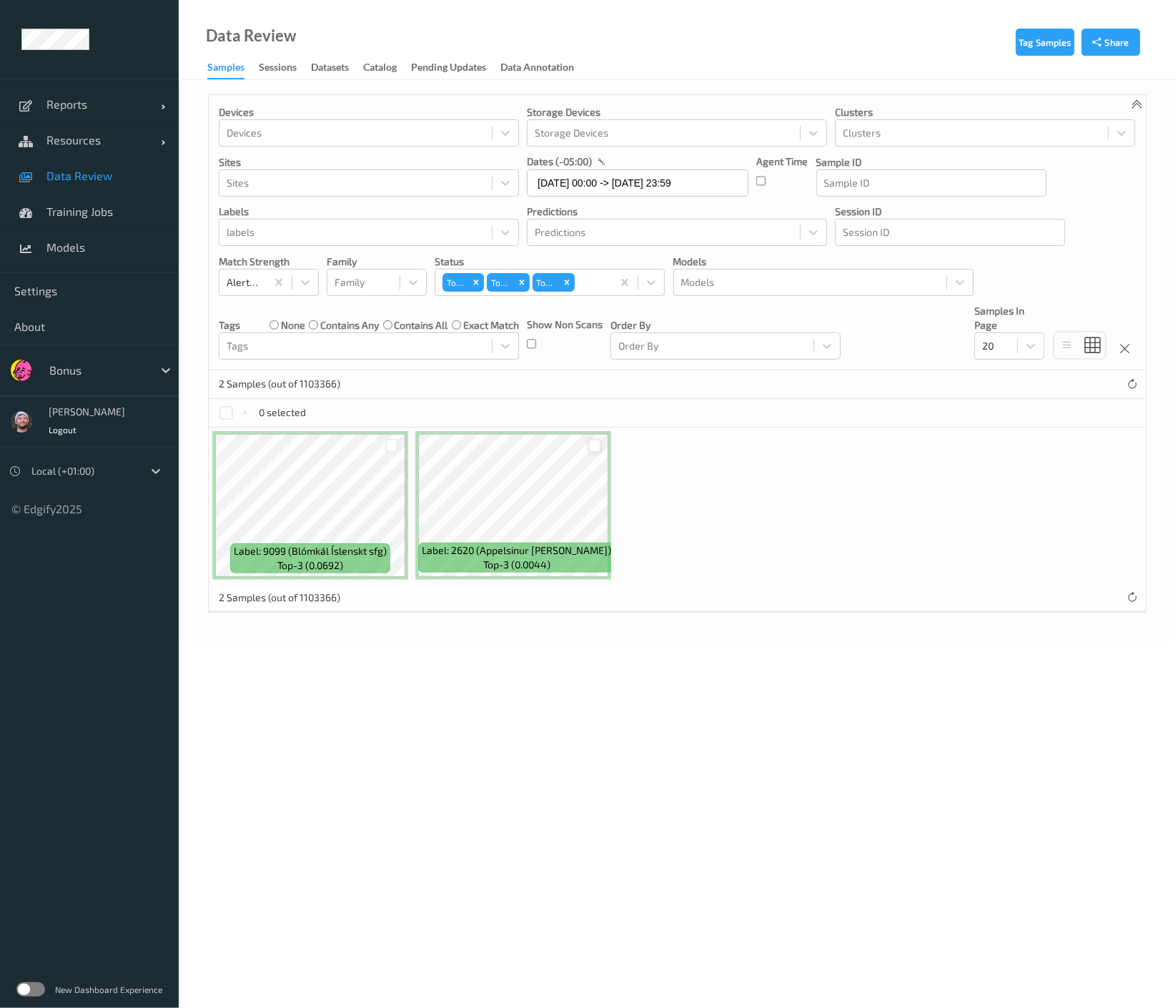
click at [589, 442] on div at bounding box center [595, 446] width 14 height 14
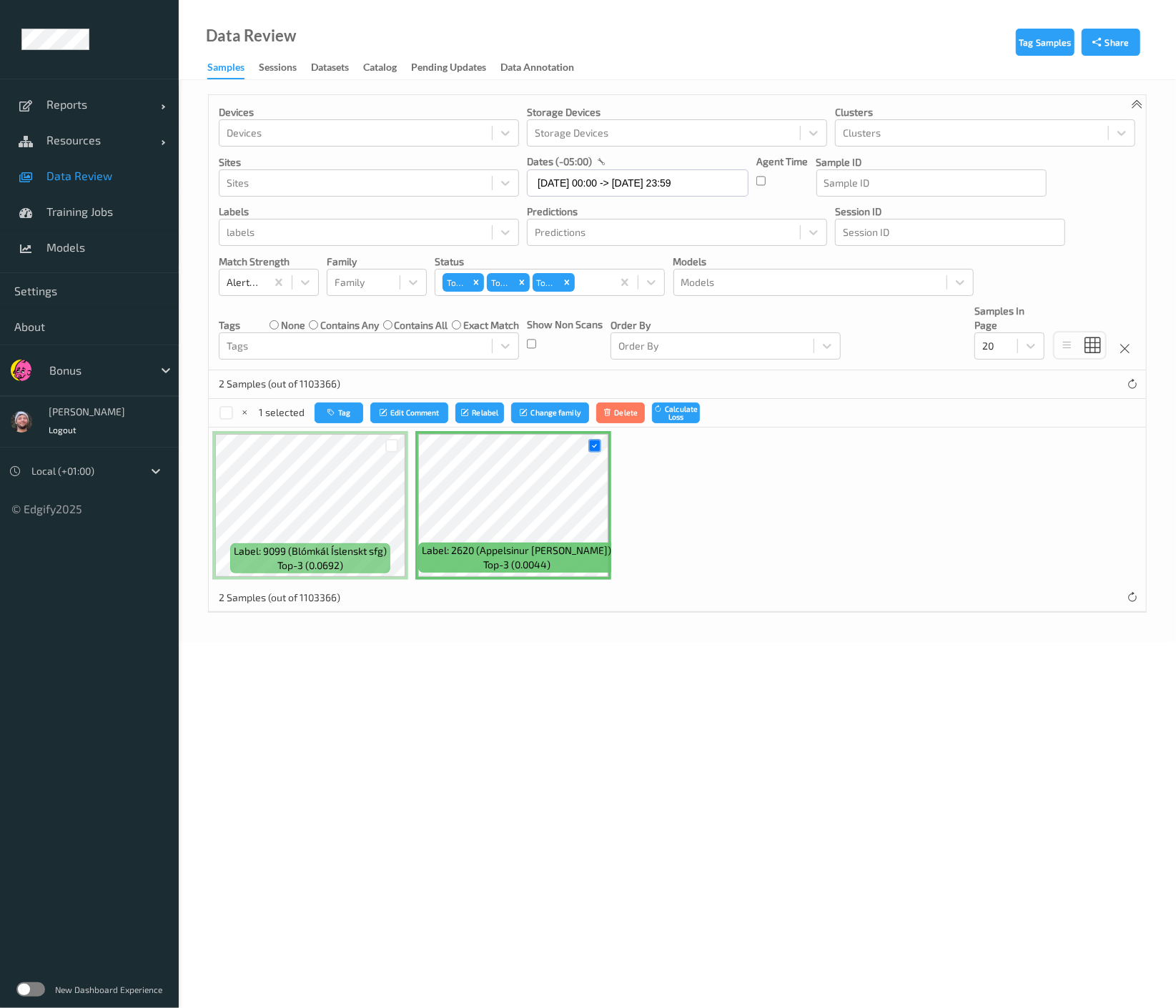
click at [365, 415] on div "Tag Edit Comment Relabel Change family Delete Calculate Loss" at bounding box center [507, 413] width 385 height 21
click at [339, 411] on button "Tag" at bounding box center [339, 413] width 49 height 21
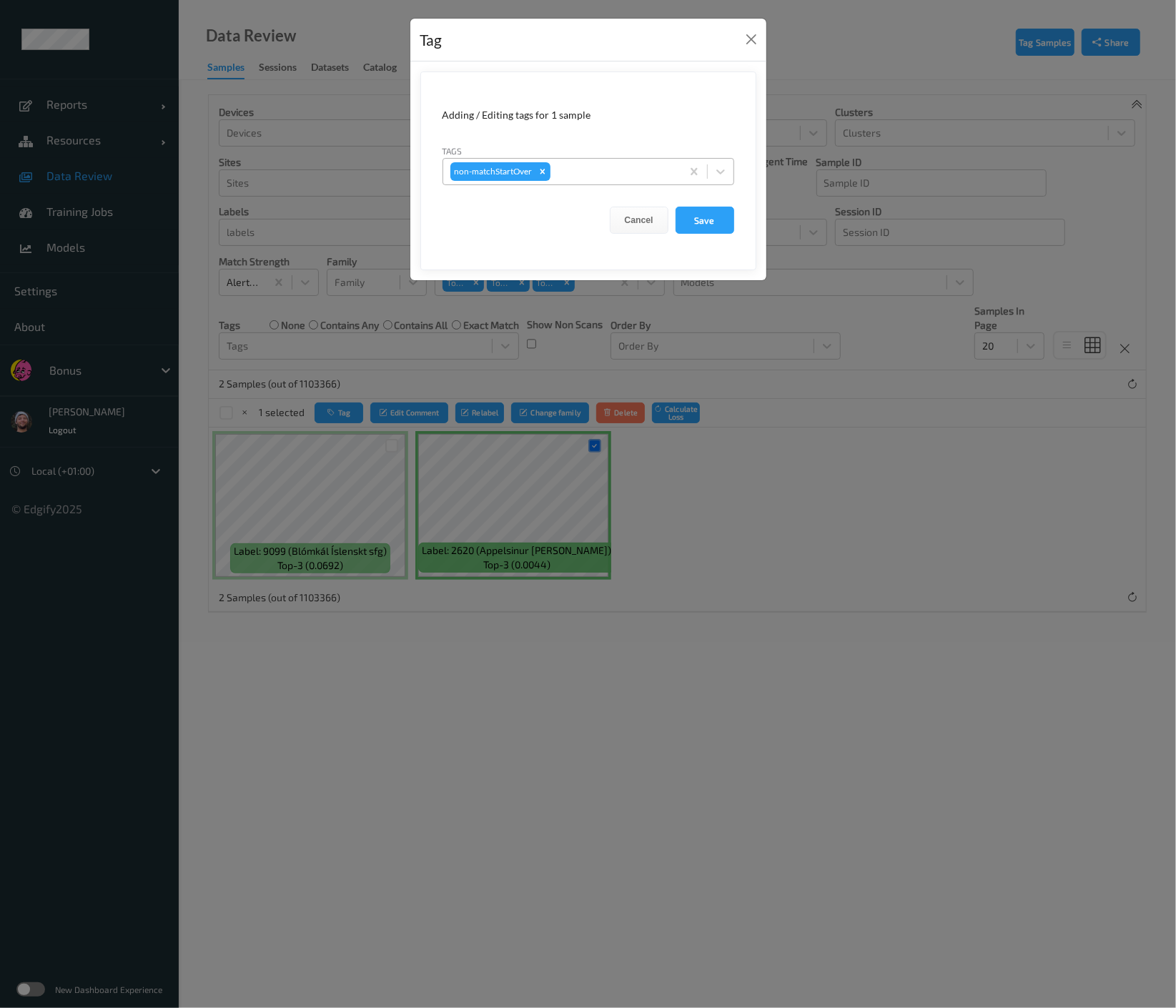
click at [583, 170] on div at bounding box center [614, 172] width 121 height 18
type input "ca"
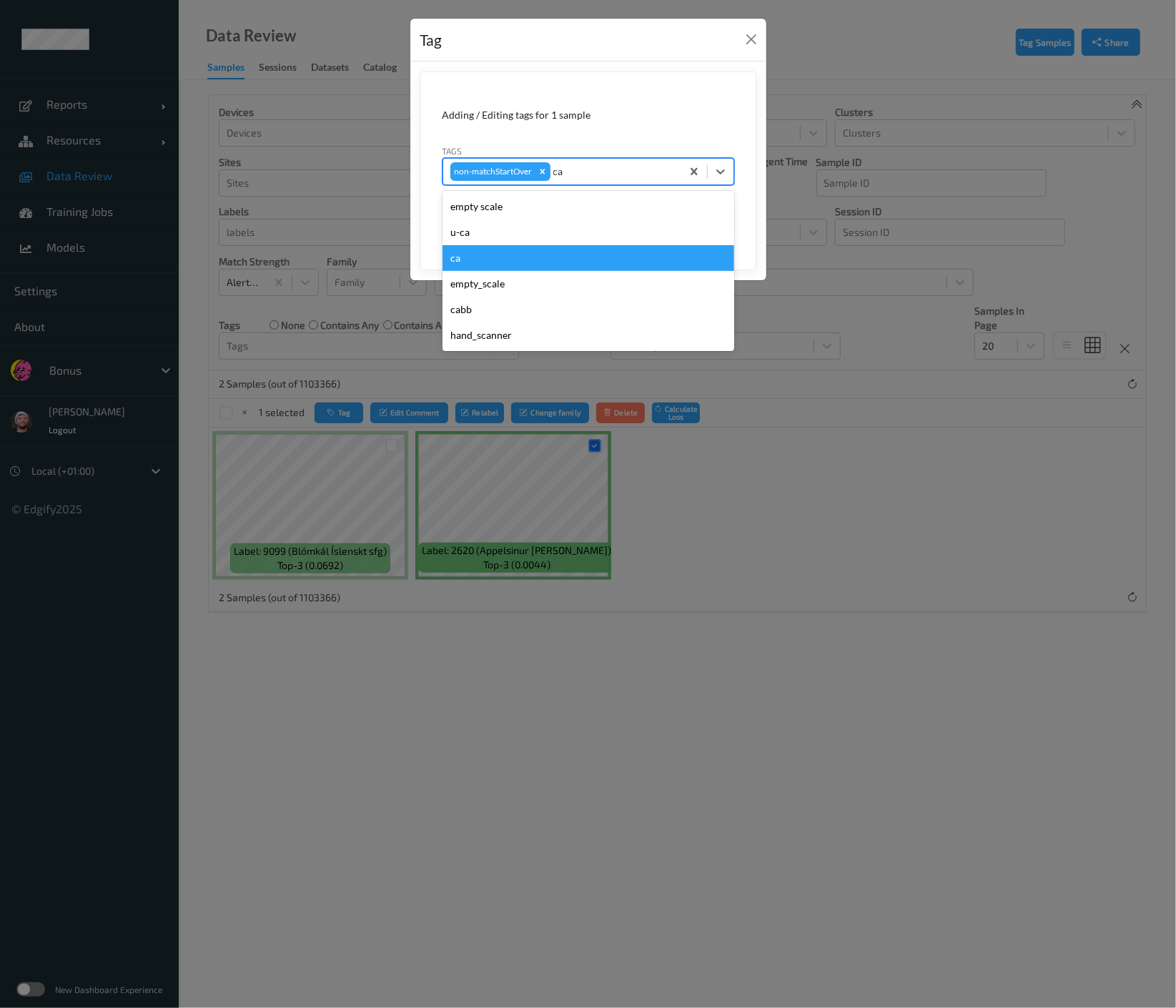
click at [504, 254] on div "ca" at bounding box center [588, 257] width 292 height 25
type input "s"
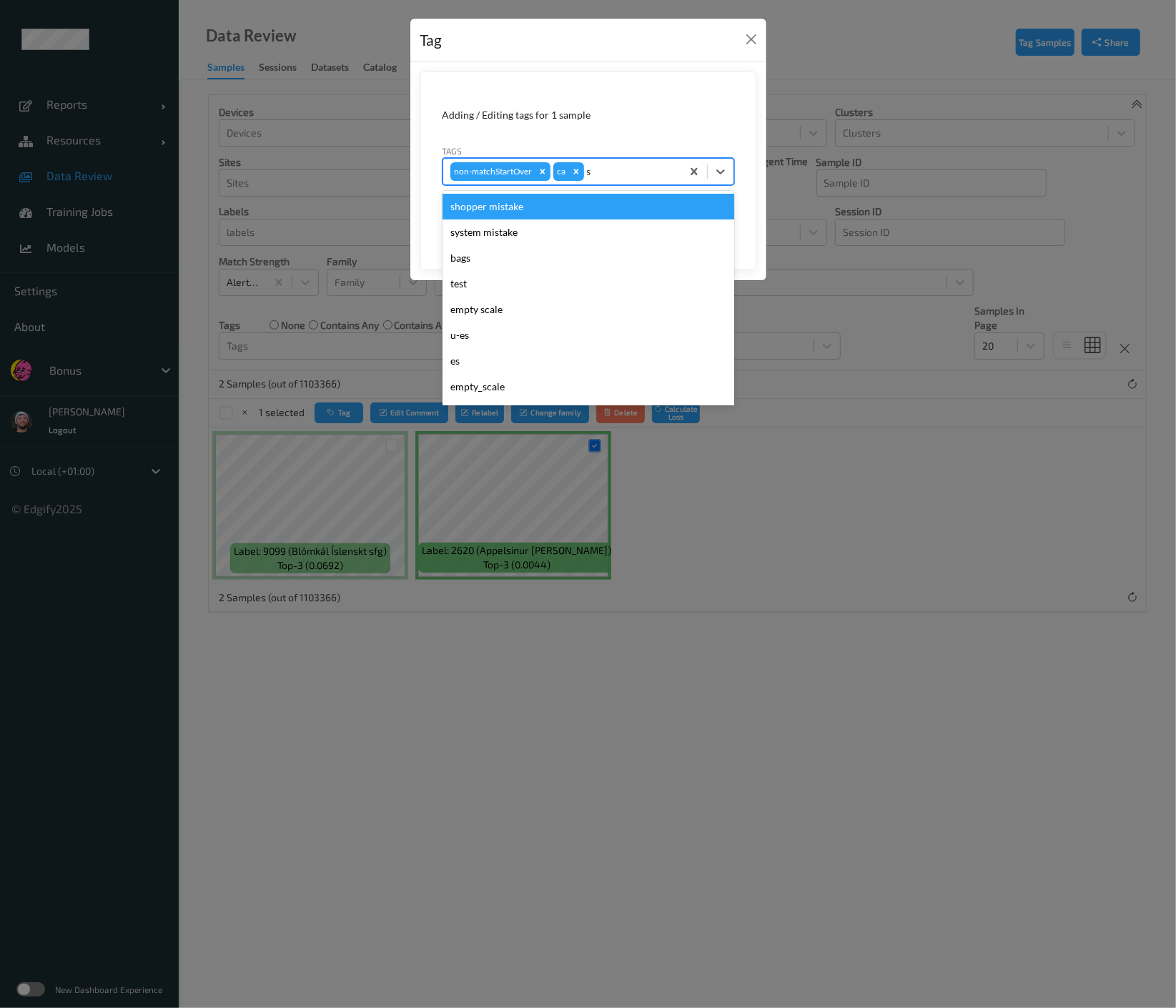
click at [496, 200] on div "shopper mistake" at bounding box center [588, 206] width 292 height 25
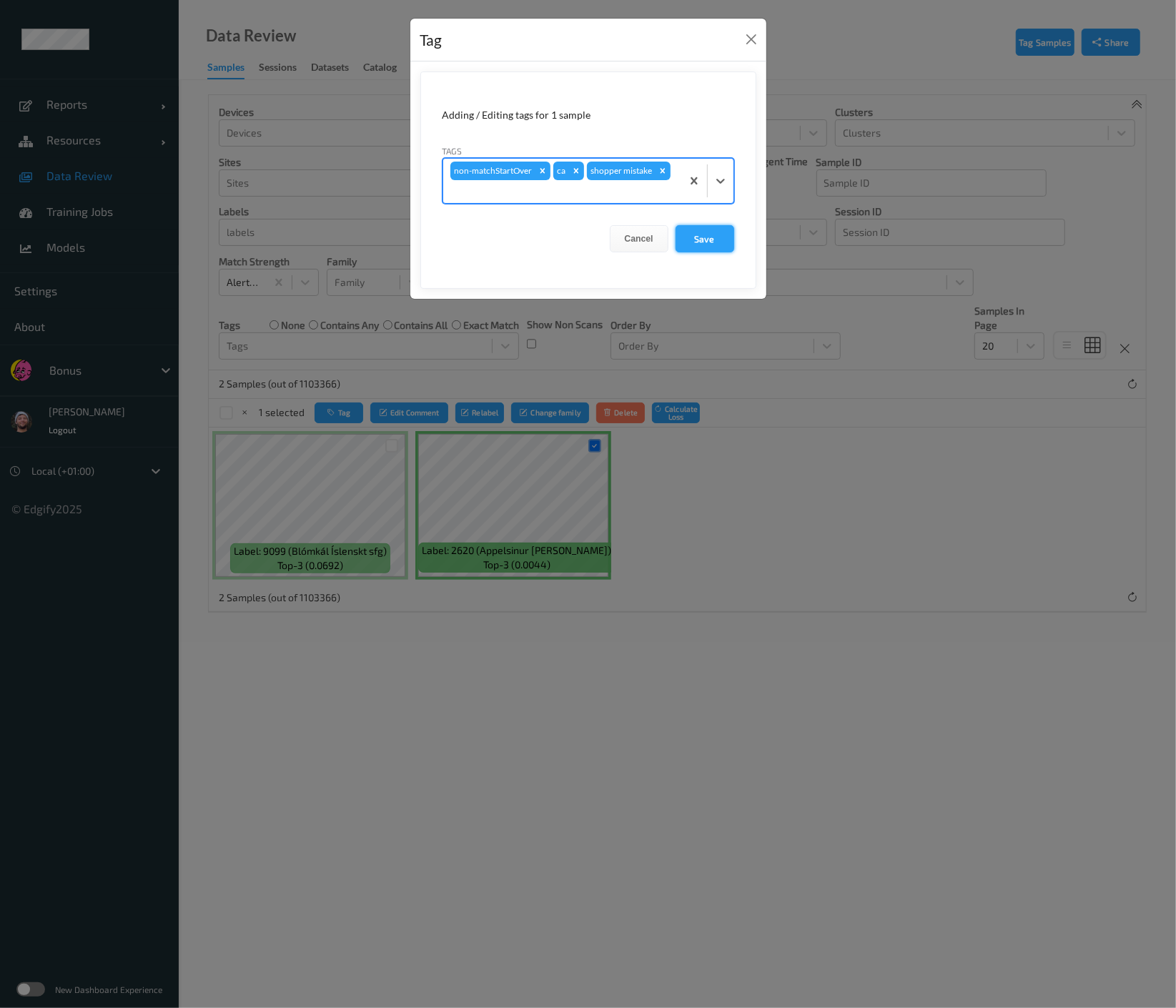
click at [698, 225] on button "Save" at bounding box center [705, 238] width 59 height 27
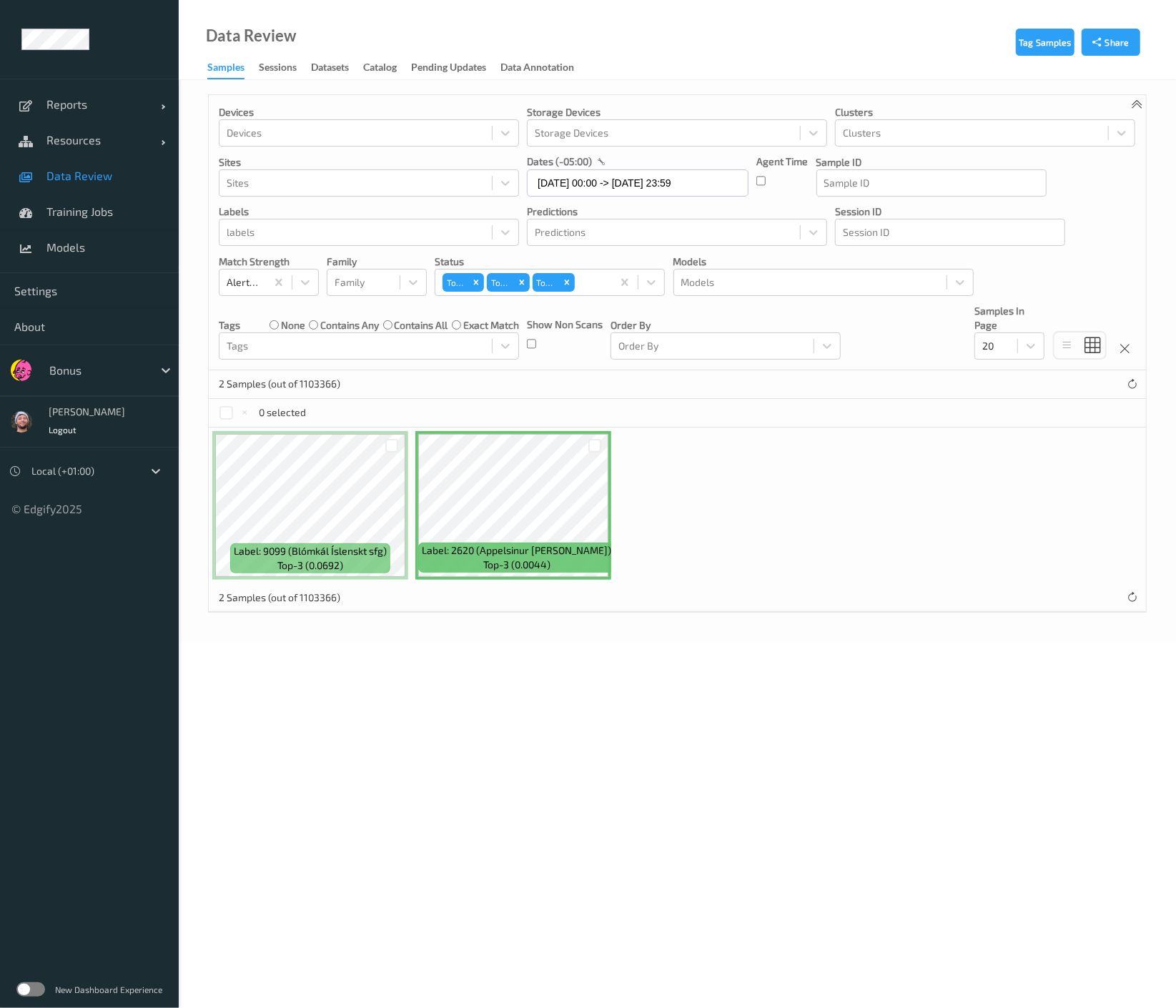
click at [388, 454] on div at bounding box center [391, 446] width 27 height 24
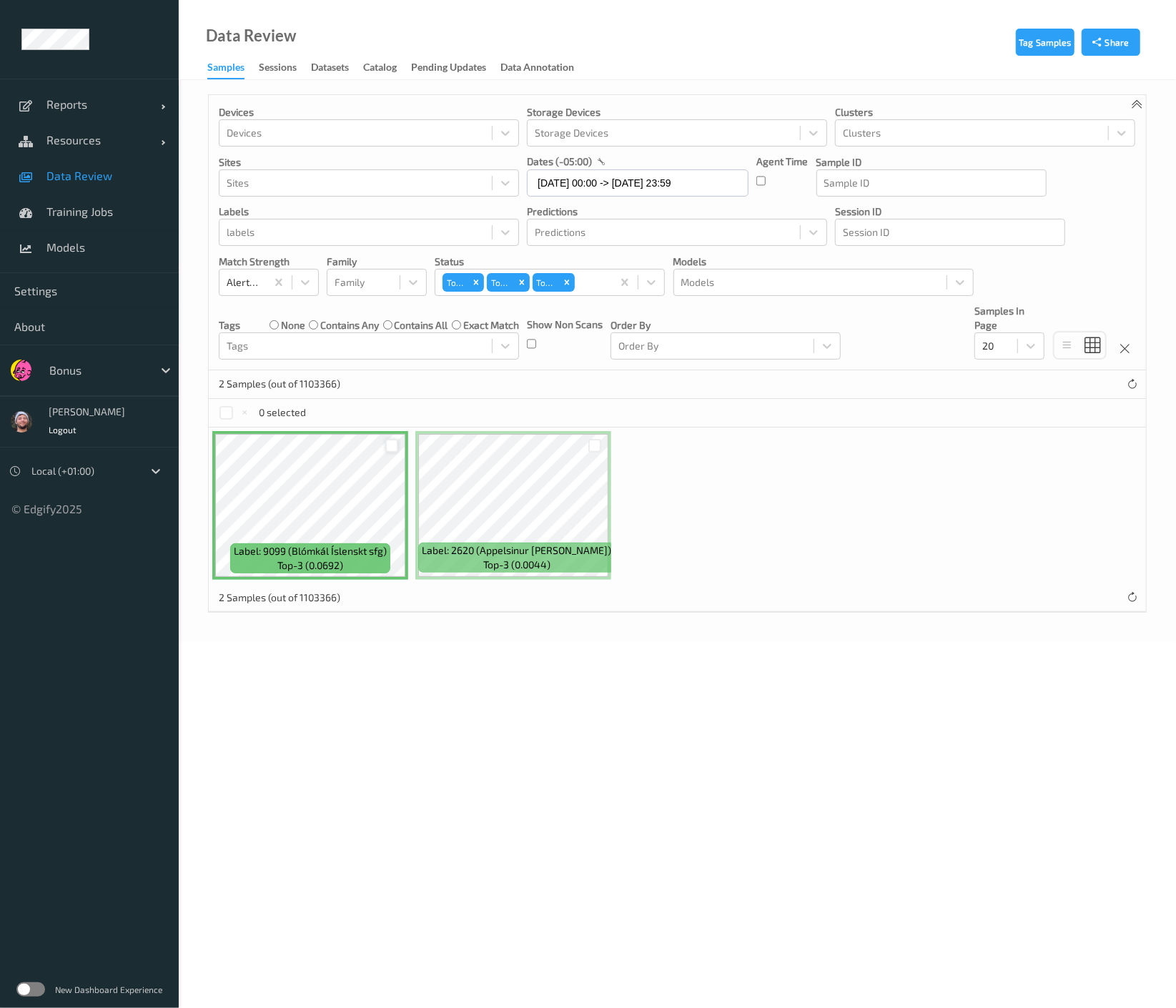
click at [388, 448] on div at bounding box center [392, 446] width 14 height 14
click at [326, 409] on button "Tag" at bounding box center [339, 413] width 49 height 21
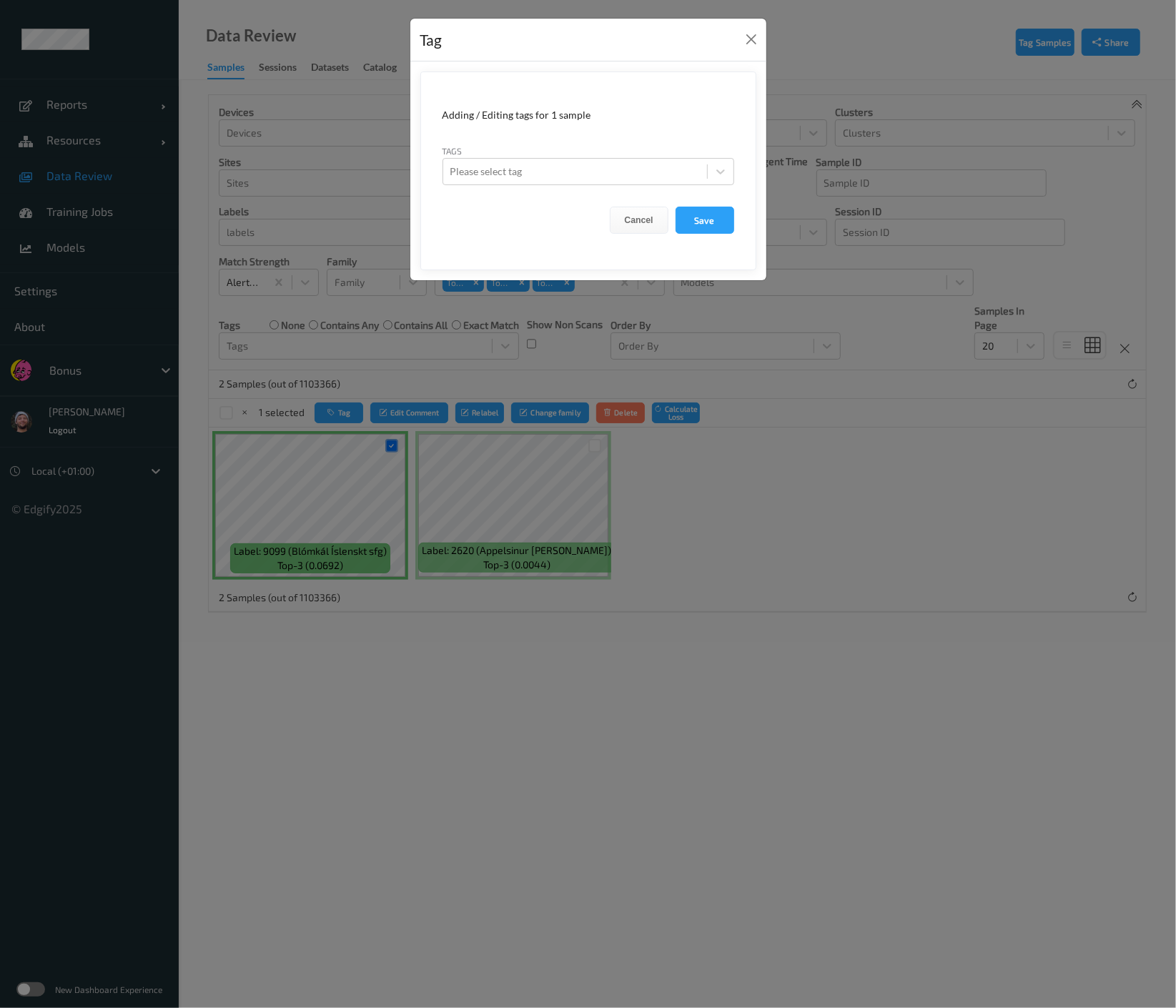
click at [563, 188] on form "Adding / Editing tags for 1 sample Tags Please select tag Cancel Save" at bounding box center [588, 171] width 336 height 199
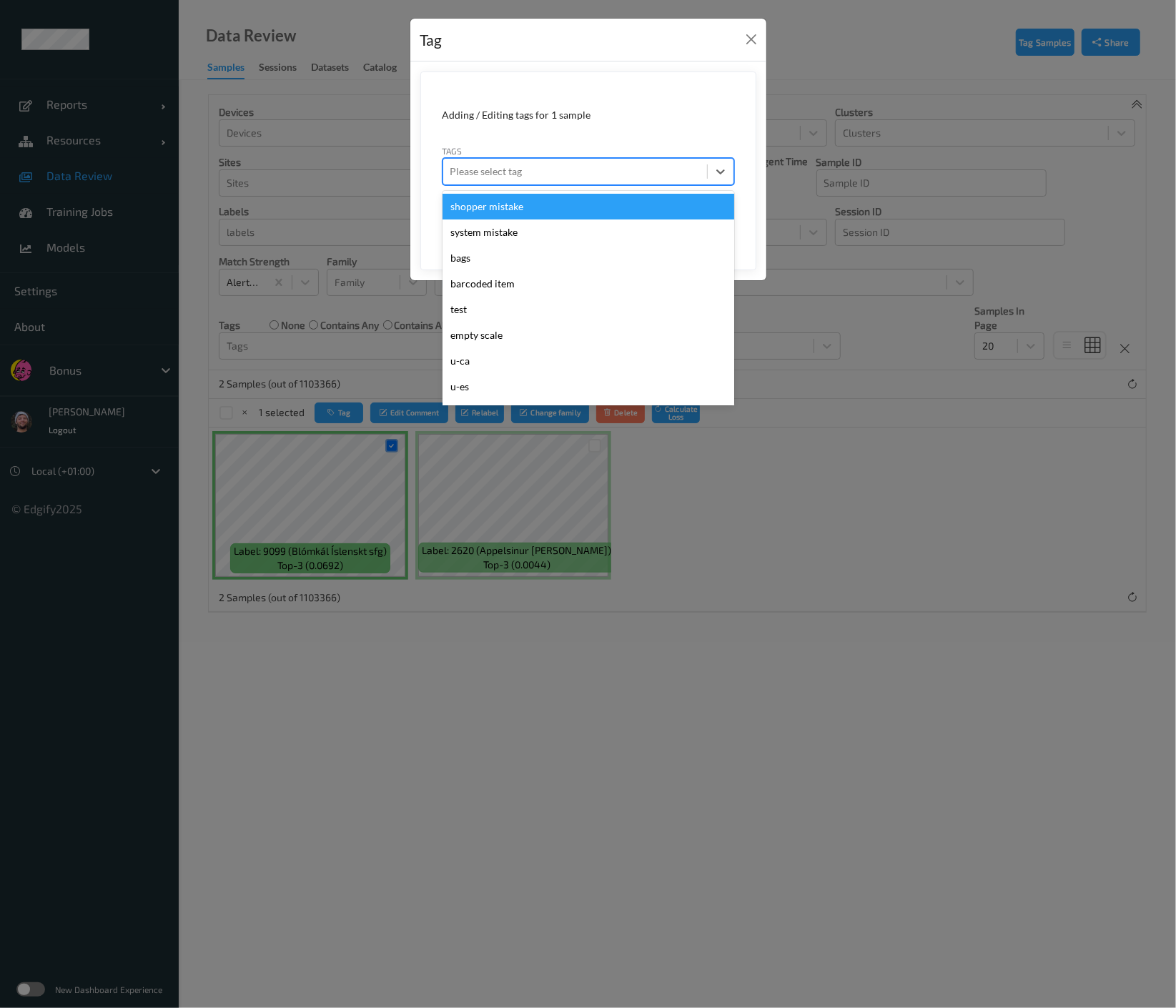
click at [567, 181] on div "Please select tag" at bounding box center [574, 172] width 264 height 23
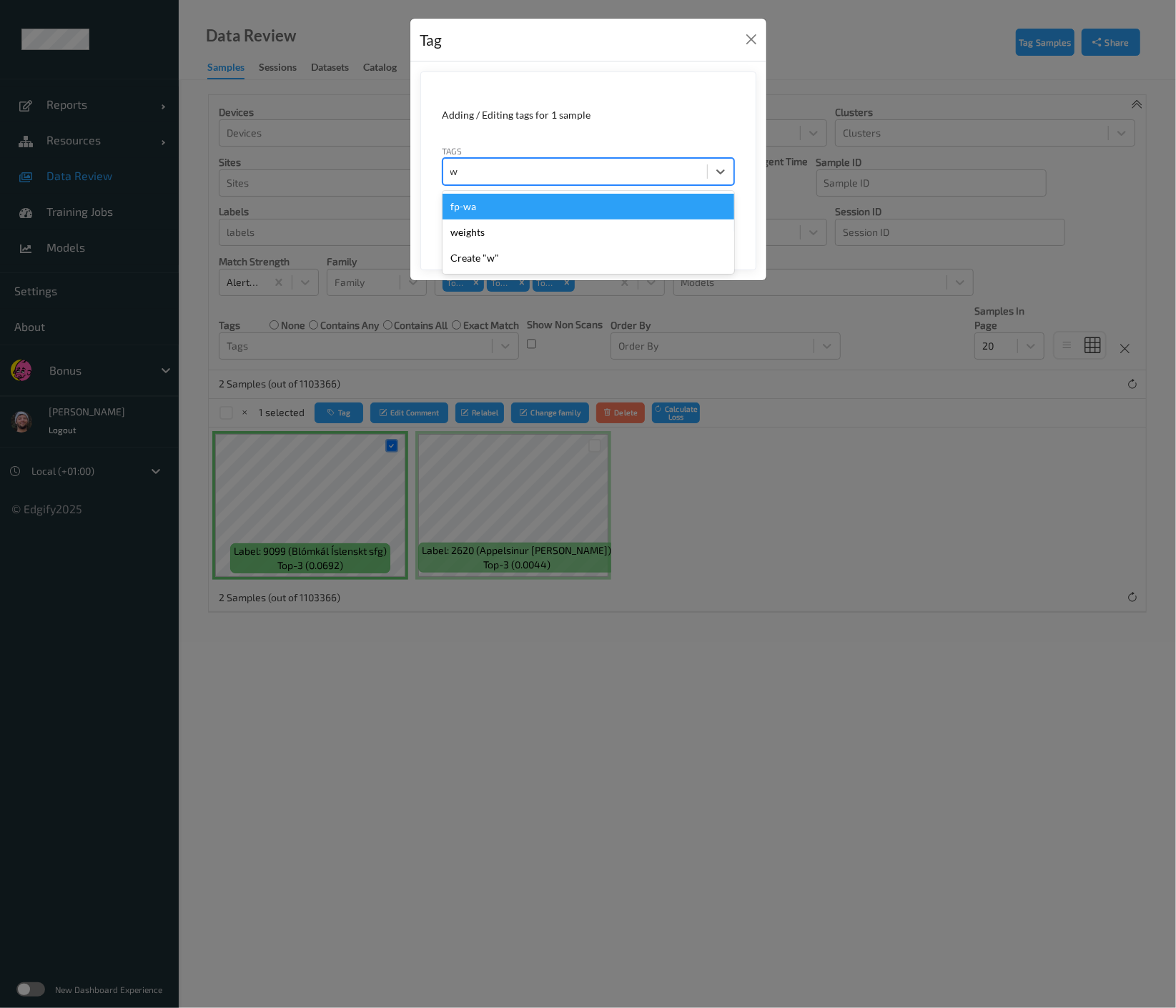
type input "wa"
click at [541, 203] on div "fp-wa" at bounding box center [588, 206] width 292 height 25
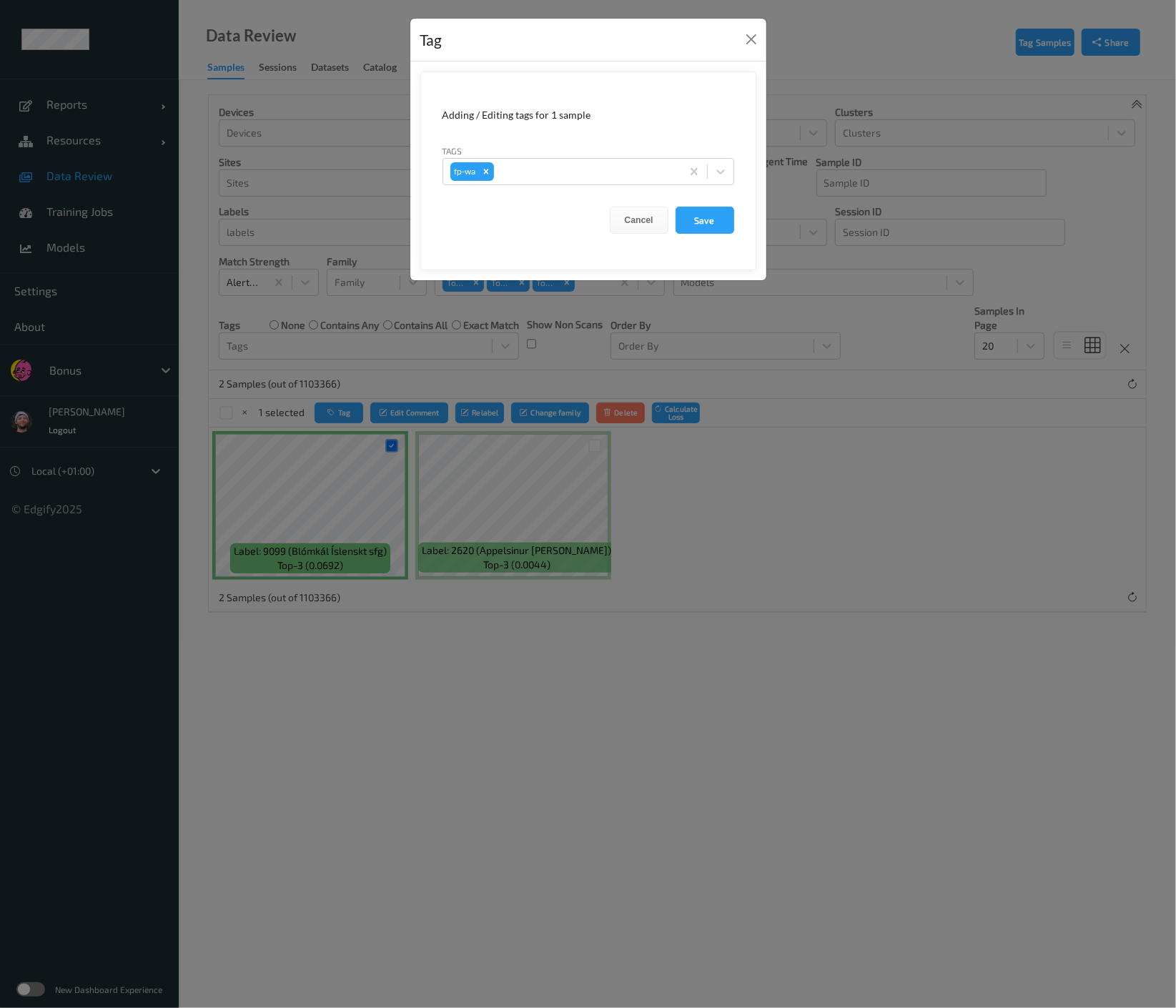
click at [674, 219] on div at bounding box center [672, 221] width 7 height 4
click at [683, 219] on button "Save" at bounding box center [705, 220] width 59 height 27
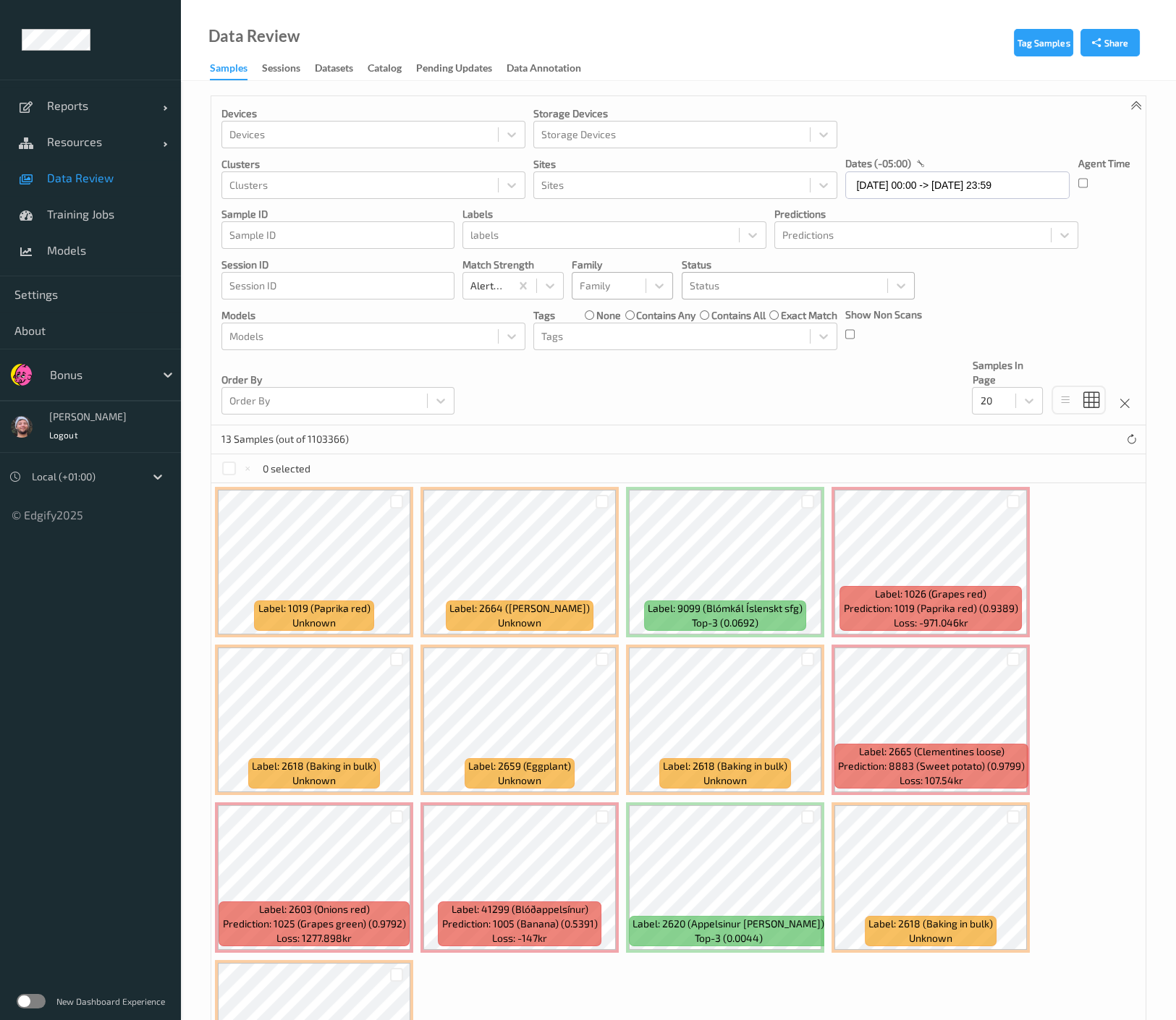
drag, startPoint x: 570, startPoint y: 275, endPoint x: 589, endPoint y: 285, distance: 21.5
click at [589, 285] on div "Devices Devices Storage Devices Storage Devices Clusters Clusters Sites Sites d…" at bounding box center [678, 261] width 934 height 330
click at [668, 286] on div at bounding box center [658, 285] width 26 height 26
click at [682, 288] on div "Status" at bounding box center [784, 285] width 205 height 23
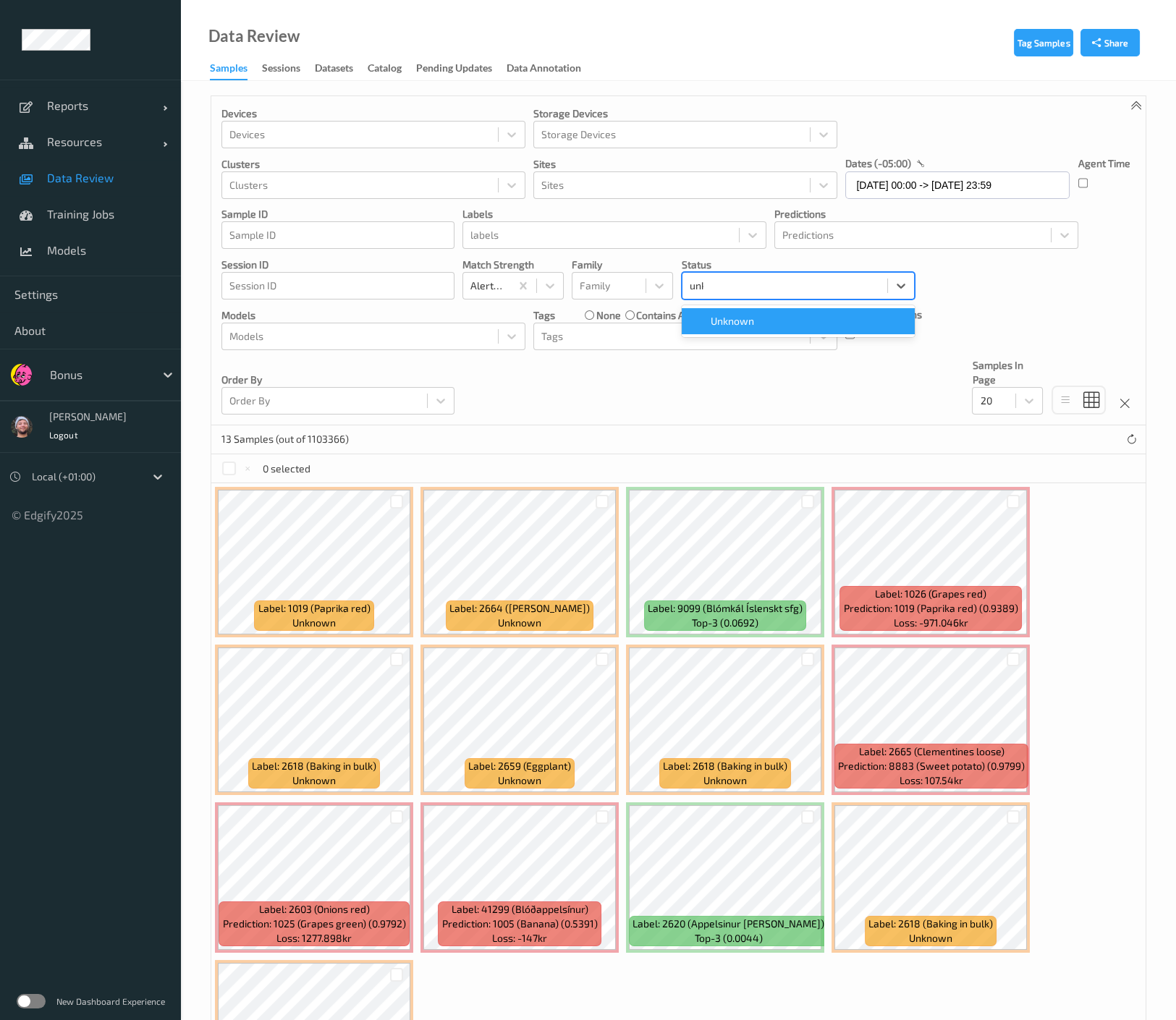
type input "unkn"
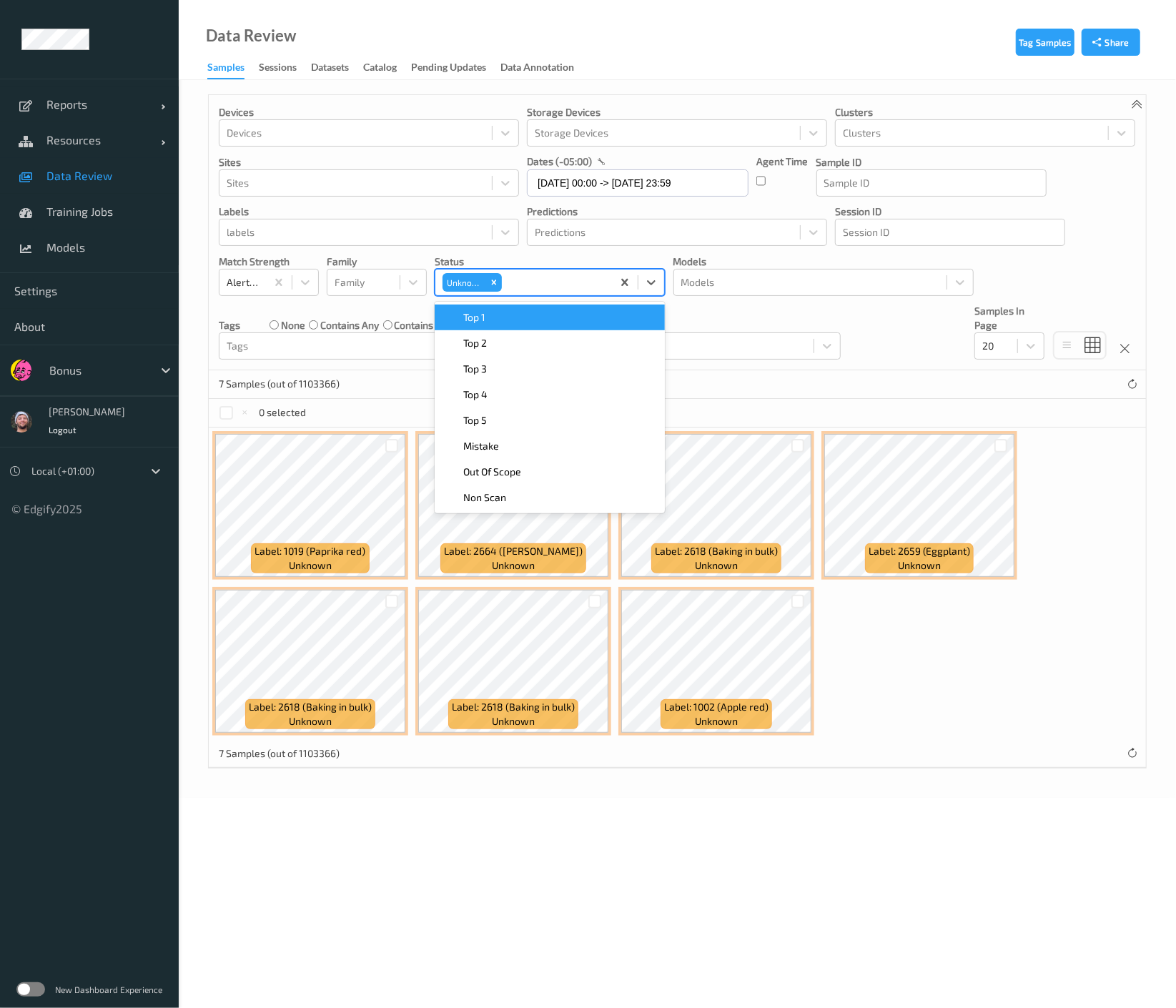
click at [894, 805] on body "Reports Default Report Customized Report Resources Devices Clusters Sites Data …" at bounding box center [588, 504] width 1176 height 1008
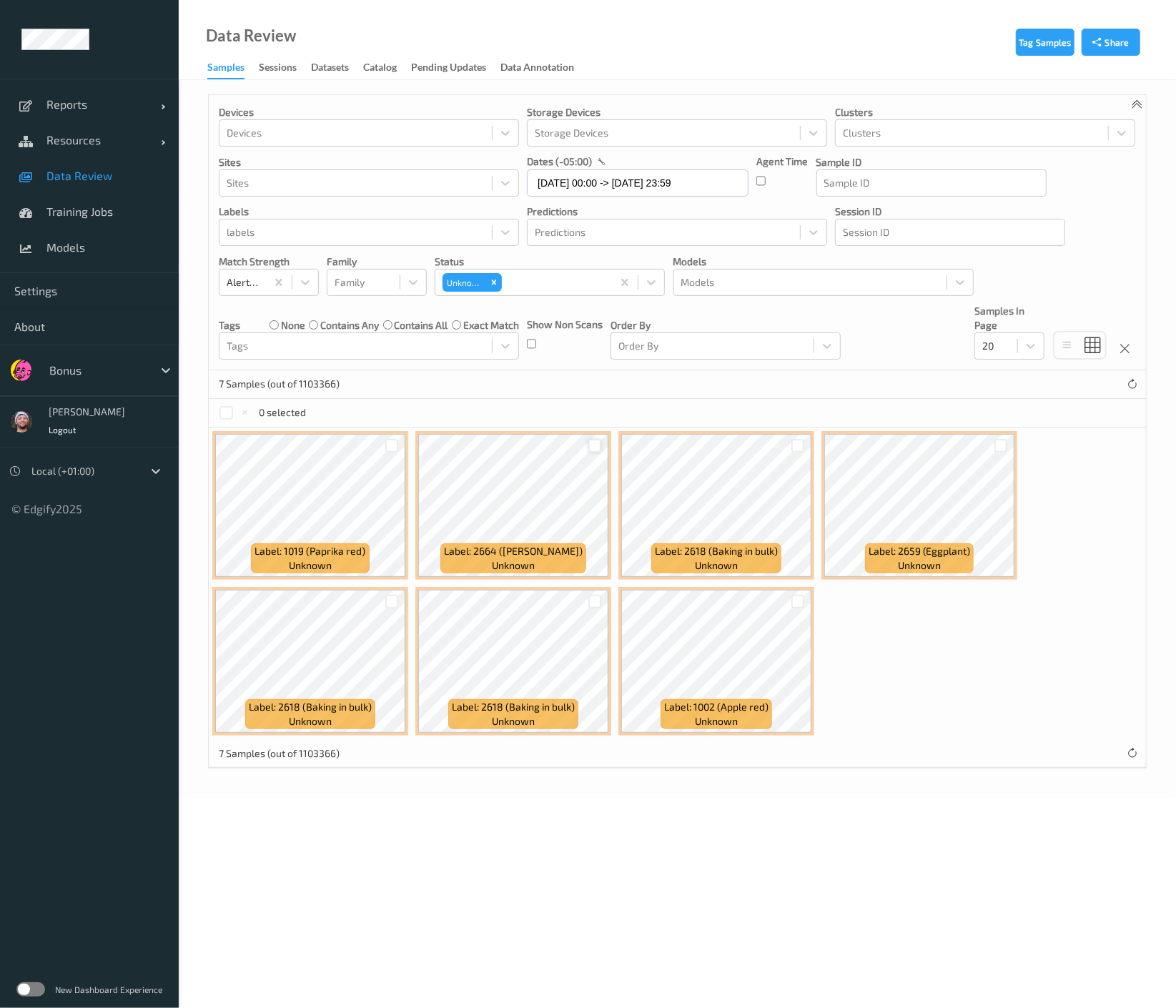
click at [590, 442] on div at bounding box center [595, 446] width 14 height 14
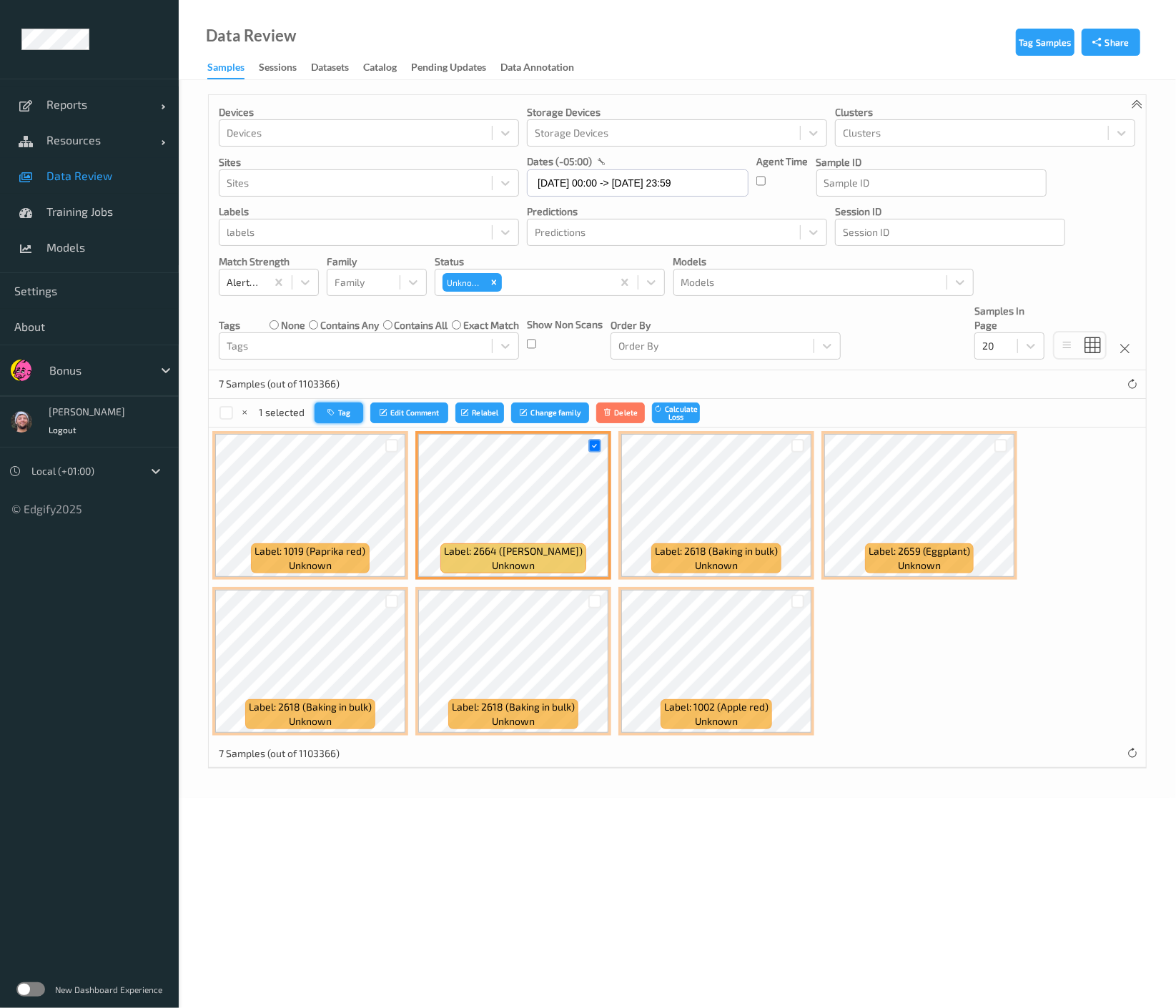
click at [324, 411] on button "Tag" at bounding box center [339, 413] width 49 height 21
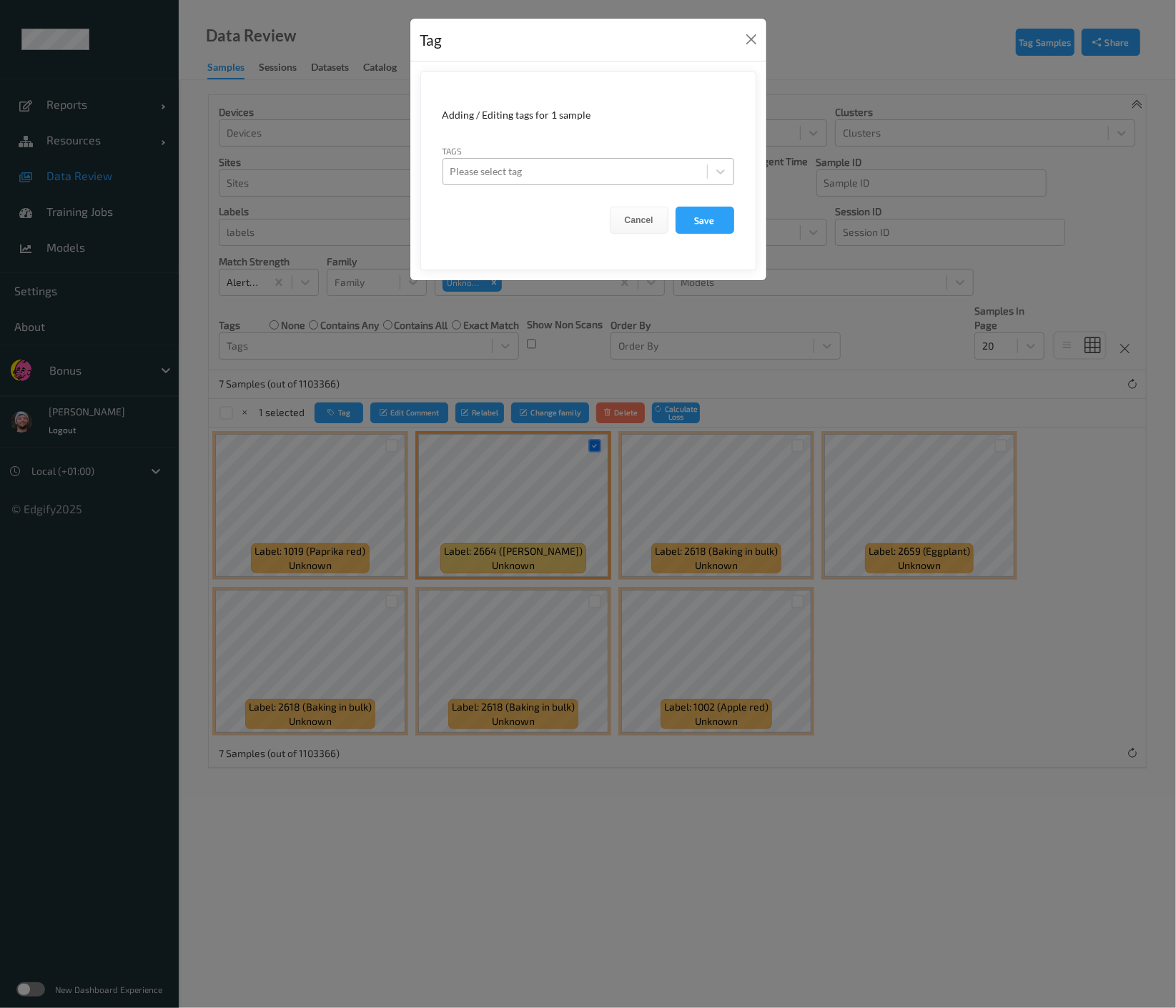
click at [608, 177] on div at bounding box center [574, 172] width 250 height 18
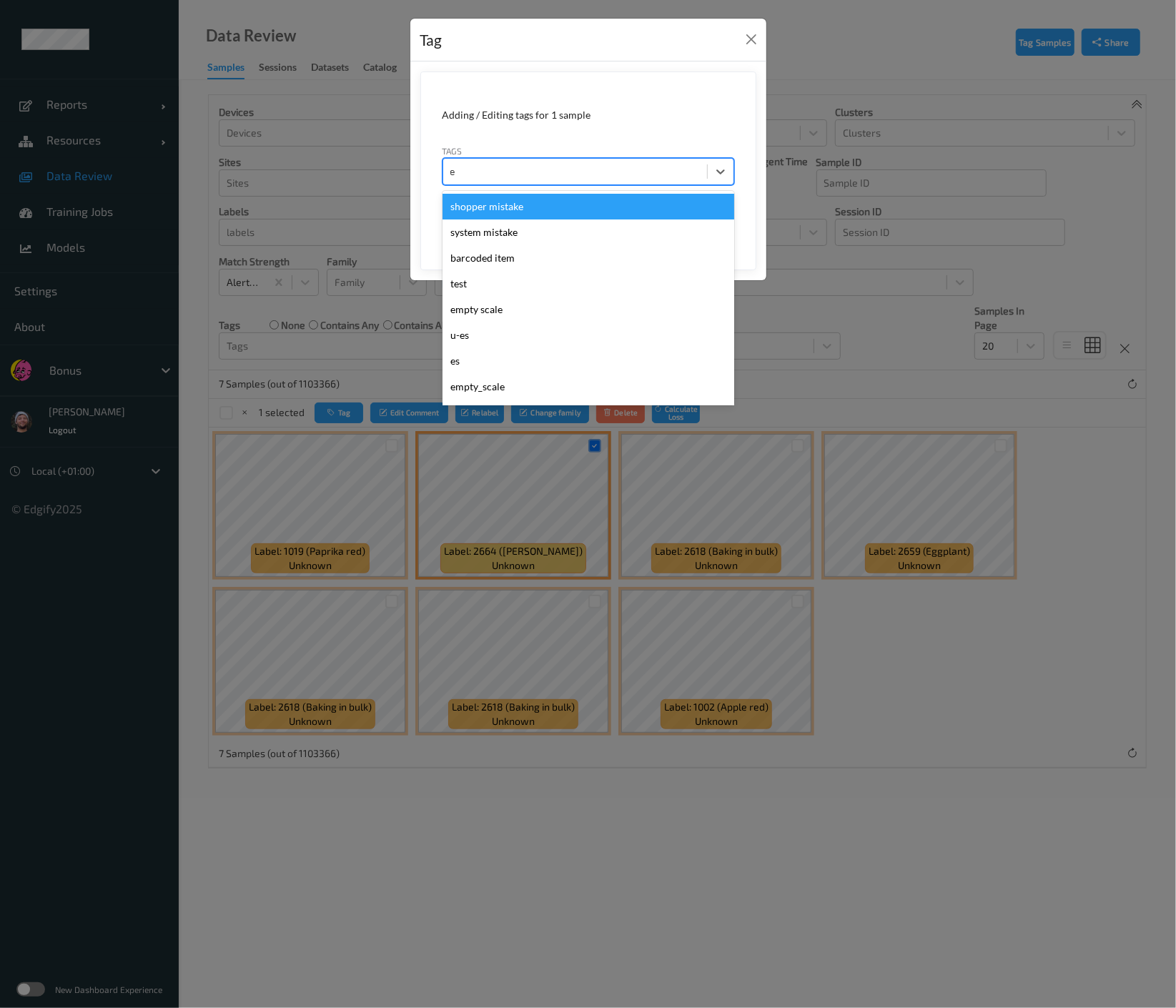
type input "es"
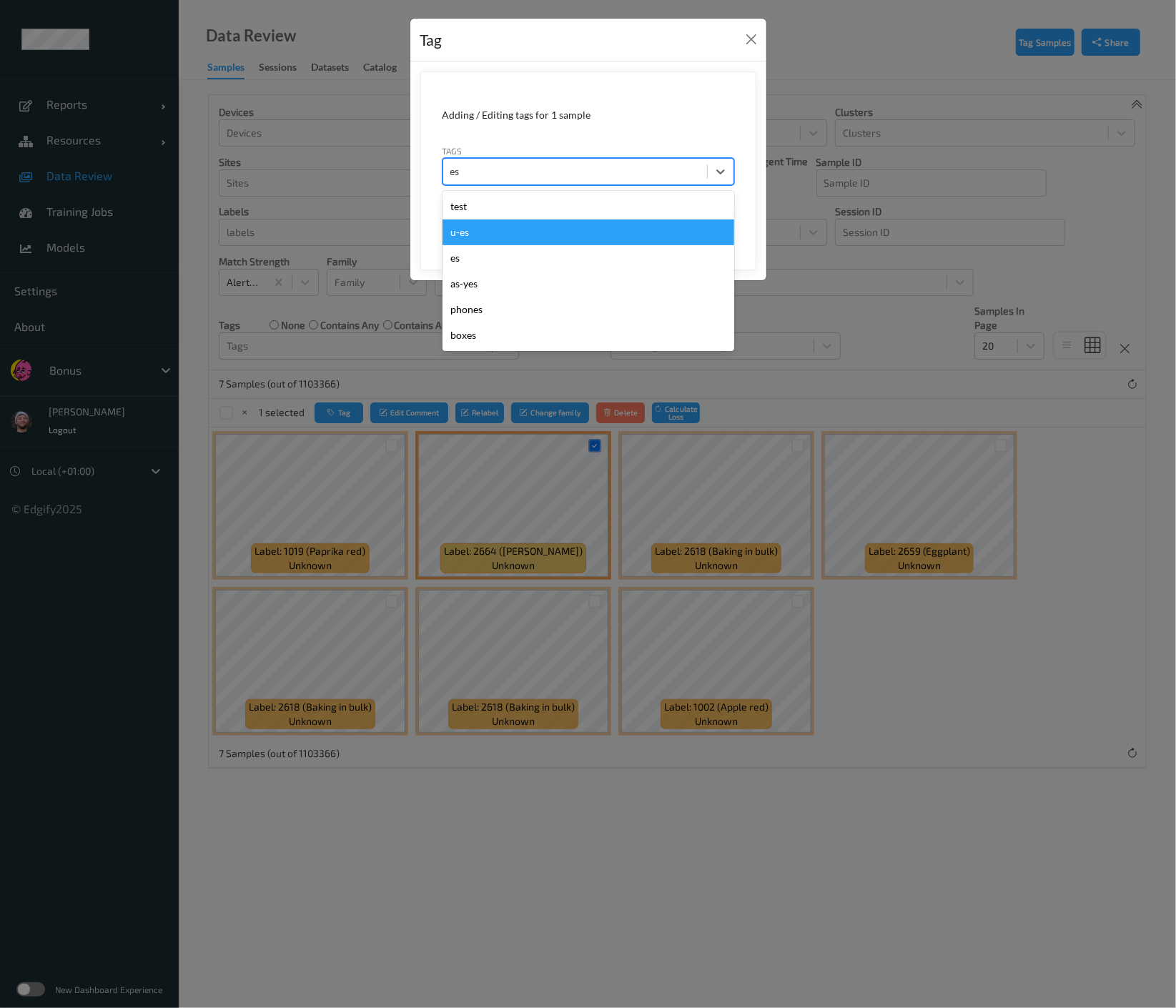
click at [544, 224] on div "u-es" at bounding box center [588, 232] width 292 height 25
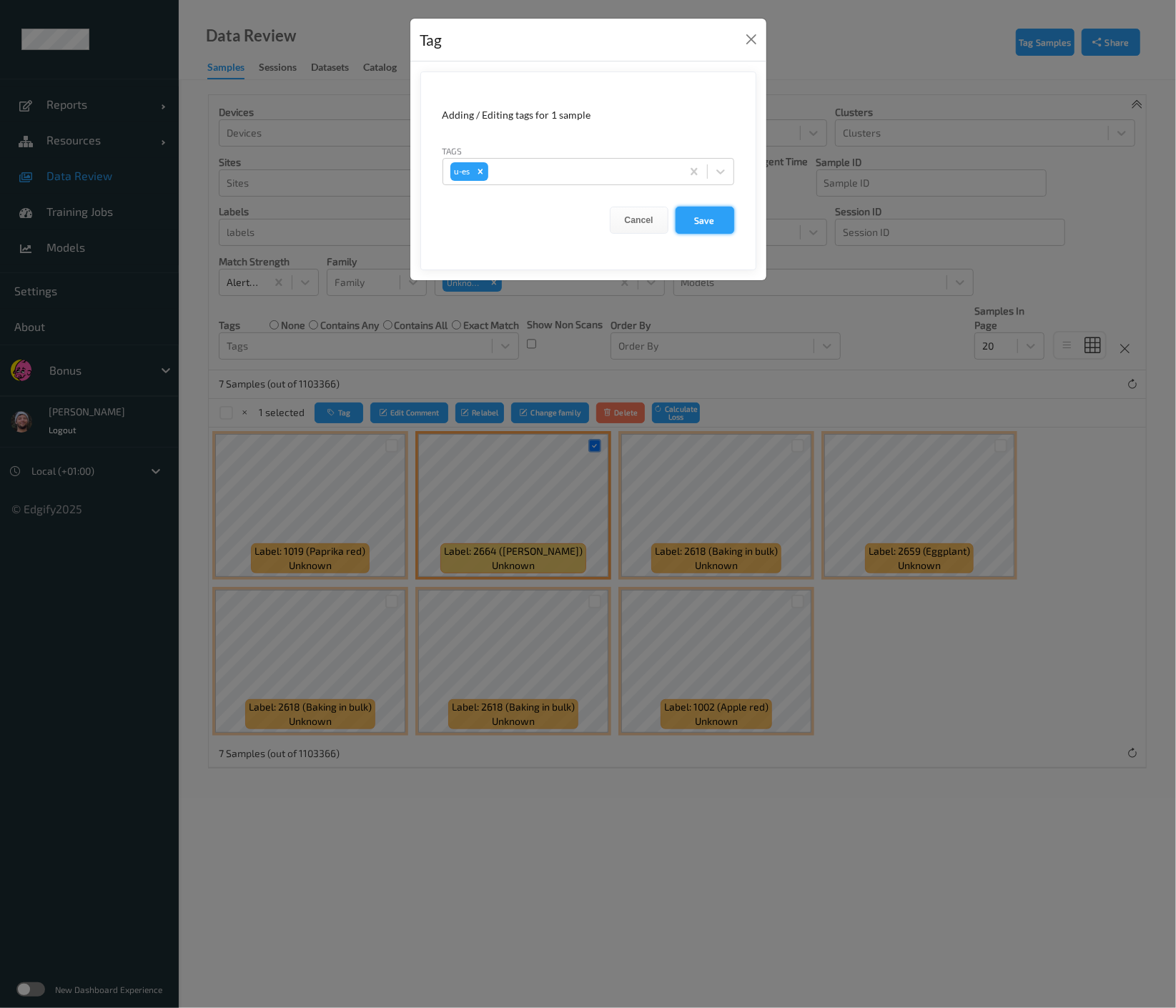
click at [696, 223] on button "Save" at bounding box center [705, 220] width 59 height 27
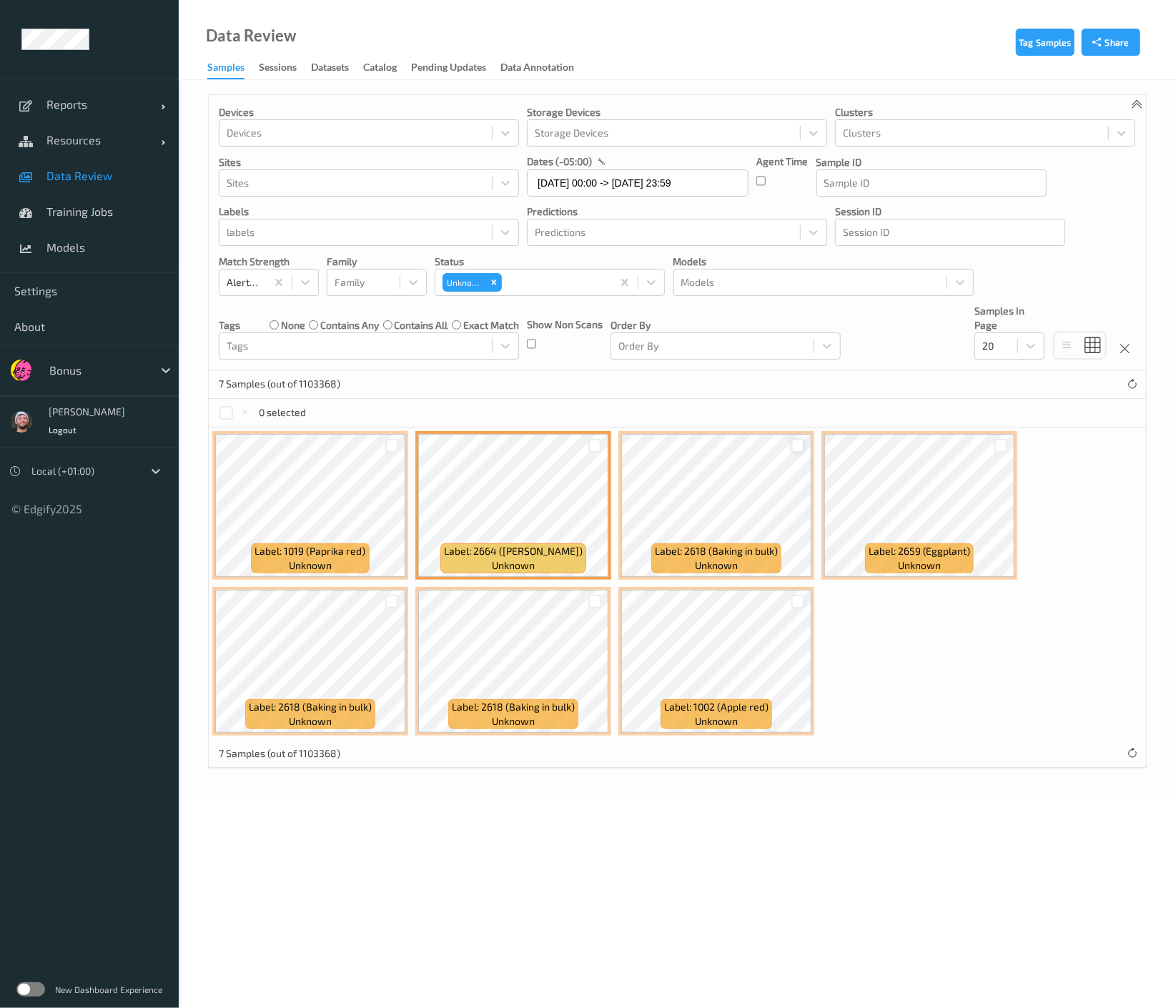
click at [797, 445] on div at bounding box center [799, 446] width 14 height 14
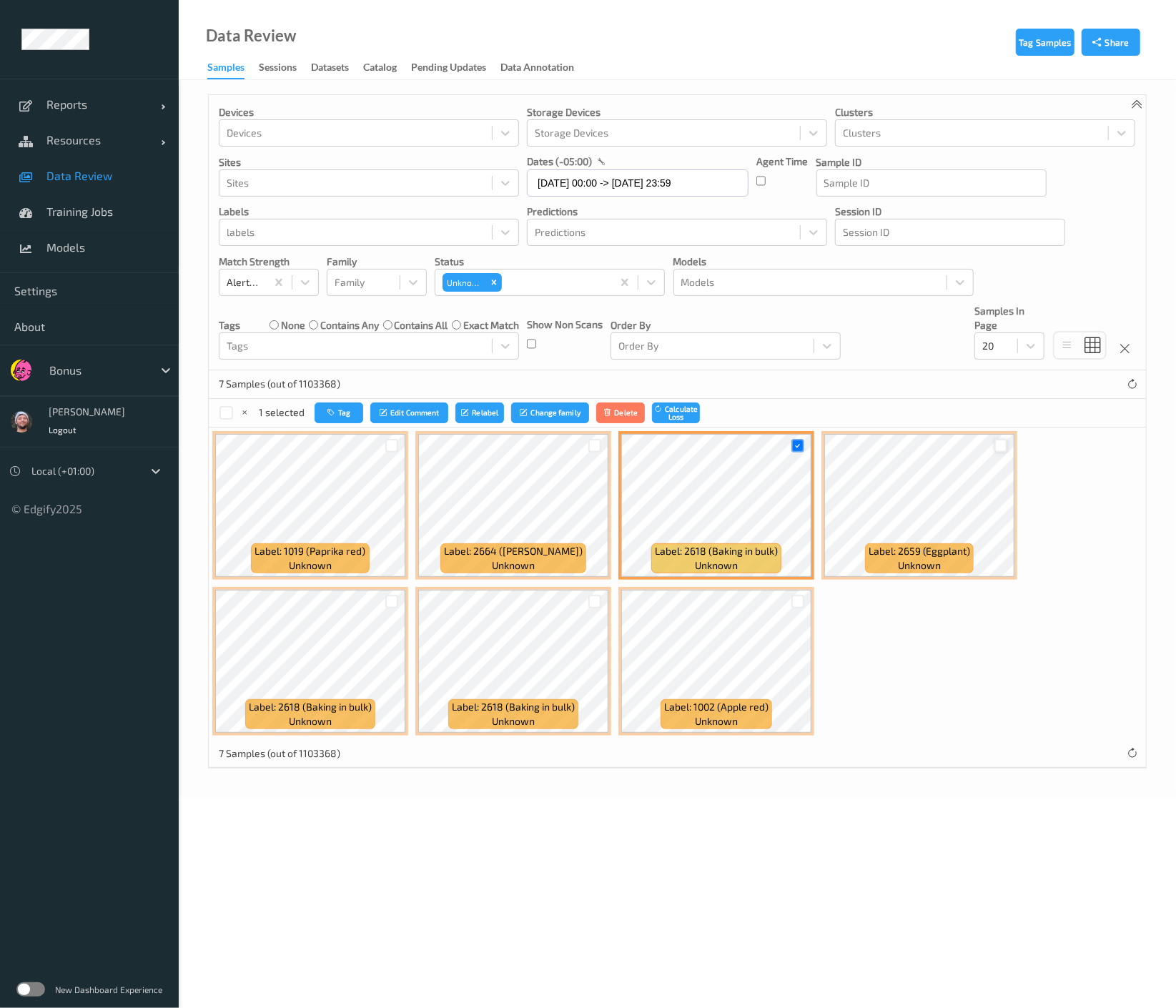
click at [995, 445] on div at bounding box center [1002, 446] width 14 height 14
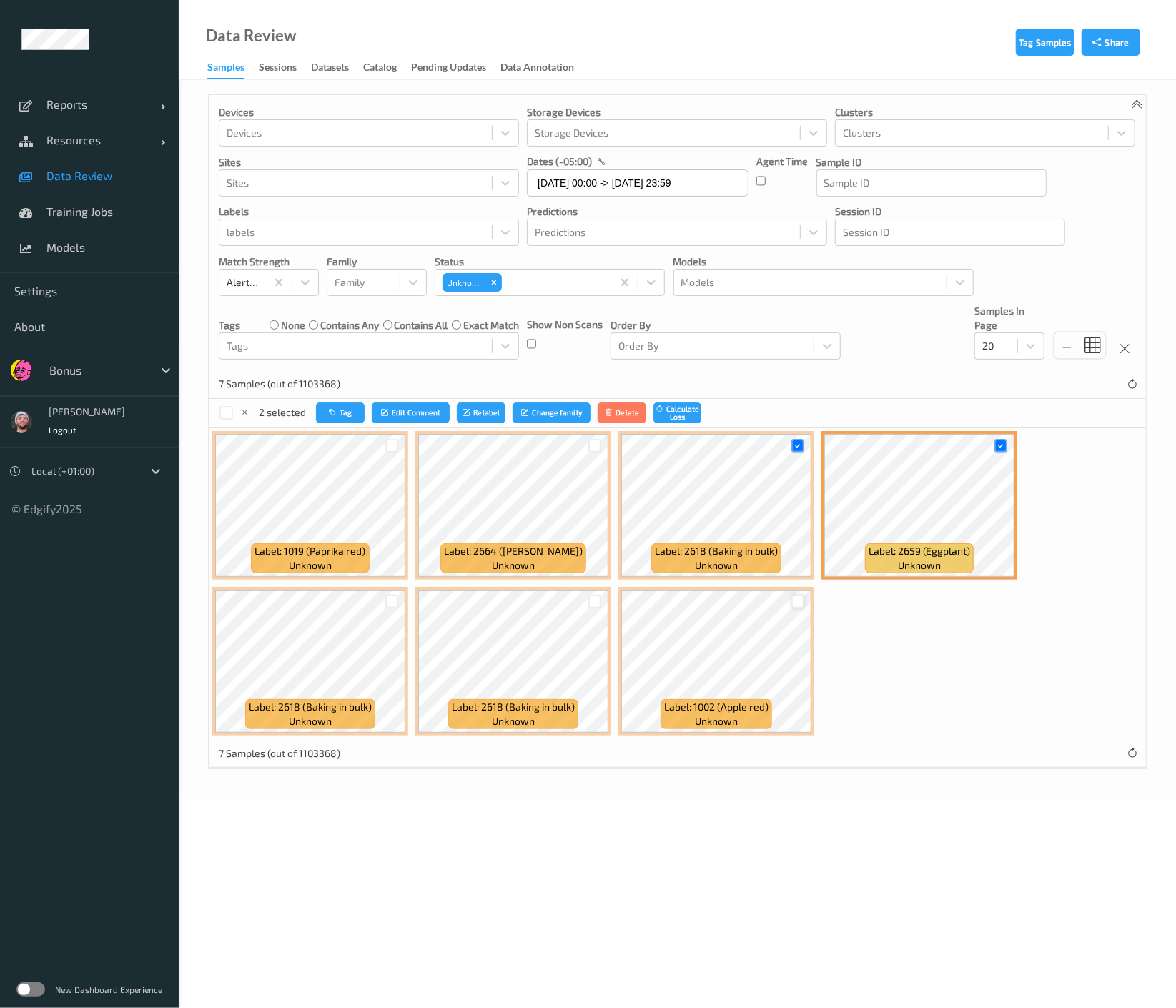
click at [799, 602] on div at bounding box center [799, 602] width 14 height 14
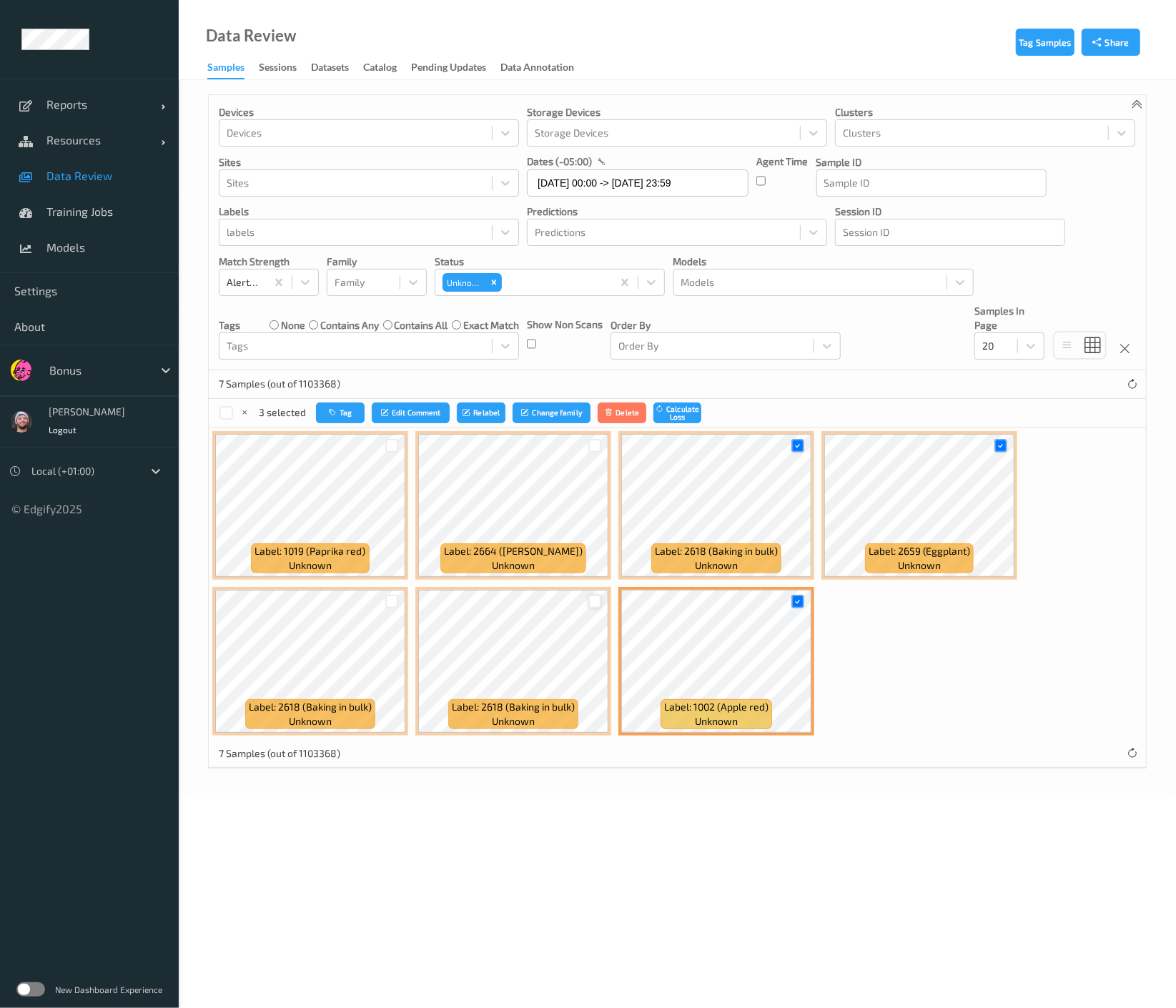
click at [595, 598] on div at bounding box center [595, 602] width 14 height 14
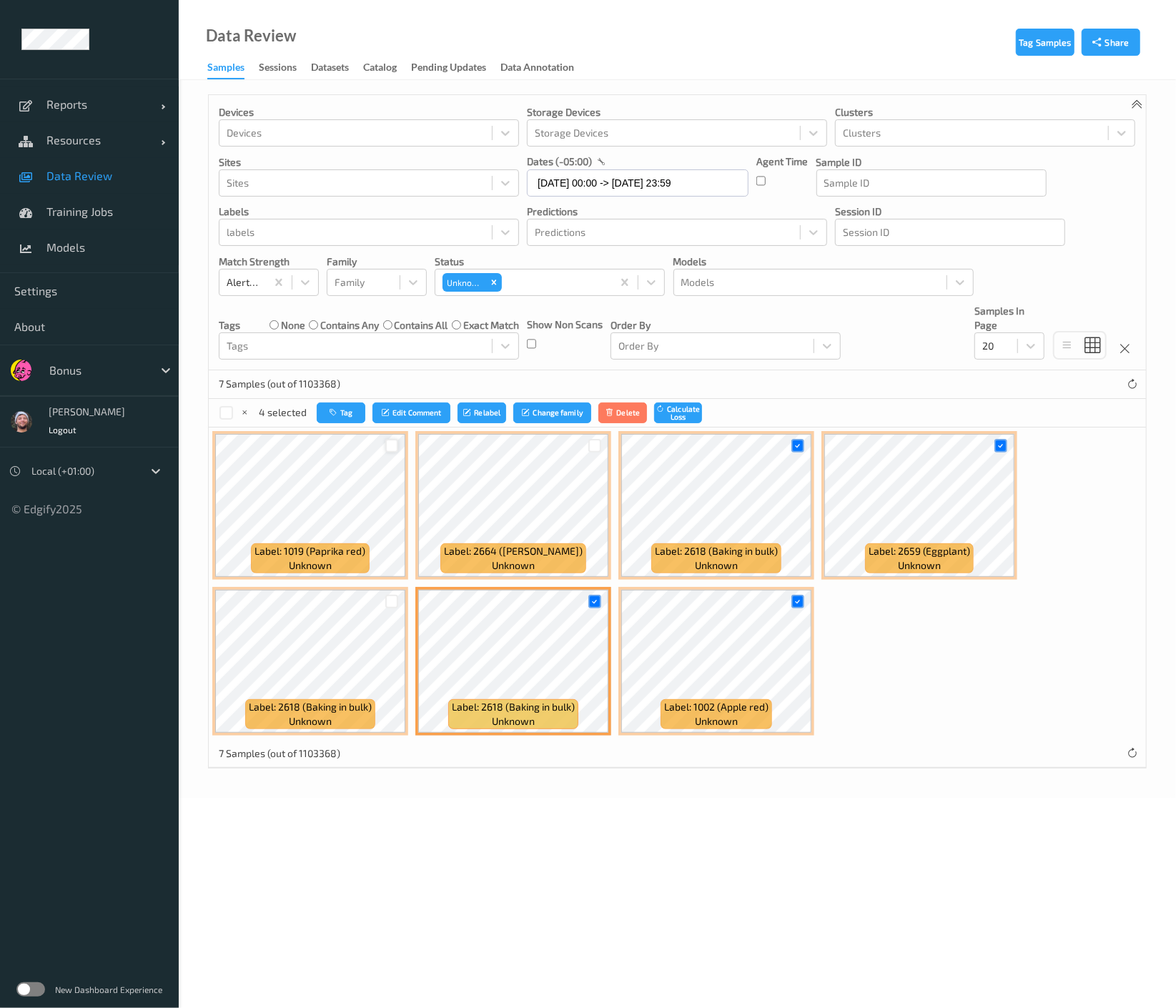
click at [388, 448] on div at bounding box center [392, 446] width 14 height 14
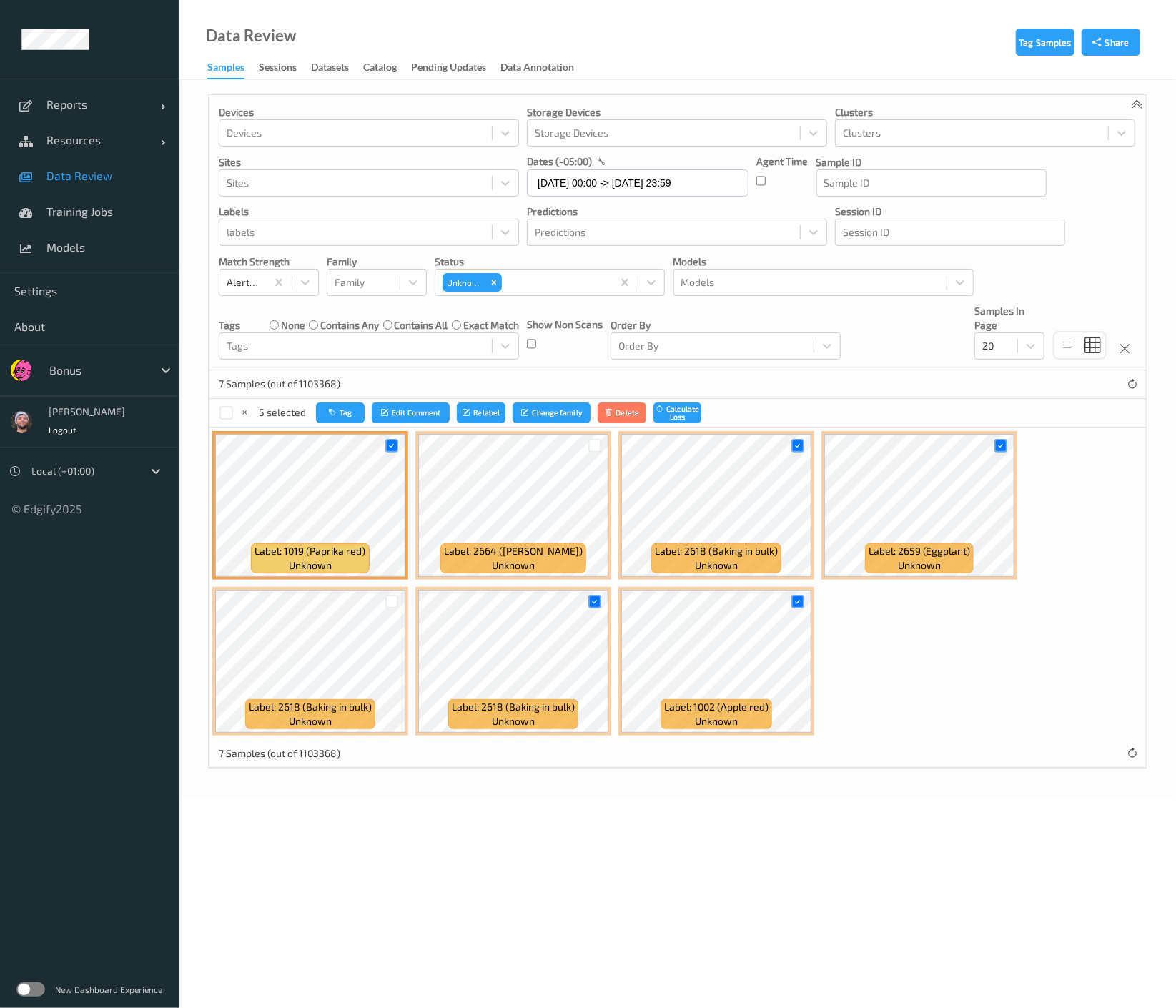
click at [398, 601] on div at bounding box center [391, 602] width 27 height 24
click at [391, 602] on div at bounding box center [392, 602] width 14 height 14
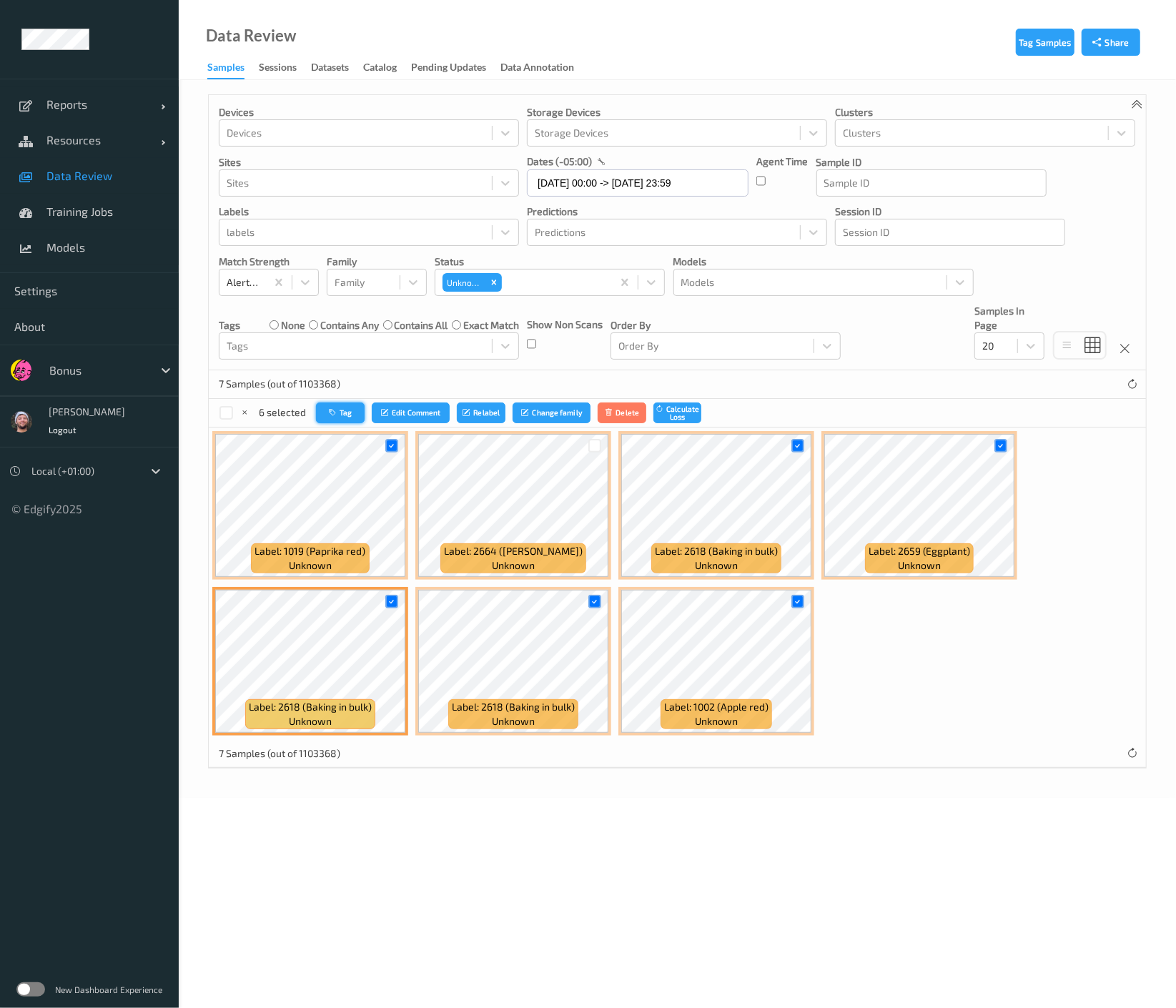
click at [329, 406] on button "Tag" at bounding box center [341, 413] width 49 height 21
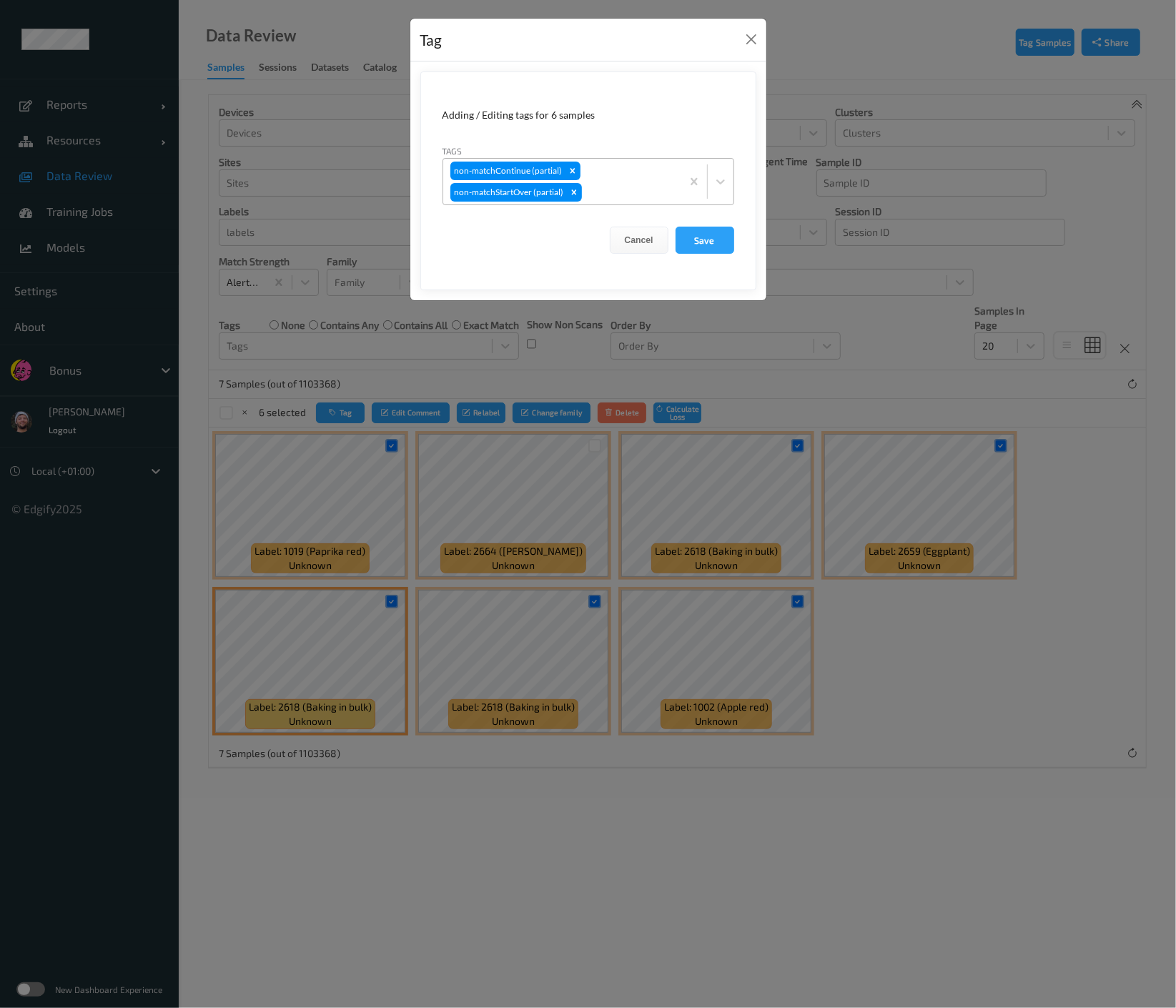
click at [616, 197] on div at bounding box center [630, 193] width 89 height 18
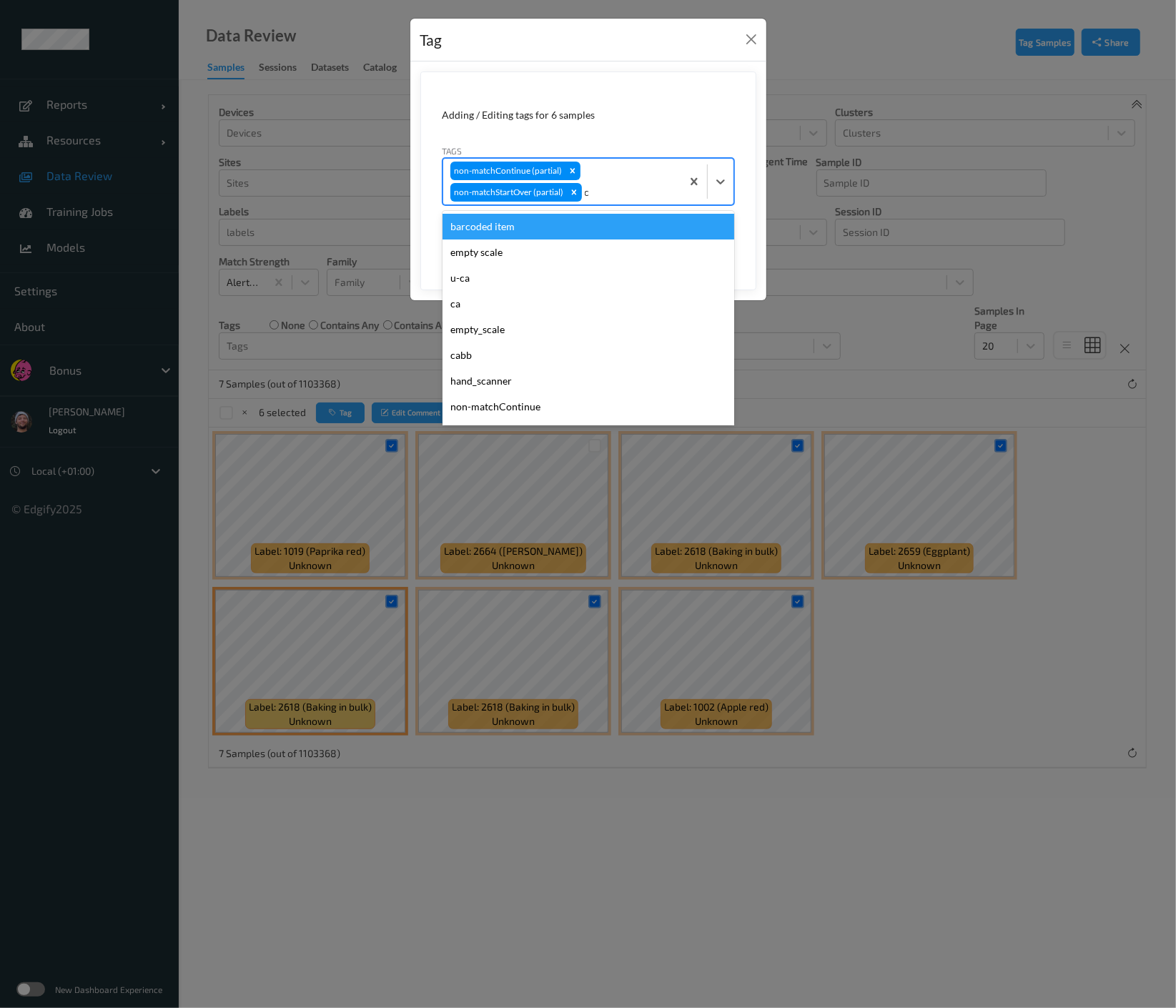
type input "ca"
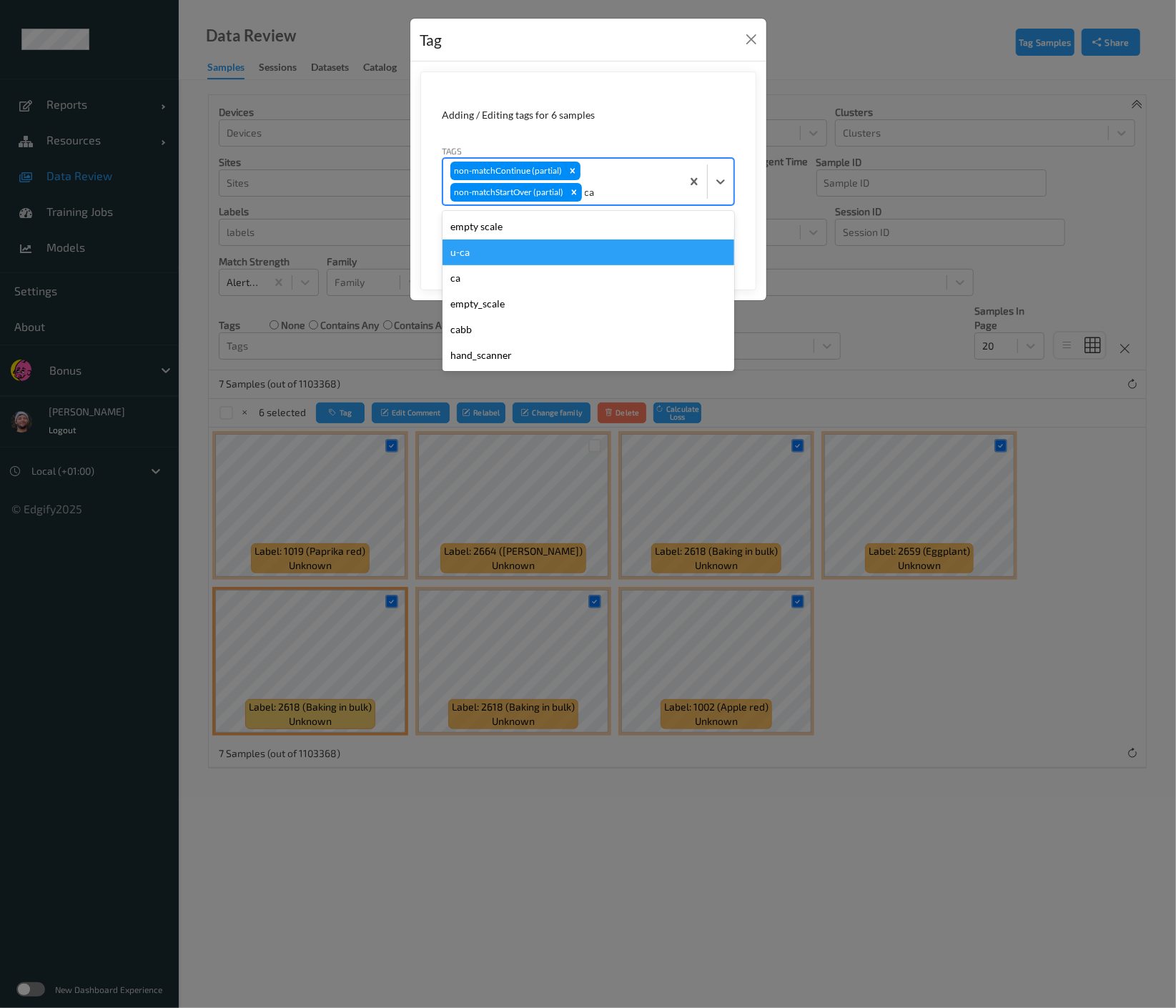
click at [563, 245] on div "u-ca" at bounding box center [588, 252] width 292 height 25
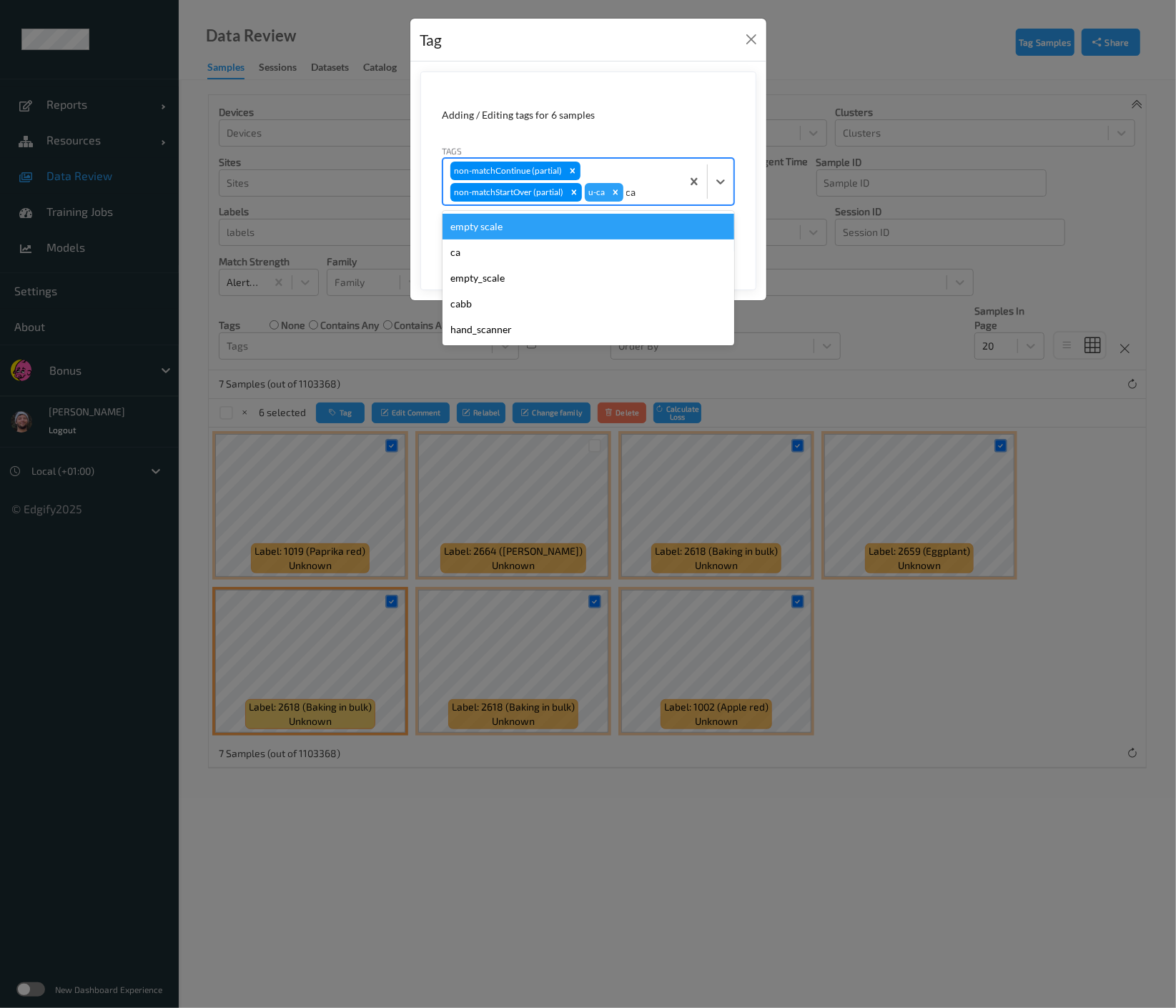
type input "c"
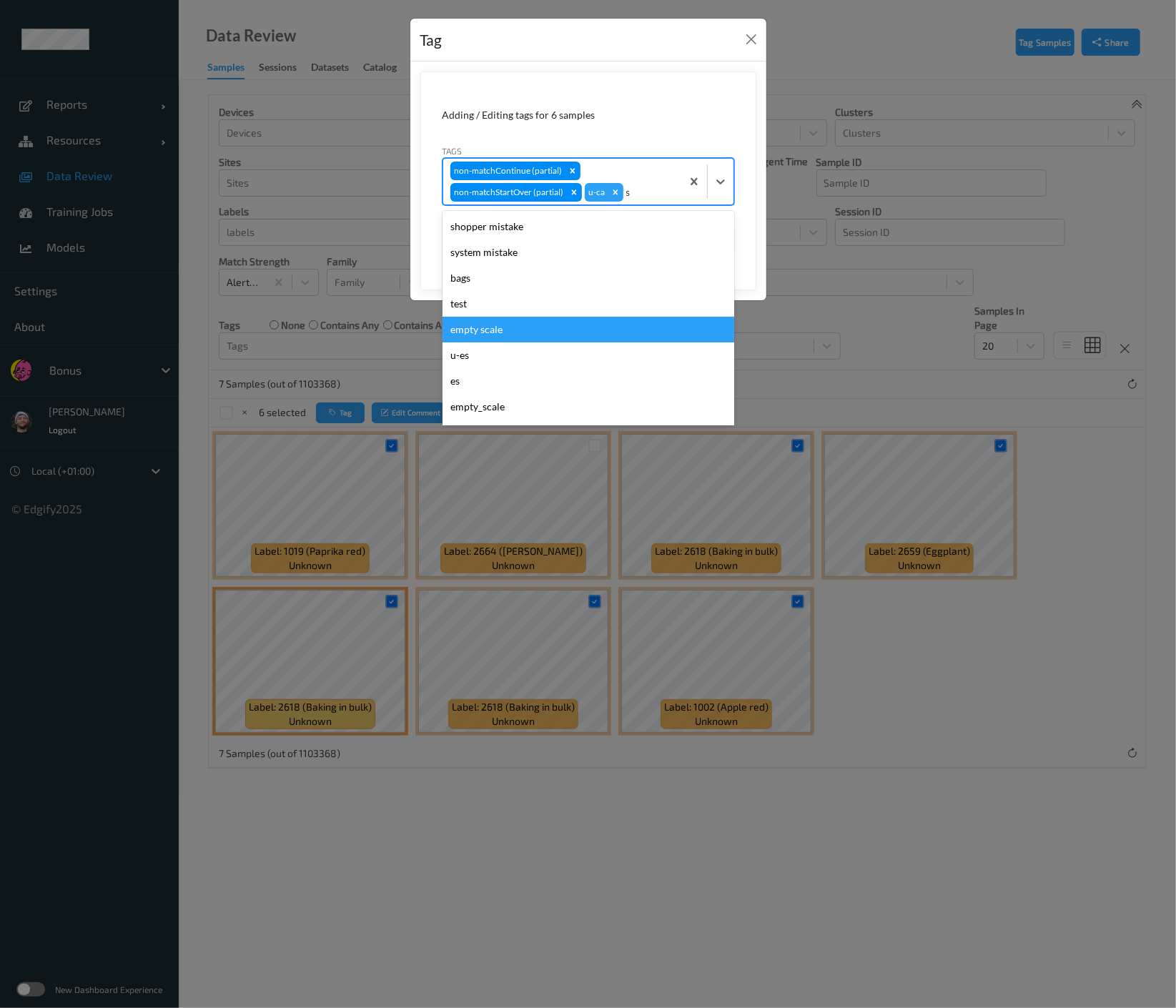
type input "sh"
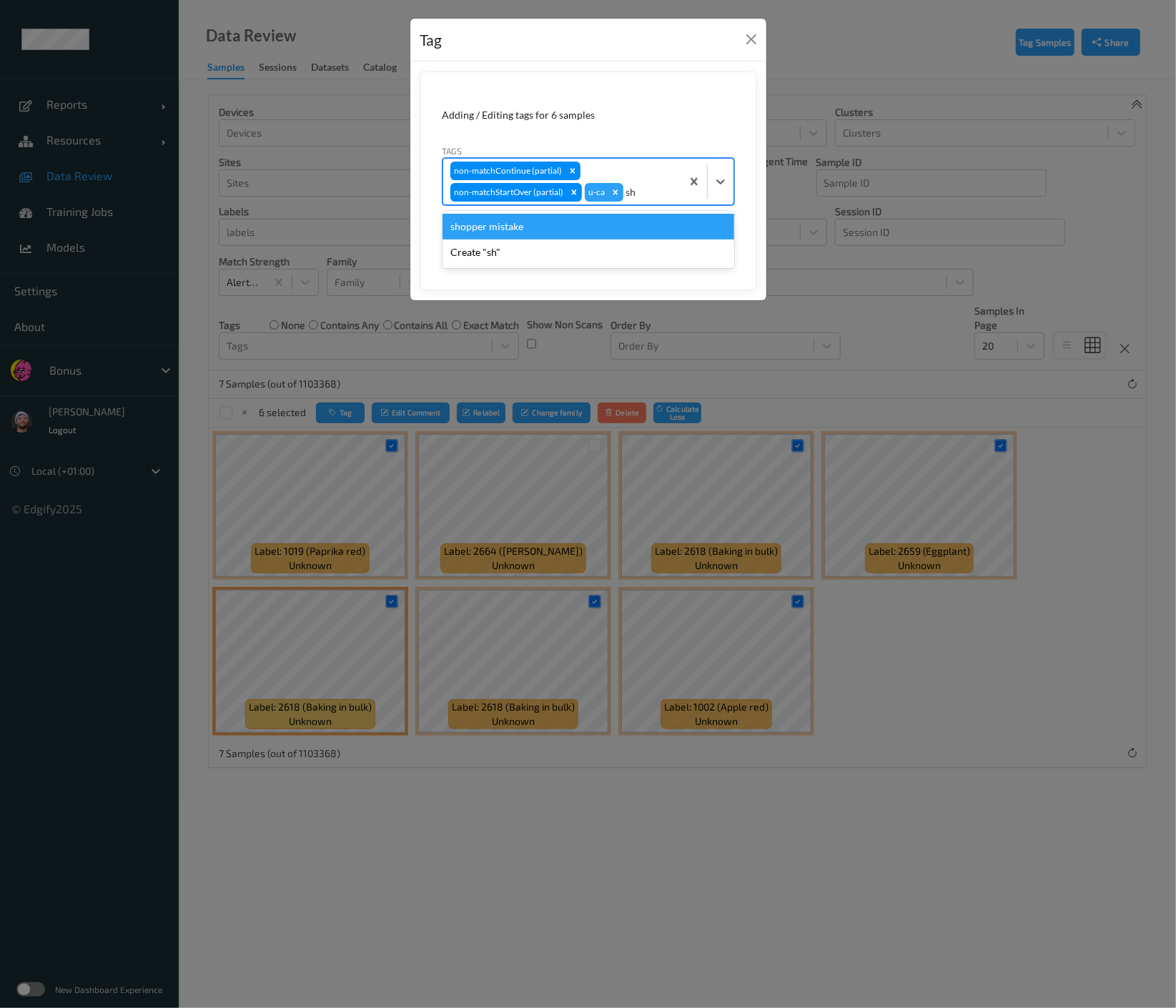
click at [609, 219] on div "shopper mistake" at bounding box center [588, 226] width 292 height 25
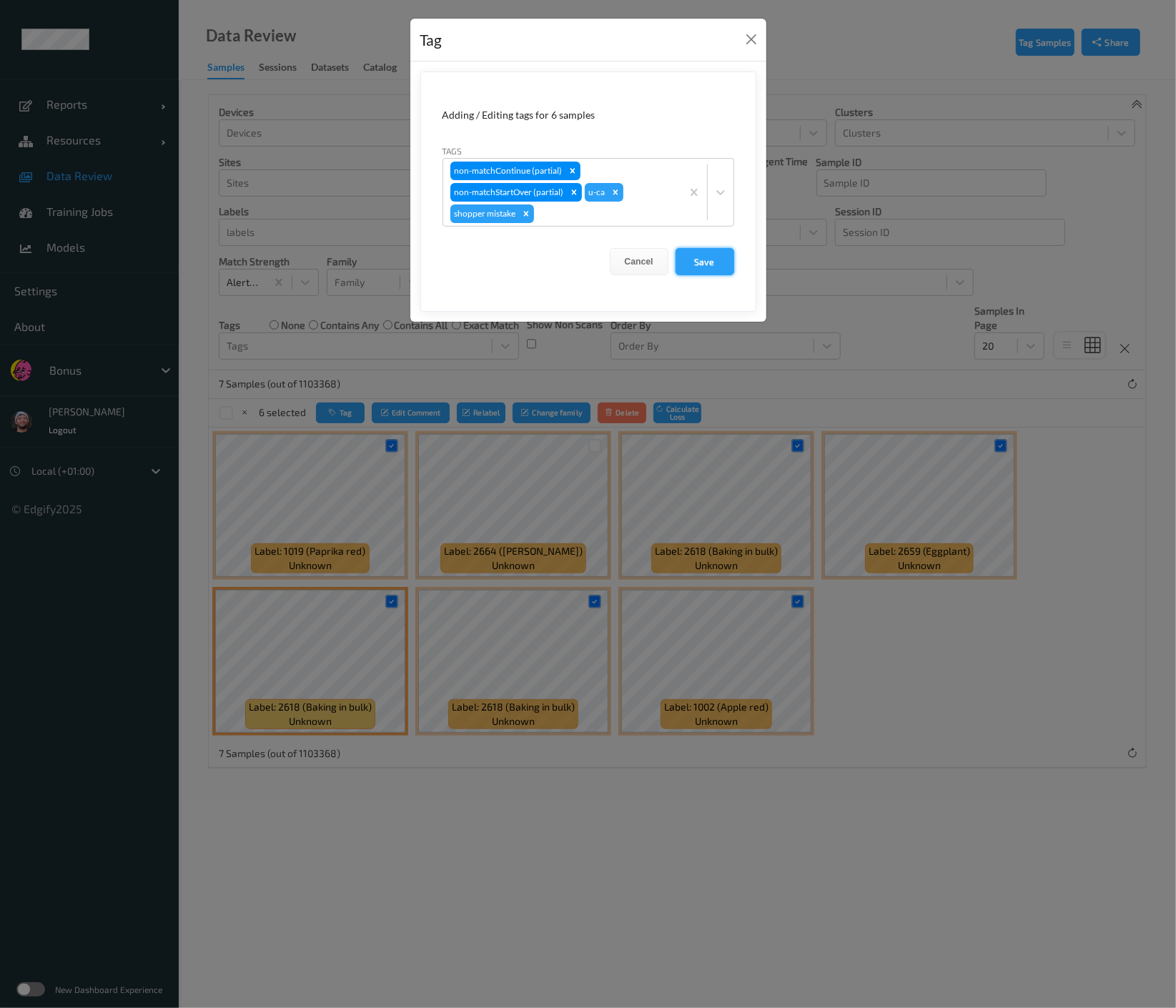
click at [711, 255] on button "Save" at bounding box center [705, 261] width 59 height 27
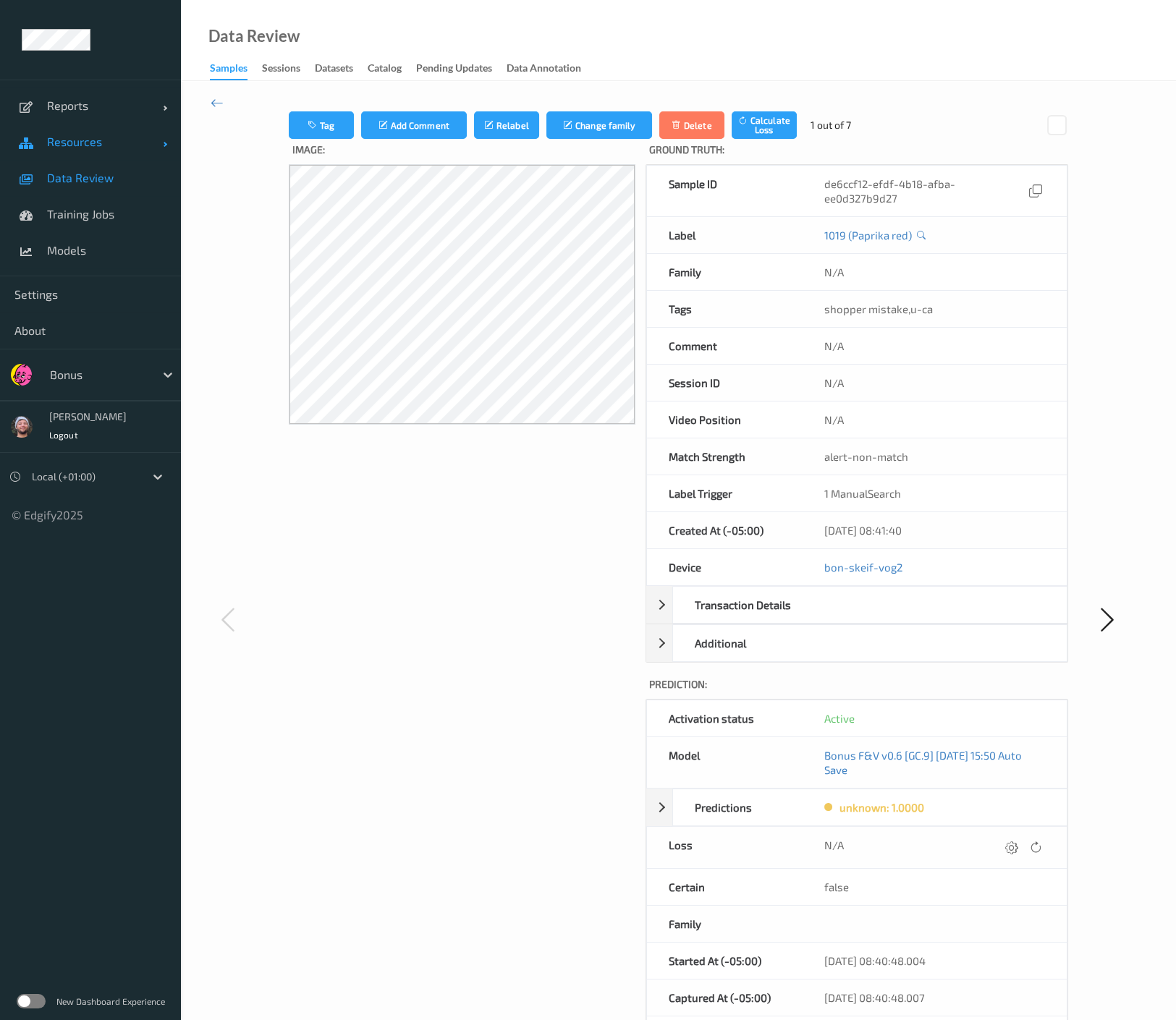
click at [111, 152] on link "Resources" at bounding box center [90, 142] width 181 height 36
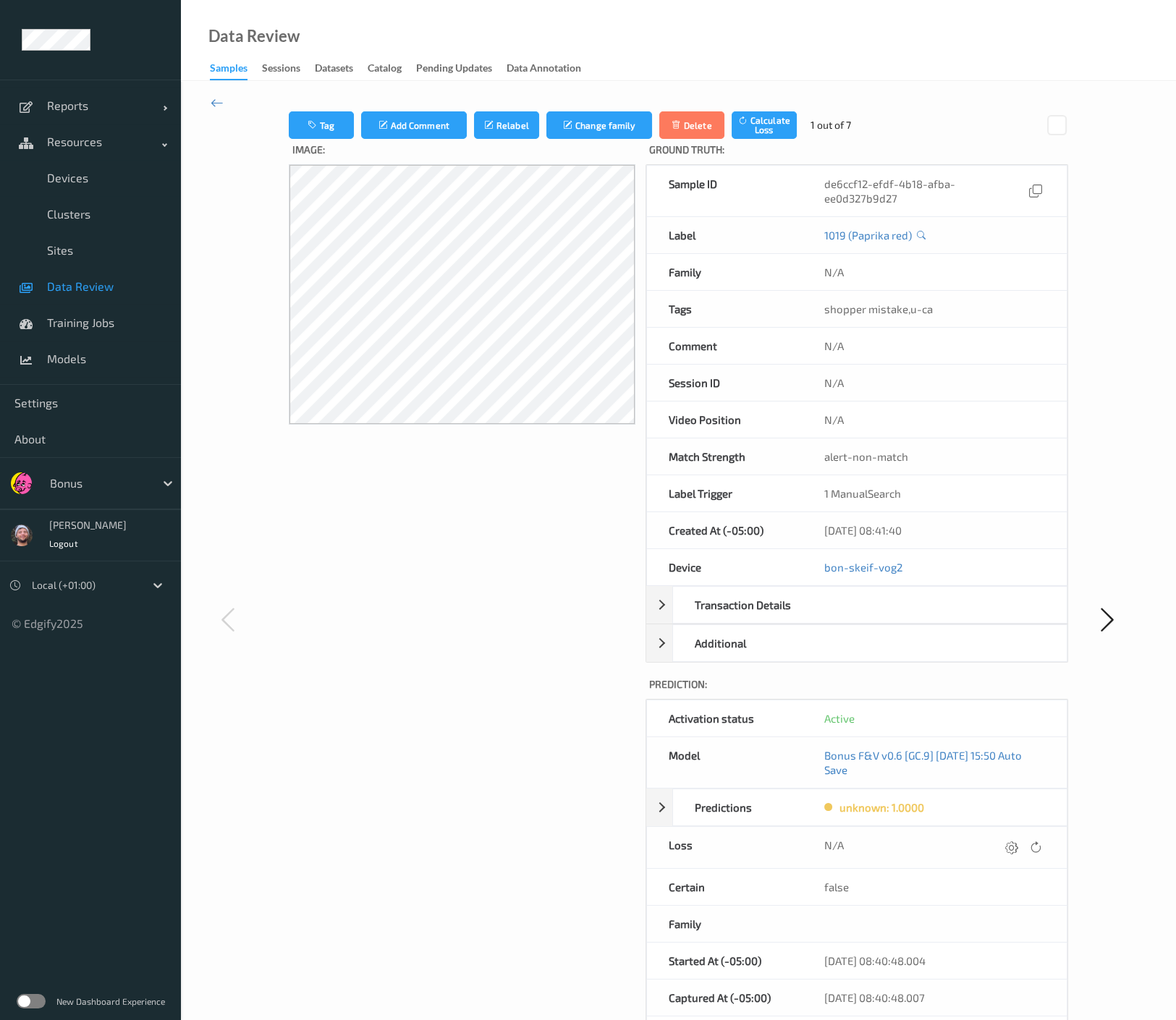
click at [92, 298] on link "Data Review" at bounding box center [90, 286] width 181 height 36
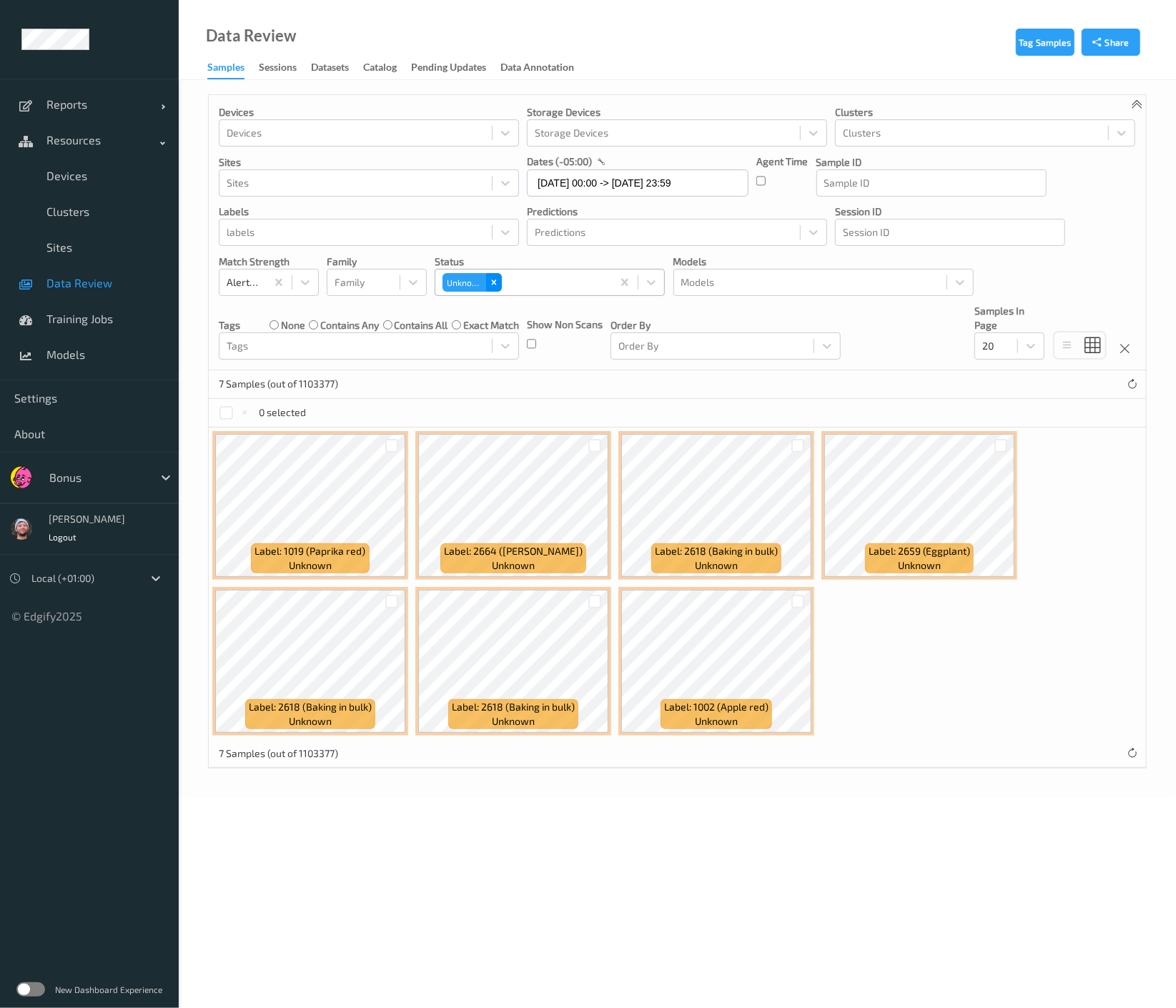
click at [496, 283] on icon "Remove Unknown" at bounding box center [493, 282] width 10 height 10
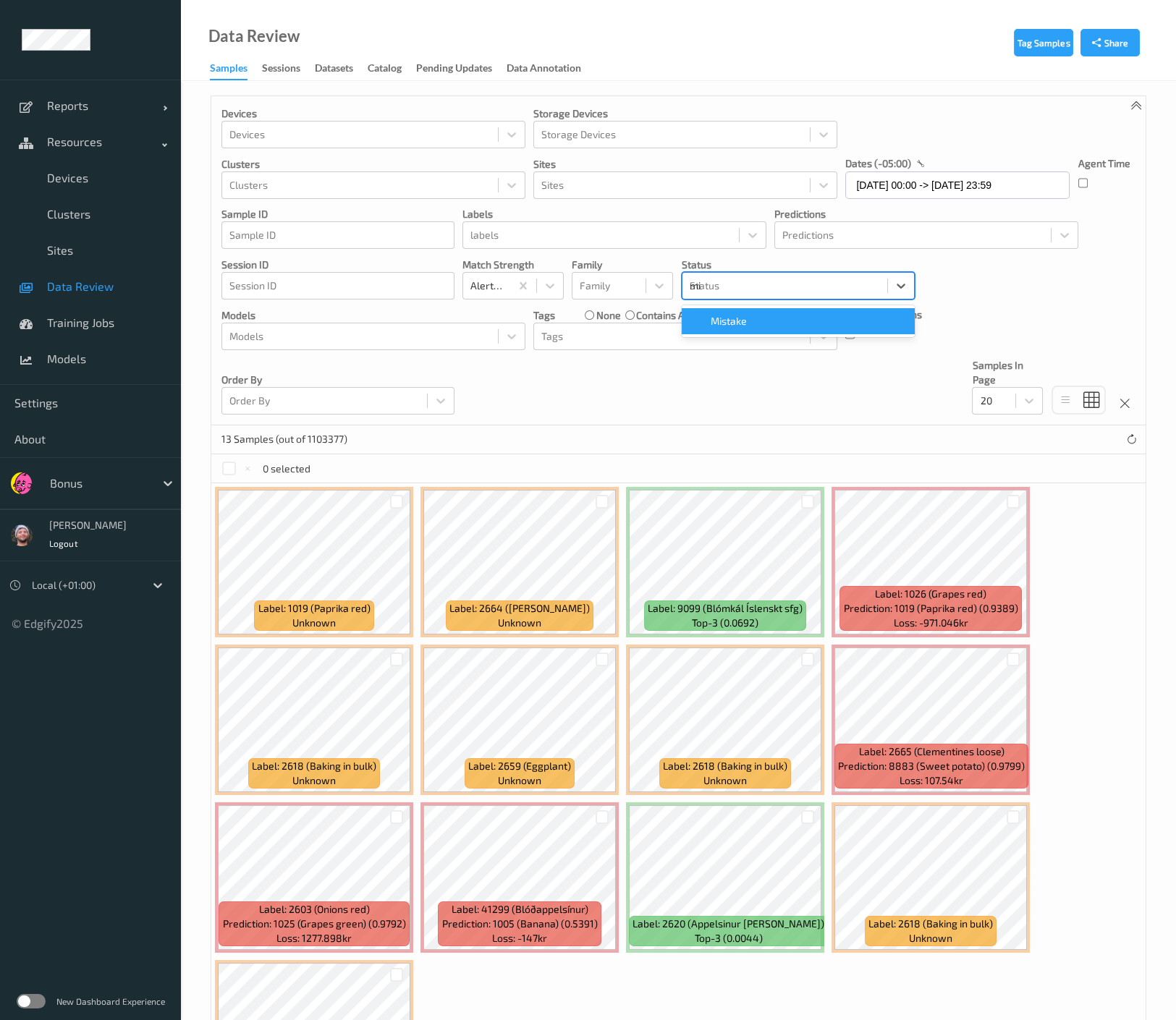
type input "mis"
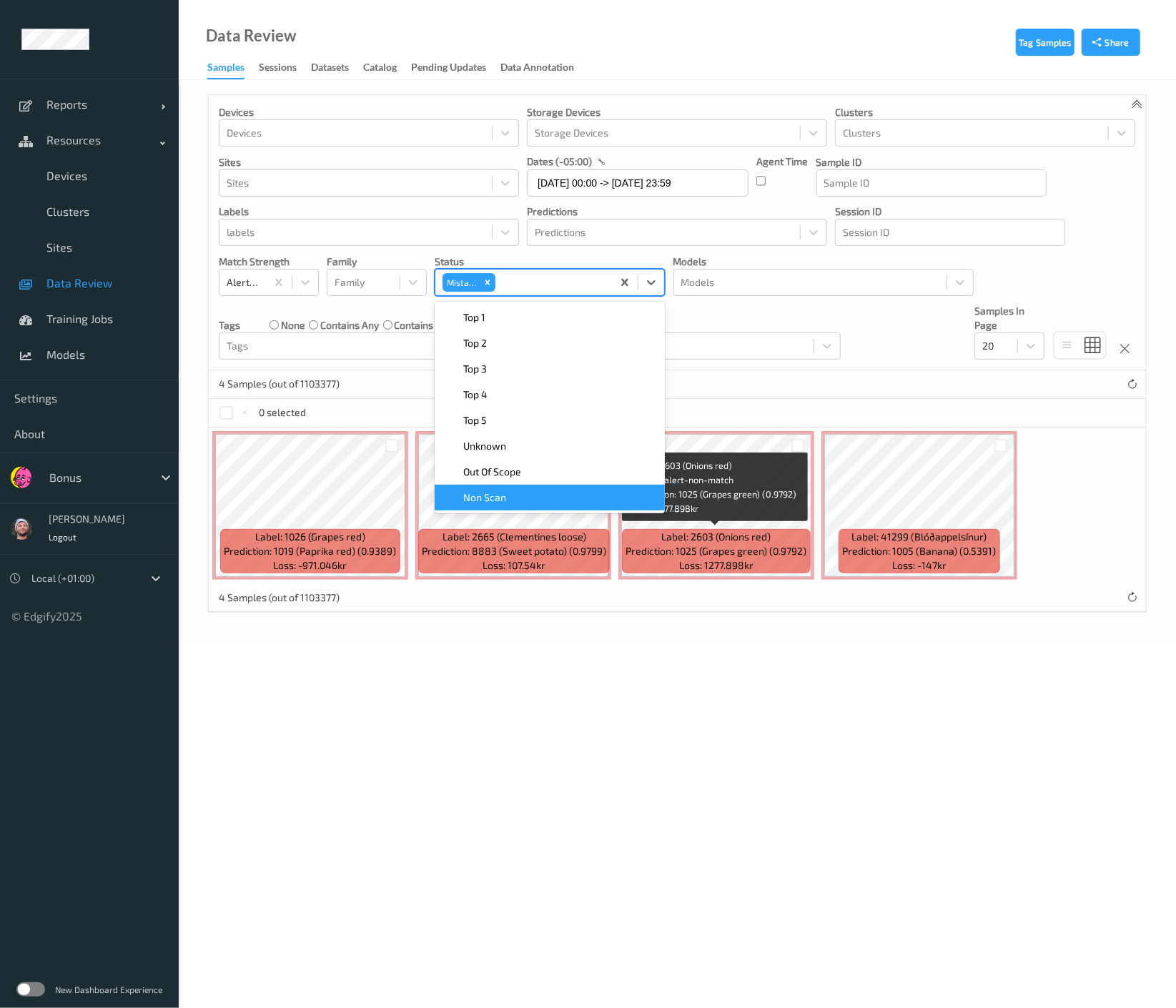
click at [697, 708] on body "Reports Default Report Customized Report Resources Devices Clusters Sites Data …" at bounding box center [588, 504] width 1176 height 1008
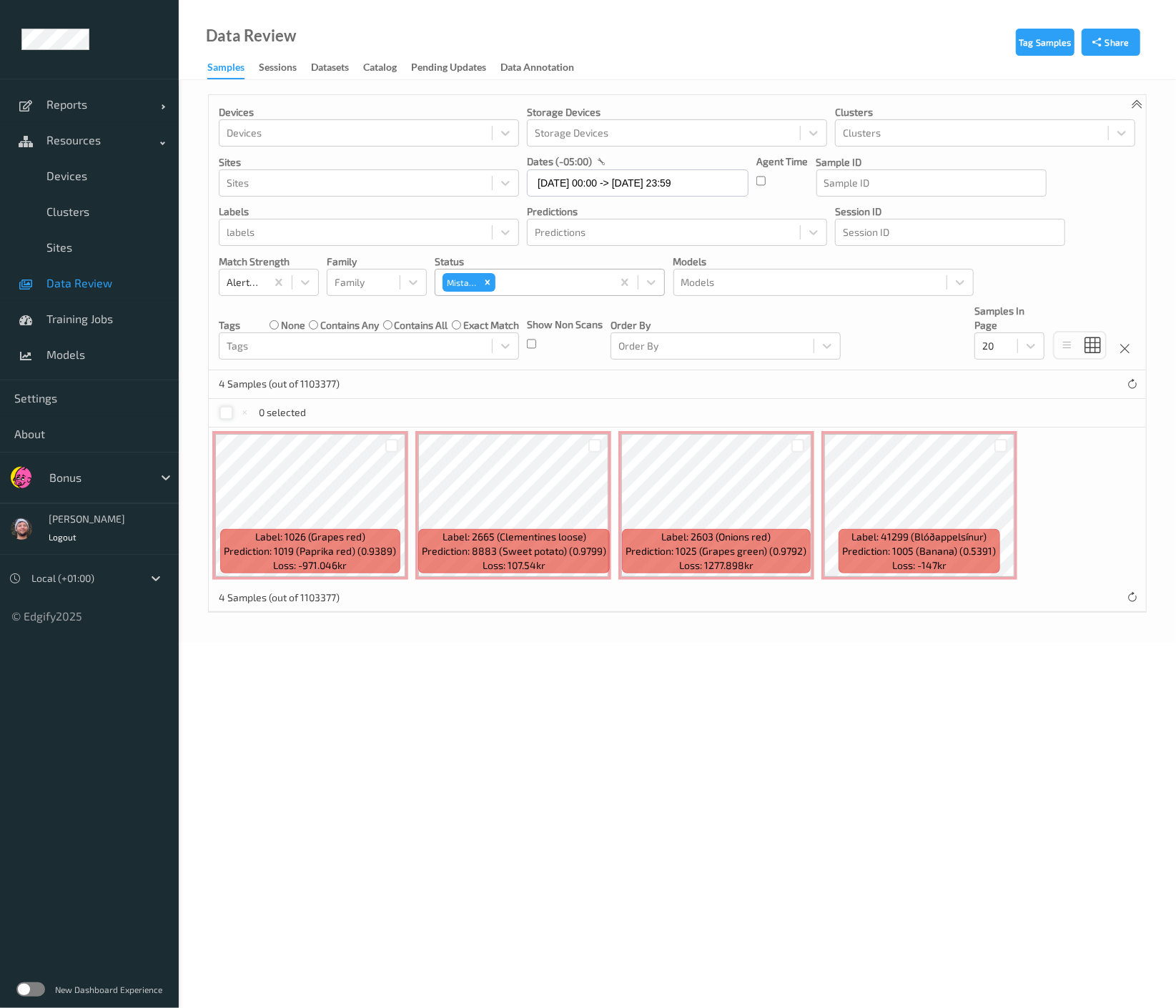
click at [224, 411] on div at bounding box center [227, 413] width 14 height 14
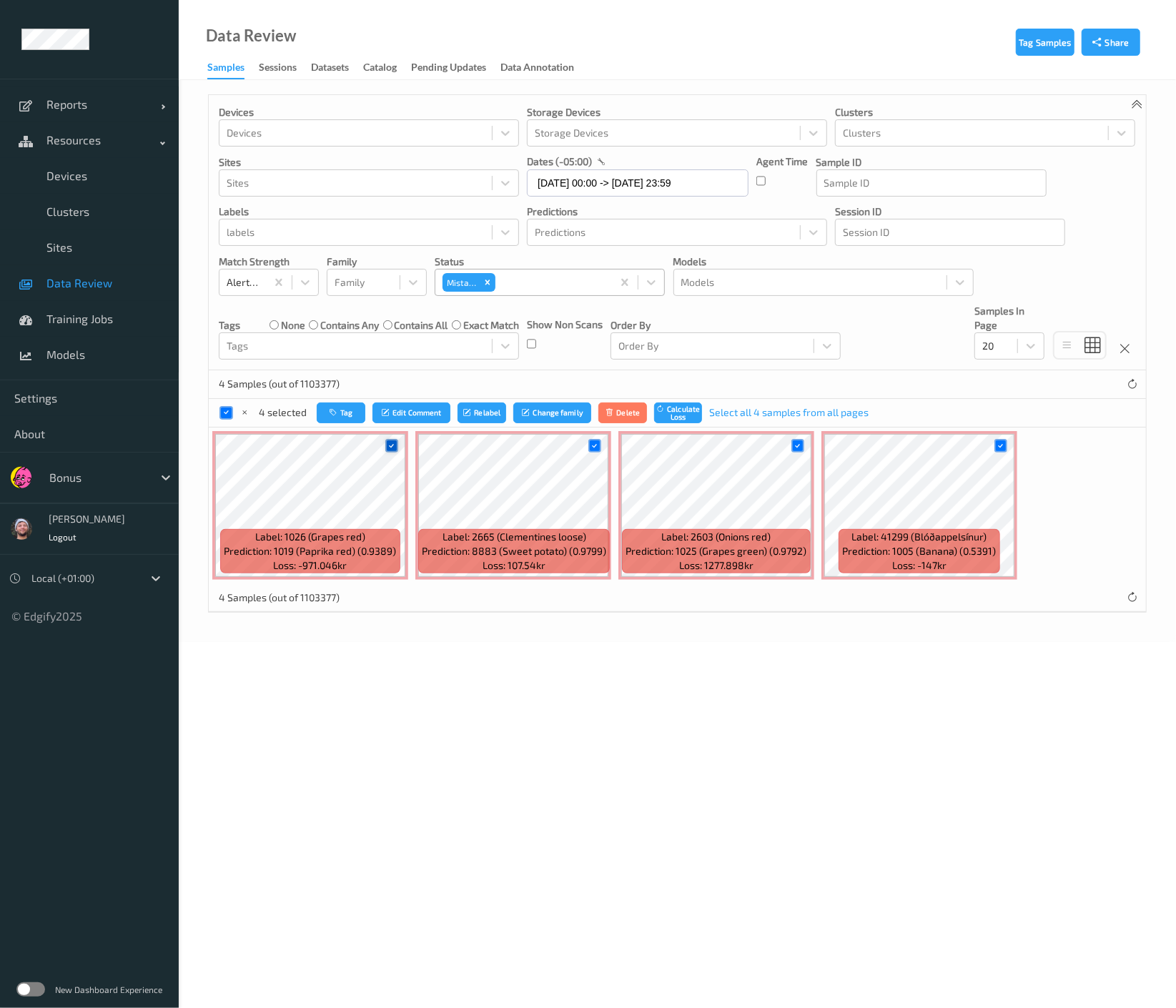
click at [388, 446] on icon at bounding box center [391, 446] width 10 height 10
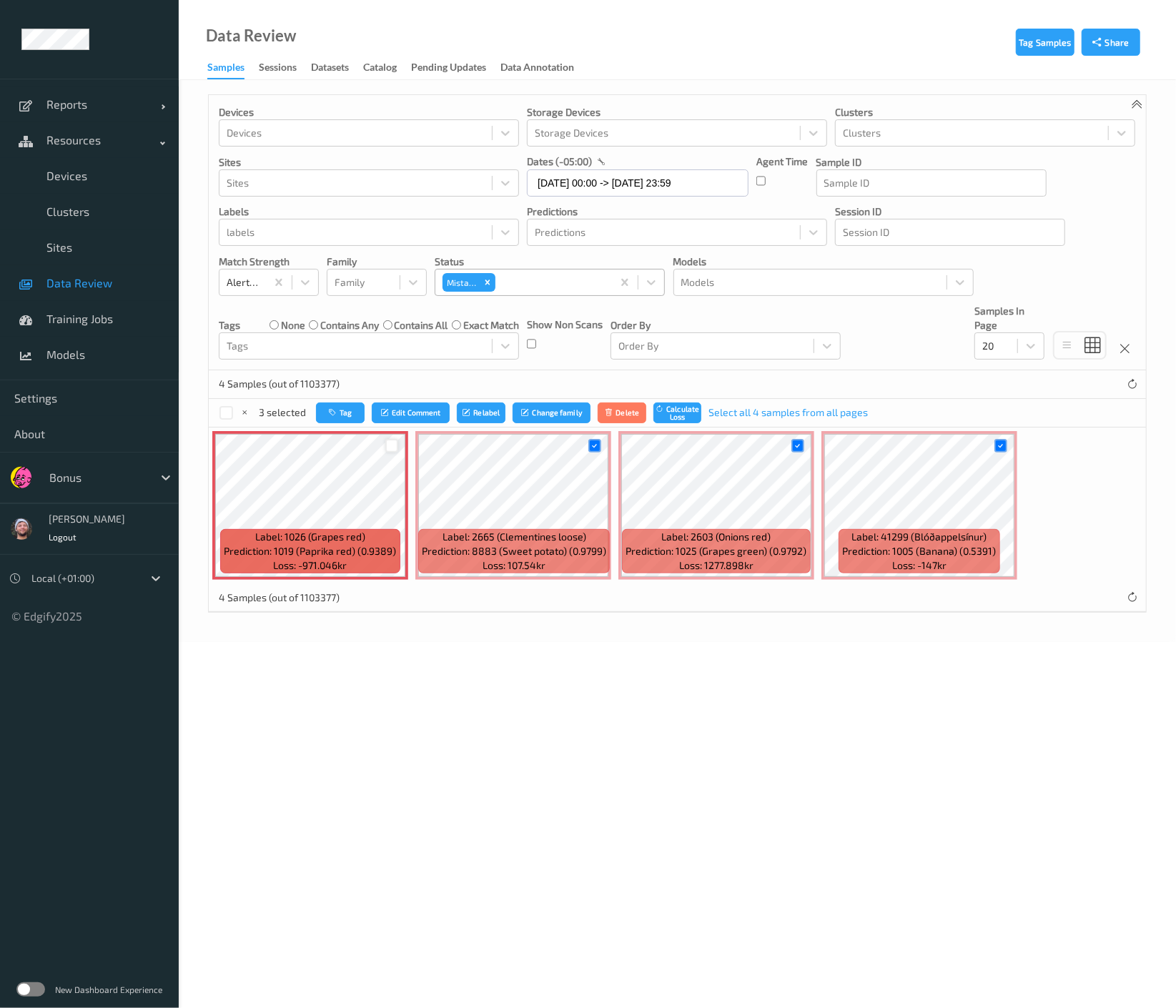
click at [339, 432] on div "Label: 1026 (Grapes red) Prediction: 1019 (Paprika red) (0.9389) Loss: -971.046…" at bounding box center [311, 505] width 196 height 149
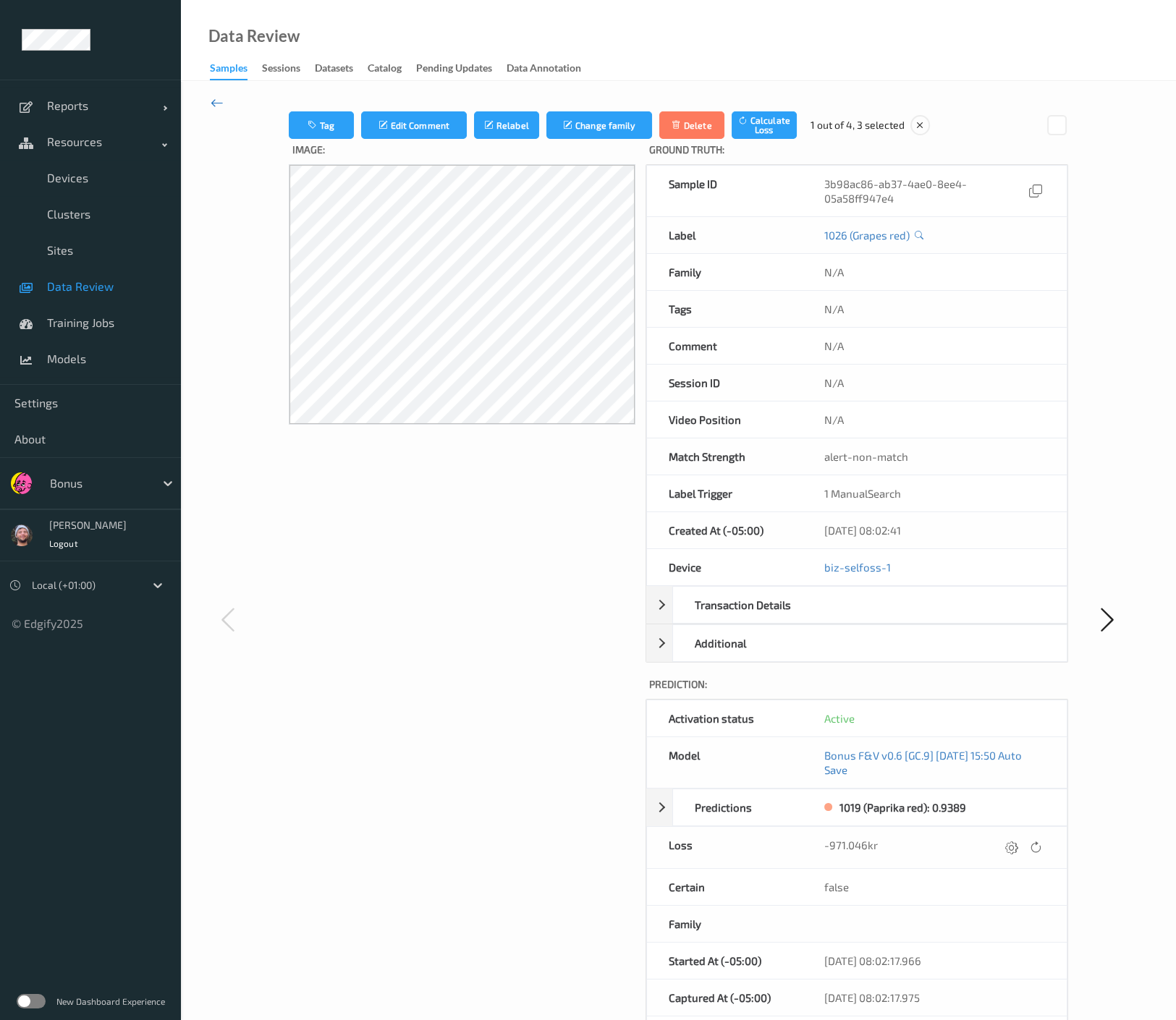
click at [222, 101] on icon at bounding box center [217, 103] width 13 height 16
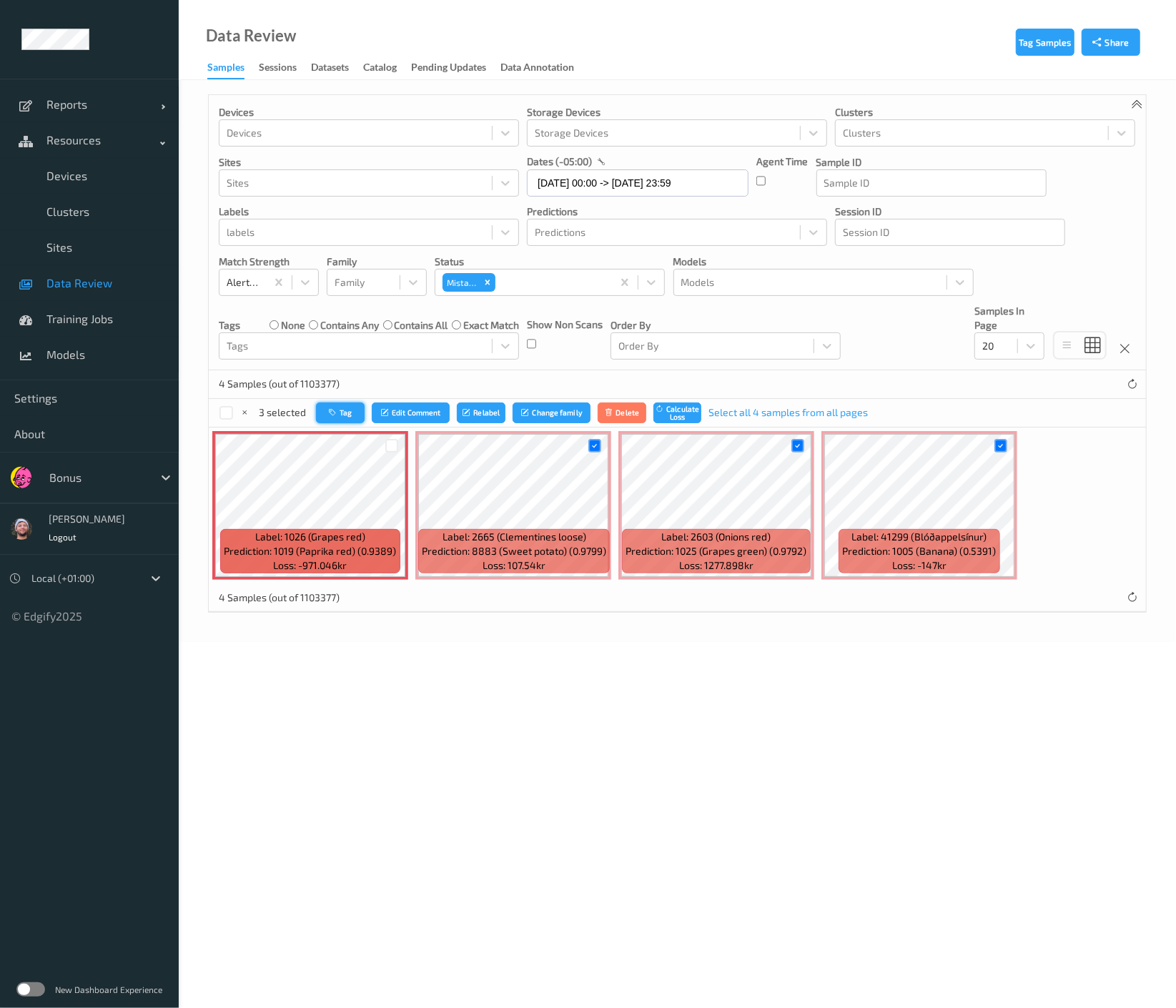
click at [345, 410] on button "Tag" at bounding box center [341, 413] width 49 height 21
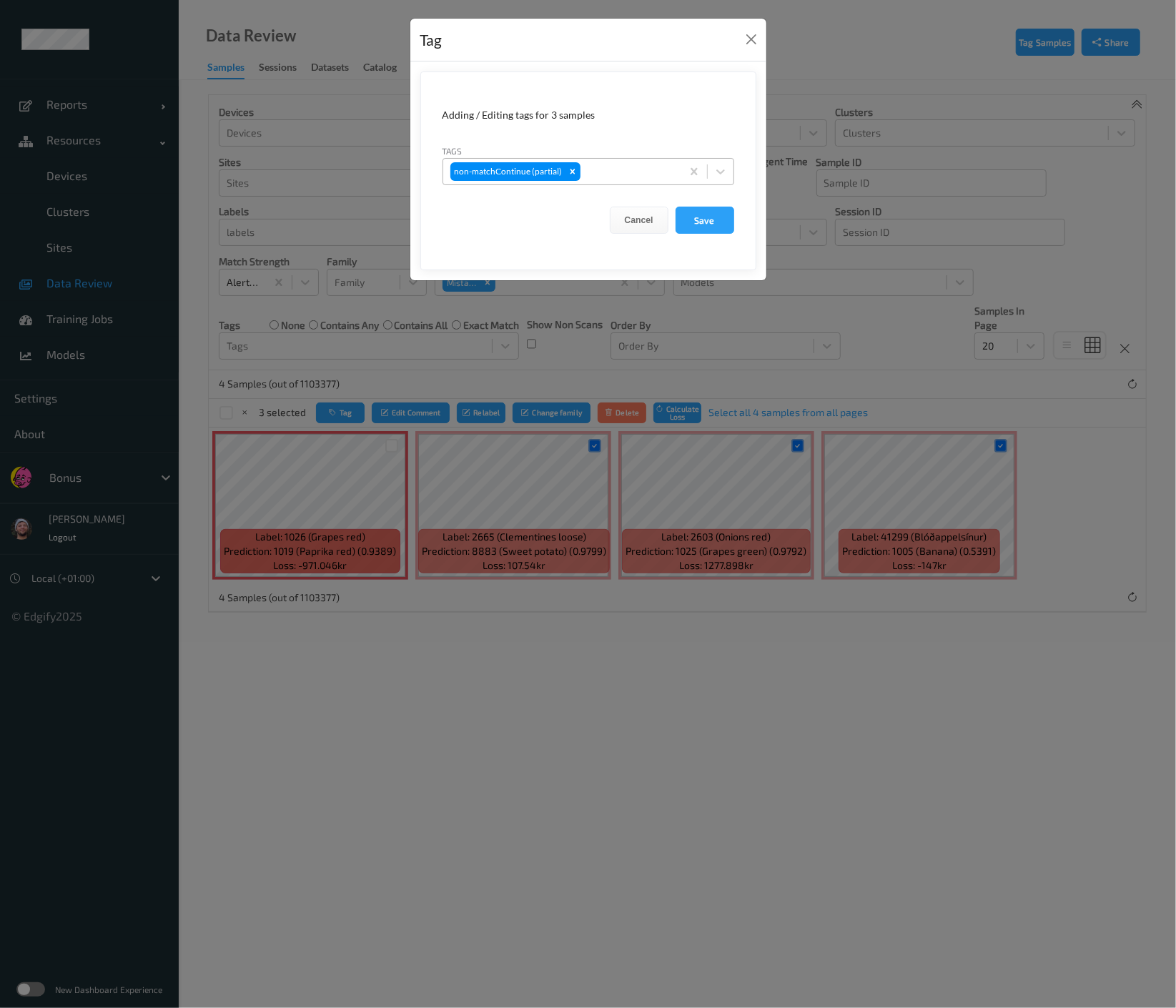
click at [622, 166] on div at bounding box center [629, 172] width 91 height 18
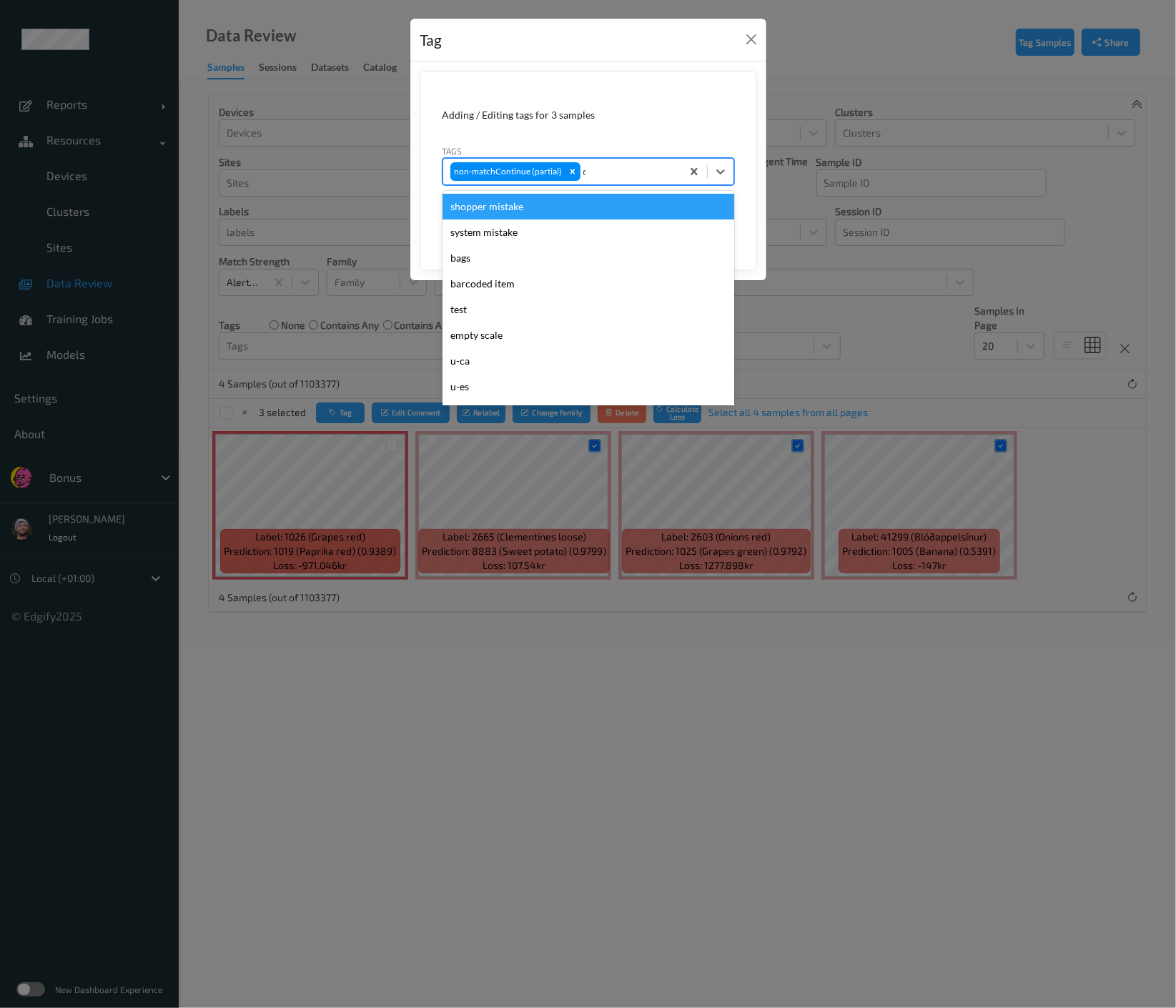
type input "ca"
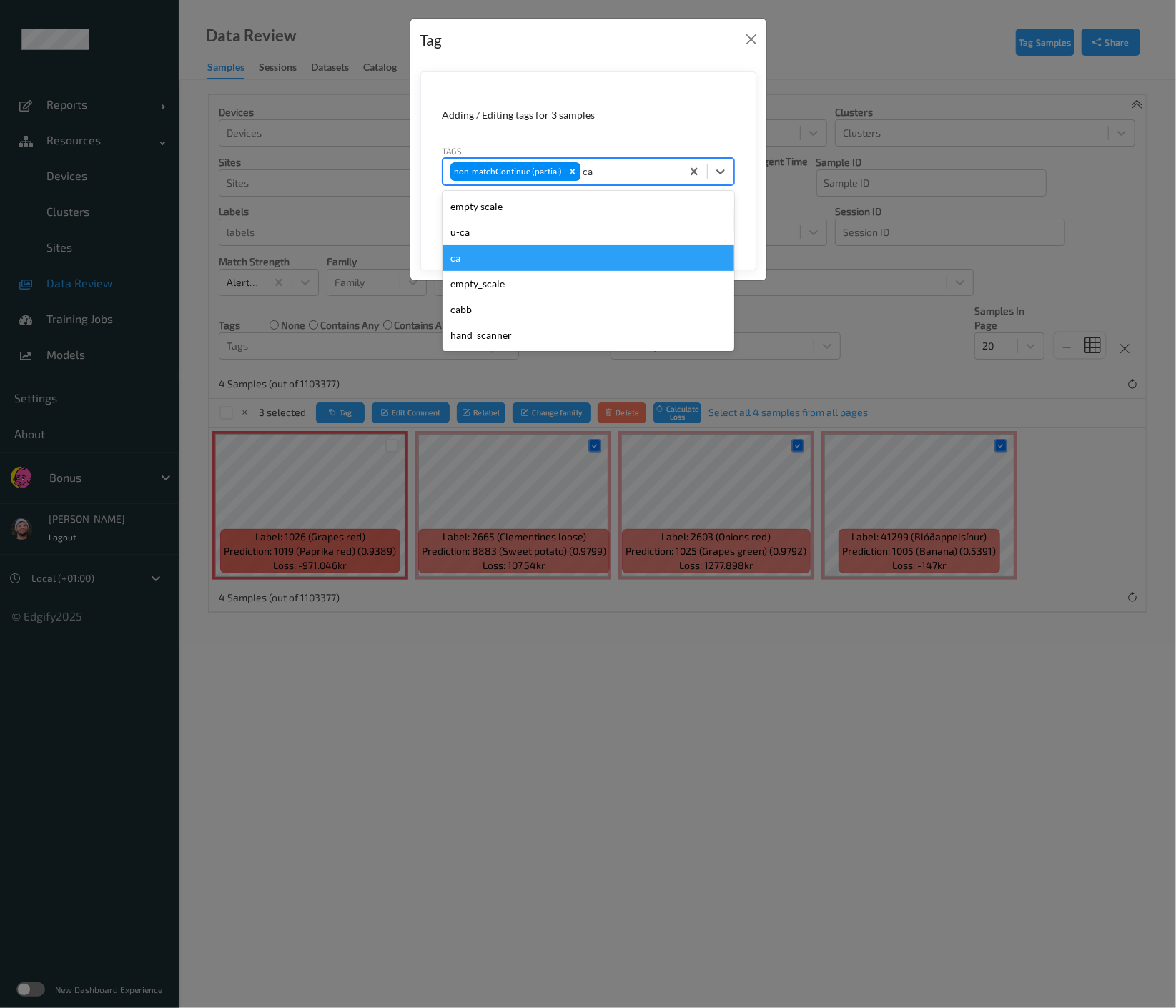
click at [477, 250] on div "ca" at bounding box center [588, 257] width 292 height 25
type input "s"
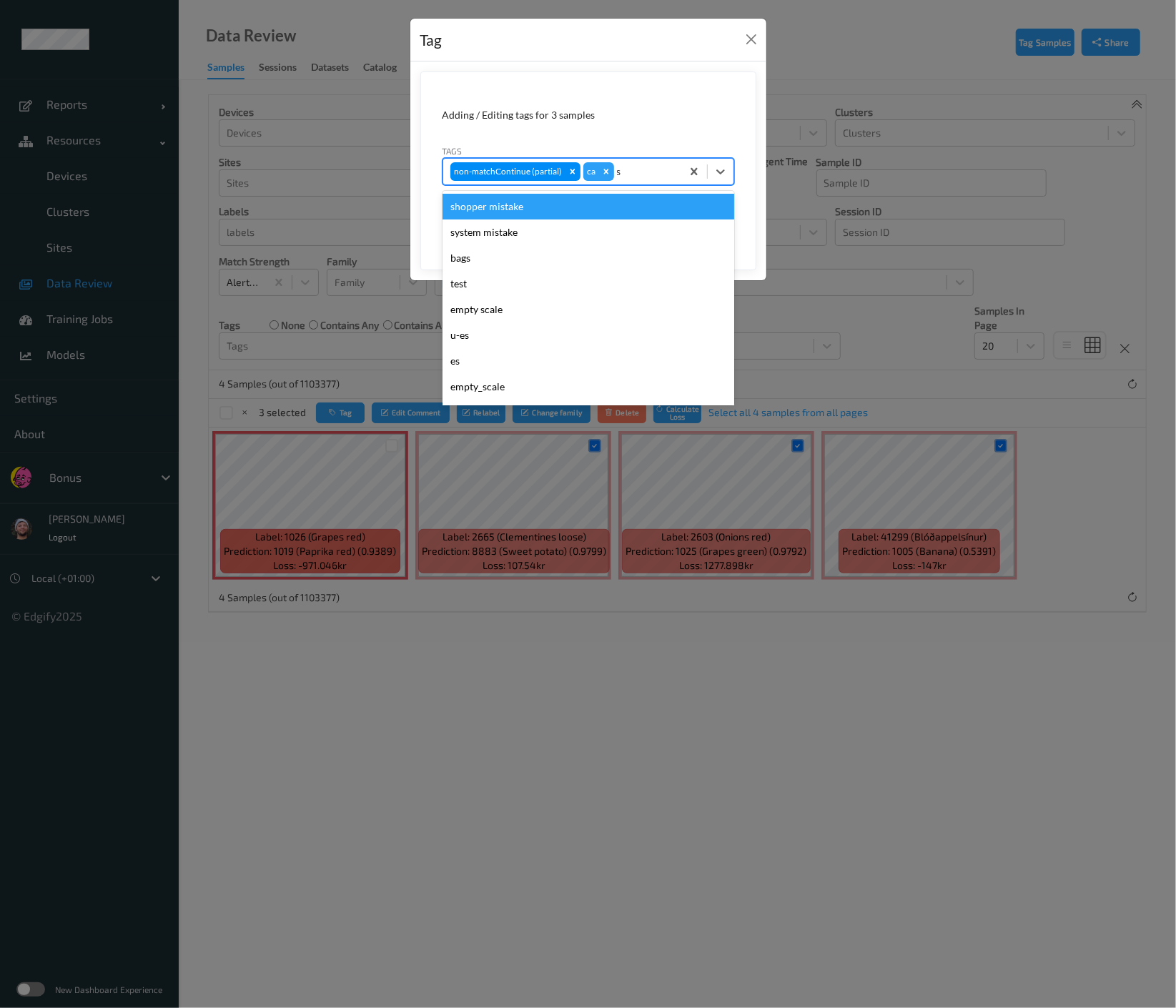
click at [532, 216] on div "shopper mistake" at bounding box center [588, 206] width 292 height 25
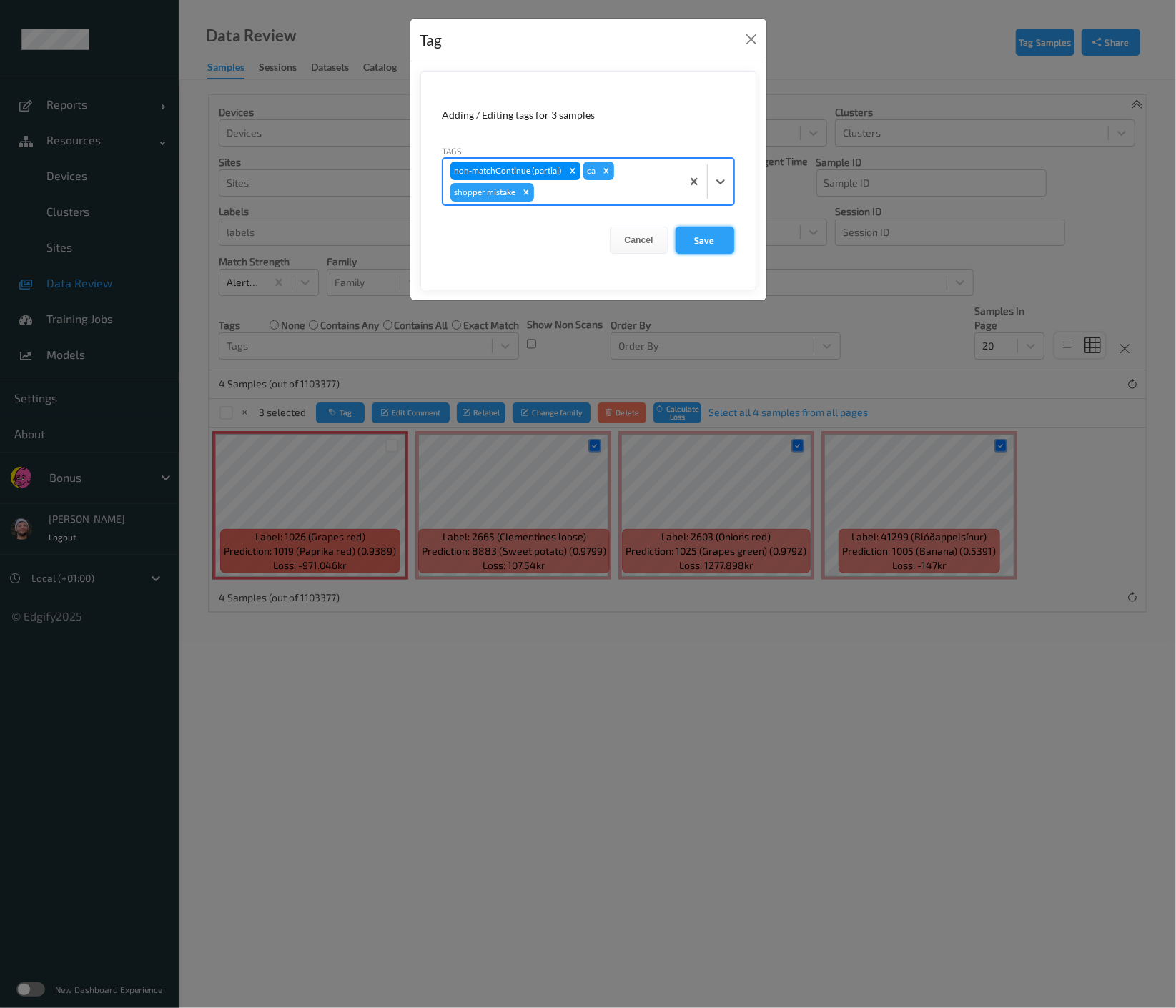
click at [708, 237] on button "Save" at bounding box center [705, 240] width 59 height 27
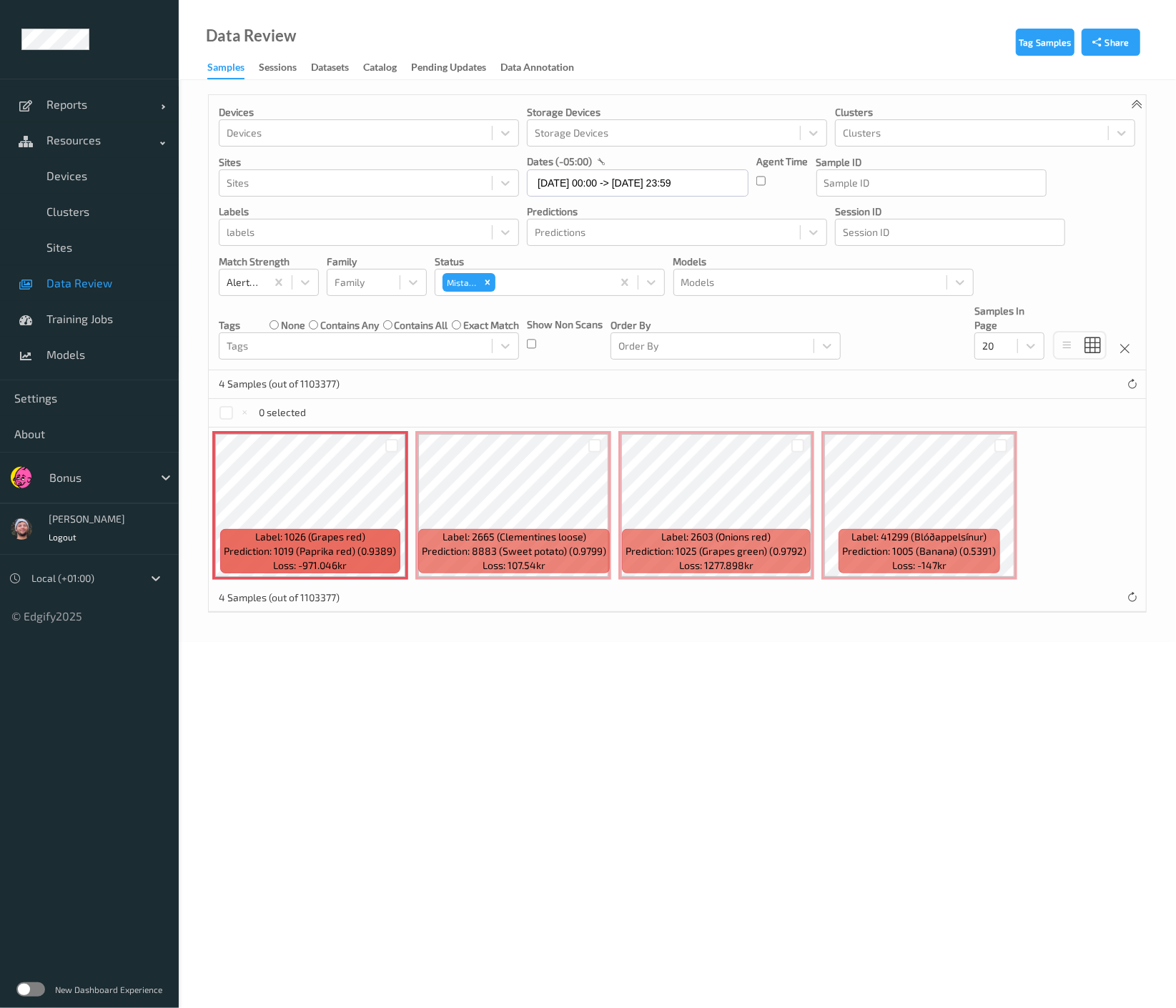
click at [381, 441] on div at bounding box center [391, 446] width 27 height 24
click at [387, 443] on div at bounding box center [392, 446] width 14 height 14
click at [361, 412] on button "Tag" at bounding box center [339, 413] width 49 height 21
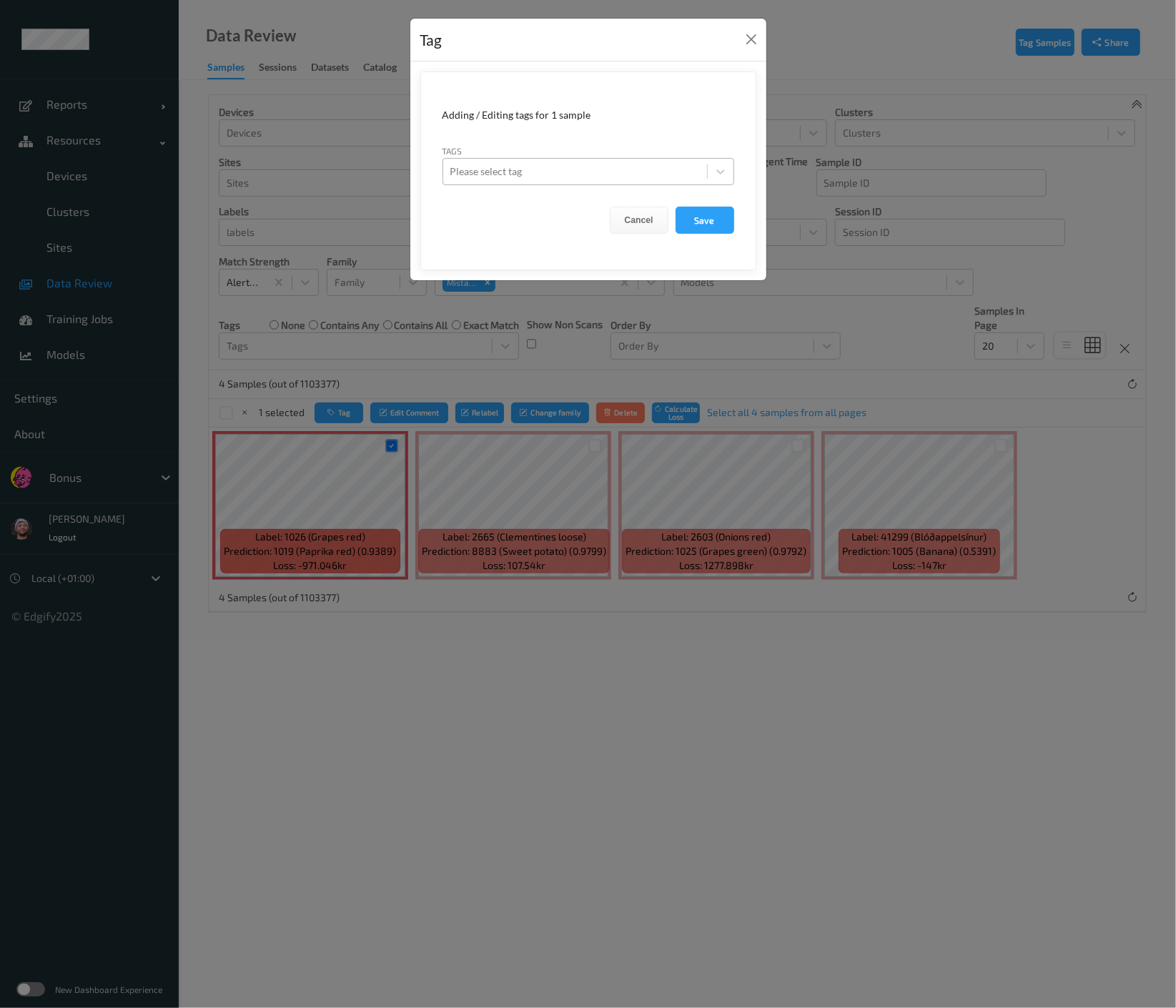
click at [611, 167] on div at bounding box center [574, 172] width 250 height 18
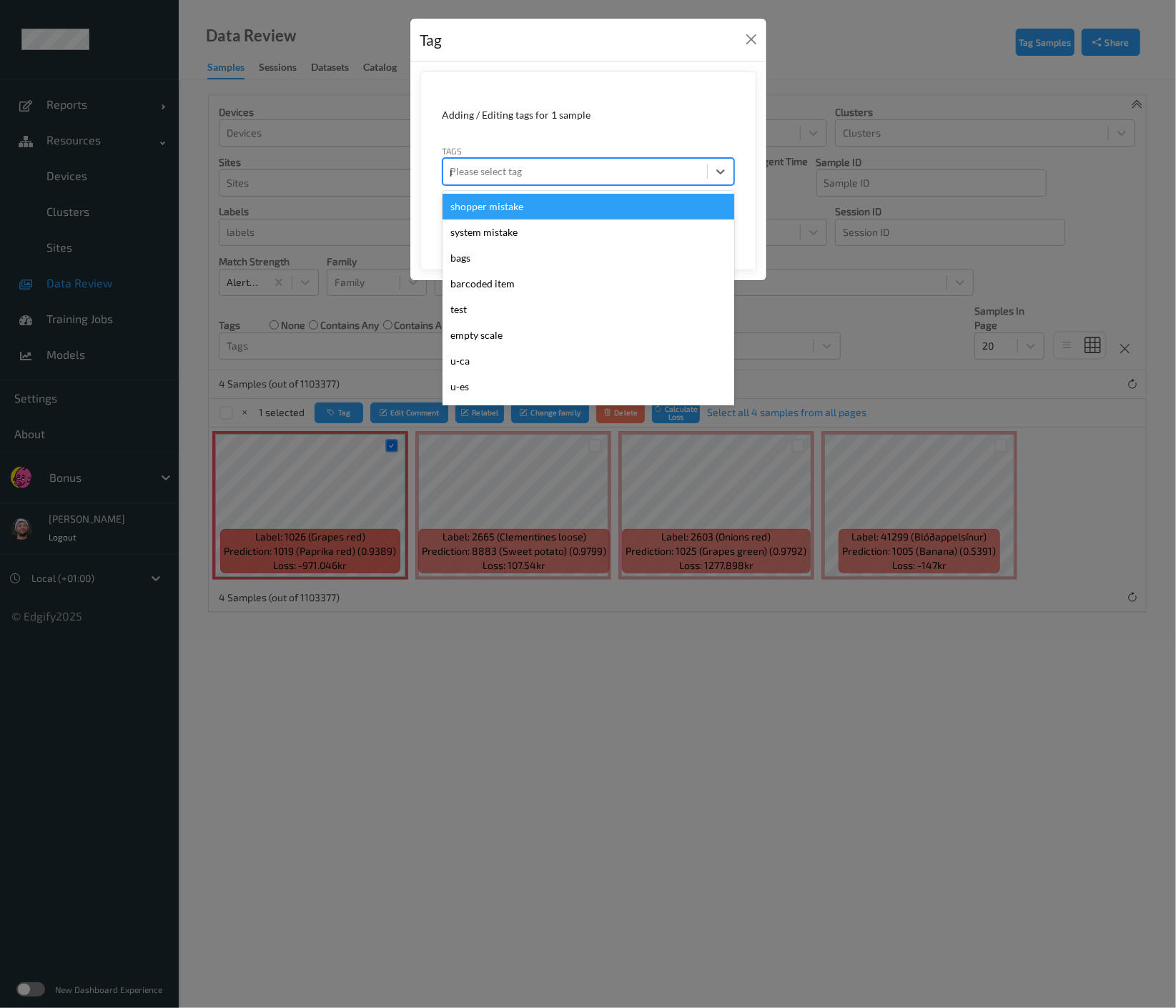
type input "pi"
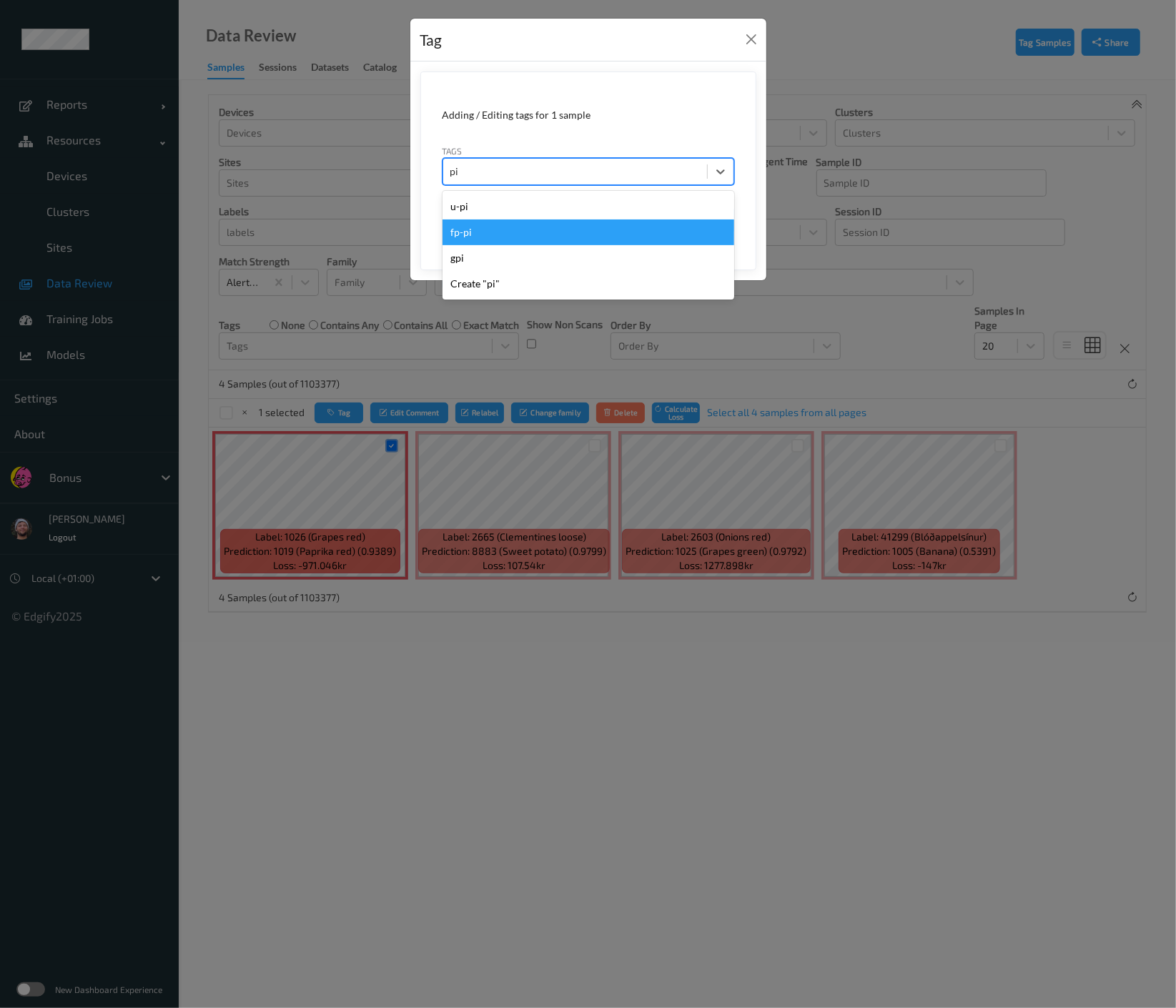
drag, startPoint x: 553, startPoint y: 216, endPoint x: 574, endPoint y: 220, distance: 21.4
click at [574, 220] on div "u-pi fp-pi gpi Create "pi"" at bounding box center [588, 245] width 292 height 109
click at [574, 220] on div "fp-pi" at bounding box center [588, 232] width 292 height 25
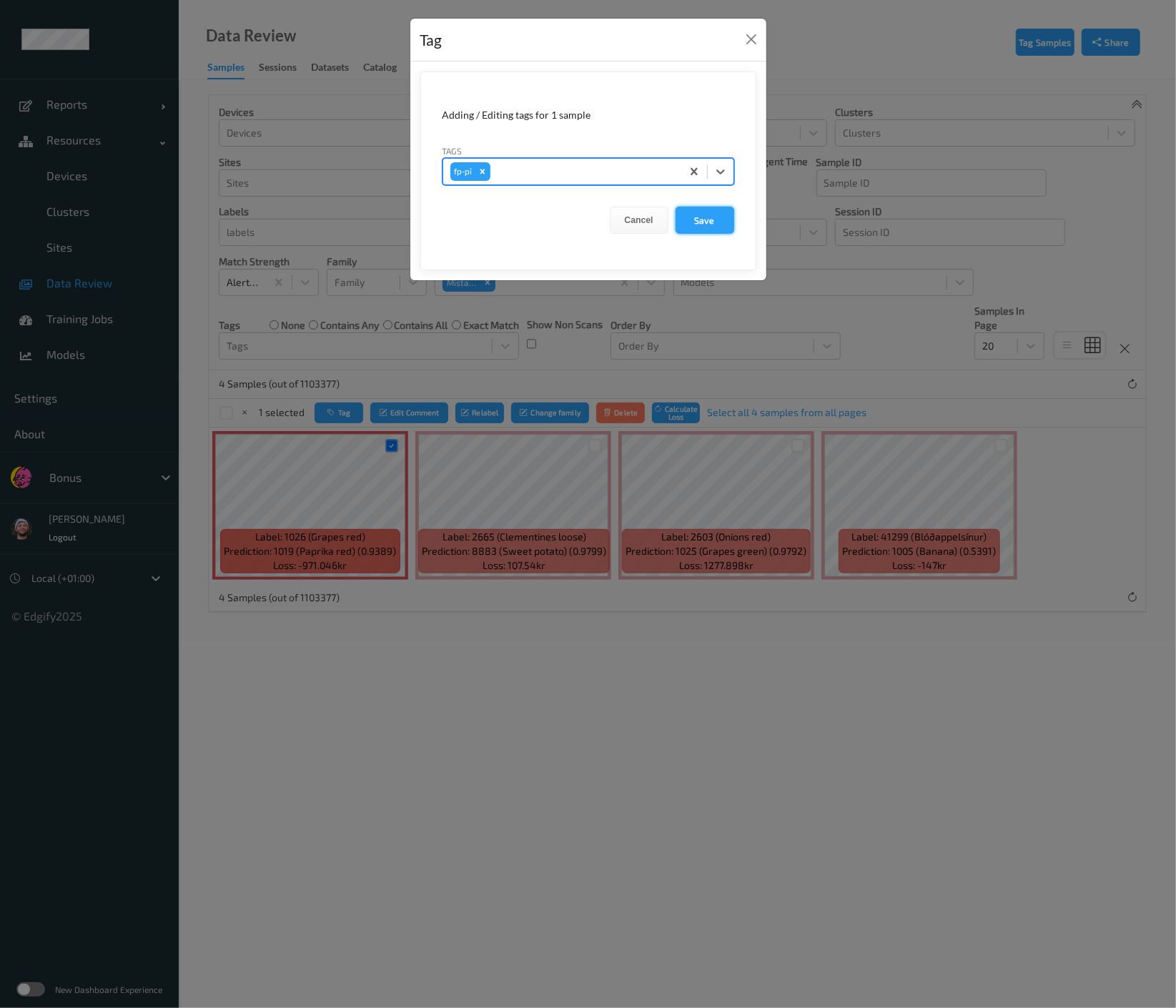
click at [708, 220] on button "Save" at bounding box center [705, 220] width 59 height 27
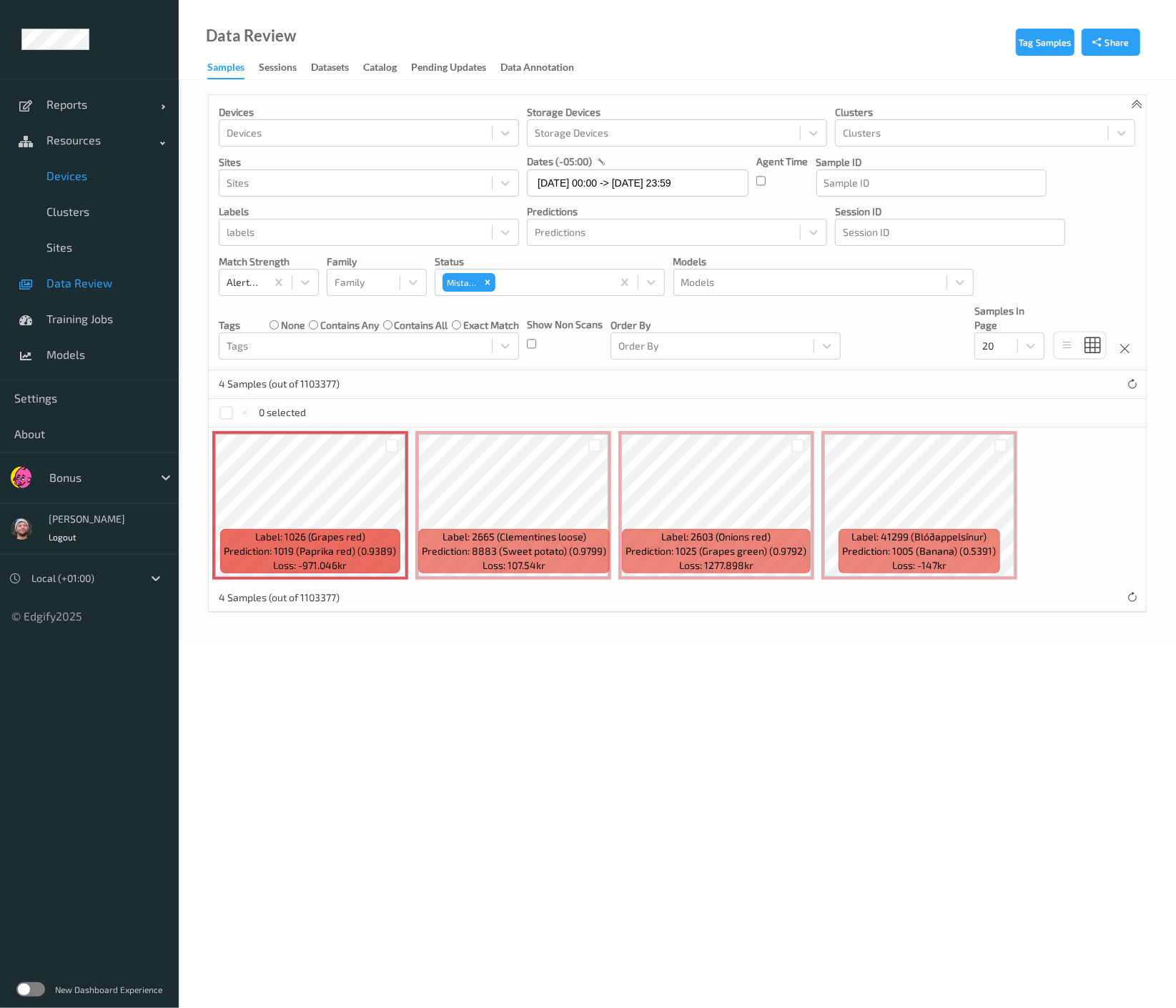
click at [82, 166] on link "Devices" at bounding box center [89, 175] width 179 height 36
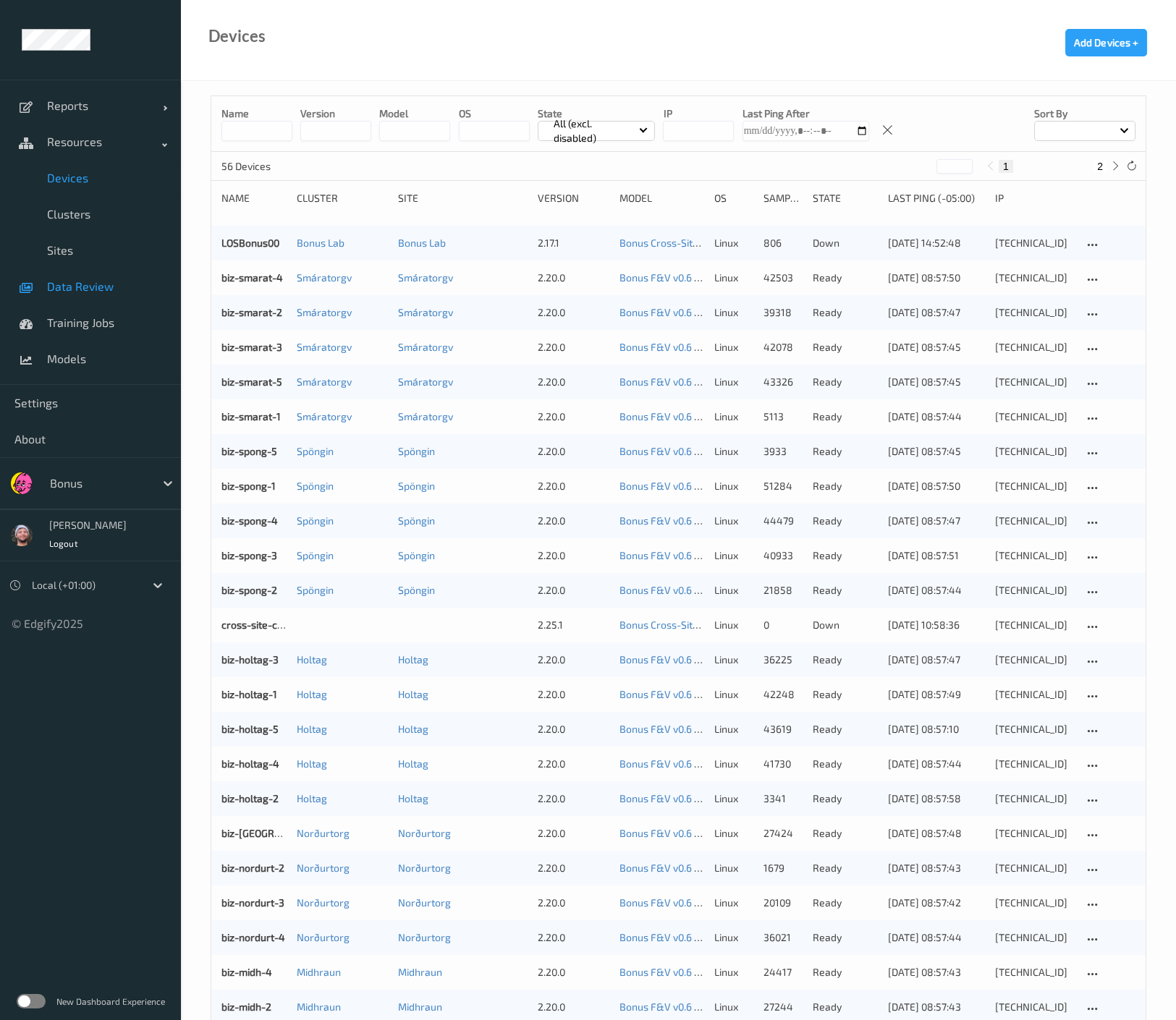
click at [81, 287] on span "Data Review" at bounding box center [106, 286] width 120 height 14
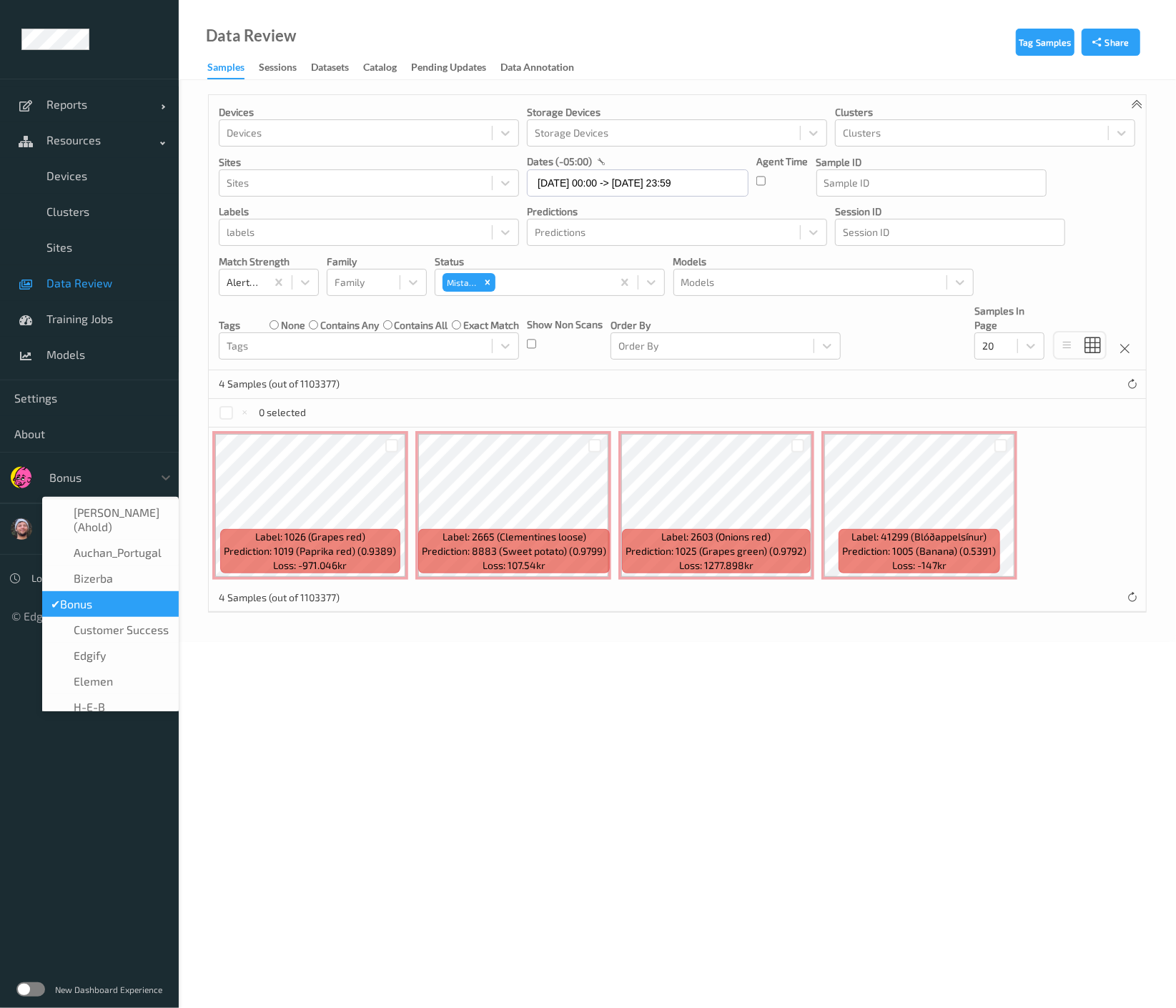
click at [101, 485] on div at bounding box center [97, 478] width 96 height 18
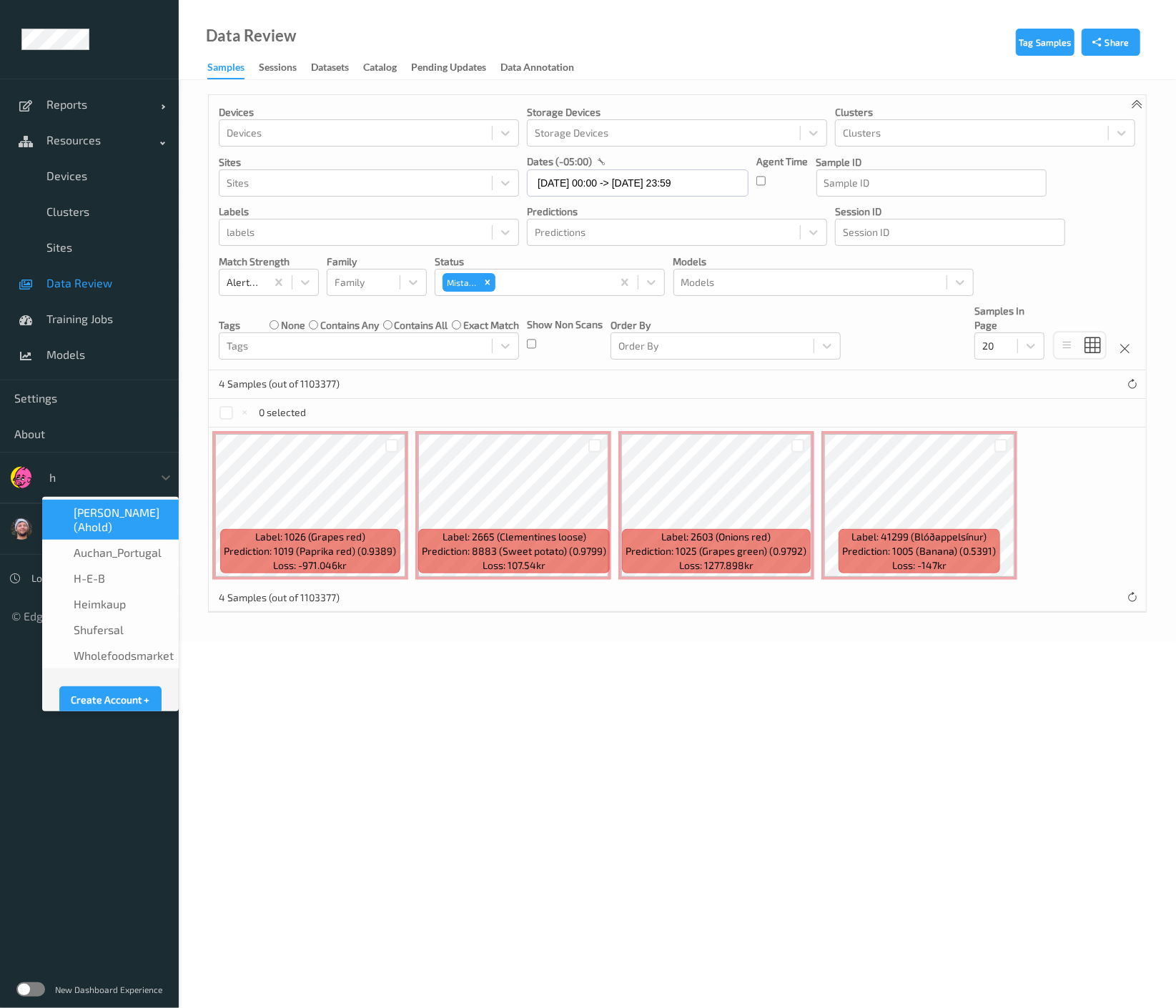
type input "h-"
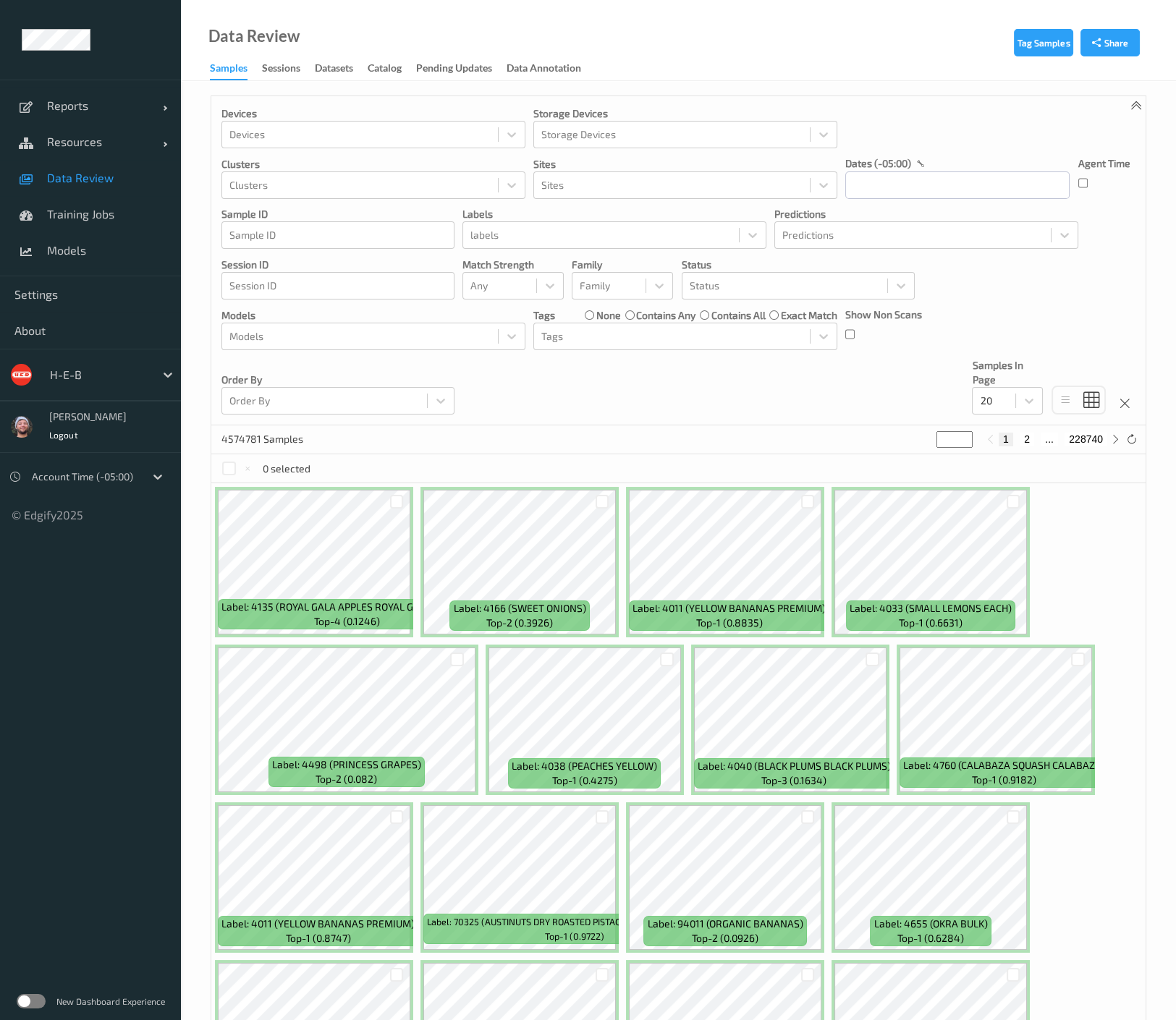
click at [67, 161] on link "Data Review" at bounding box center [90, 177] width 181 height 36
click at [97, 153] on link "Resources" at bounding box center [90, 142] width 181 height 36
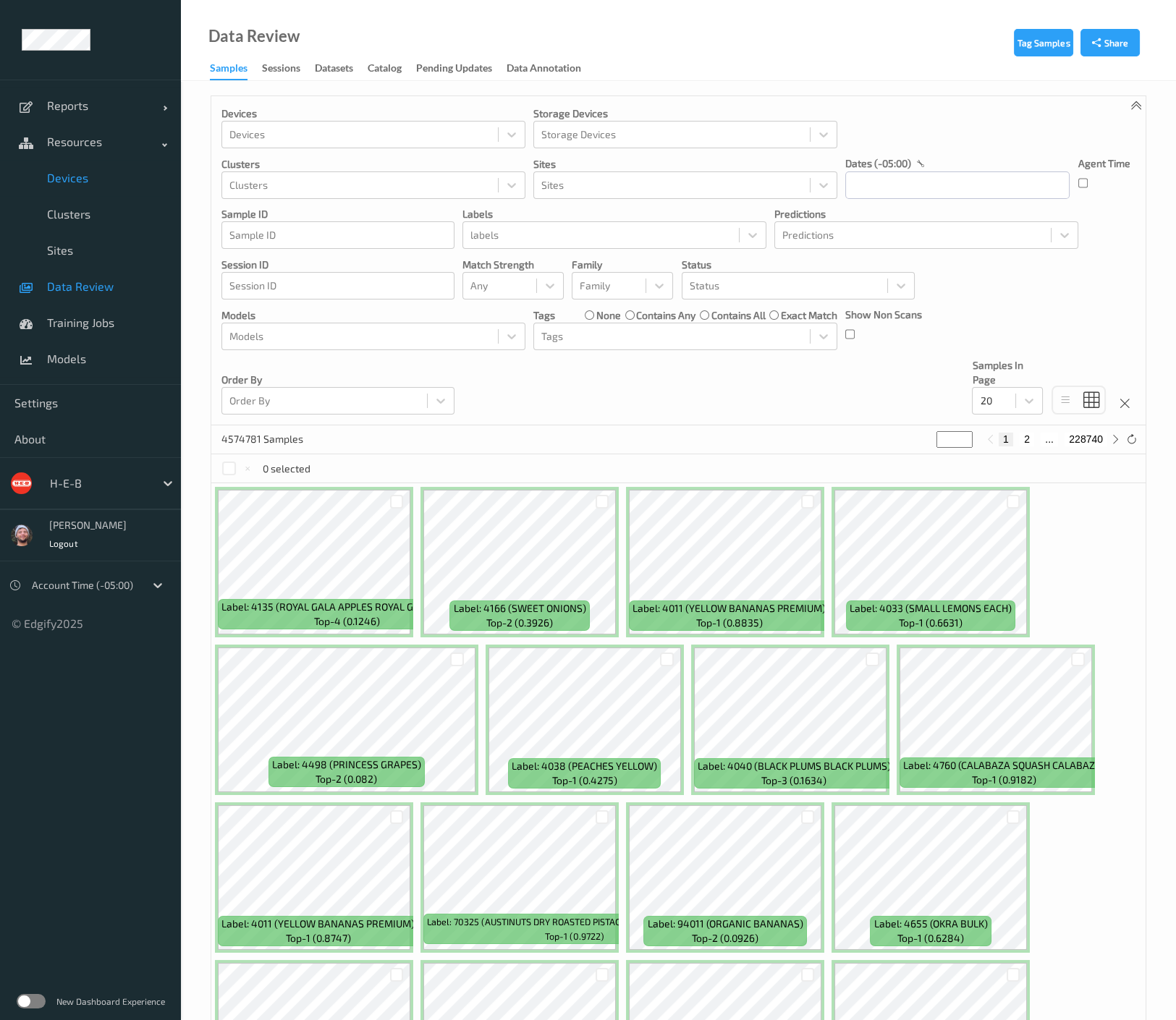
click at [85, 190] on link "Devices" at bounding box center [90, 177] width 181 height 36
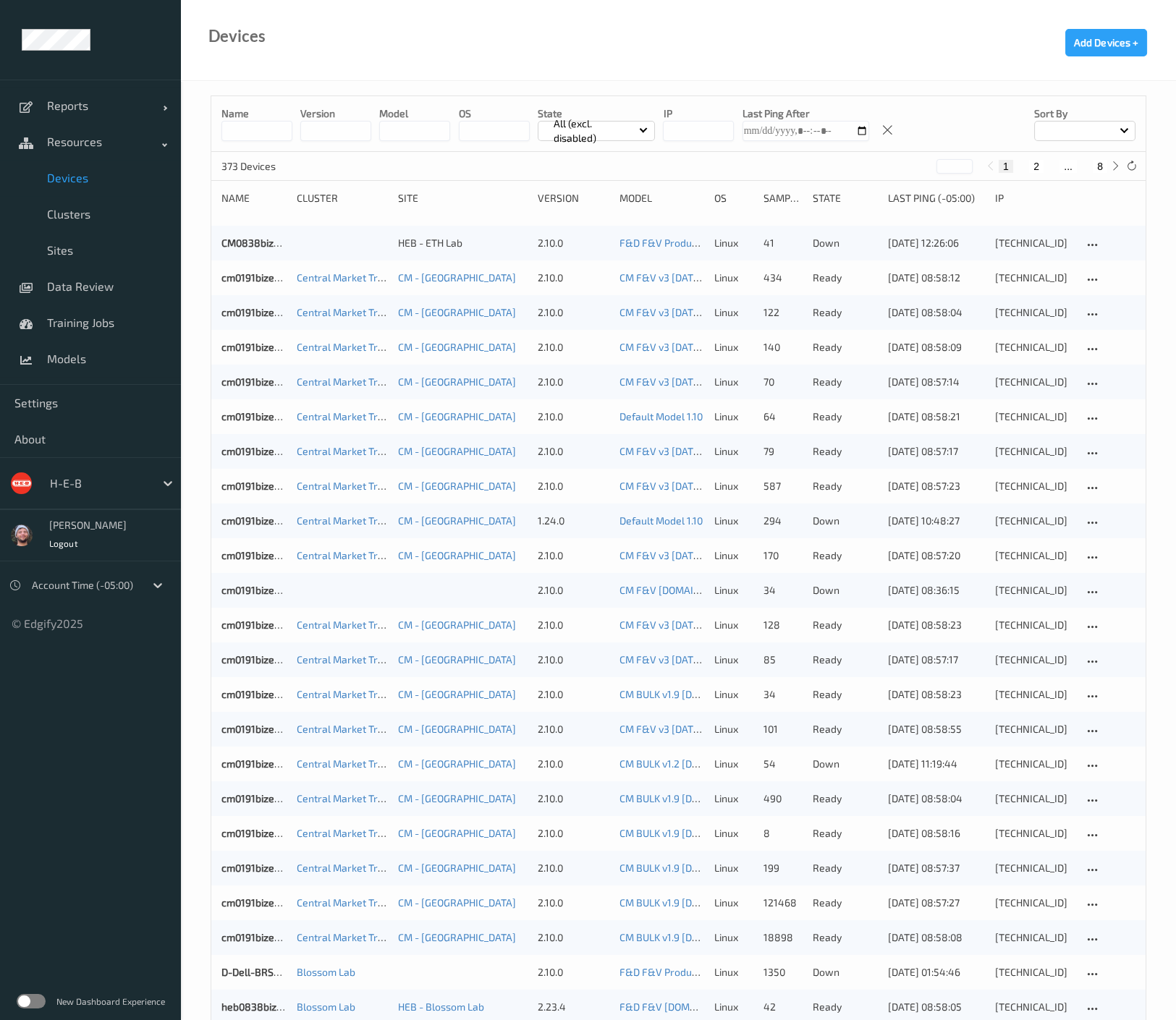
click at [440, 88] on div "Name version model OS State All (excl. disabled) IP Last Ping After Sort by 373…" at bounding box center [678, 1036] width 995 height 1912
click at [1104, 169] on button "8" at bounding box center [1100, 166] width 14 height 13
type input "*"
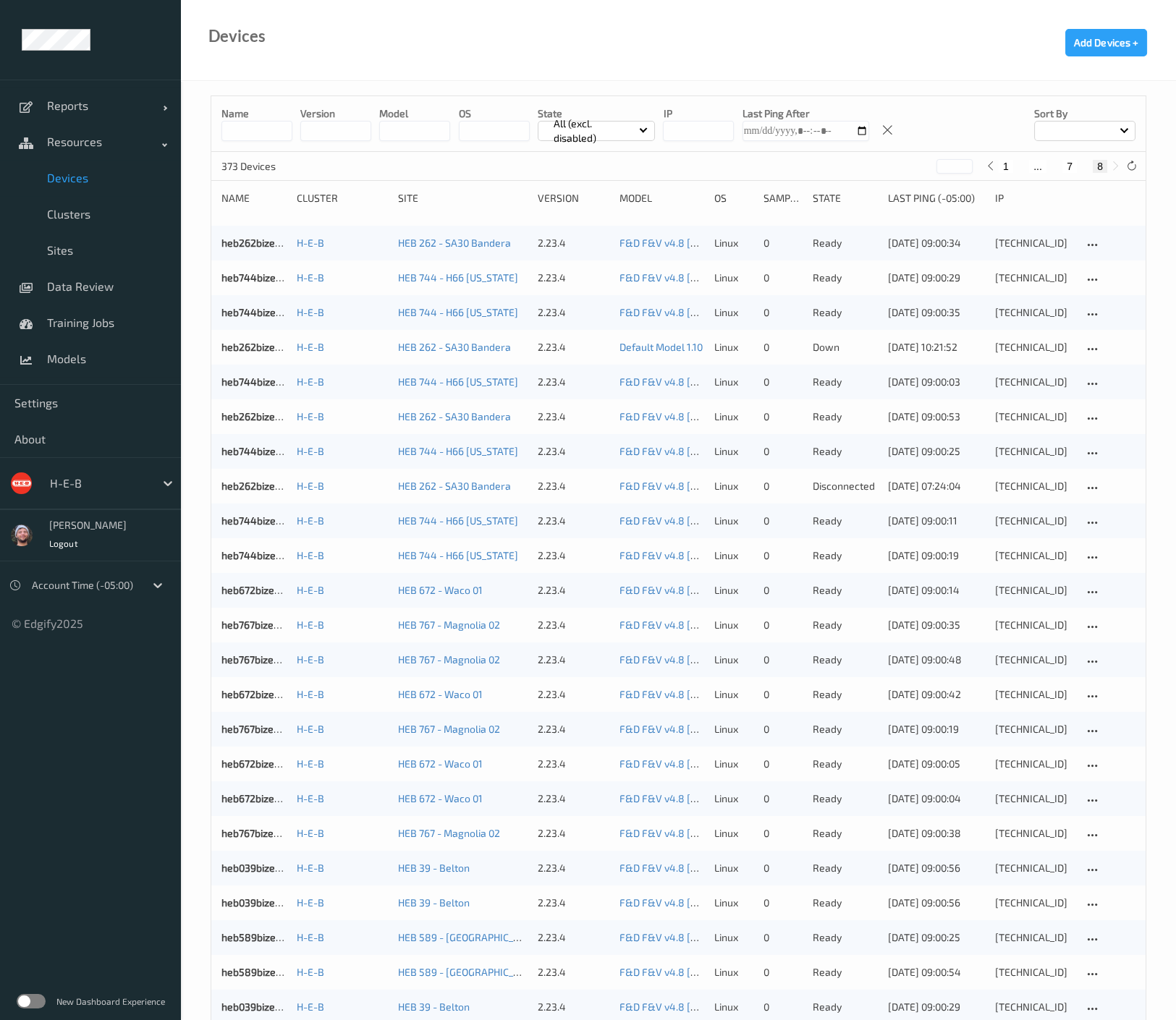
scroll to position [35, 0]
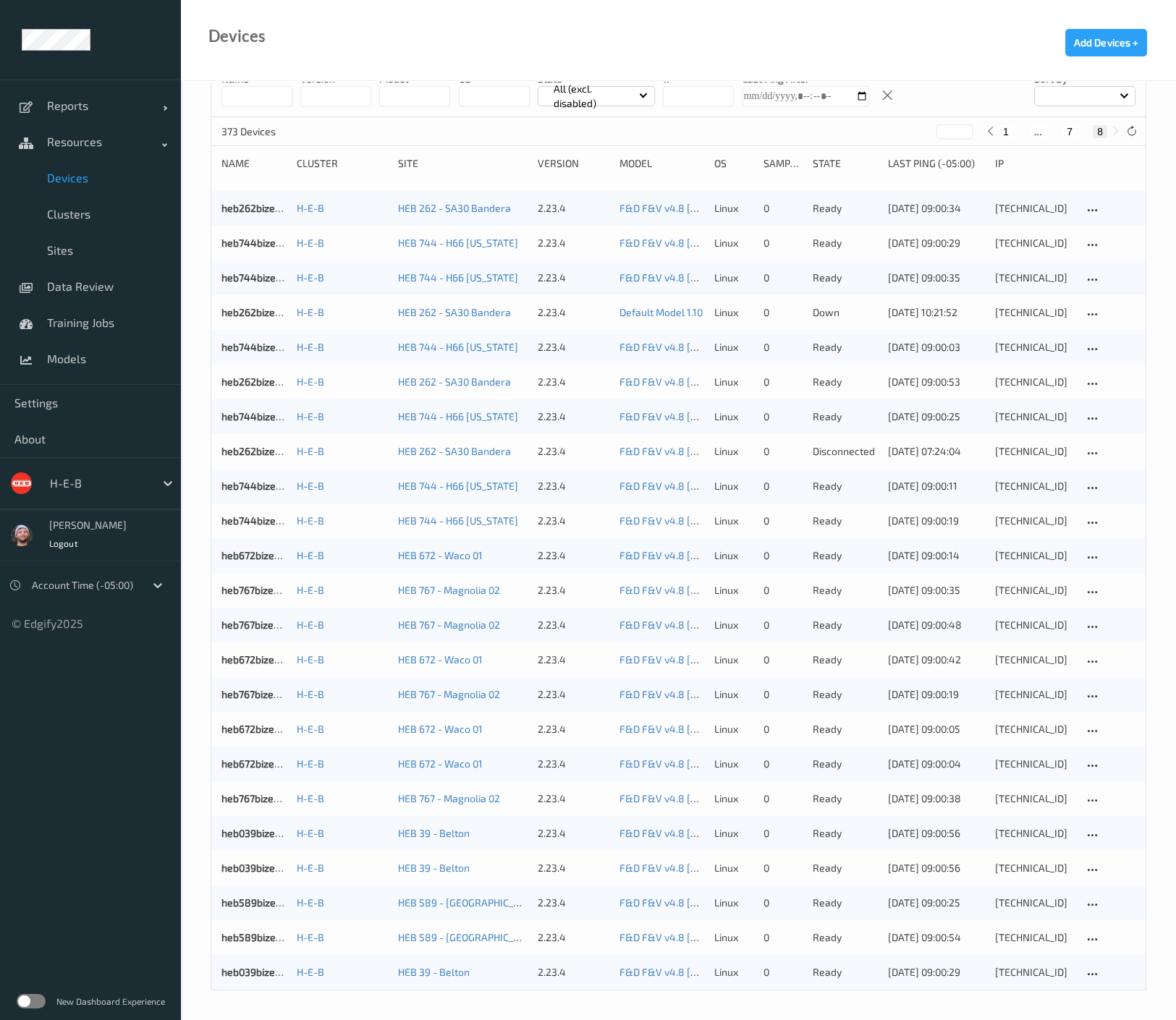
click at [1097, 128] on button "8" at bounding box center [1100, 131] width 14 height 13
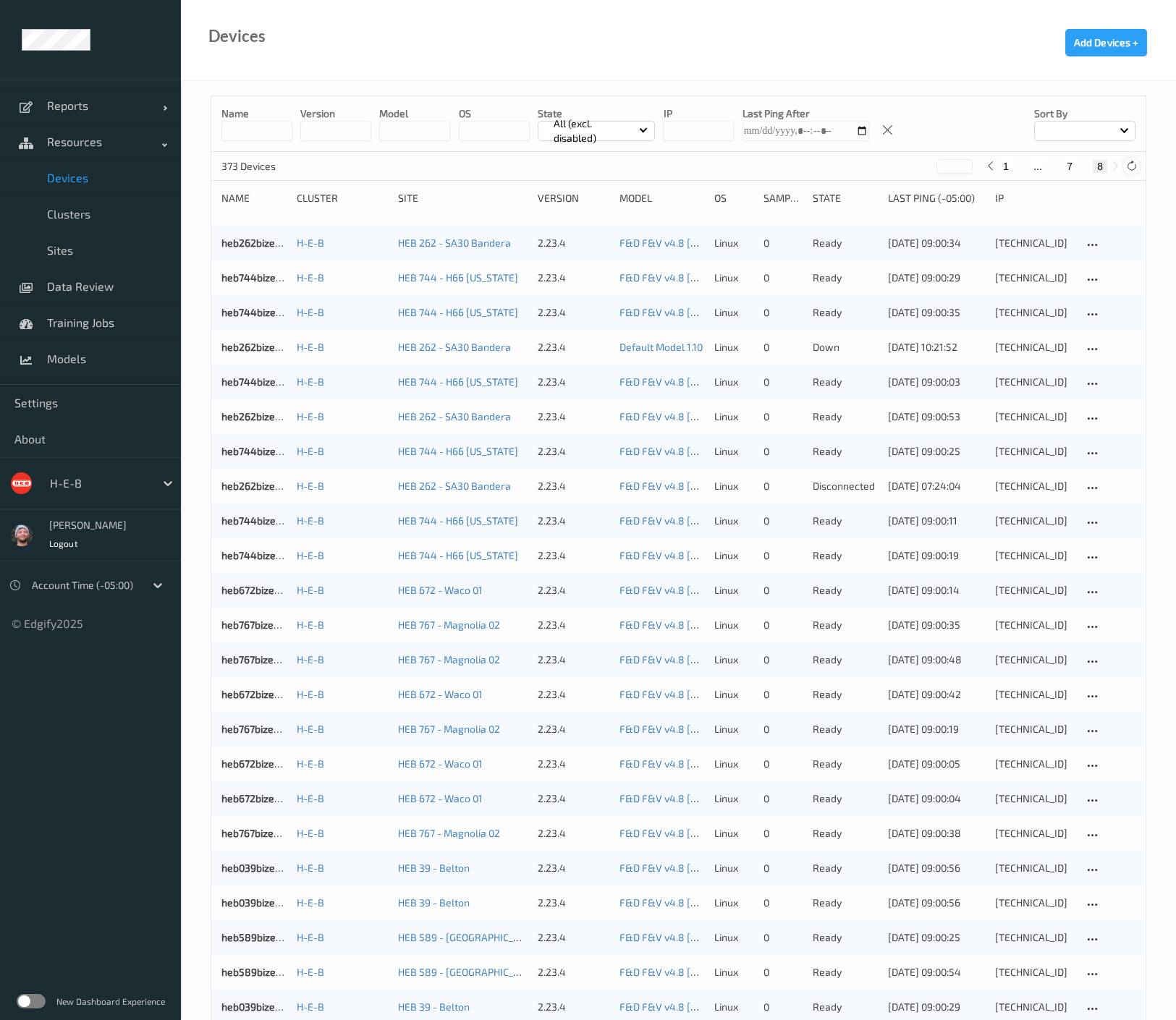
click at [1123, 165] on div at bounding box center [1131, 166] width 16 height 16
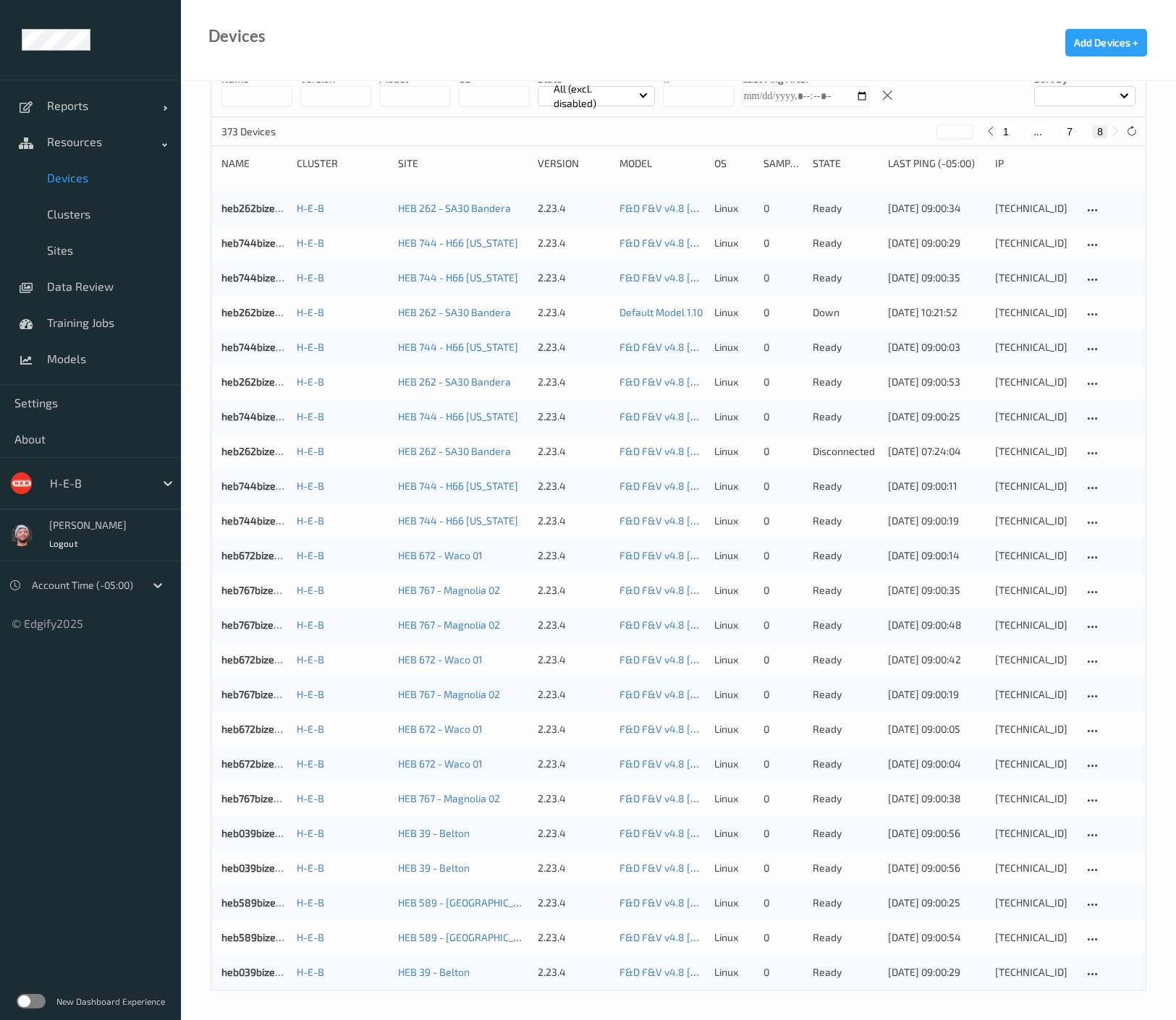
click at [316, 121] on div "373 Devices * 1 ... 7 8" at bounding box center [678, 131] width 934 height 29
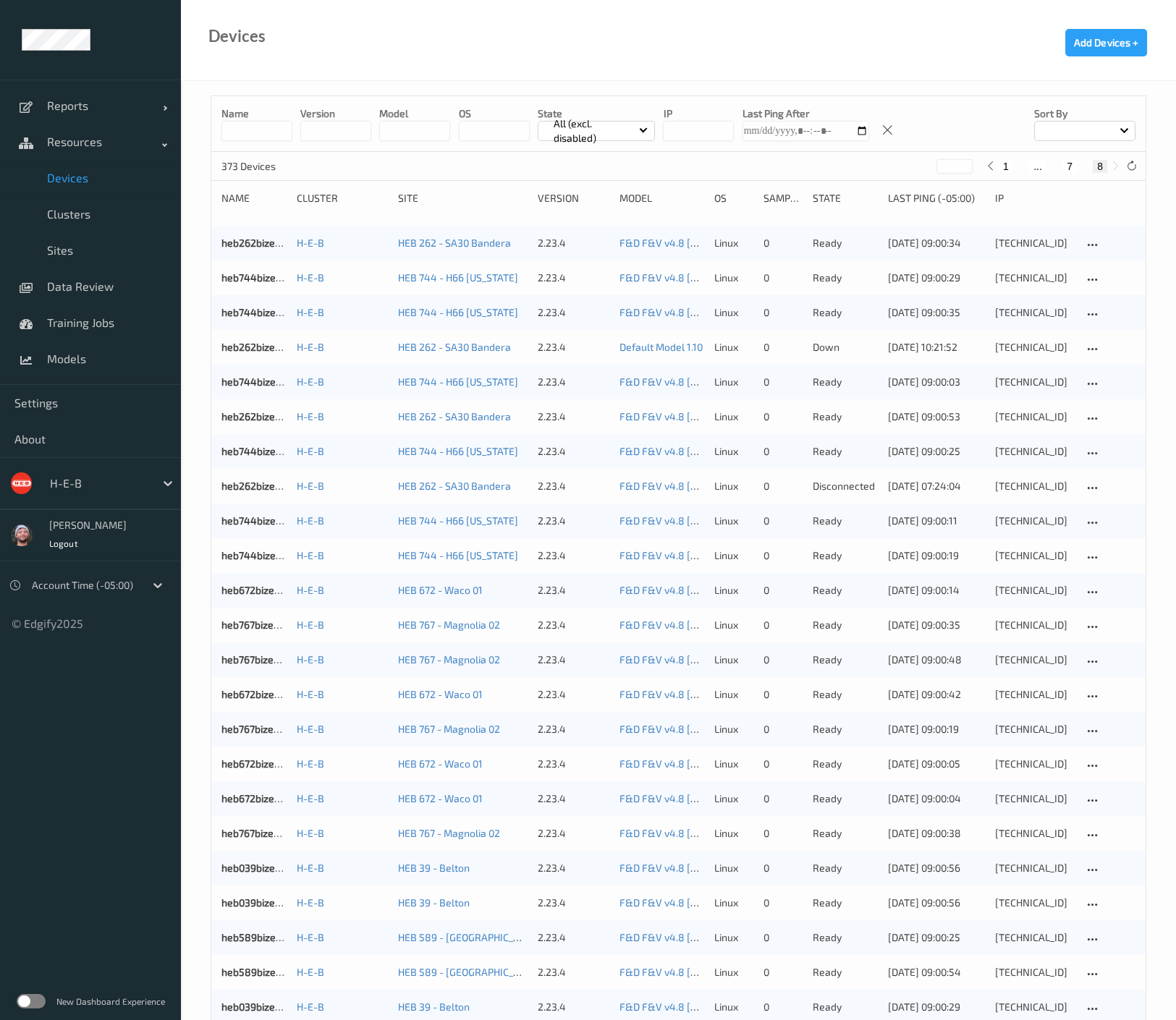
click at [269, 127] on input at bounding box center [257, 130] width 71 height 20
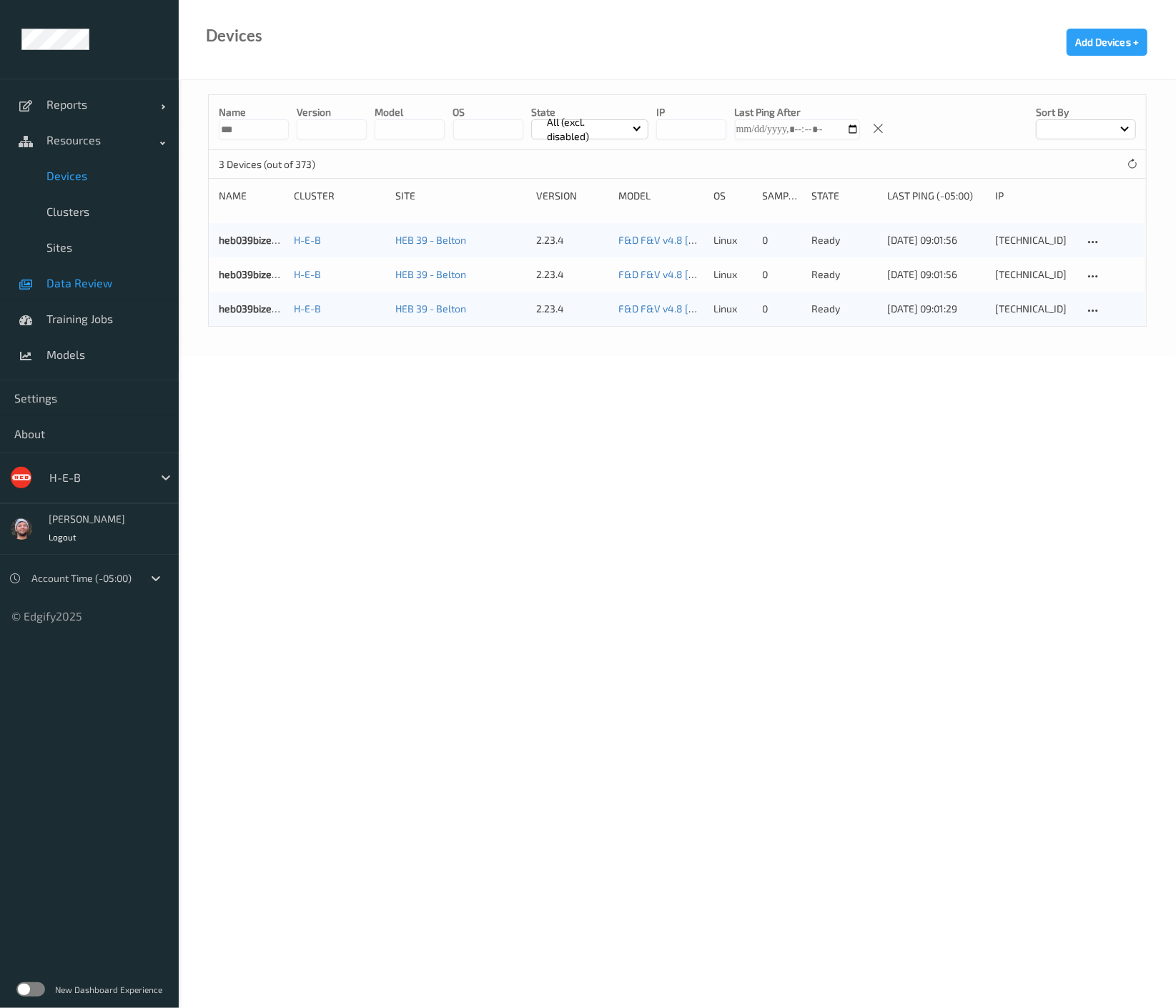
type input "***"
click at [81, 280] on span "Data Review" at bounding box center [105, 283] width 118 height 14
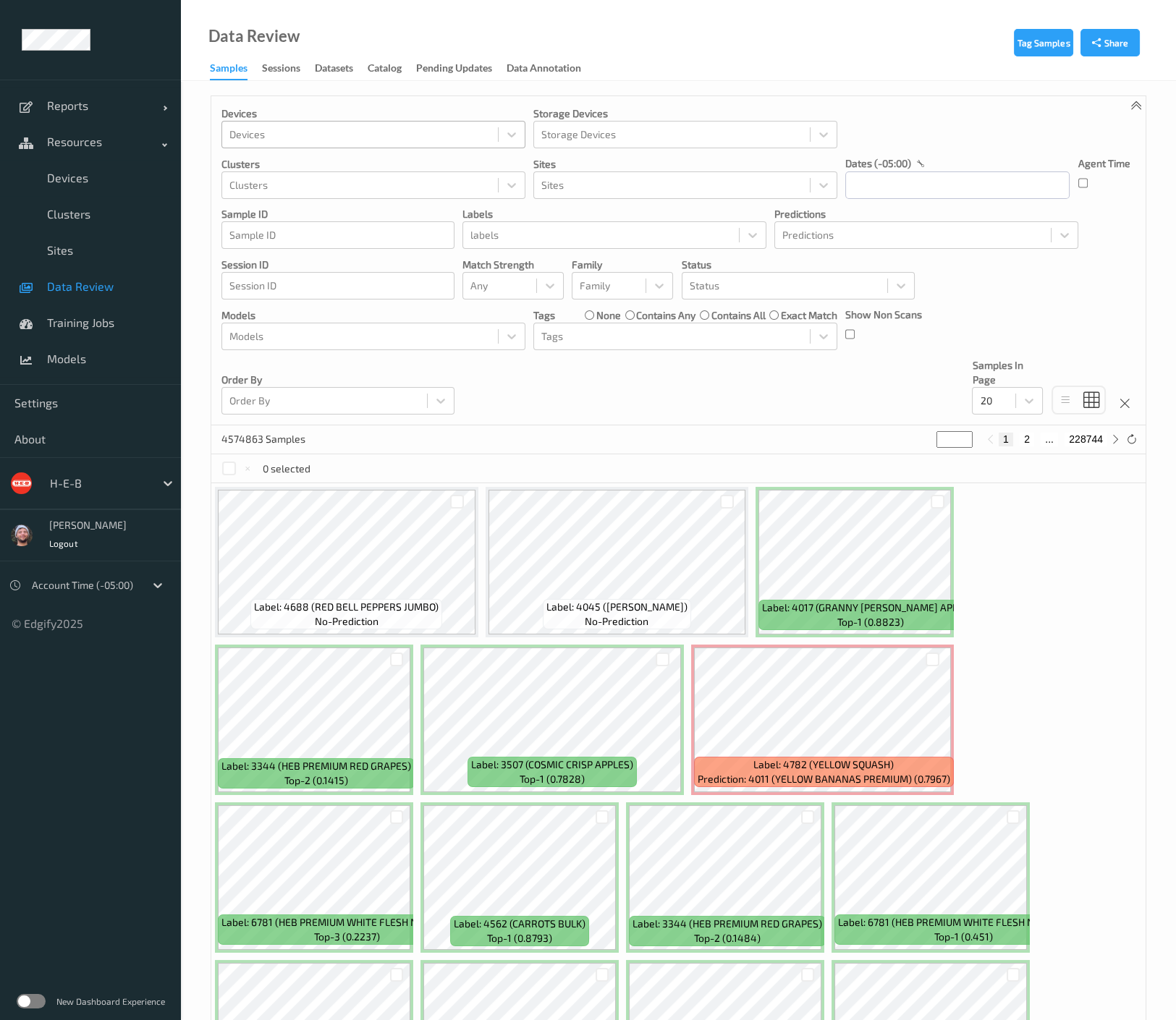
click at [280, 142] on div at bounding box center [360, 135] width 261 height 18
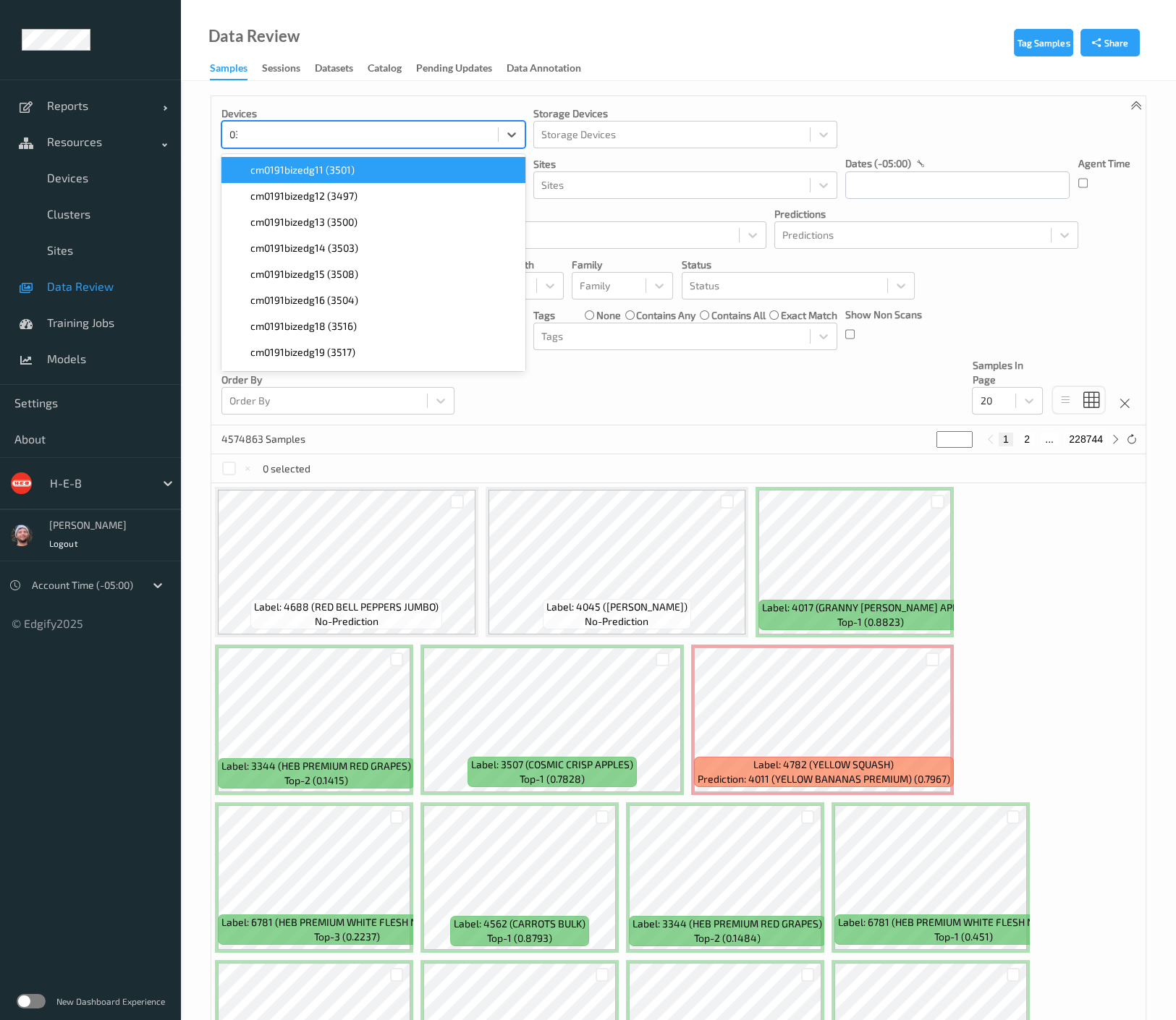
type input "039"
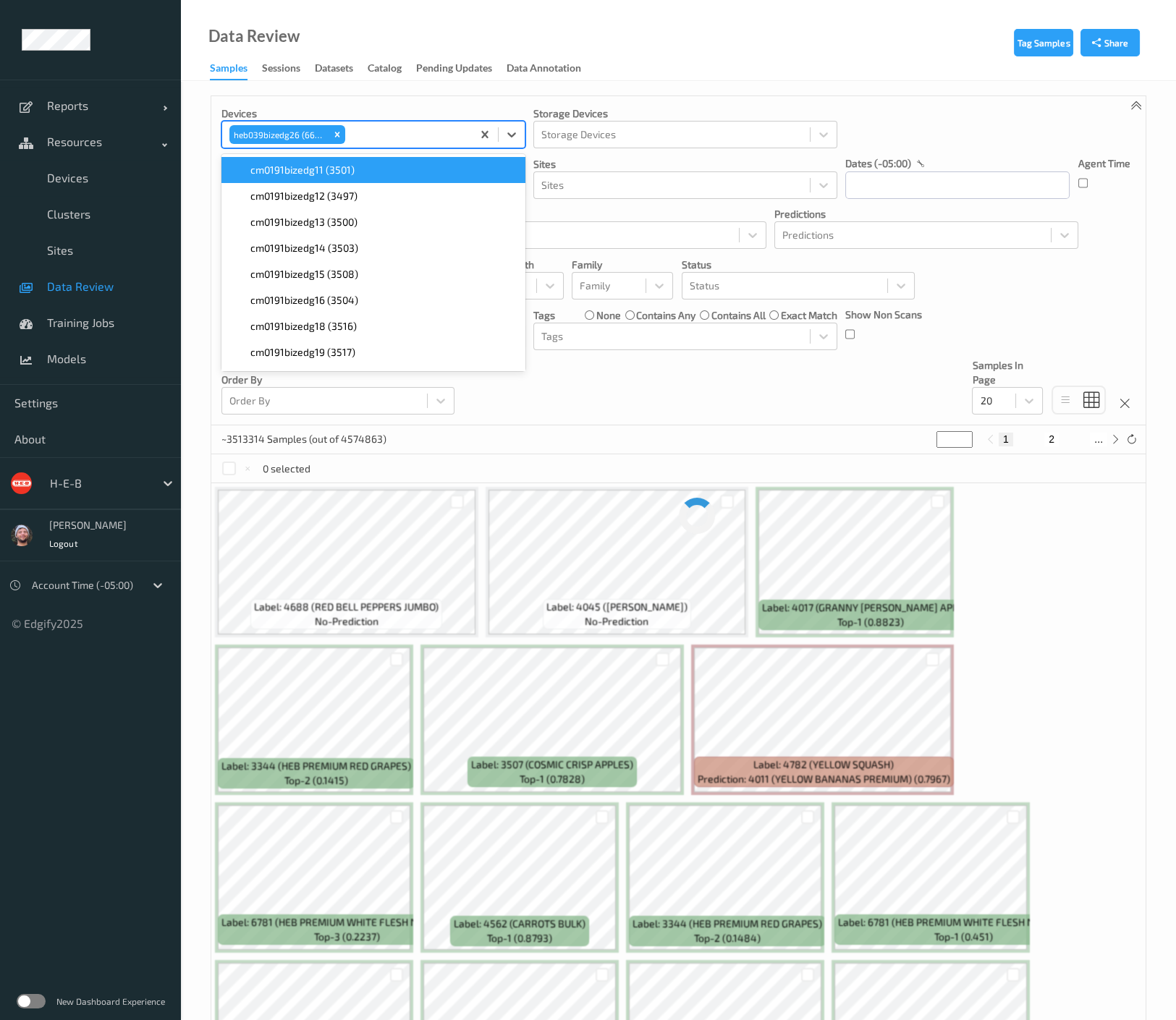
paste input "039"
type input "039"
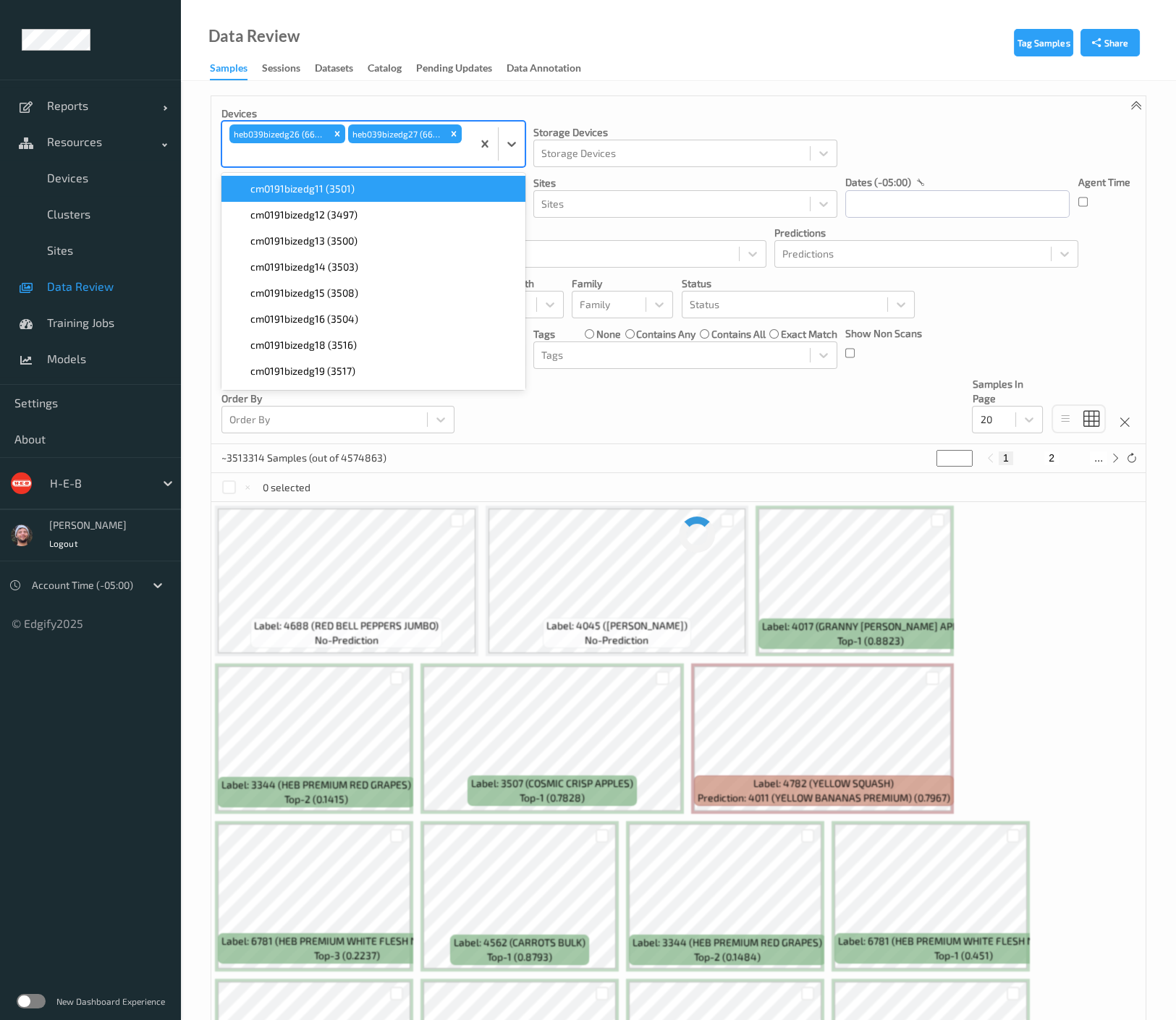
paste input "039"
type input "039"
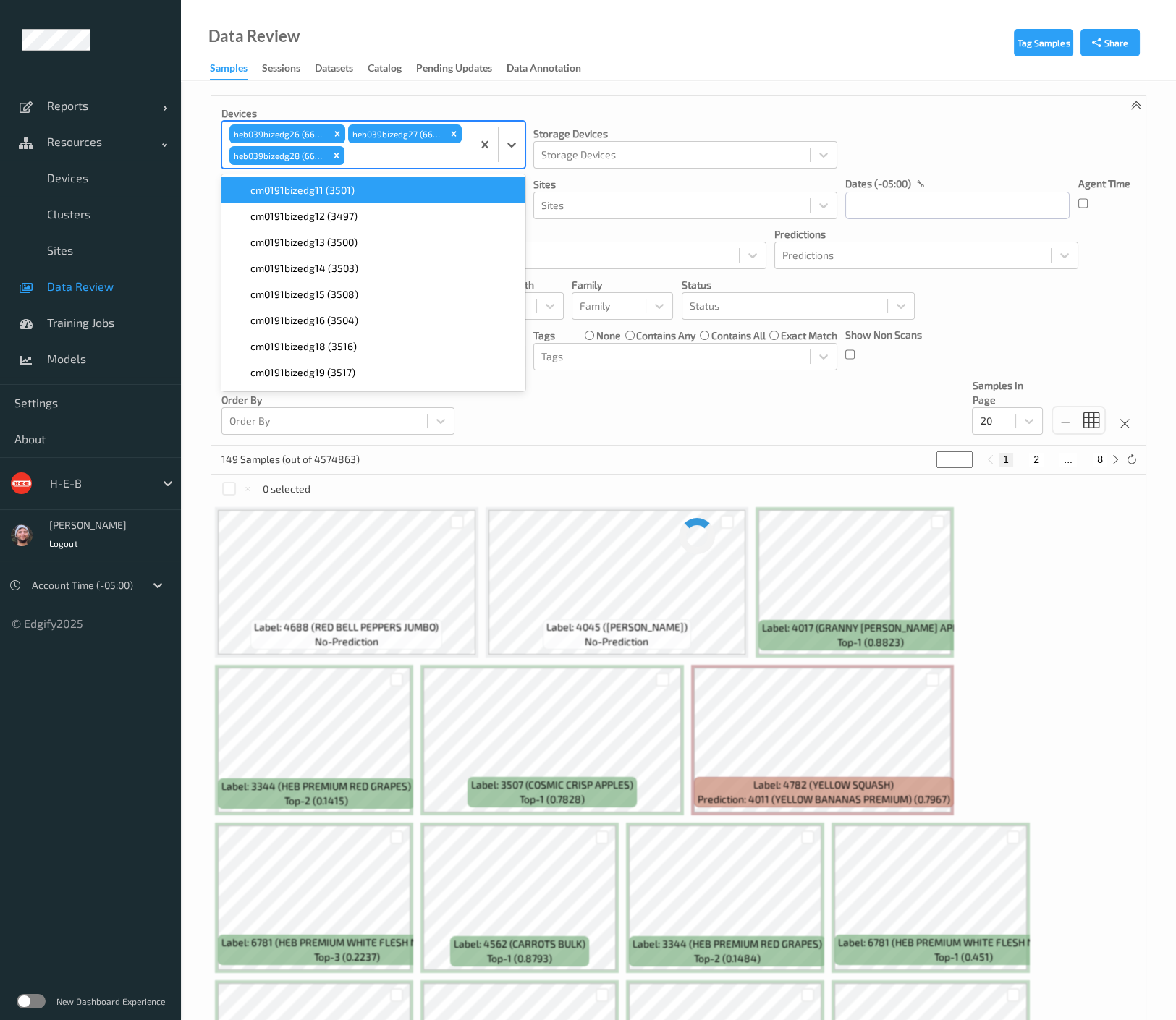
click at [729, 105] on div "Devices option heb039bizedg28 (6623), selected. option cm0191bizedg11 (3501) fo…" at bounding box center [678, 271] width 934 height 349
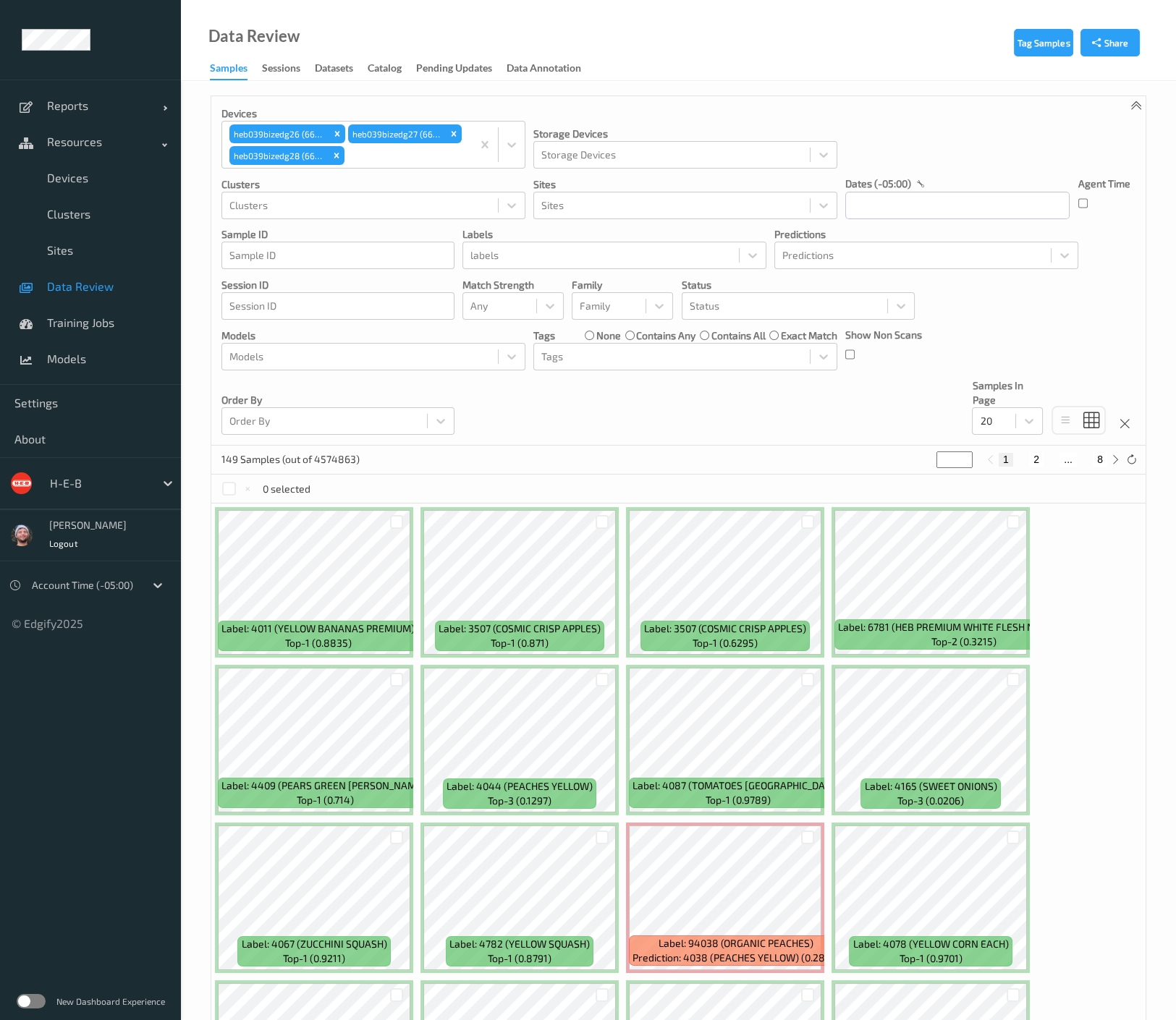
click at [521, 420] on div "Devices heb039bizedg26 (6624) heb039bizedg27 (6627) heb039bizedg28 (6623) Stora…" at bounding box center [678, 271] width 934 height 349
click at [708, 84] on div "Tag Samples Share Devices heb039bizedg26 (6624) heb039bizedg27 (6627) heb039biz…" at bounding box center [678, 716] width 995 height 1271
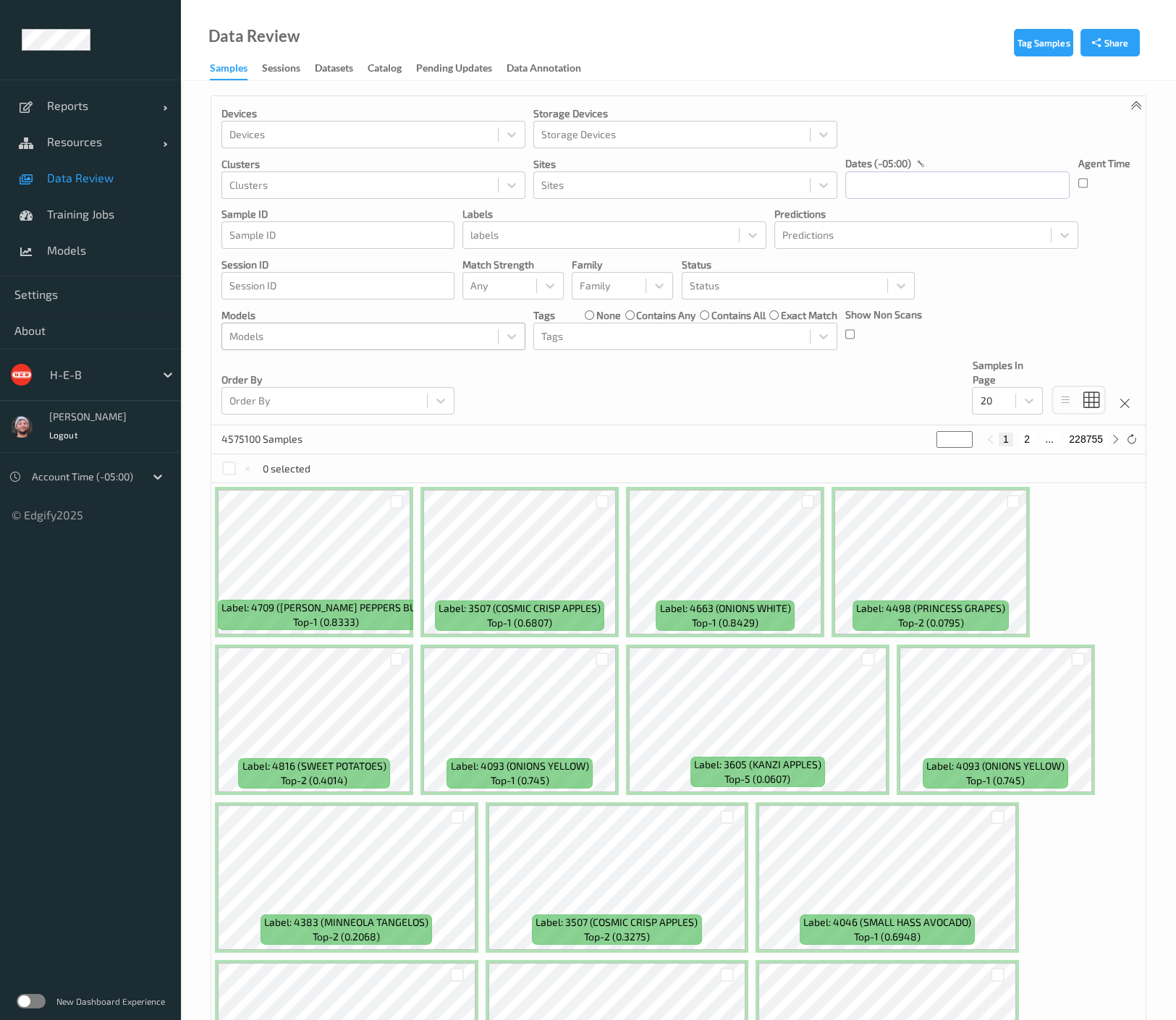
click at [365, 347] on div "Models" at bounding box center [360, 337] width 276 height 23
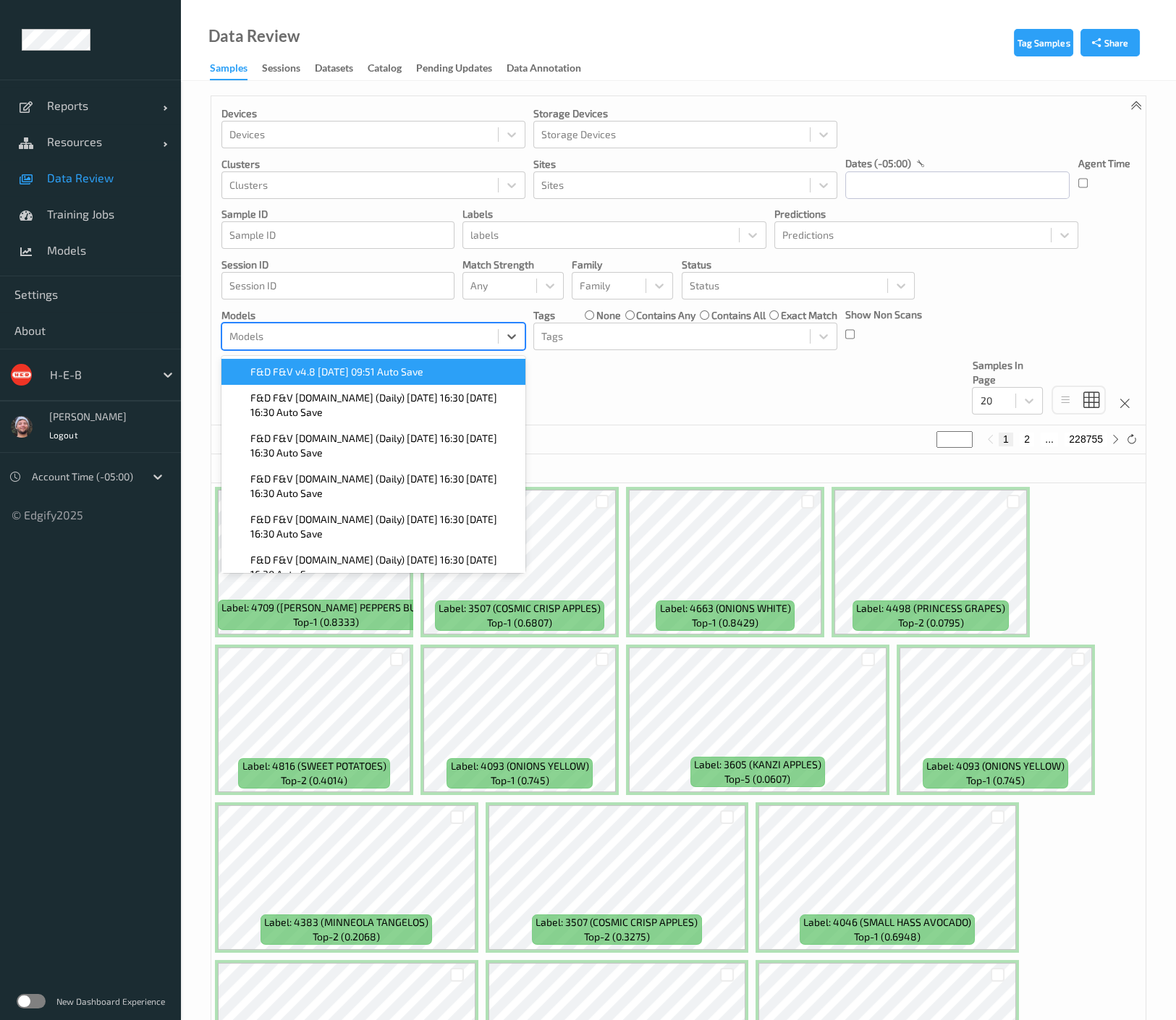
click at [352, 369] on span "F&D F&V v4.8 2025-08-20 09:51 Auto Save" at bounding box center [337, 372] width 173 height 14
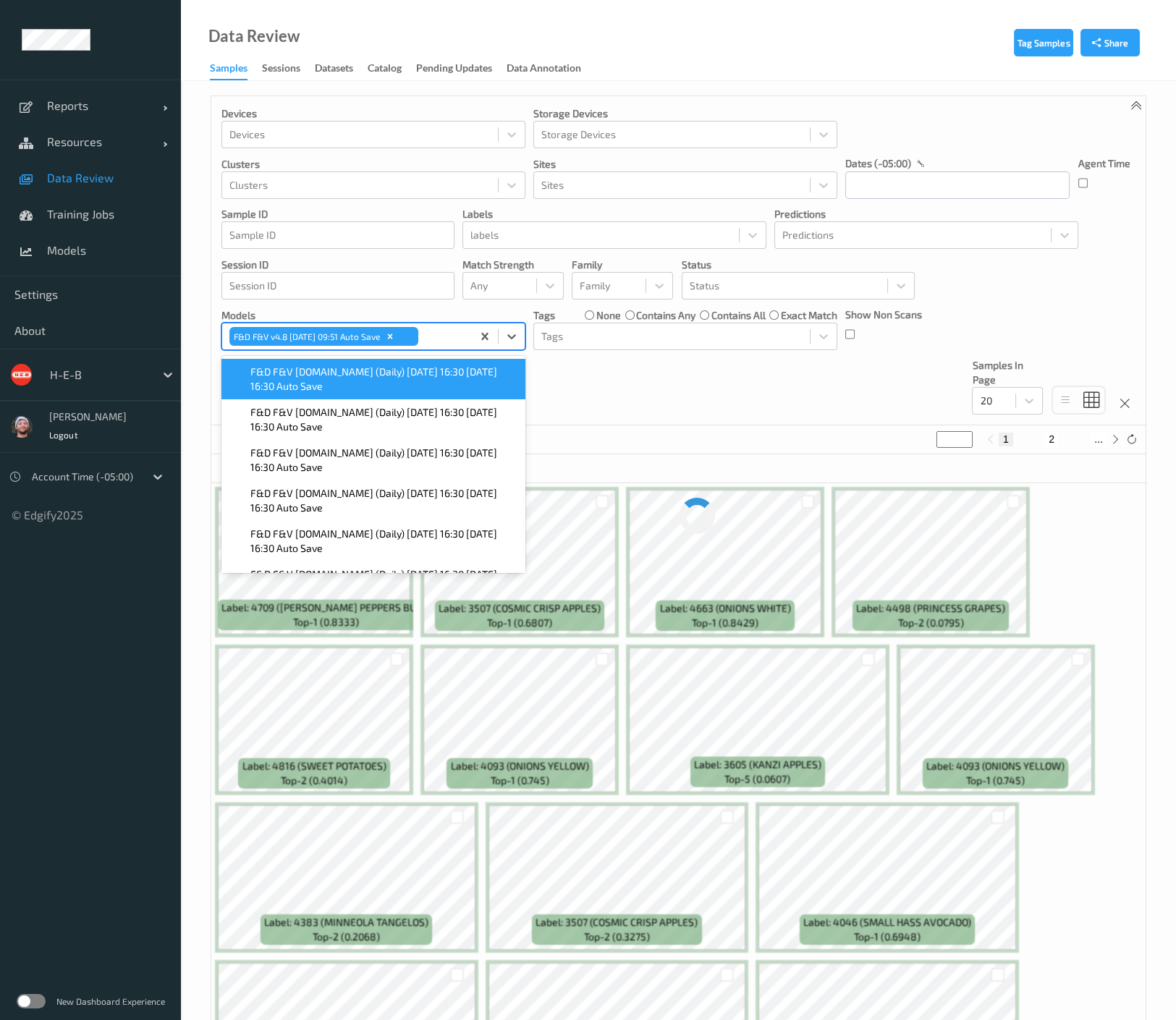
click at [585, 372] on div "Devices Devices Storage Devices Storage Devices Clusters Clusters Sites Sites d…" at bounding box center [678, 261] width 934 height 330
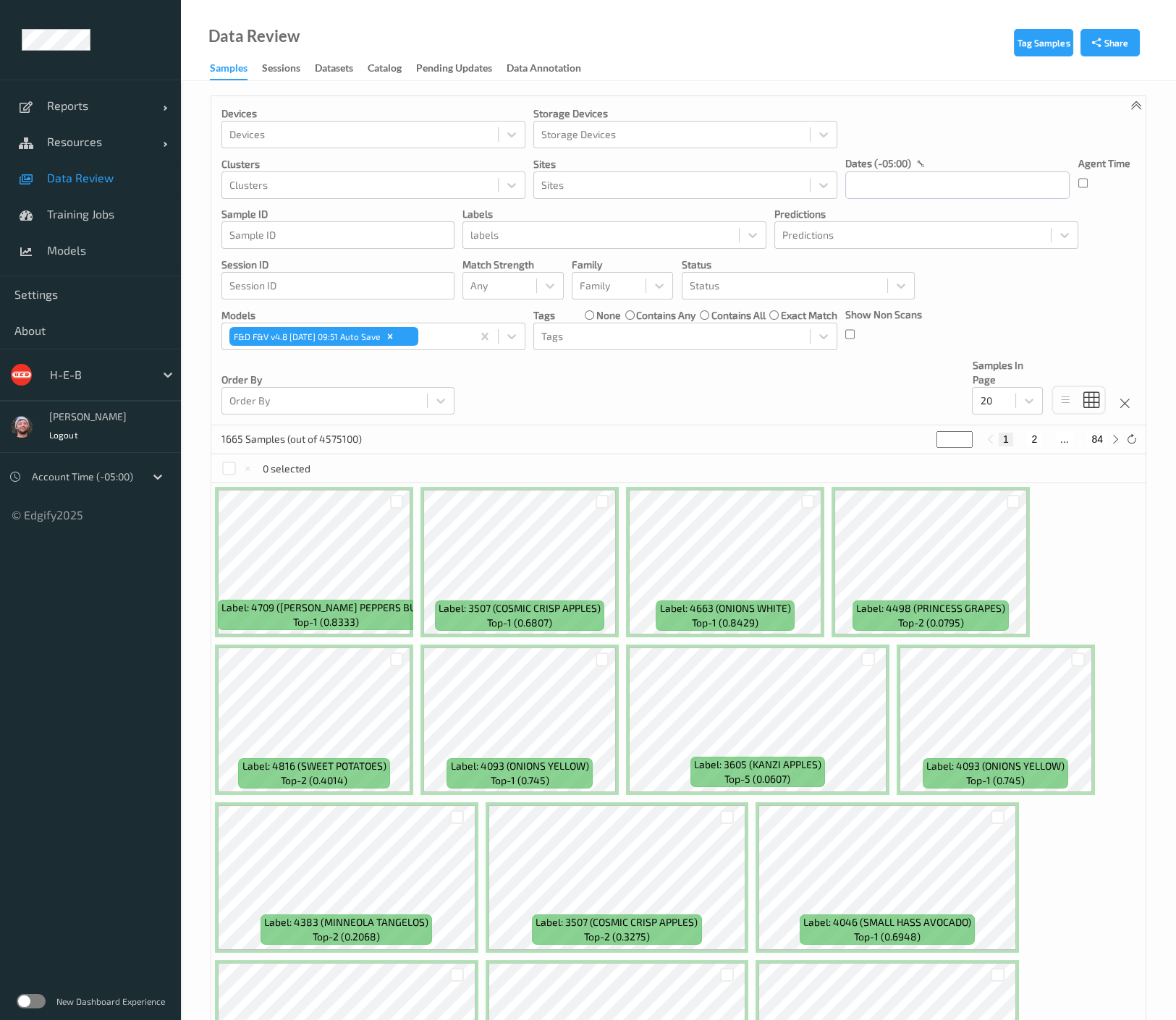
click at [830, 401] on div "Devices Devices Storage Devices Storage Devices Clusters Clusters Sites Sites d…" at bounding box center [678, 261] width 934 height 330
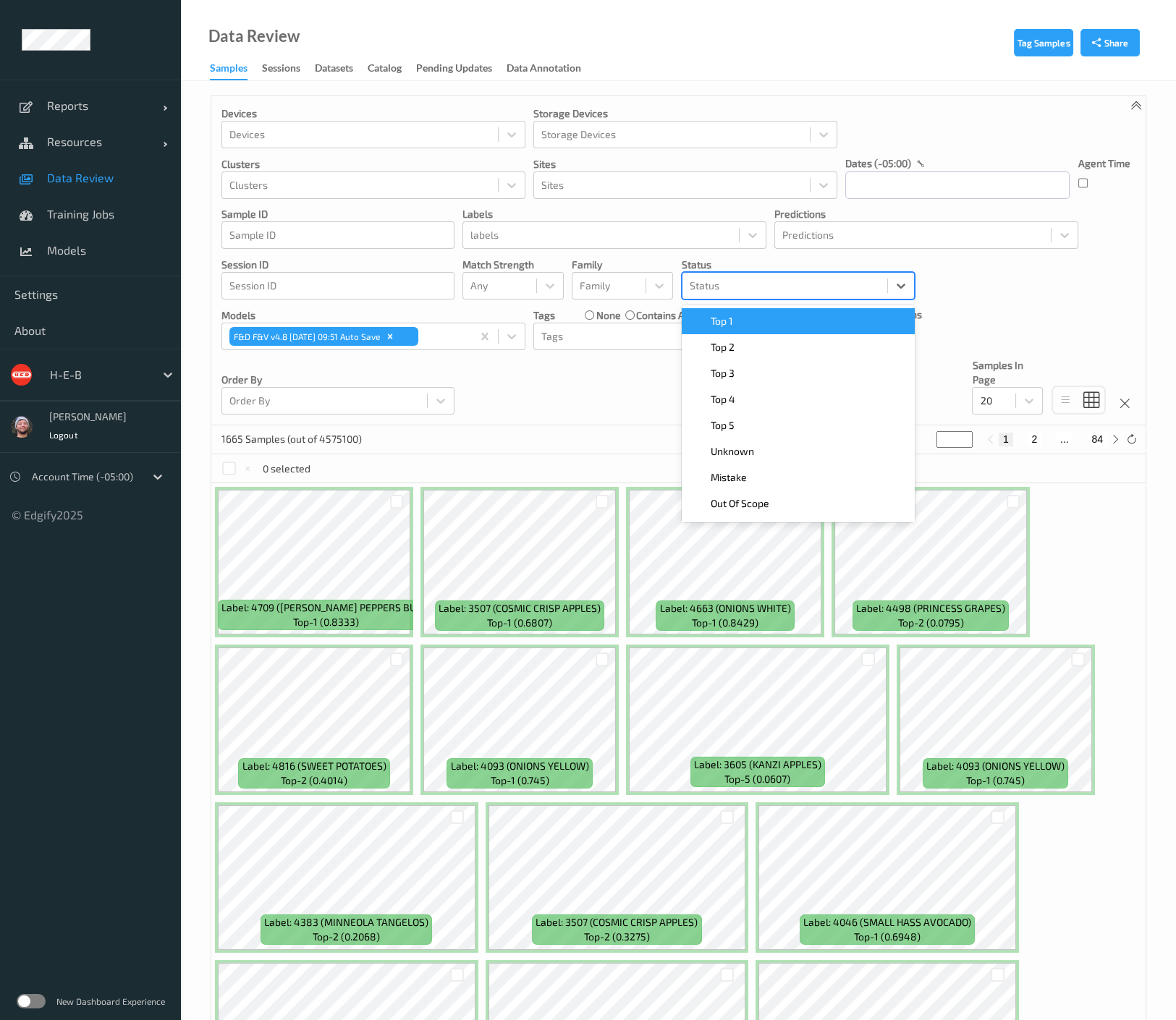
click at [740, 284] on div at bounding box center [784, 286] width 191 height 18
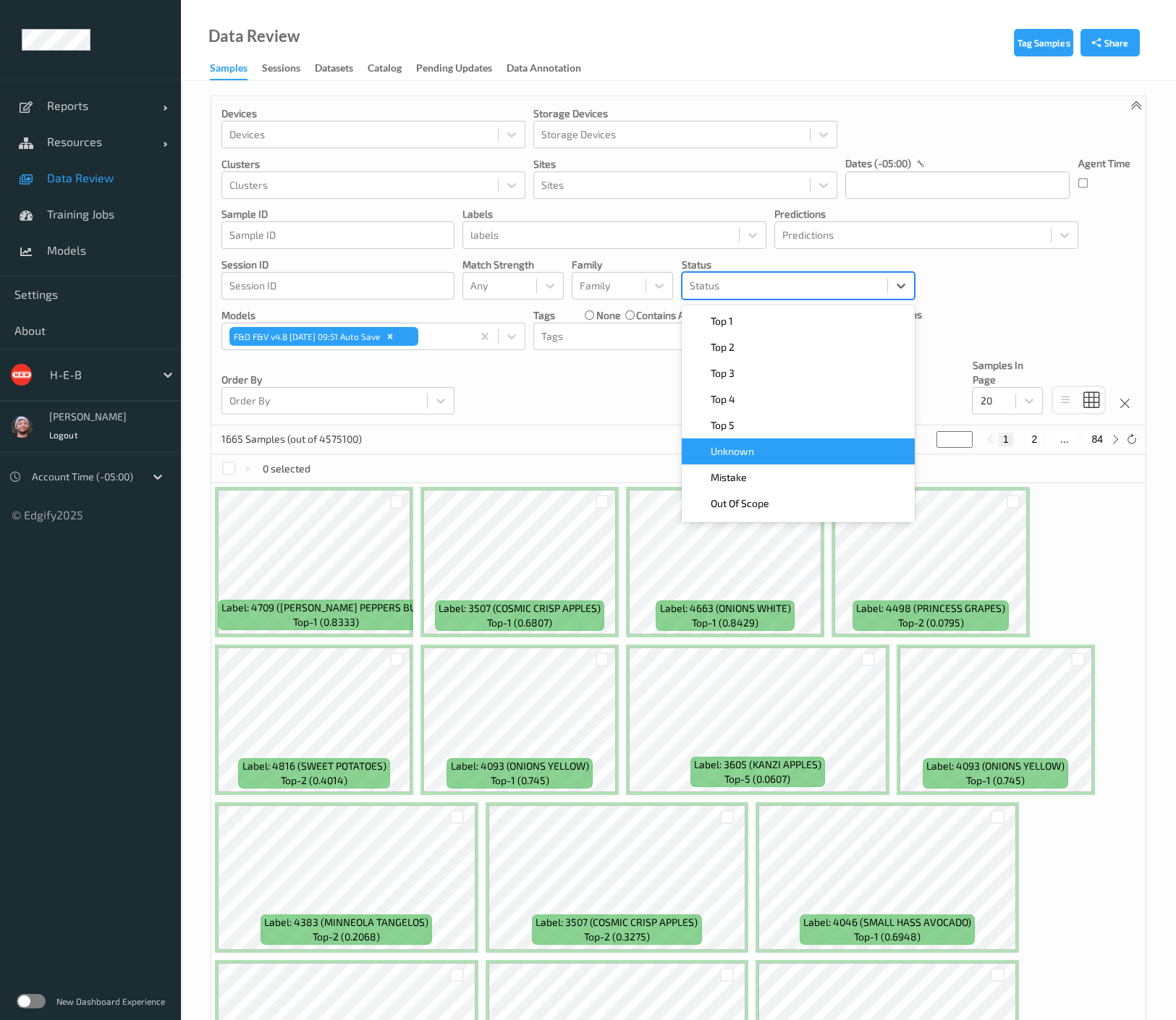
click at [758, 451] on div "Unknown" at bounding box center [798, 451] width 215 height 14
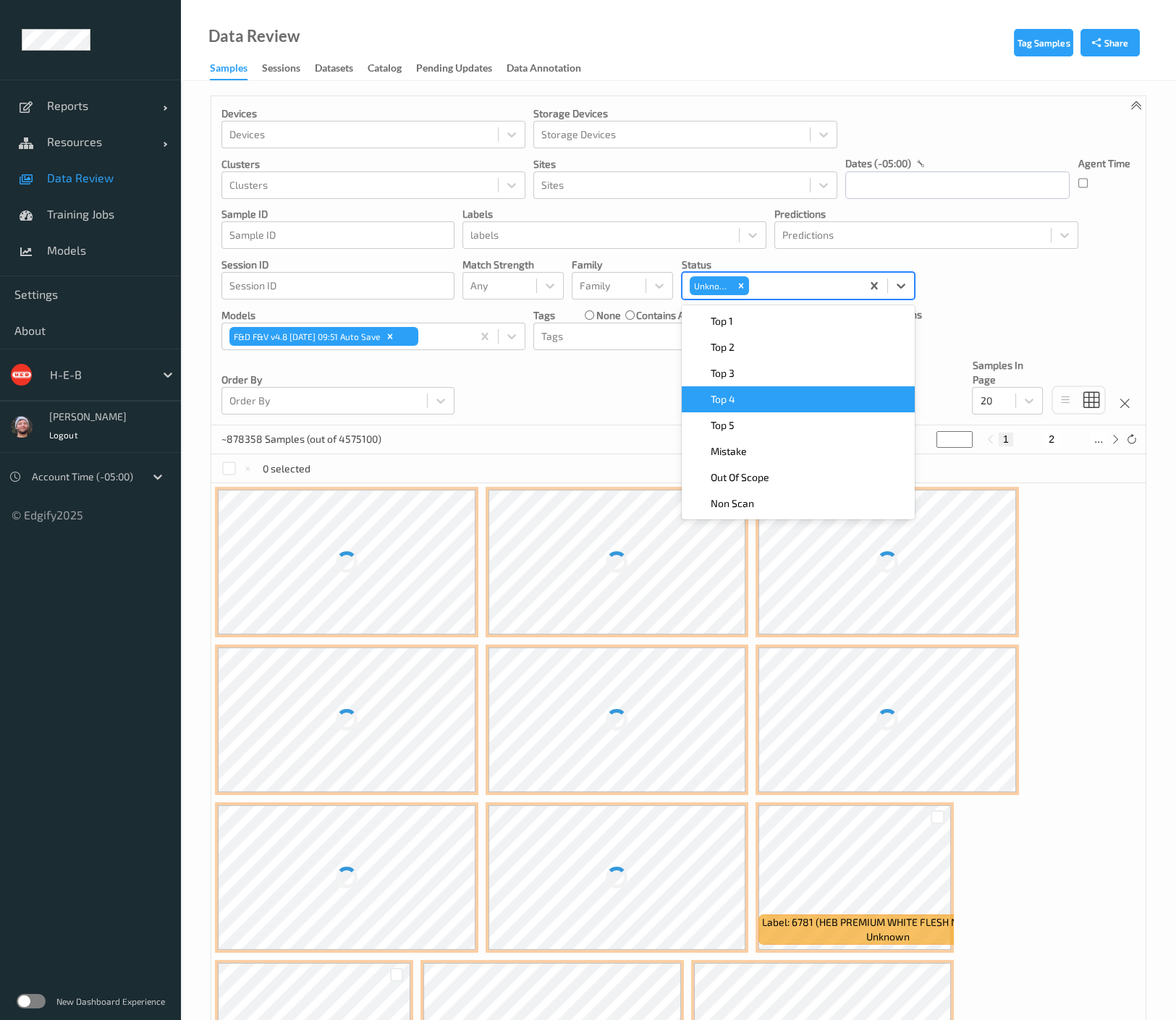
click at [621, 393] on div "Devices Devices Storage Devices Storage Devices Clusters Clusters Sites Sites d…" at bounding box center [678, 261] width 934 height 330
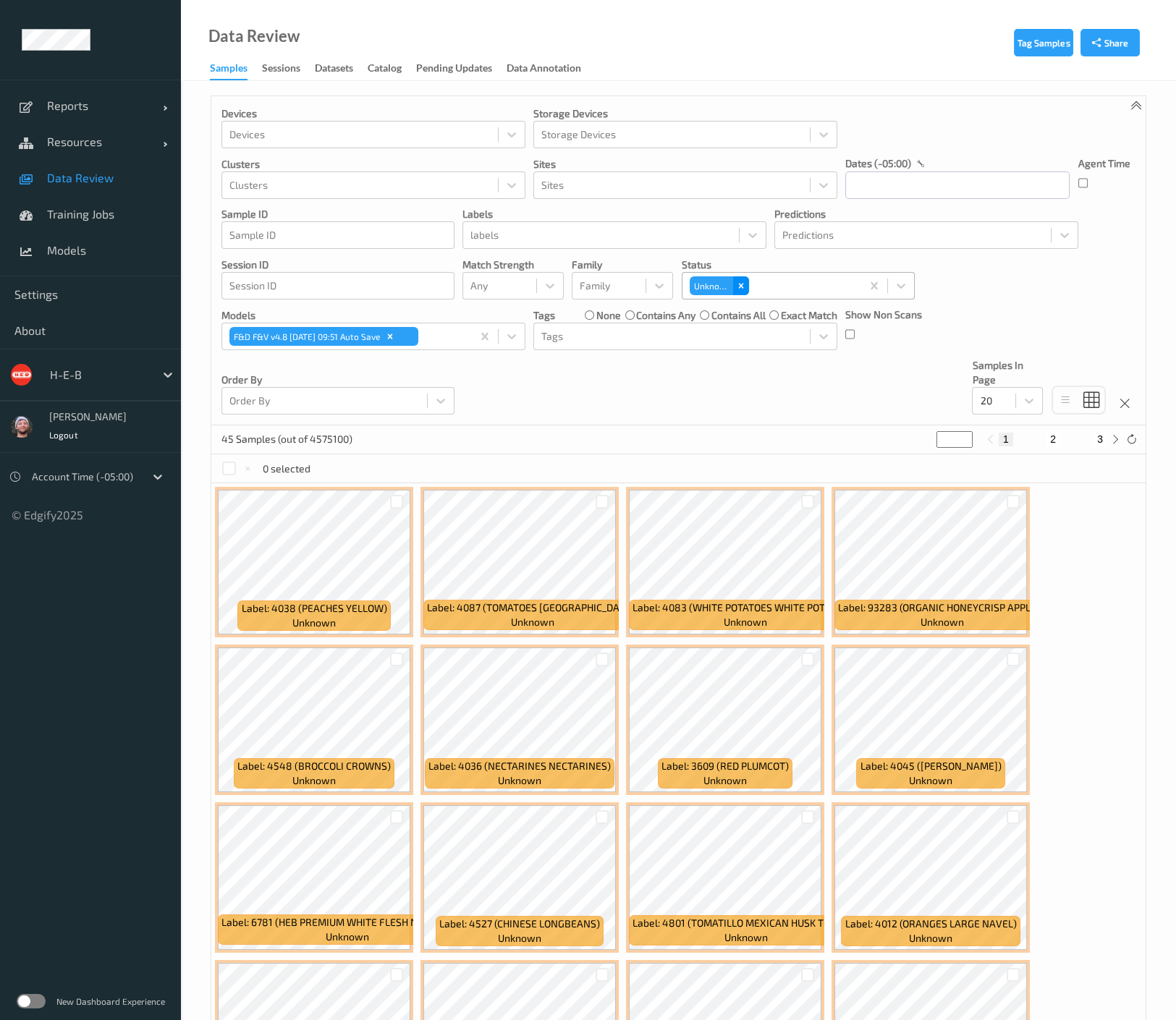
click at [742, 284] on icon "Remove Unknown" at bounding box center [740, 285] width 10 height 10
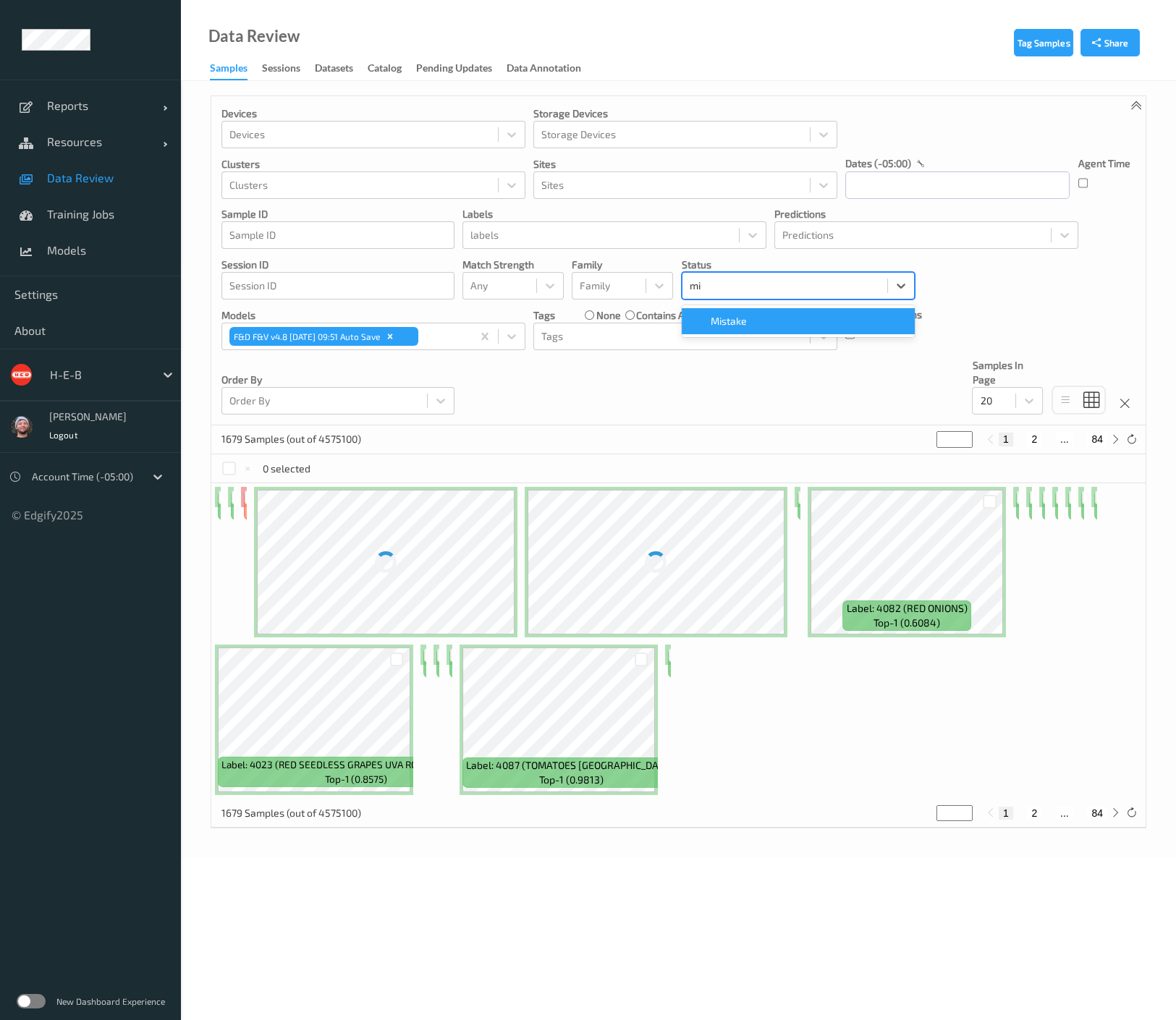
type input "mis"
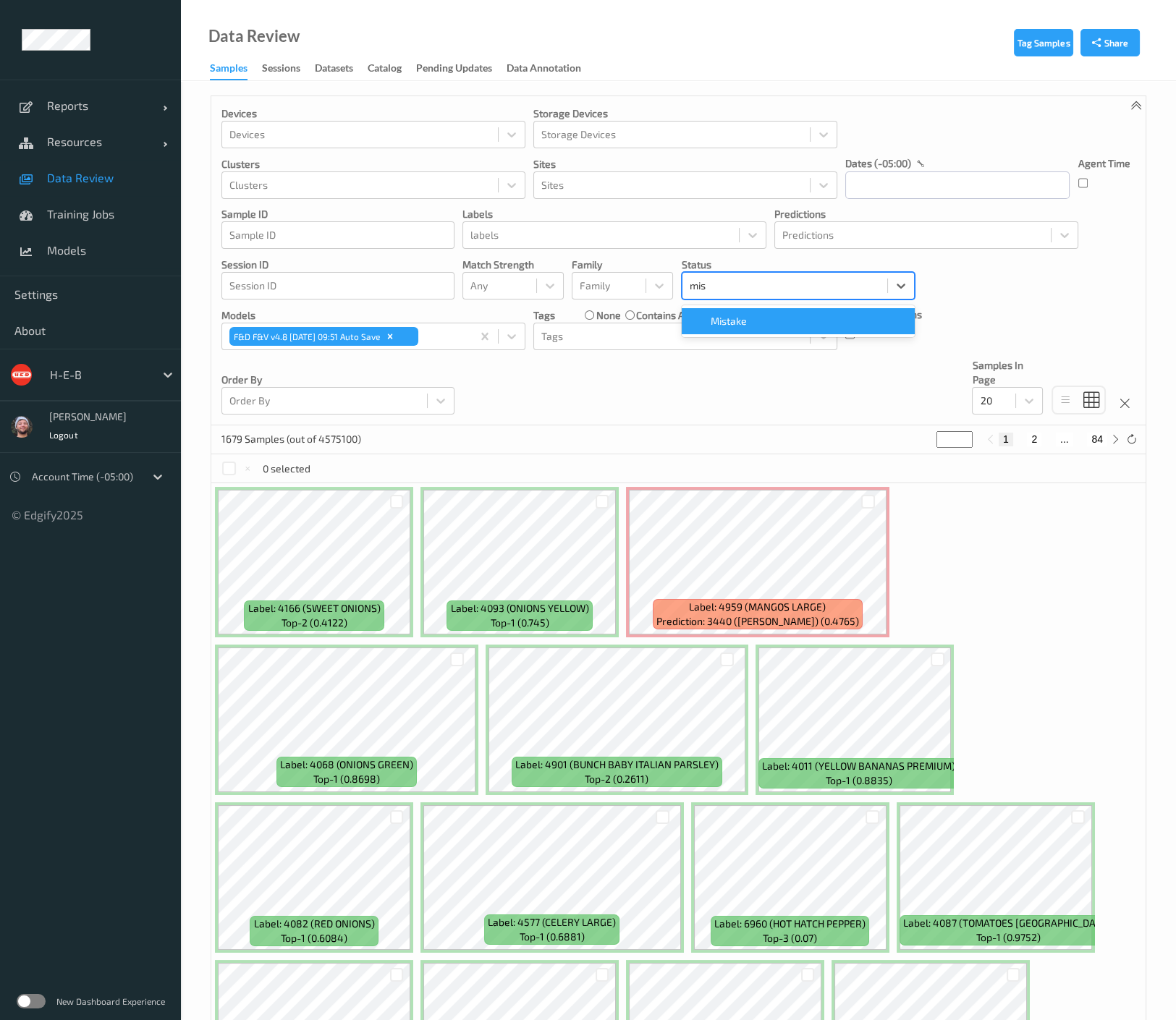
click at [745, 311] on div "Mistake" at bounding box center [798, 321] width 233 height 26
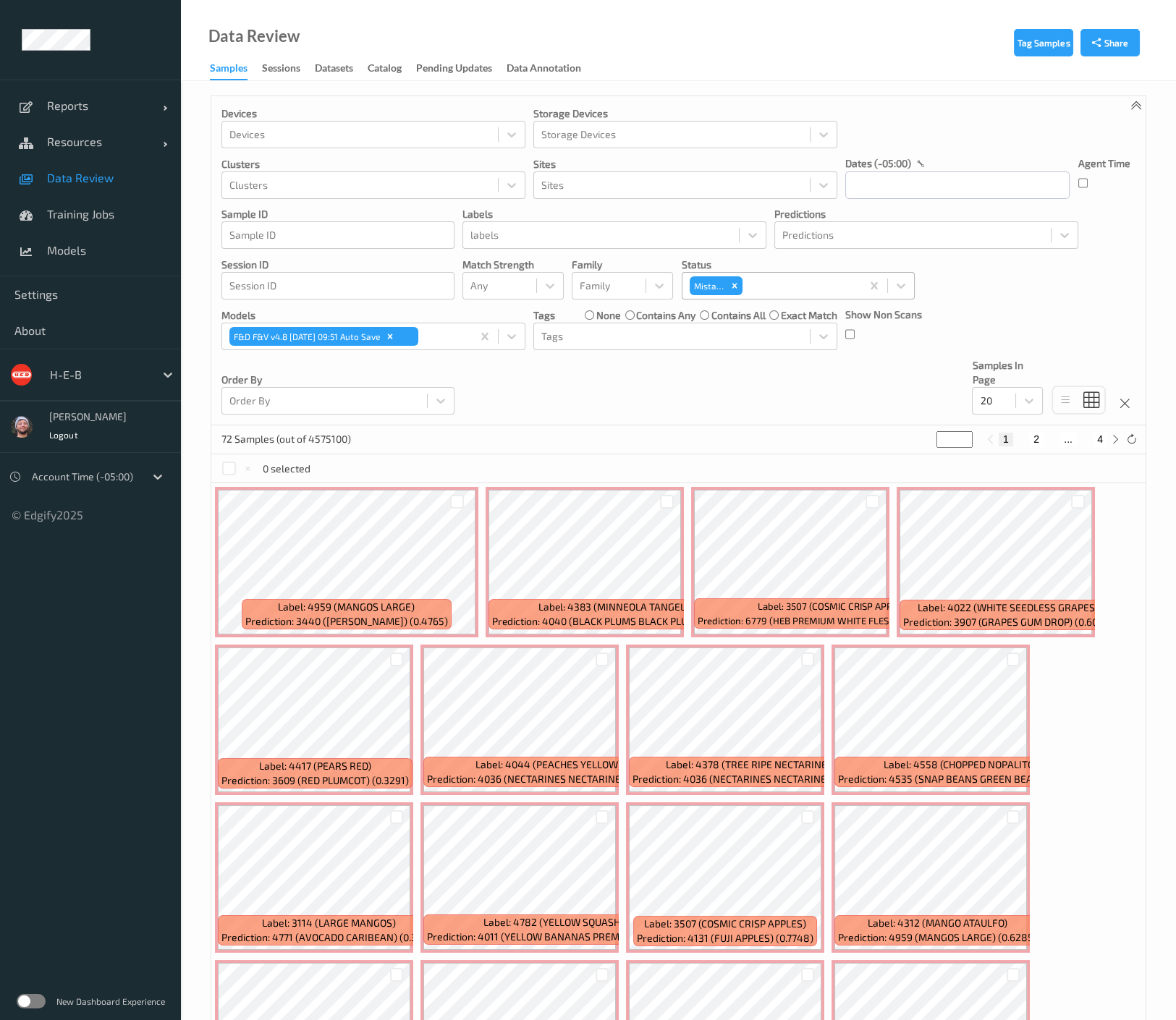
click at [605, 422] on div "Devices Devices Storage Devices Storage Devices Clusters Clusters Sites Sites d…" at bounding box center [678, 261] width 934 height 330
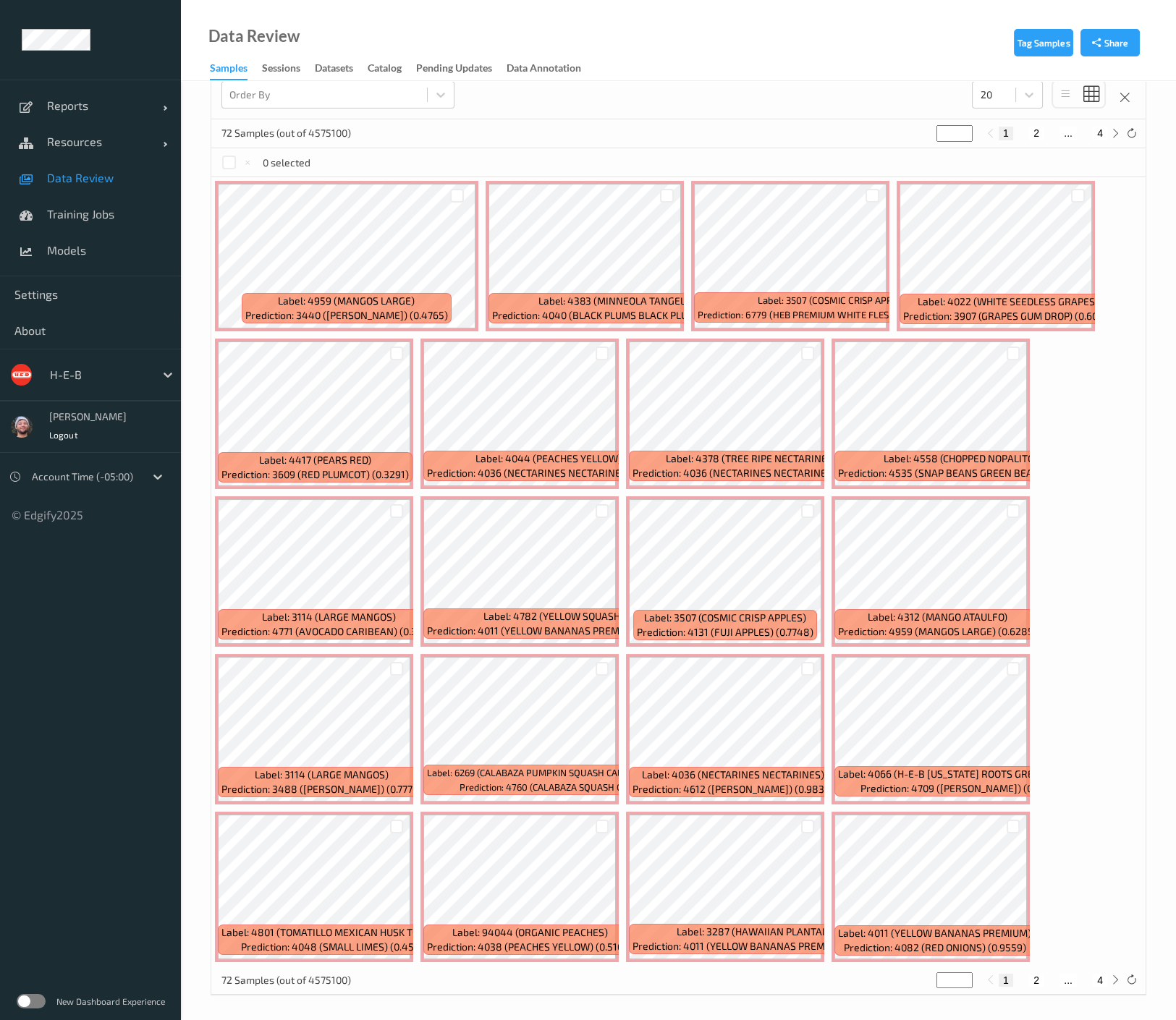
scroll to position [308, 0]
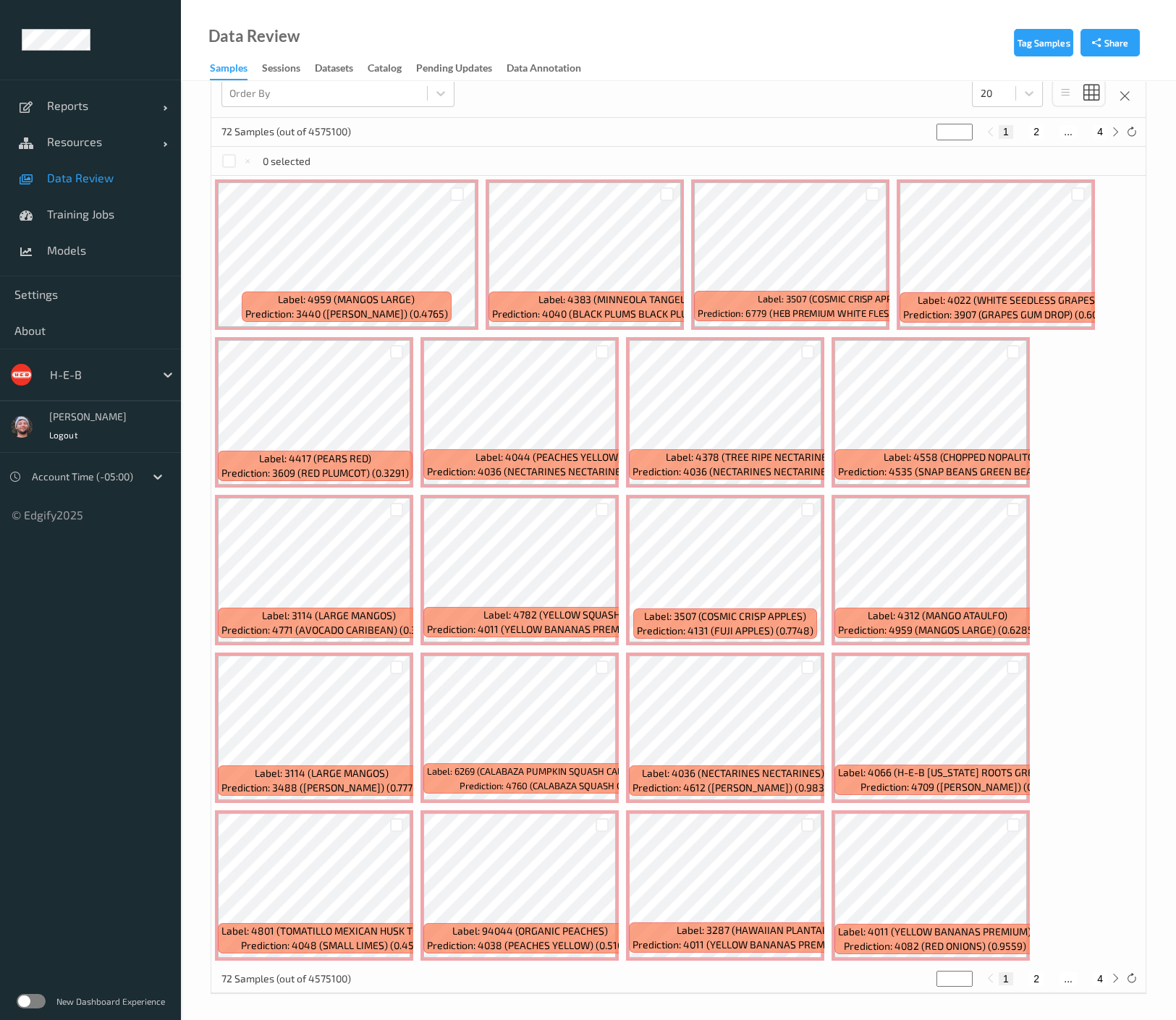
click at [114, 171] on span "Data Review" at bounding box center [106, 178] width 120 height 14
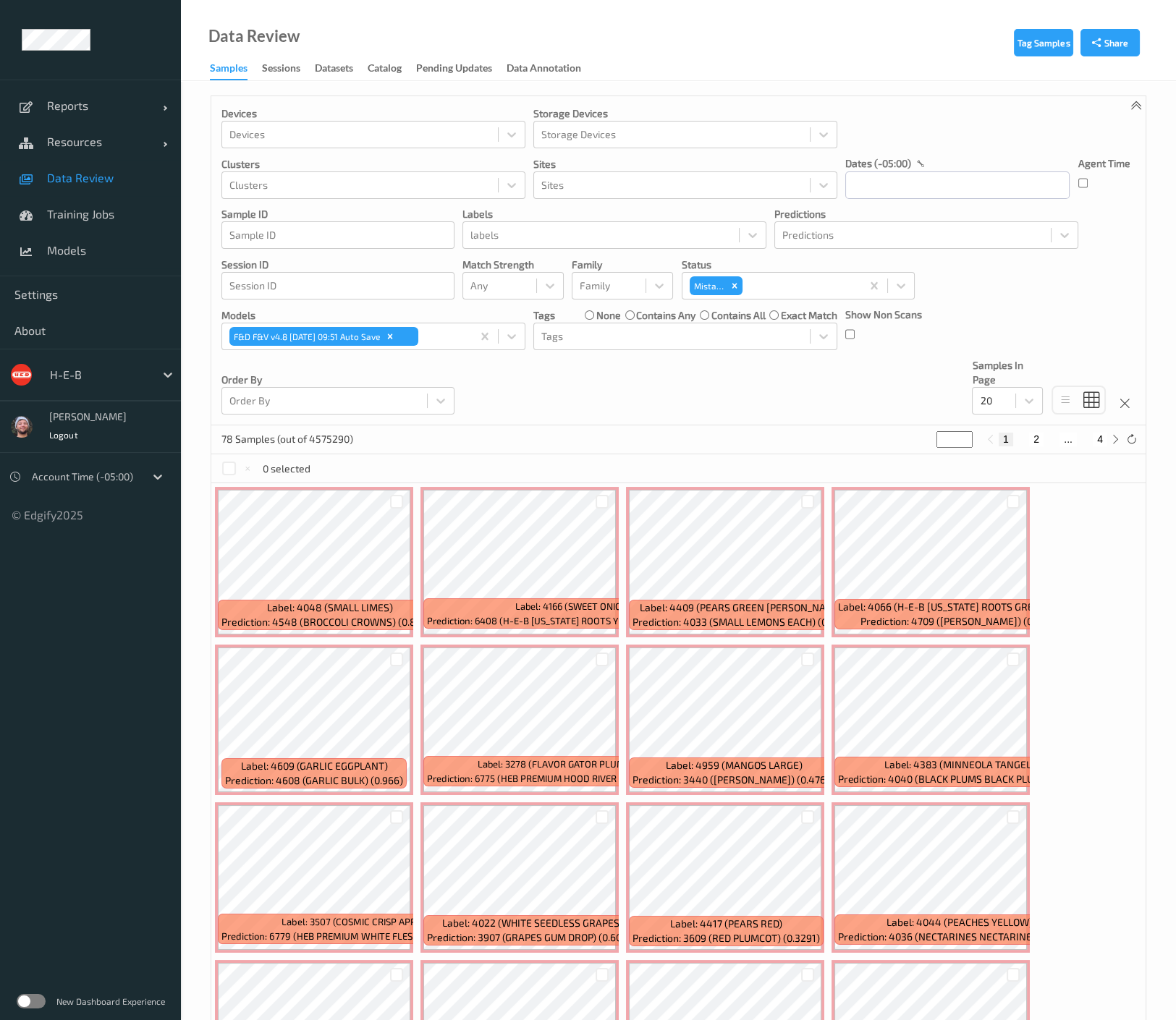
click at [502, 374] on div "Devices Devices Storage Devices Storage Devices Clusters Clusters Sites Sites d…" at bounding box center [678, 261] width 934 height 330
click at [739, 283] on icon "Remove Mistake" at bounding box center [734, 285] width 10 height 10
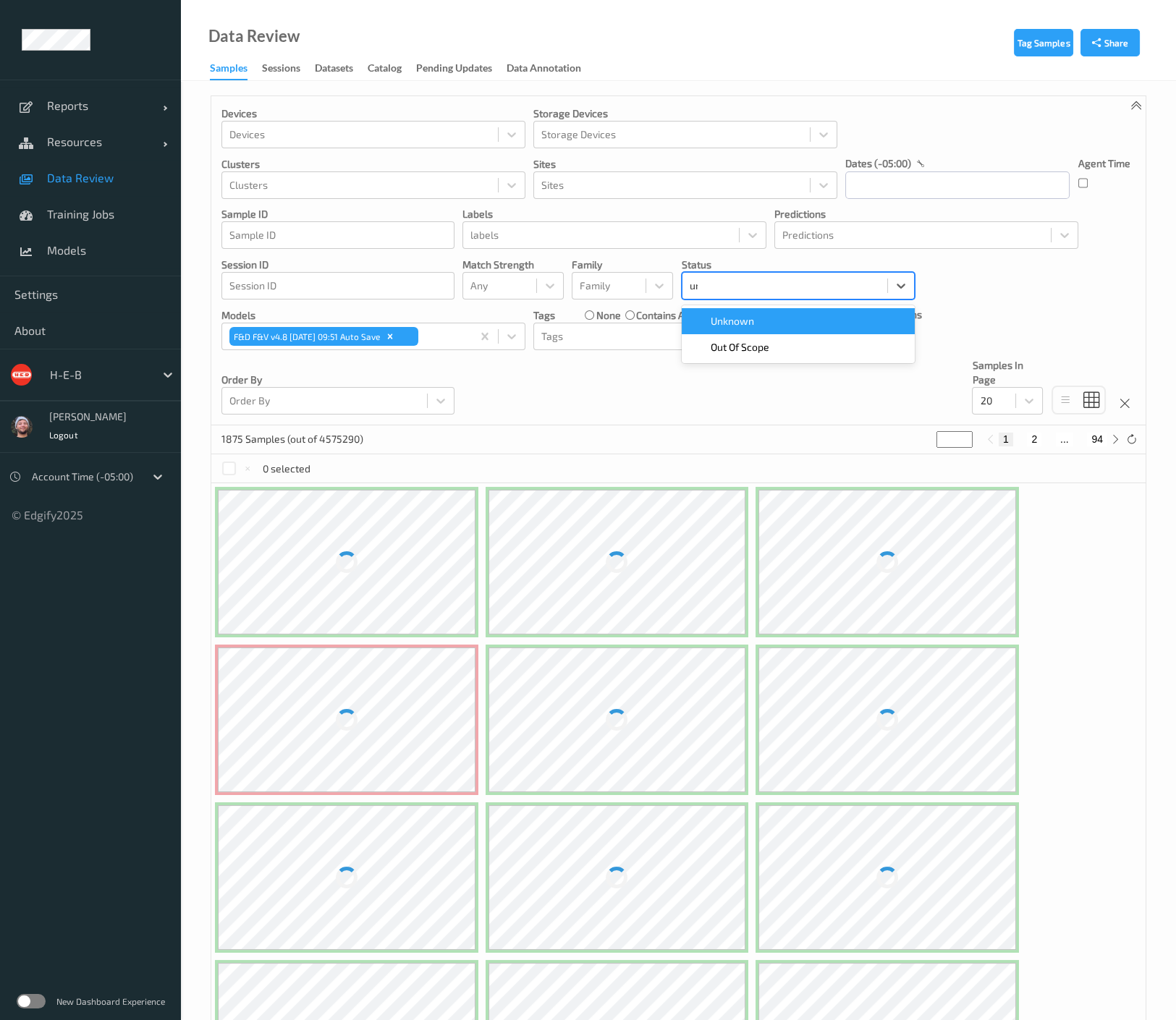
type input "unkn"
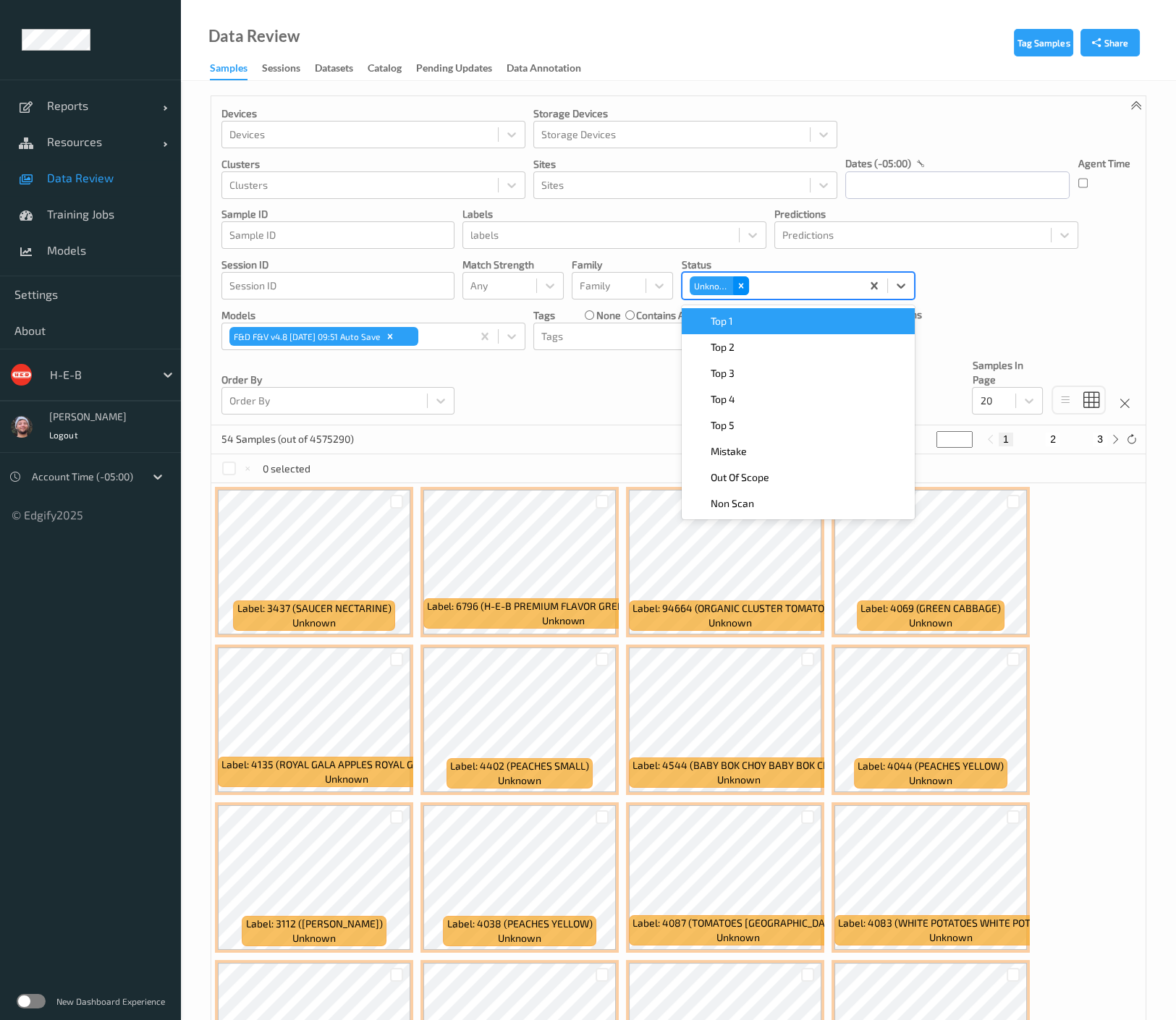
click at [744, 286] on icon "Remove Unknown" at bounding box center [740, 285] width 10 height 10
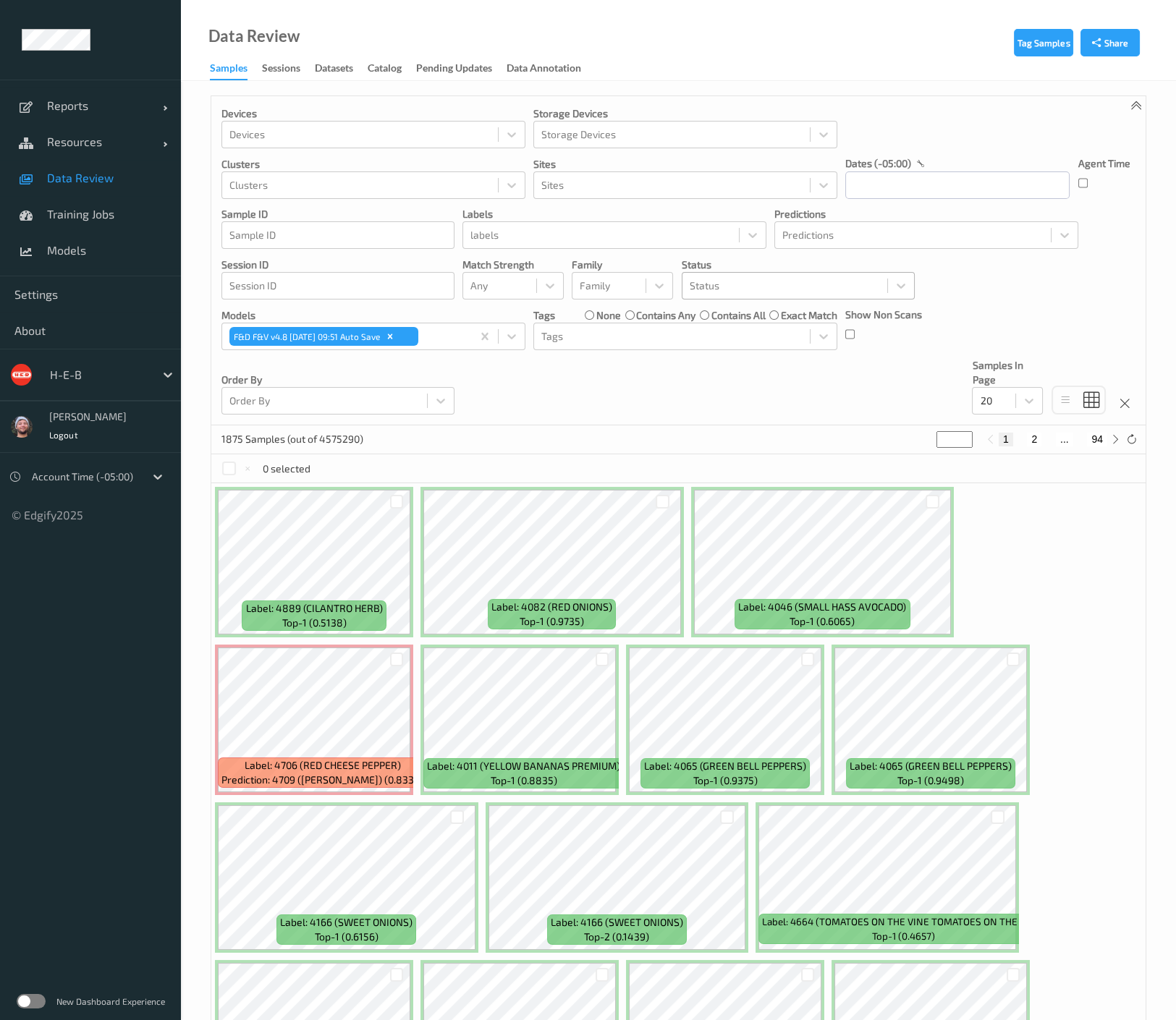
click at [583, 440] on div "1875 Samples (out of 4575290) * 1 2 ... 94" at bounding box center [678, 440] width 934 height 29
click at [619, 444] on div "1875 Samples (out of 4575290) * 1 2 ... 94" at bounding box center [678, 440] width 934 height 29
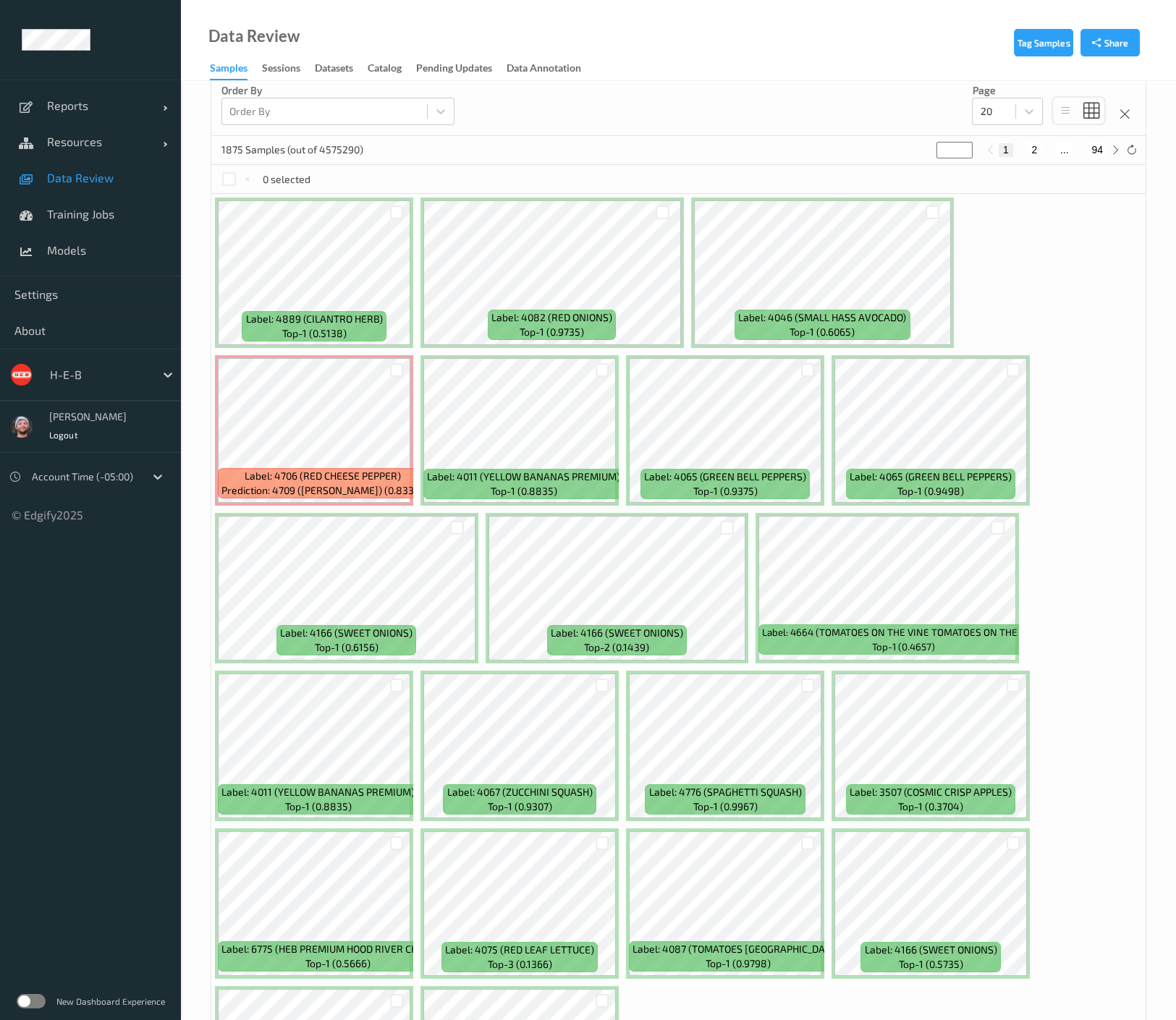
scroll to position [298, 0]
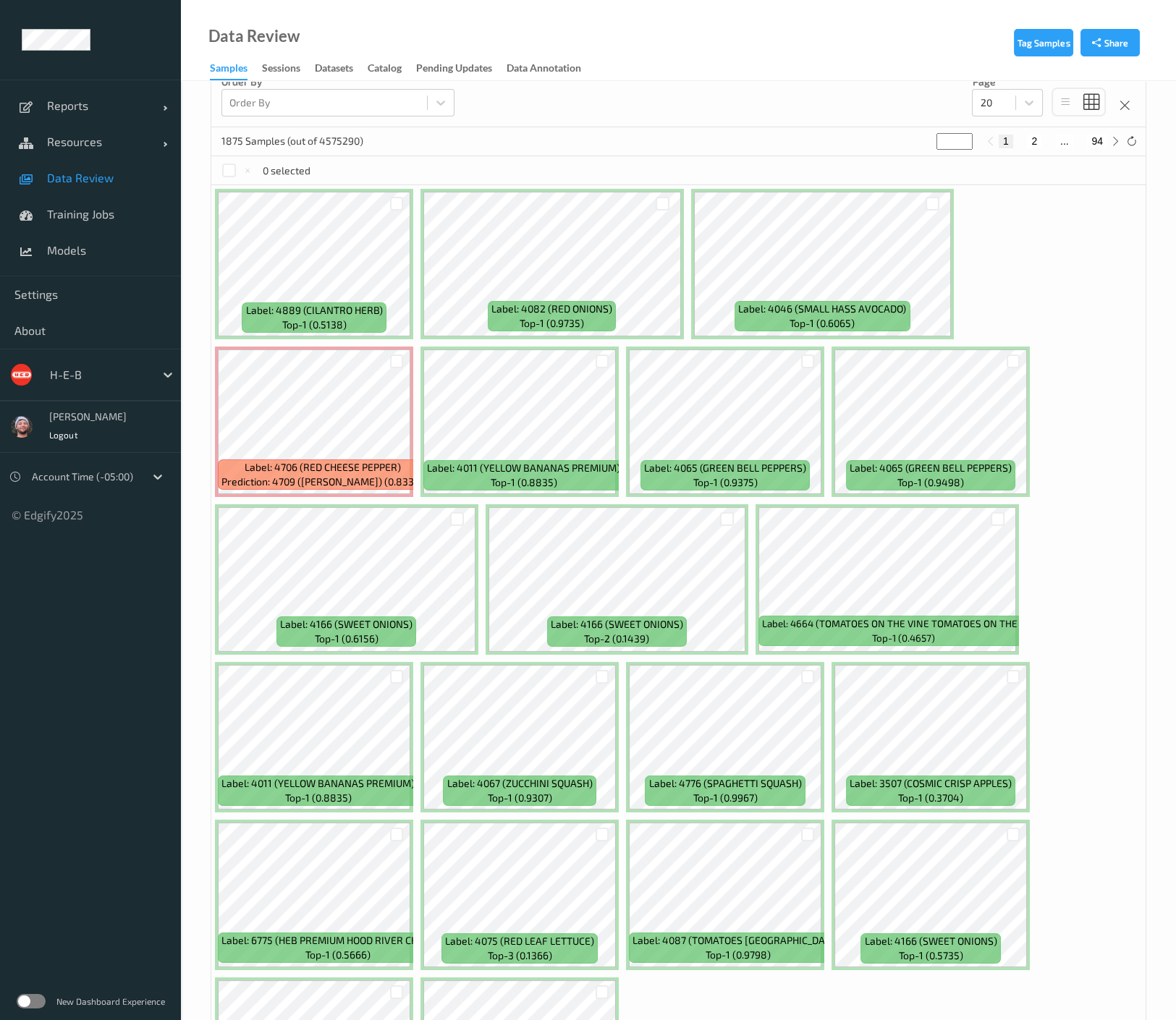
click at [681, 52] on div "Data Review Samples Sessions Datasets Catalog Pending Updates Data Annotation" at bounding box center [678, 40] width 995 height 81
click at [411, 167] on div "0 selected" at bounding box center [678, 170] width 934 height 29
click at [58, 181] on span "Data Review" at bounding box center [106, 178] width 120 height 14
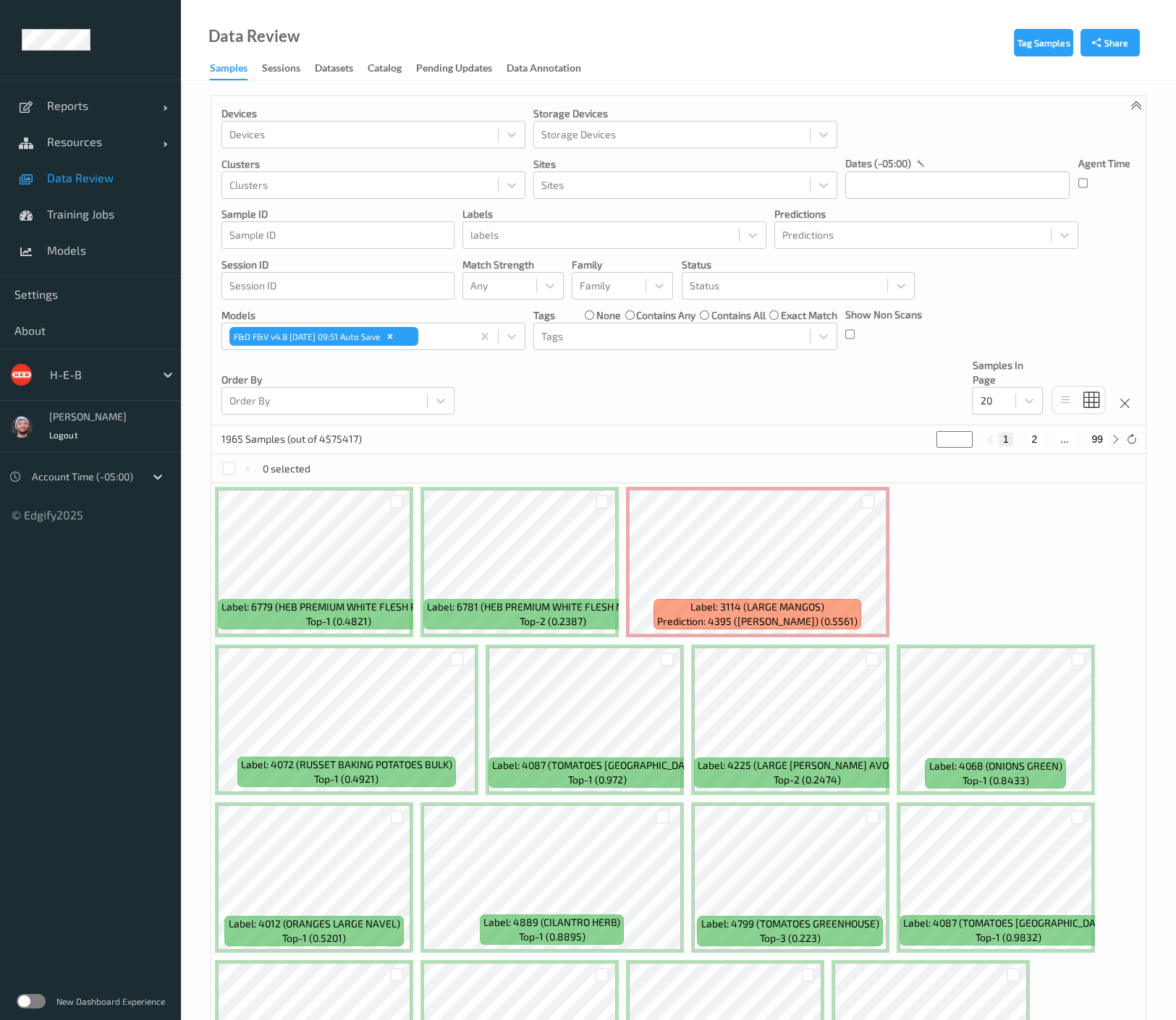
click at [596, 411] on div "Devices Devices Storage Devices Storage Devices Clusters Clusters Sites Sites d…" at bounding box center [678, 261] width 934 height 330
click at [764, 290] on div at bounding box center [784, 286] width 191 height 18
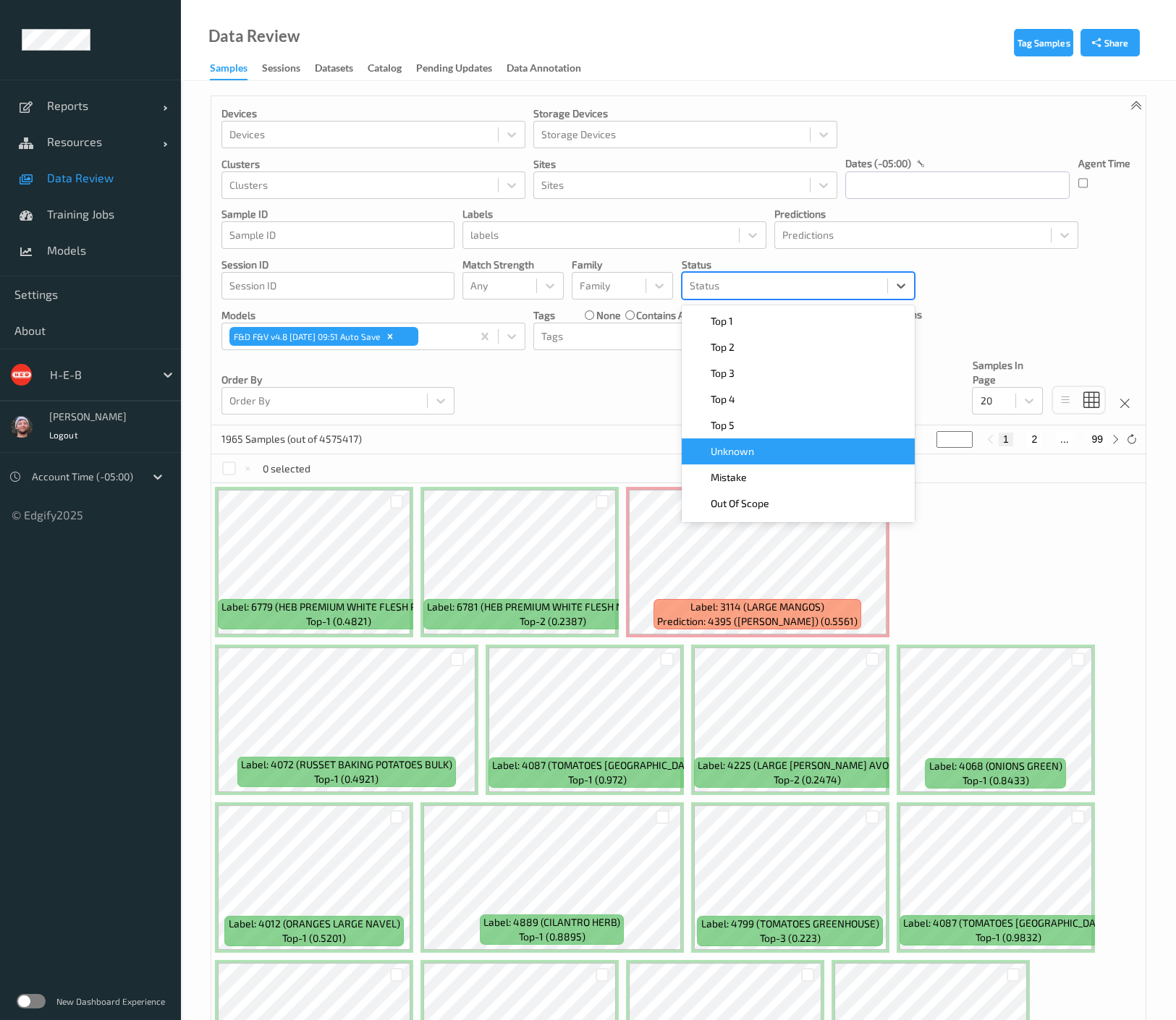
click at [775, 441] on div "Unknown" at bounding box center [798, 451] width 233 height 26
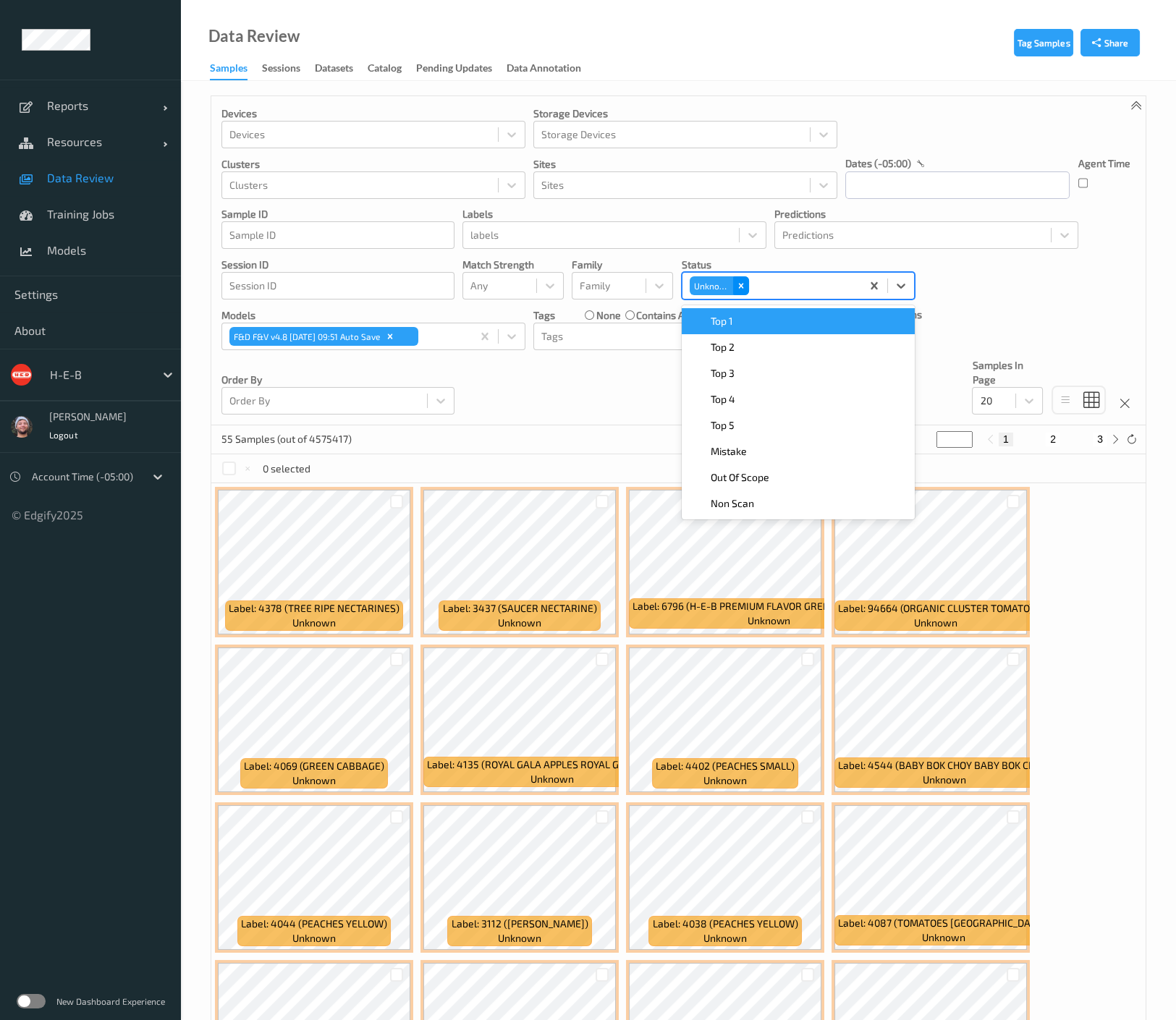
click at [740, 283] on icon "Remove Unknown" at bounding box center [740, 285] width 10 height 10
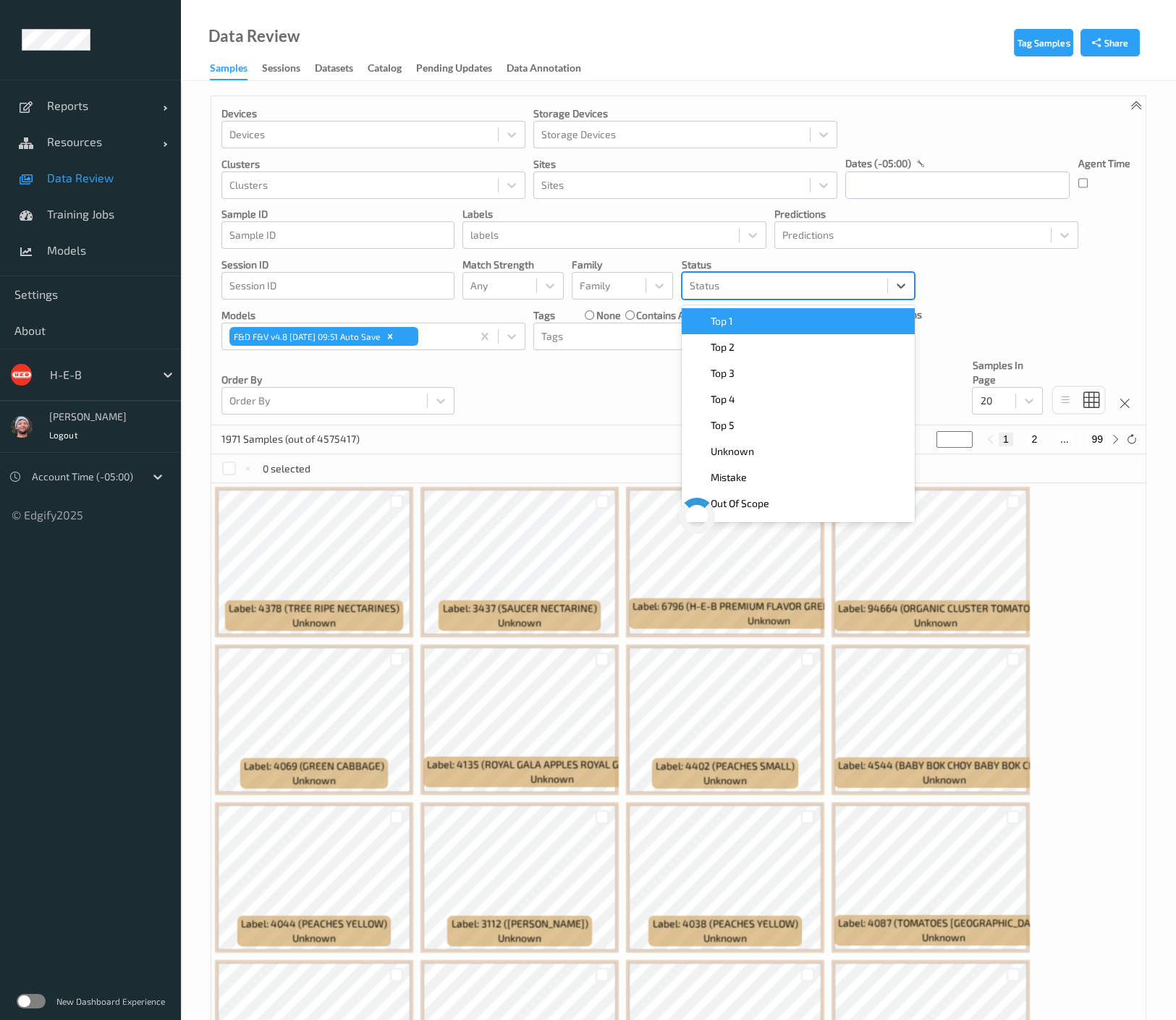
click at [740, 283] on div at bounding box center [784, 286] width 191 height 18
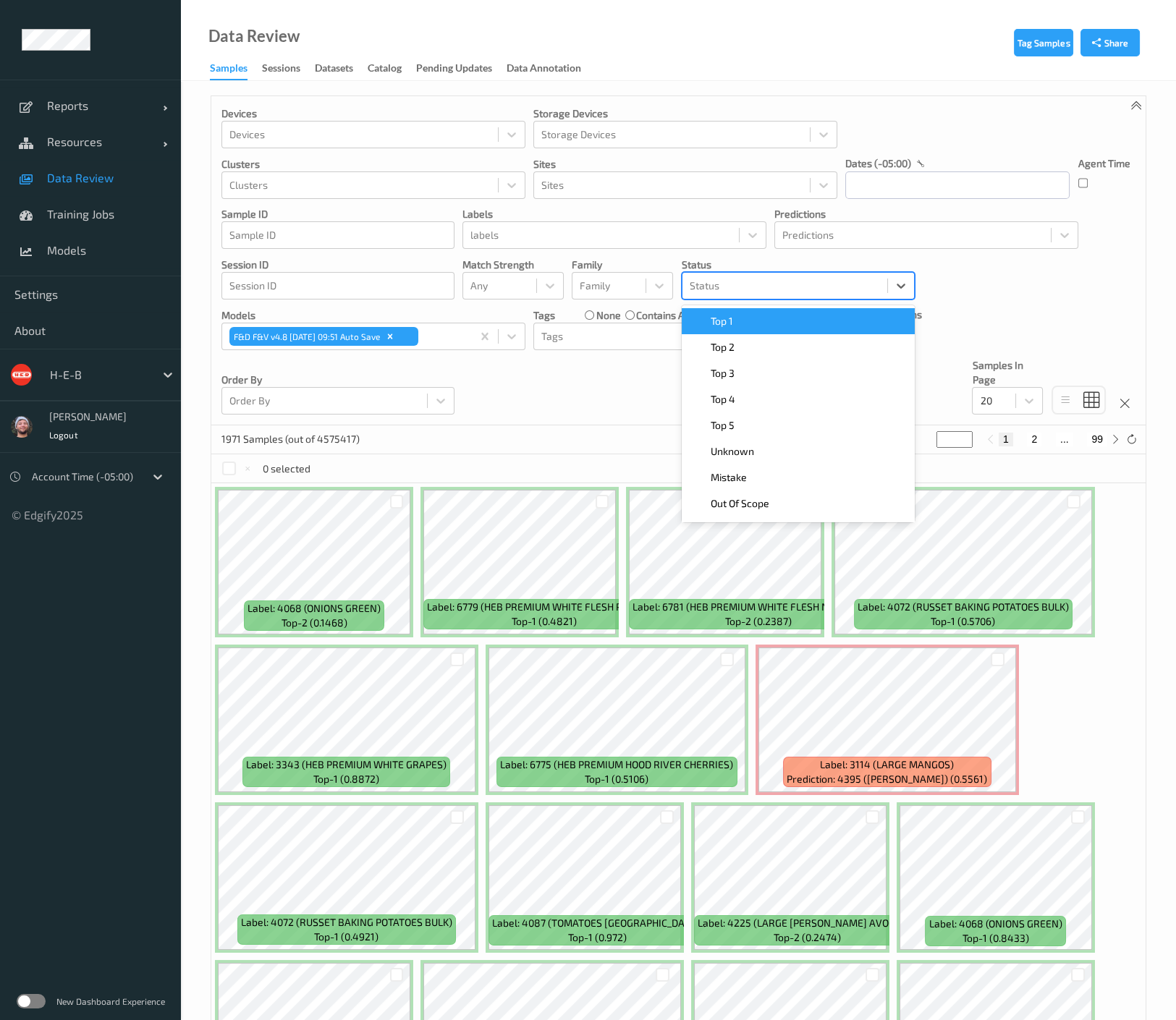
click at [729, 282] on div at bounding box center [784, 286] width 191 height 18
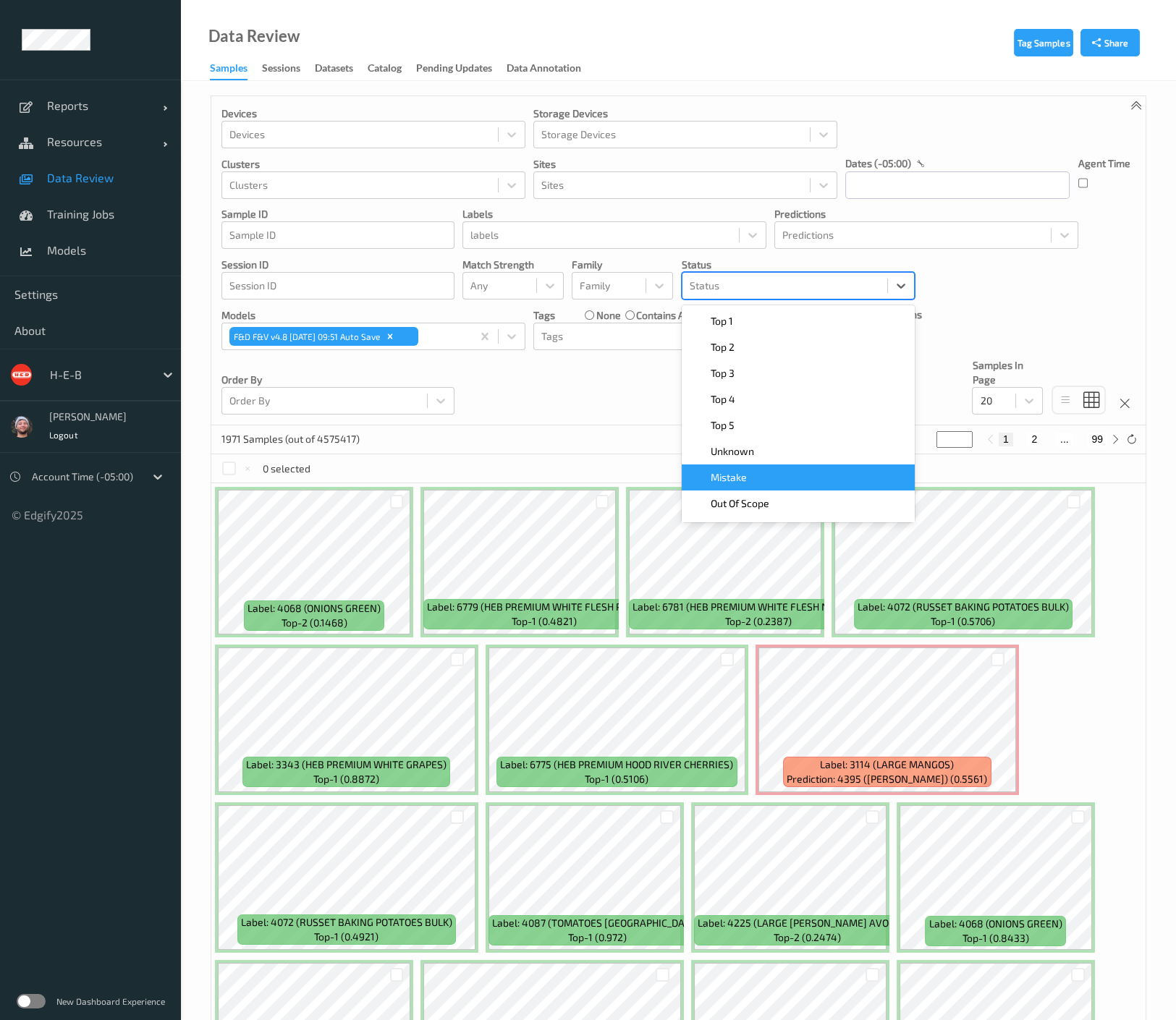
click at [735, 483] on span "Mistake" at bounding box center [728, 478] width 36 height 14
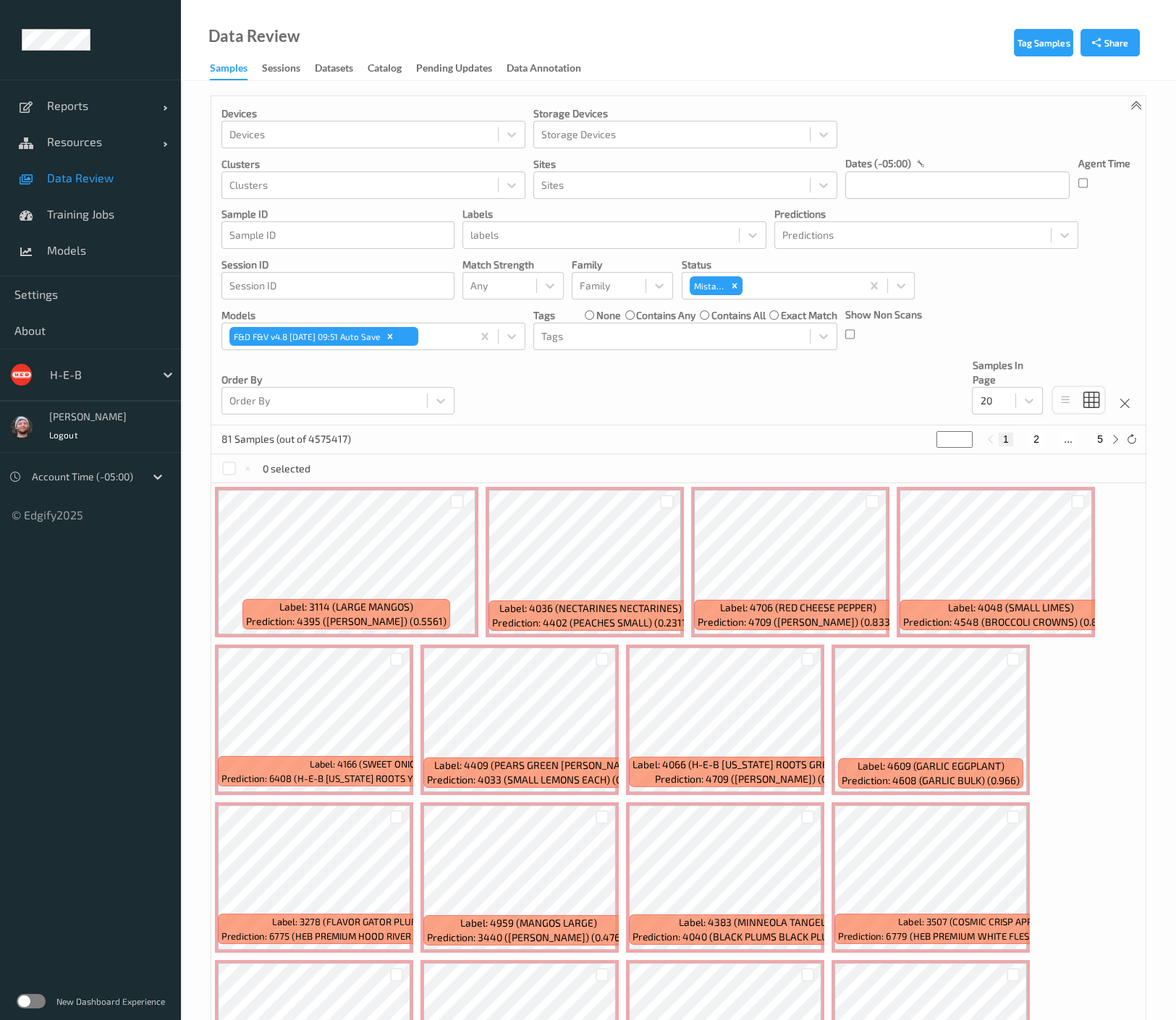
click at [377, 455] on div "0 selected" at bounding box center [678, 469] width 934 height 29
click at [579, 406] on div "Devices Devices Storage Devices Storage Devices Clusters Clusters Sites Sites d…" at bounding box center [678, 261] width 934 height 330
click at [577, 402] on div "Devices Devices Storage Devices Storage Devices Clusters Clusters Sites Sites d…" at bounding box center [678, 261] width 934 height 330
click at [580, 406] on div "Devices Devices Storage Devices Storage Devices Clusters Clusters Sites Sites d…" at bounding box center [678, 261] width 934 height 330
click at [545, 409] on div "Devices Devices Storage Devices Storage Devices Clusters Clusters Sites Sites d…" at bounding box center [678, 261] width 934 height 330
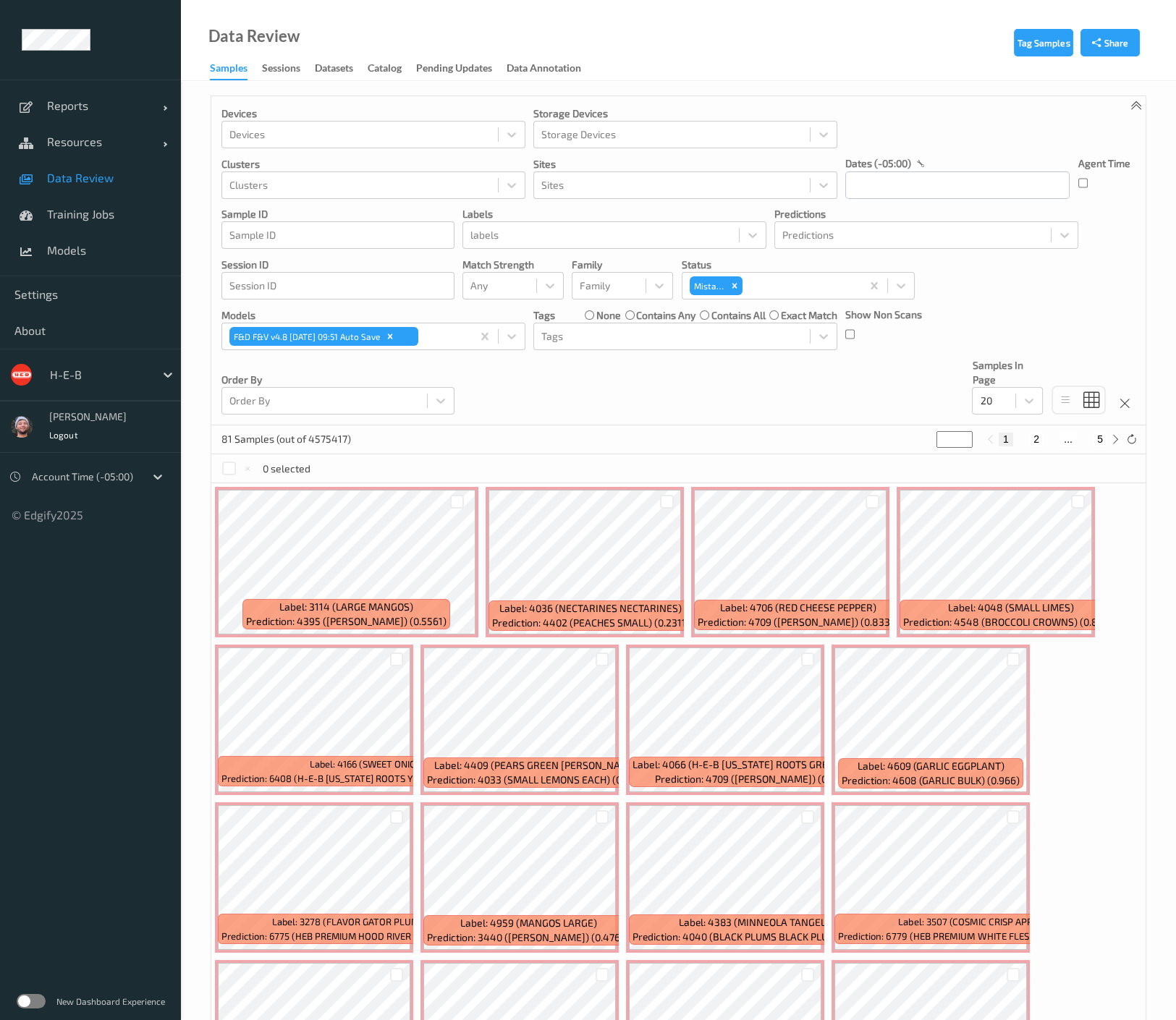
click at [538, 386] on div "Devices Devices Storage Devices Storage Devices Clusters Clusters Sites Sites d…" at bounding box center [678, 261] width 934 height 330
click at [80, 146] on span "Resources" at bounding box center [105, 142] width 116 height 14
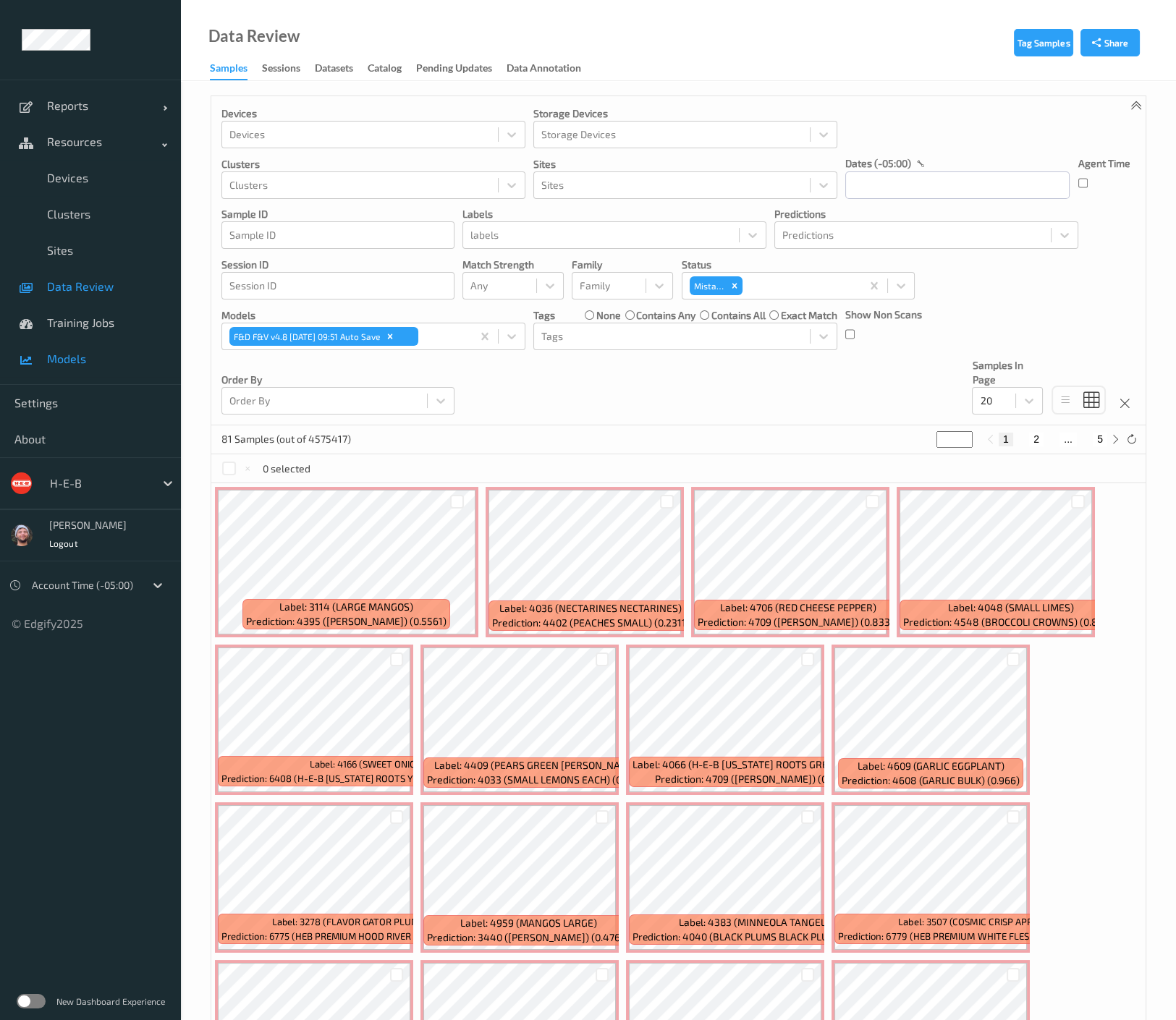
click at [82, 350] on link "Models" at bounding box center [90, 359] width 181 height 36
